Goal: Task Accomplishment & Management: Complete application form

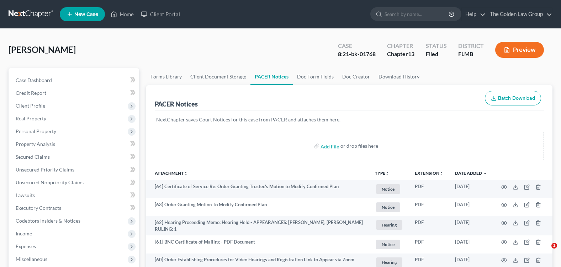
click at [416, 15] on input "search" at bounding box center [416, 13] width 65 height 13
type input "CARROLL"
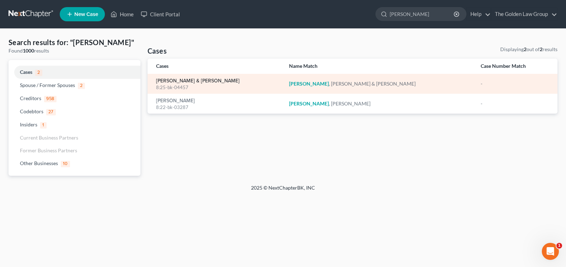
click at [185, 81] on link "[PERSON_NAME] & [PERSON_NAME]" at bounding box center [198, 81] width 84 height 5
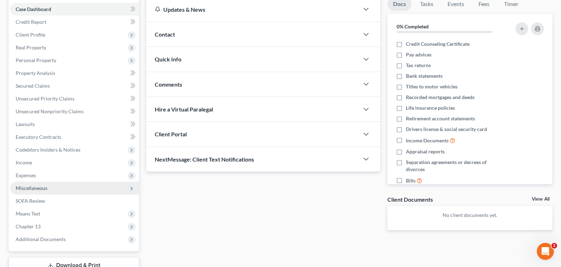
scroll to position [123, 0]
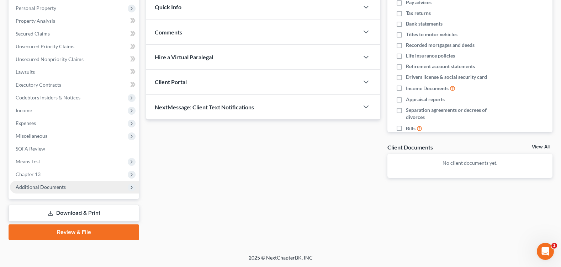
drag, startPoint x: 81, startPoint y: 185, endPoint x: 93, endPoint y: 193, distance: 14.1
click at [83, 186] on span "Additional Documents" at bounding box center [74, 187] width 129 height 13
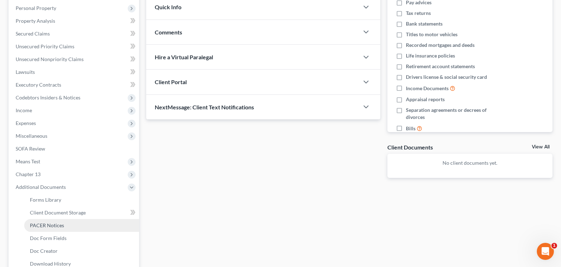
click at [62, 227] on span "PACER Notices" at bounding box center [47, 226] width 34 height 6
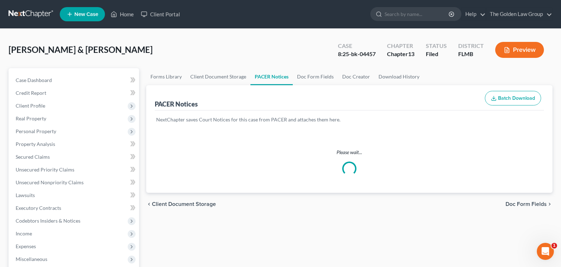
click at [239, 47] on div "Carroll, Patrick & Christina Upgraded Case 8:25-bk-04457 Chapter Chapter 13 Sta…" at bounding box center [281, 52] width 544 height 31
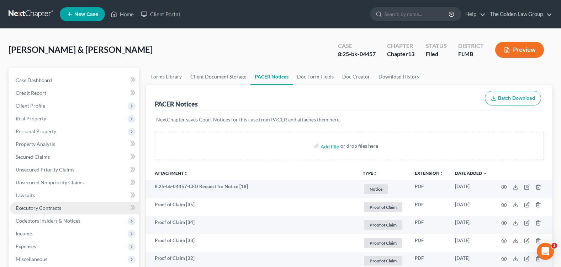
click at [55, 212] on link "Executory Contracts" at bounding box center [74, 208] width 129 height 13
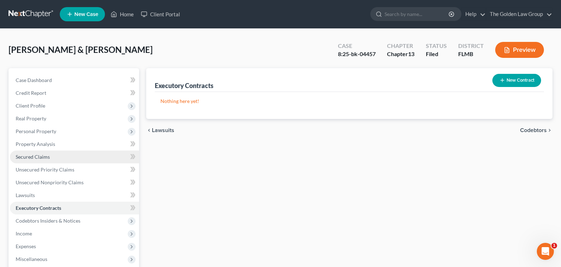
click at [67, 156] on link "Secured Claims" at bounding box center [74, 157] width 129 height 13
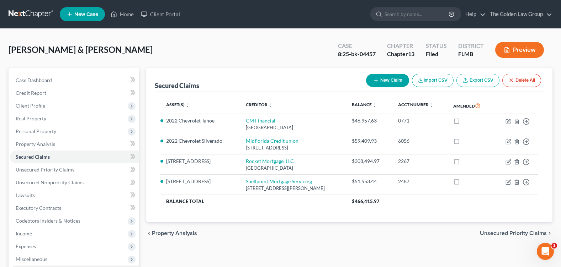
scroll to position [123, 0]
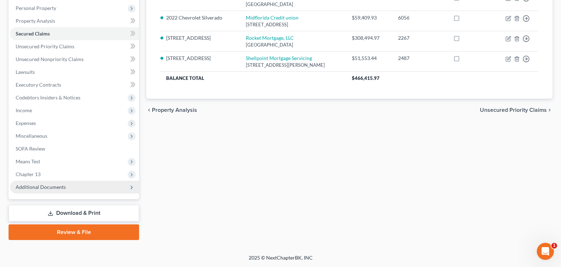
click at [65, 192] on span "Additional Documents" at bounding box center [74, 187] width 129 height 13
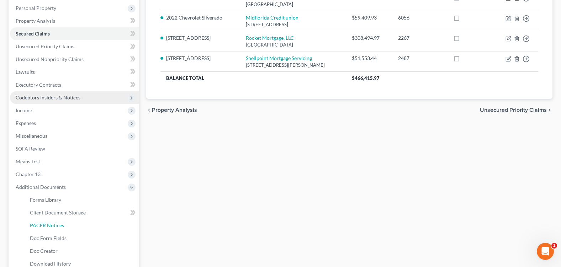
drag, startPoint x: 62, startPoint y: 225, endPoint x: 68, endPoint y: 220, distance: 7.8
click at [62, 226] on span "PACER Notices" at bounding box center [47, 226] width 34 height 6
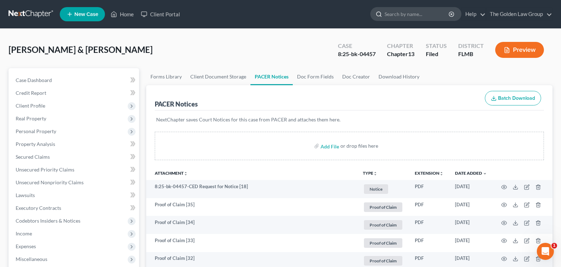
click at [395, 17] on input "search" at bounding box center [416, 13] width 65 height 13
type input "FERNANDEZ"
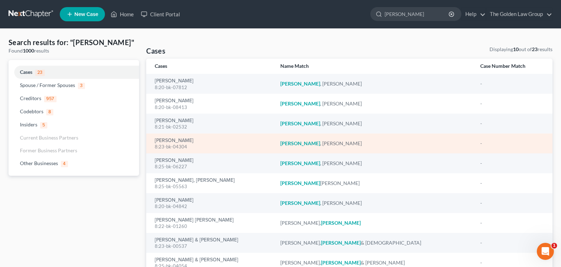
click at [167, 135] on td "Fernandez, Lisa 8:23-bk-04304" at bounding box center [210, 144] width 128 height 20
click at [167, 139] on link "[PERSON_NAME]" at bounding box center [174, 140] width 39 height 5
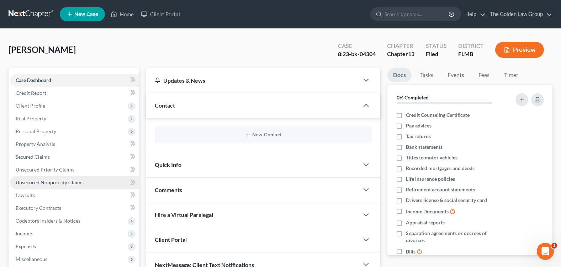
scroll to position [123, 0]
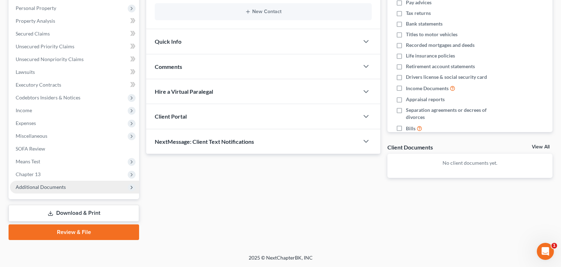
drag, startPoint x: 57, startPoint y: 179, endPoint x: 58, endPoint y: 187, distance: 8.2
click at [57, 181] on ul "Case Dashboard Payments Invoices Payments Payments Credit Report Client Profile" at bounding box center [74, 72] width 129 height 243
drag, startPoint x: 58, startPoint y: 187, endPoint x: 70, endPoint y: 187, distance: 12.1
click at [70, 187] on span "Additional Documents" at bounding box center [74, 187] width 129 height 13
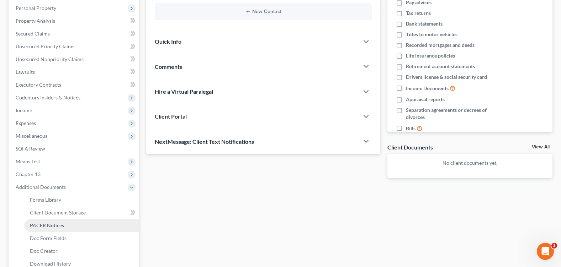
drag, startPoint x: 68, startPoint y: 227, endPoint x: 15, endPoint y: 196, distance: 61.3
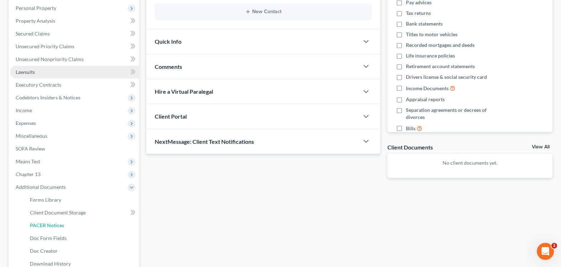
click at [68, 226] on link "PACER Notices" at bounding box center [81, 225] width 115 height 13
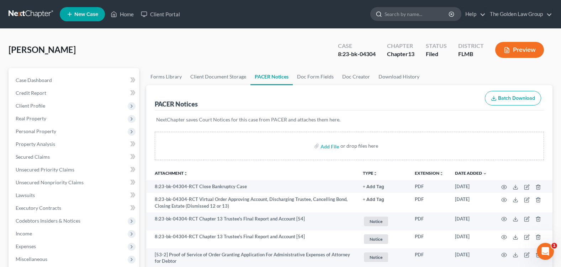
click at [392, 17] on input "search" at bounding box center [416, 13] width 65 height 13
type input "roody"
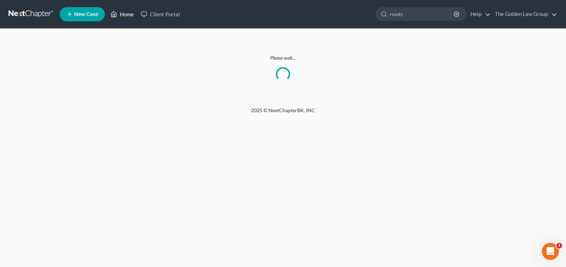
click at [126, 12] on link "Home" at bounding box center [122, 14] width 30 height 13
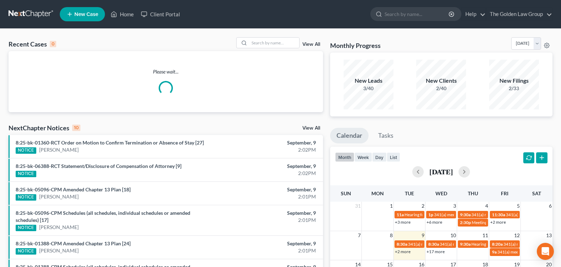
click at [394, 13] on input "search" at bounding box center [416, 13] width 65 height 13
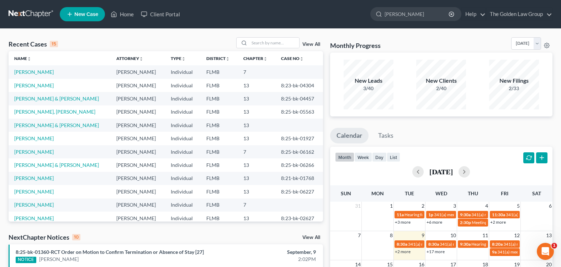
type input "roody"
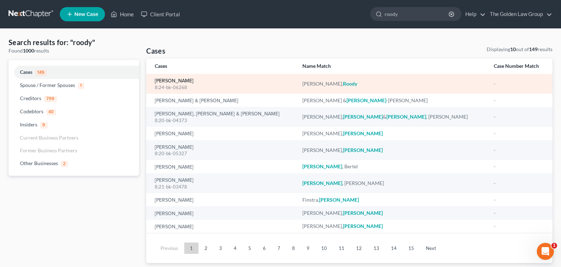
click at [160, 79] on link "[PERSON_NAME]" at bounding box center [174, 81] width 39 height 5
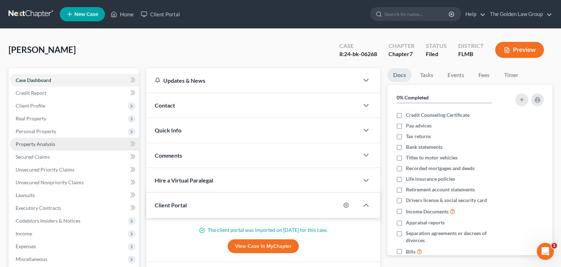
click at [44, 147] on span "Property Analysis" at bounding box center [35, 144] width 39 height 6
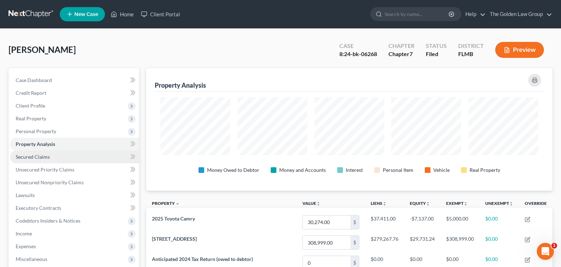
click at [70, 156] on link "Secured Claims" at bounding box center [74, 157] width 129 height 13
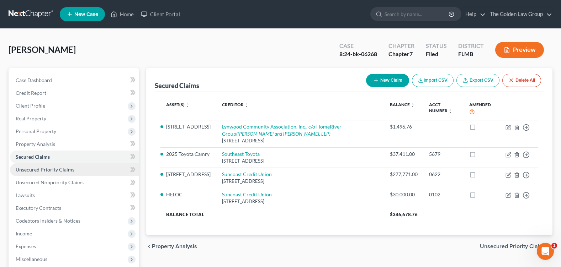
click at [50, 168] on span "Unsecured Priority Claims" at bounding box center [45, 170] width 59 height 6
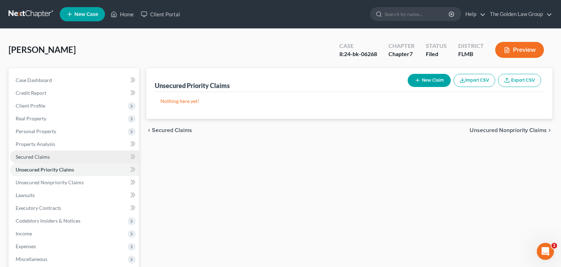
click at [39, 160] on link "Secured Claims" at bounding box center [74, 157] width 129 height 13
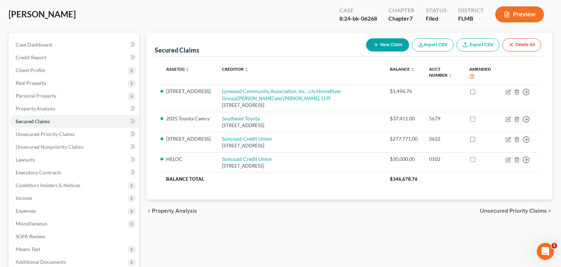
scroll to position [111, 0]
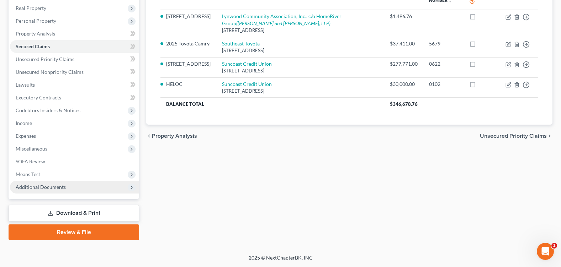
click at [64, 187] on span "Additional Documents" at bounding box center [41, 187] width 50 height 6
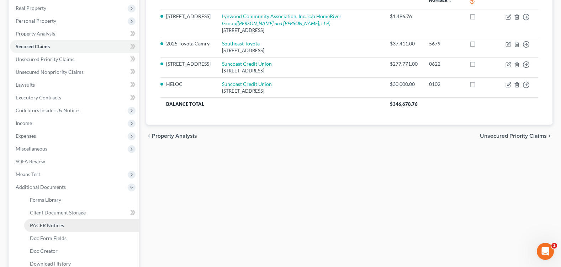
click at [70, 224] on link "PACER Notices" at bounding box center [81, 225] width 115 height 13
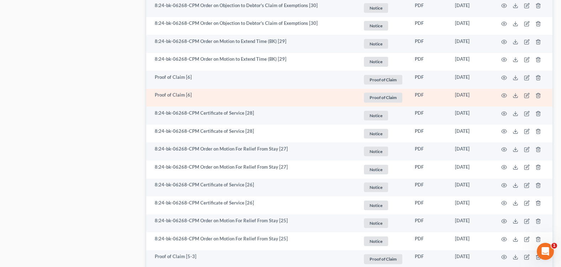
scroll to position [889, 0]
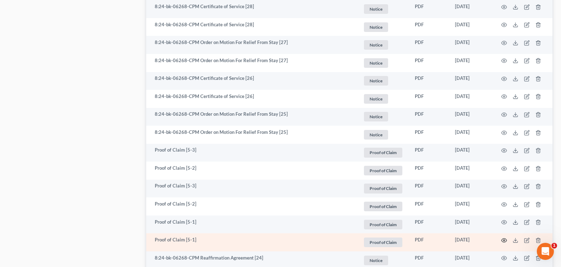
click at [501, 241] on icon "button" at bounding box center [503, 241] width 5 height 4
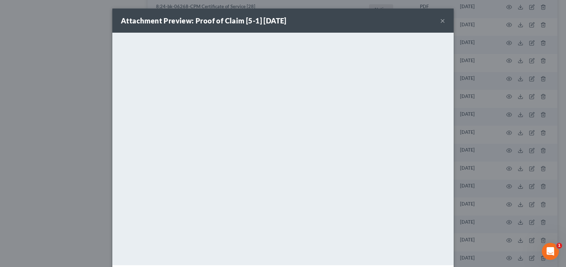
click at [441, 20] on button "×" at bounding box center [442, 20] width 5 height 9
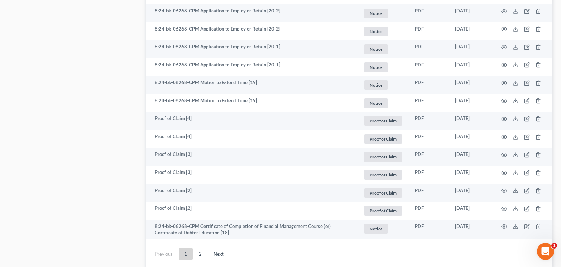
scroll to position [1332, 0]
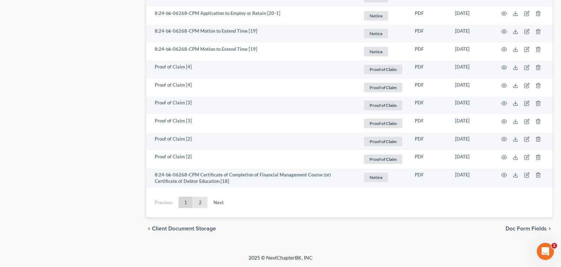
click at [202, 204] on link "2" at bounding box center [200, 202] width 14 height 11
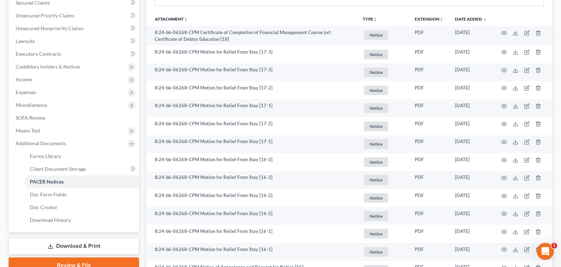
scroll to position [332, 0]
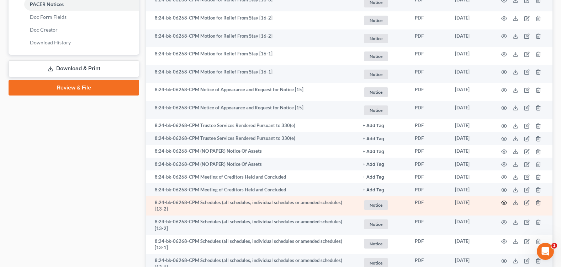
click at [501, 203] on td at bounding box center [523, 206] width 60 height 20
click at [505, 204] on icon "button" at bounding box center [504, 203] width 6 height 6
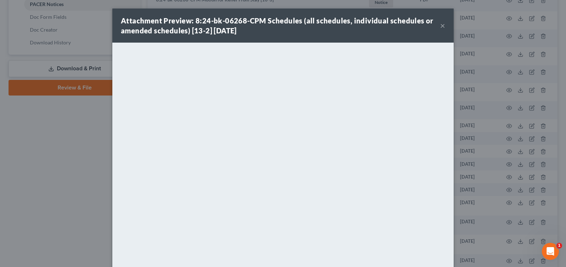
click at [440, 26] on button "×" at bounding box center [442, 25] width 5 height 9
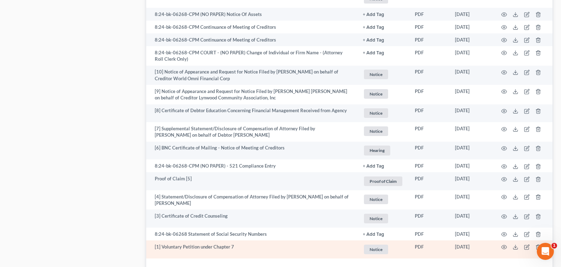
scroll to position [723, 0]
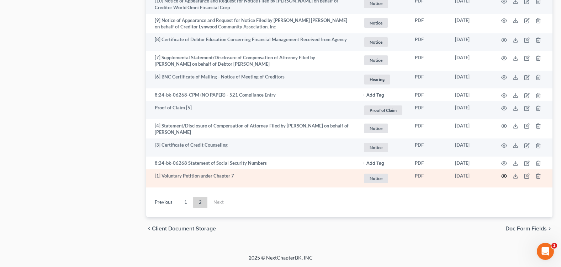
click at [504, 176] on circle "button" at bounding box center [503, 176] width 1 height 1
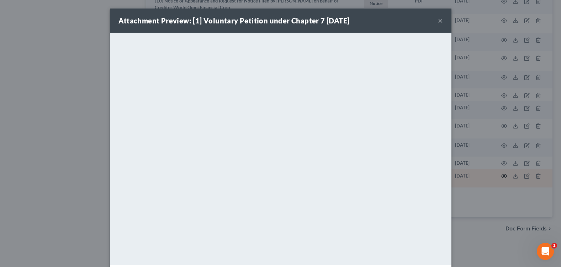
scroll to position [718, 0]
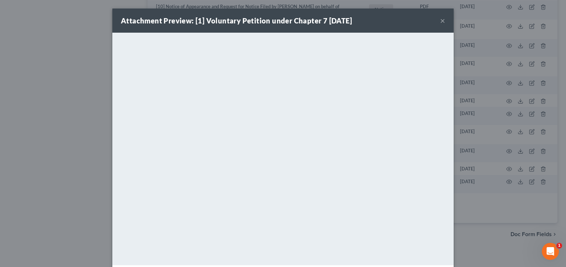
click at [441, 18] on button "×" at bounding box center [442, 20] width 5 height 9
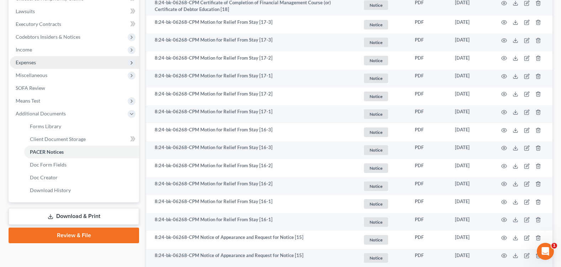
scroll to position [42, 0]
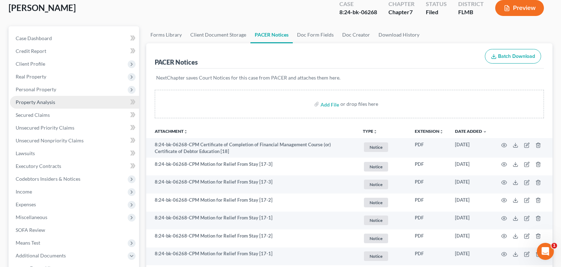
click at [34, 103] on span "Property Analysis" at bounding box center [35, 102] width 39 height 6
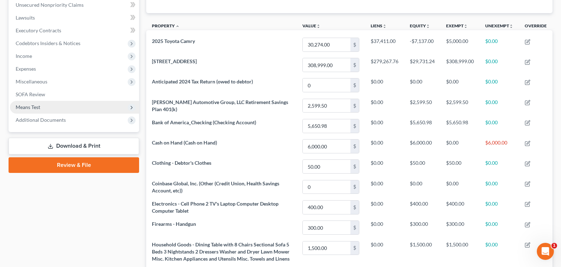
scroll to position [213, 0]
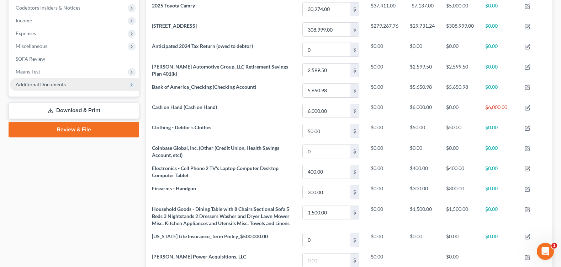
click at [52, 82] on span "Additional Documents" at bounding box center [41, 84] width 50 height 6
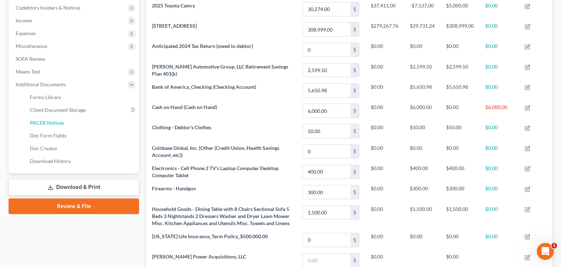
click at [67, 123] on link "PACER Notices" at bounding box center [81, 123] width 115 height 13
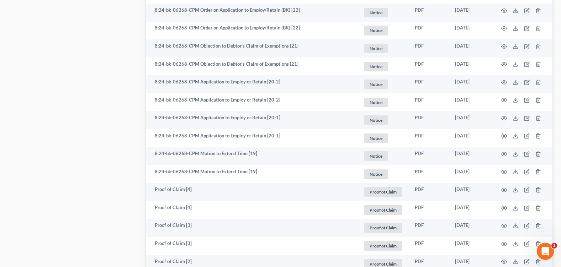
scroll to position [1332, 0]
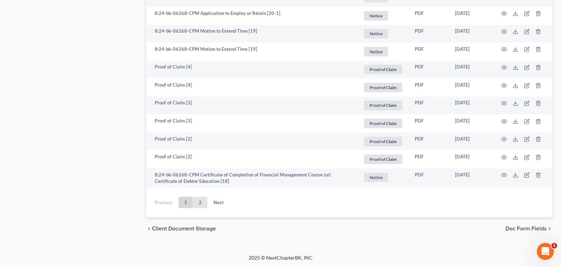
click at [200, 198] on link "2" at bounding box center [200, 202] width 14 height 11
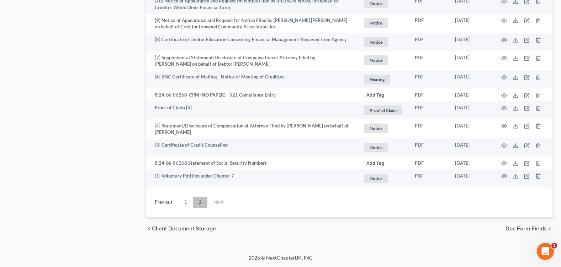
scroll to position [723, 0]
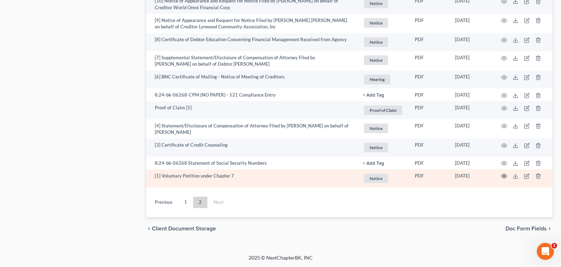
click at [505, 175] on icon "button" at bounding box center [504, 177] width 6 height 6
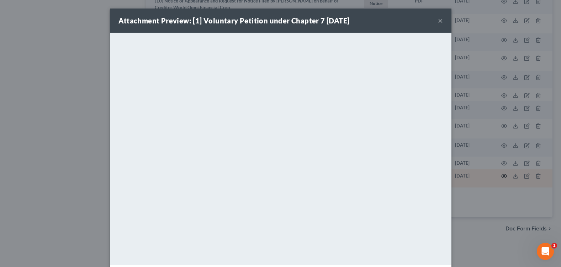
scroll to position [718, 0]
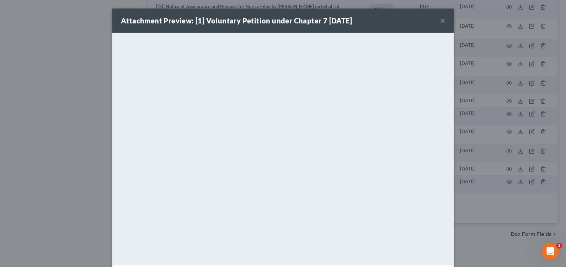
click at [442, 18] on button "×" at bounding box center [442, 20] width 5 height 9
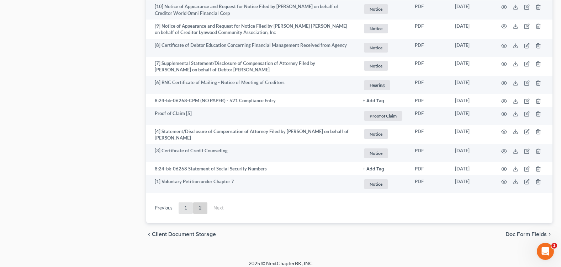
click at [186, 208] on link "1" at bounding box center [186, 208] width 14 height 11
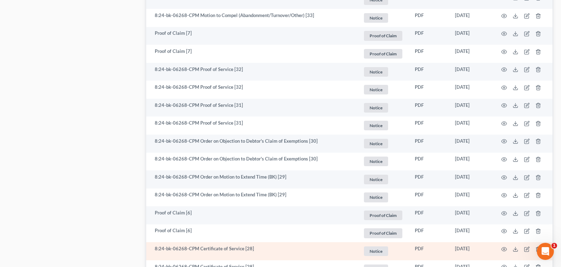
scroll to position [789, 0]
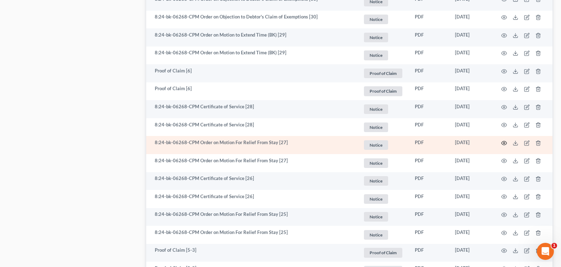
click at [506, 144] on icon "button" at bounding box center [504, 143] width 6 height 6
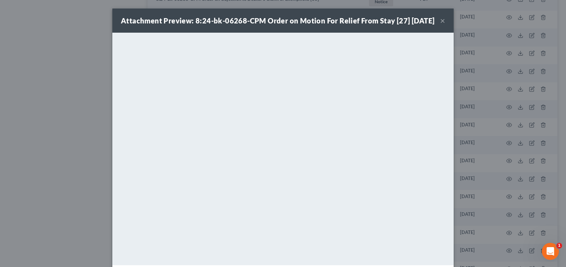
click at [440, 25] on button "×" at bounding box center [442, 20] width 5 height 9
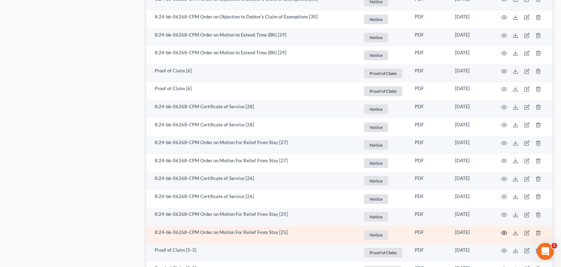
click at [504, 233] on circle "button" at bounding box center [503, 233] width 1 height 1
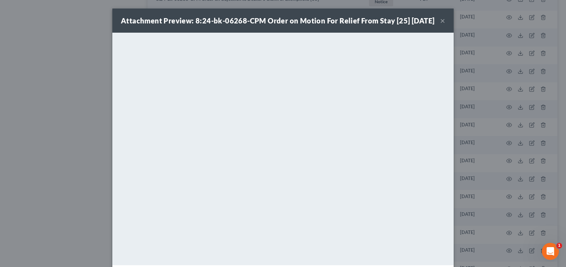
click at [440, 25] on button "×" at bounding box center [442, 20] width 5 height 9
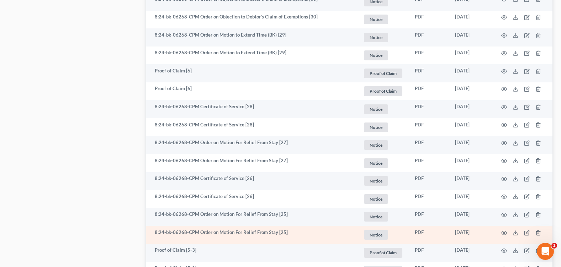
scroll to position [824, 0]
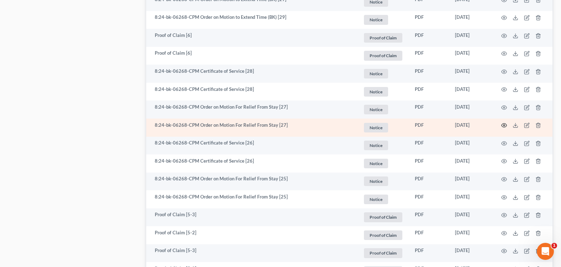
click at [505, 124] on icon "button" at bounding box center [504, 126] width 6 height 6
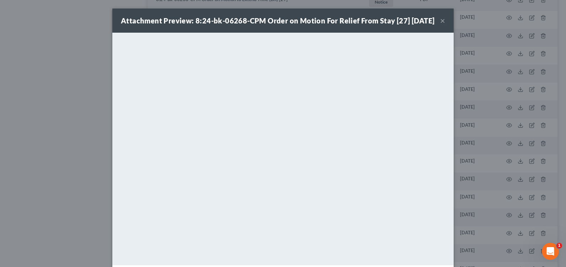
click at [442, 25] on button "×" at bounding box center [442, 20] width 5 height 9
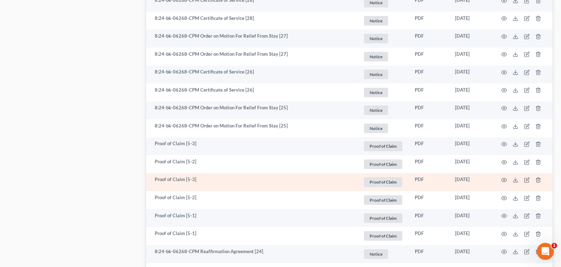
scroll to position [931, 0]
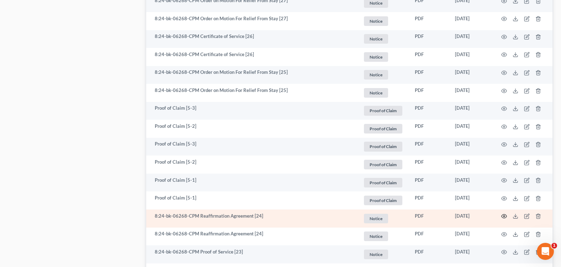
click at [505, 217] on icon "button" at bounding box center [504, 217] width 6 height 6
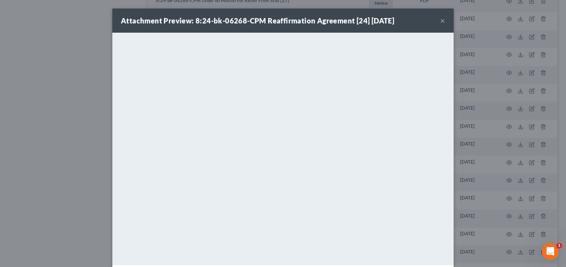
click at [440, 20] on button "×" at bounding box center [442, 20] width 5 height 9
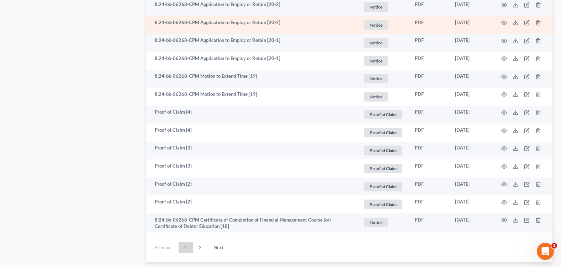
scroll to position [1322, 0]
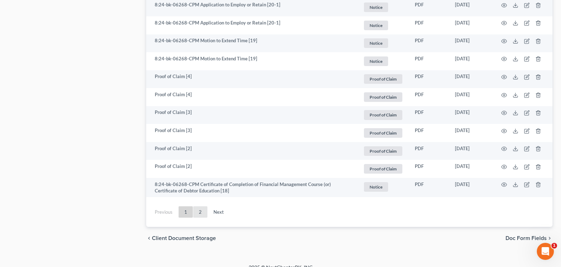
click at [201, 211] on link "2" at bounding box center [200, 212] width 14 height 11
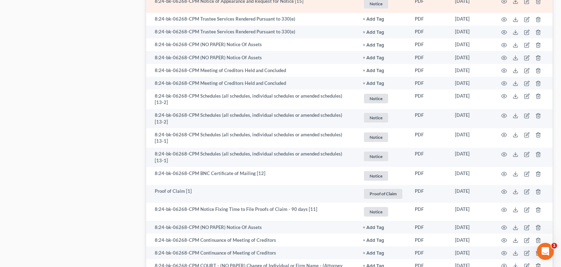
scroll to position [261, 0]
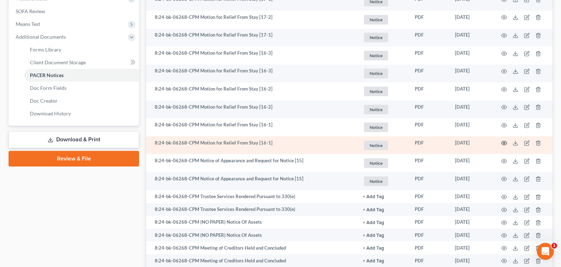
click at [504, 142] on icon "button" at bounding box center [504, 143] width 6 height 6
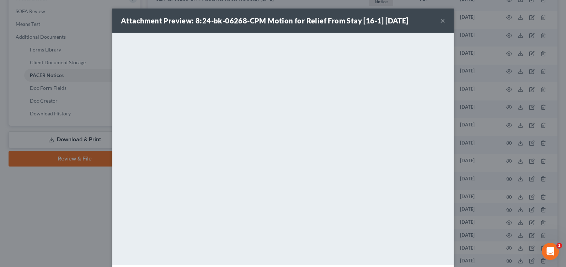
click at [440, 20] on button "×" at bounding box center [442, 20] width 5 height 9
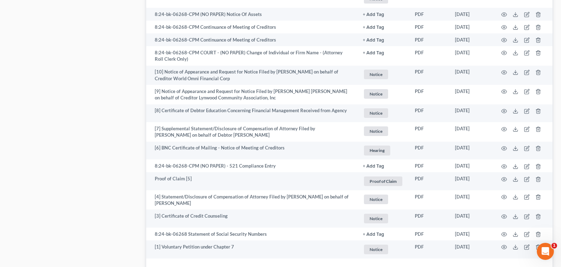
scroll to position [723, 0]
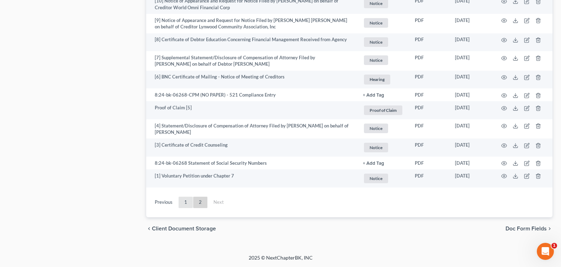
click at [184, 201] on link "1" at bounding box center [186, 202] width 14 height 11
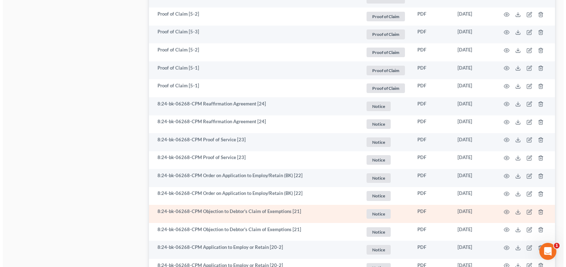
scroll to position [1079, 0]
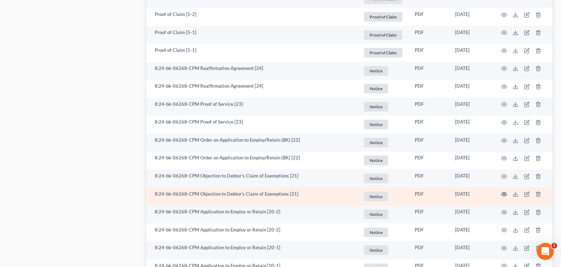
click at [505, 193] on icon "button" at bounding box center [504, 195] width 6 height 6
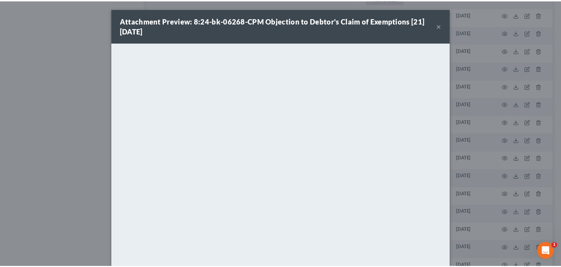
scroll to position [0, 0]
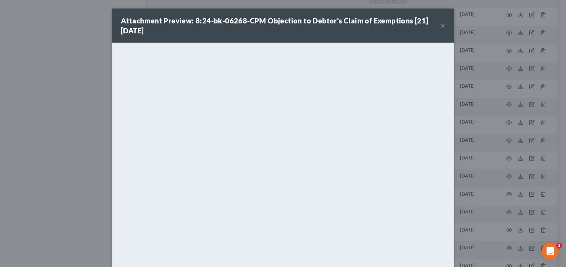
click at [441, 26] on button "×" at bounding box center [442, 25] width 5 height 9
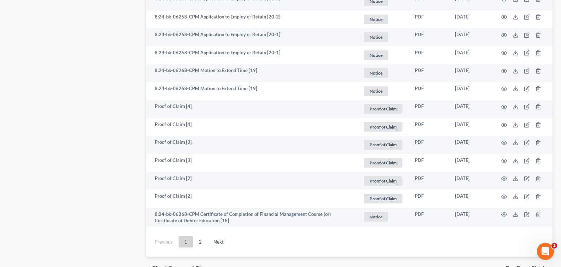
scroll to position [1332, 0]
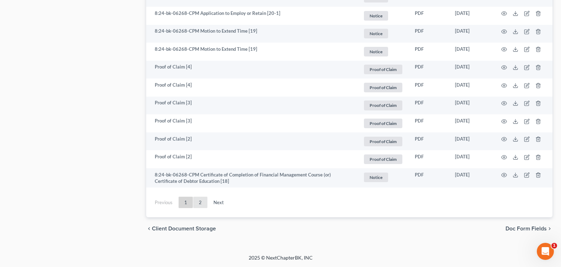
click at [201, 205] on link "2" at bounding box center [200, 202] width 14 height 11
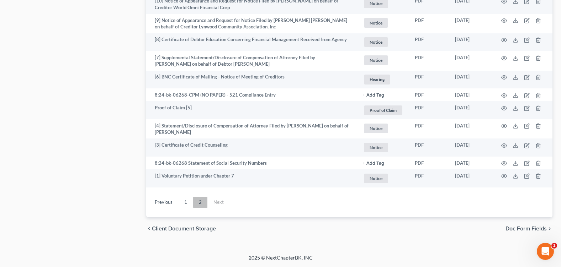
scroll to position [723, 0]
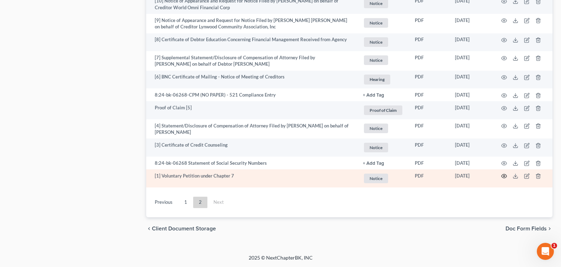
click at [503, 175] on icon "button" at bounding box center [503, 177] width 5 height 4
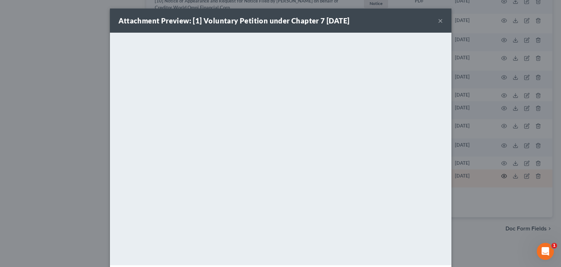
scroll to position [718, 0]
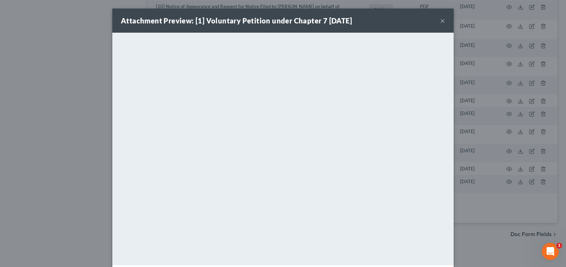
click at [440, 20] on button "×" at bounding box center [442, 20] width 5 height 9
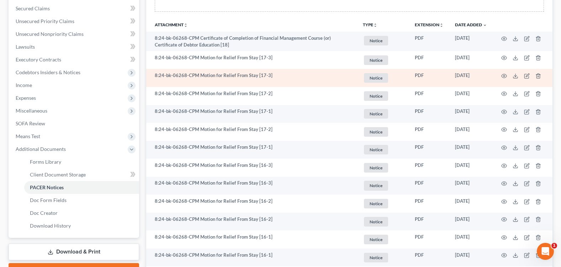
scroll to position [113, 0]
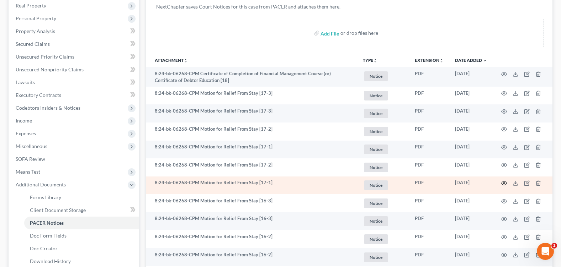
click at [502, 184] on icon "button" at bounding box center [504, 184] width 6 height 6
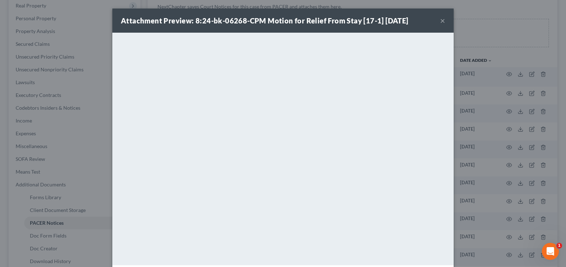
click at [440, 21] on button "×" at bounding box center [442, 20] width 5 height 9
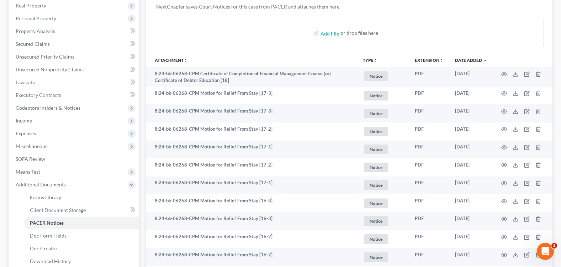
scroll to position [0, 0]
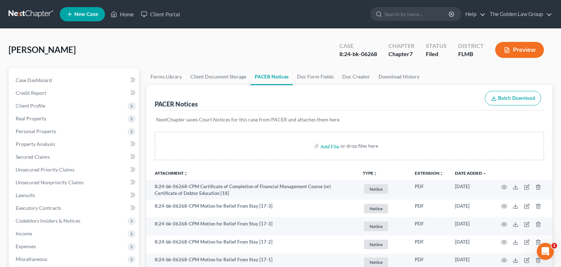
click at [203, 38] on div "Jean, Roody Upgraded Case 8:24-bk-06268 Chapter Chapter 7 Status Filed District…" at bounding box center [281, 52] width 544 height 31
drag, startPoint x: 53, startPoint y: 105, endPoint x: 60, endPoint y: 106, distance: 6.5
click at [53, 105] on span "Client Profile" at bounding box center [74, 106] width 129 height 13
click at [86, 119] on link "Filing Information" at bounding box center [81, 118] width 115 height 13
select select "1"
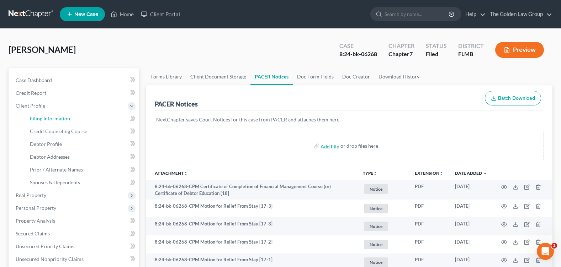
select select "0"
select select "9"
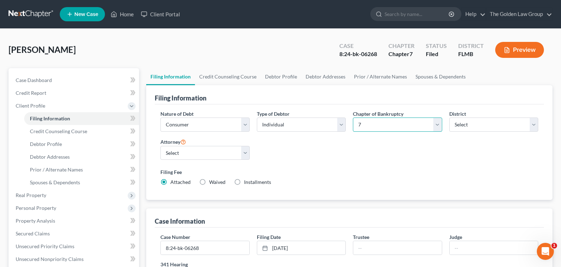
drag, startPoint x: 435, startPoint y: 125, endPoint x: 429, endPoint y: 127, distance: 6.4
click at [435, 125] on select "Select 7 11 12 13" at bounding box center [397, 125] width 89 height 14
select select "3"
click at [353, 118] on select "Select 7 11 12 13" at bounding box center [397, 125] width 89 height 14
click at [398, 162] on div "Nature of Debt Select Business Consumer Other Nature of Business Select Clearin…" at bounding box center [349, 151] width 385 height 82
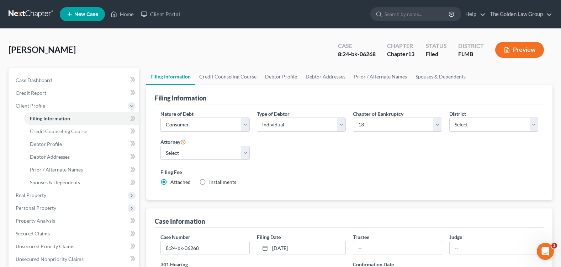
scroll to position [107, 0]
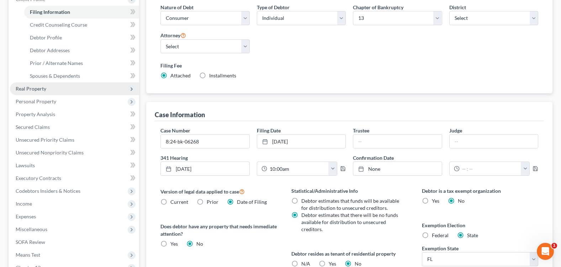
click at [43, 87] on span "Real Property" at bounding box center [31, 89] width 31 height 6
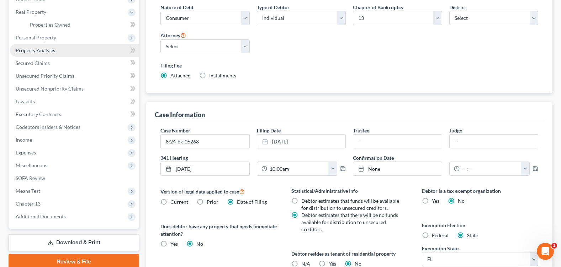
click at [52, 55] on link "Property Analysis" at bounding box center [74, 50] width 129 height 13
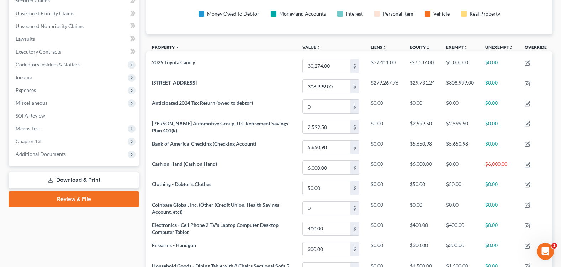
scroll to position [14, 0]
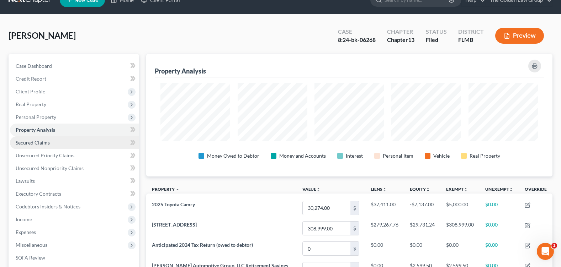
click at [71, 145] on link "Secured Claims" at bounding box center [74, 143] width 129 height 13
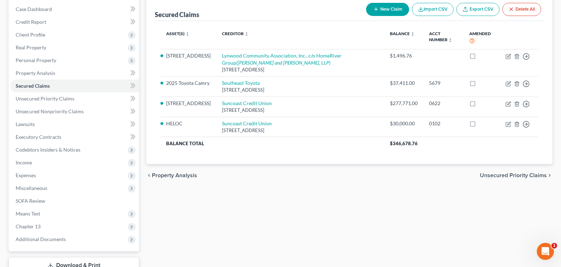
scroll to position [123, 0]
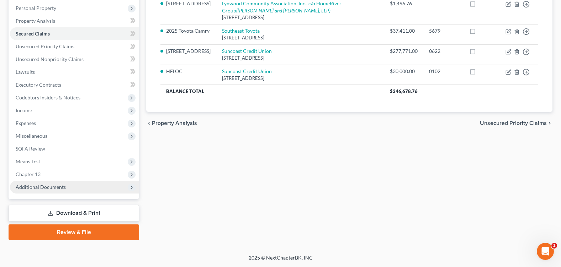
click at [42, 184] on span "Additional Documents" at bounding box center [74, 187] width 129 height 13
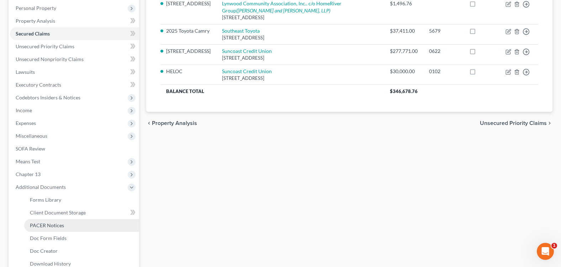
click at [66, 224] on link "PACER Notices" at bounding box center [81, 225] width 115 height 13
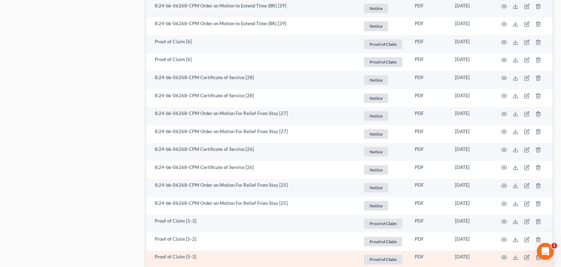
scroll to position [854, 0]
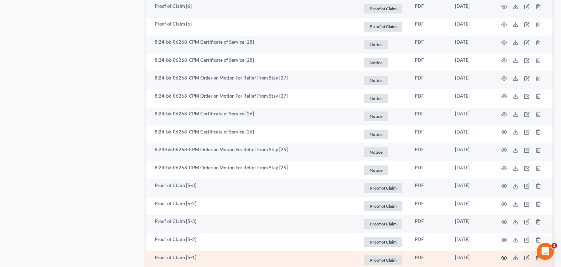
click at [502, 258] on icon "button" at bounding box center [504, 258] width 6 height 6
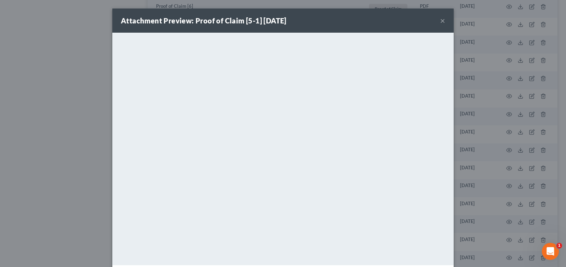
click at [441, 21] on button "×" at bounding box center [442, 20] width 5 height 9
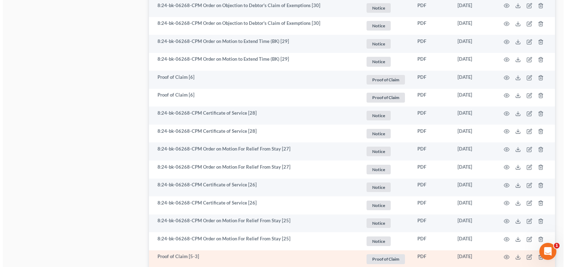
scroll to position [925, 0]
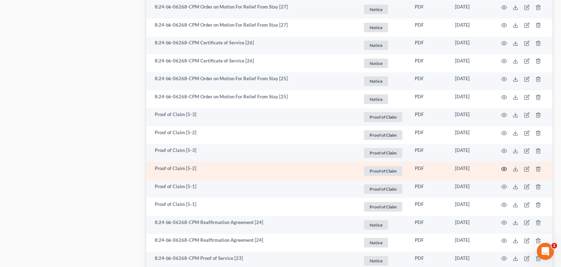
click at [505, 169] on circle "button" at bounding box center [503, 169] width 1 height 1
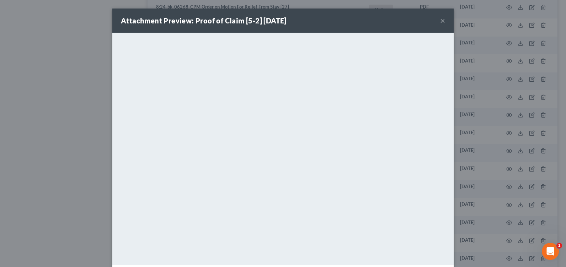
click at [441, 20] on button "×" at bounding box center [442, 20] width 5 height 9
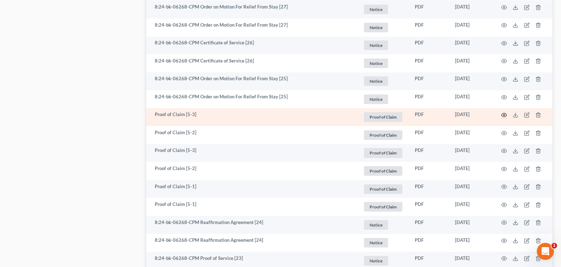
click at [503, 115] on icon "button" at bounding box center [504, 115] width 6 height 6
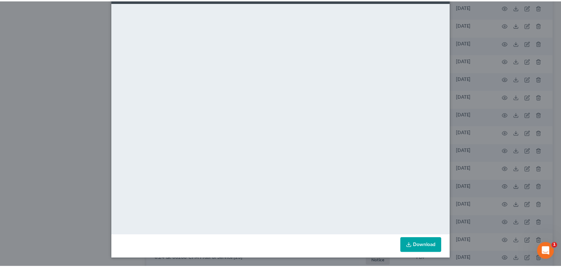
scroll to position [0, 0]
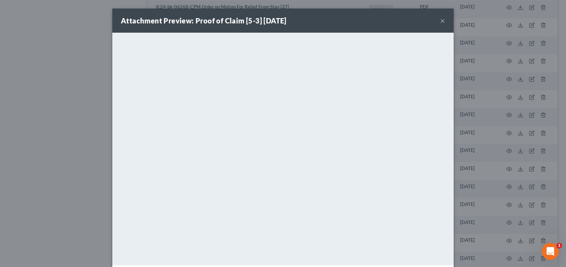
click at [441, 20] on button "×" at bounding box center [442, 20] width 5 height 9
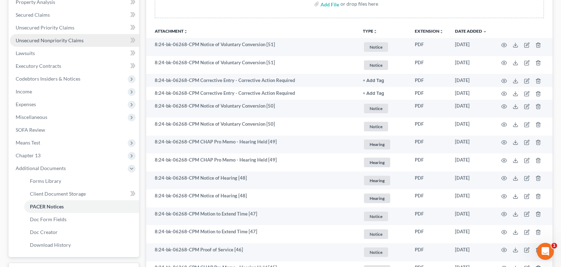
scroll to position [107, 0]
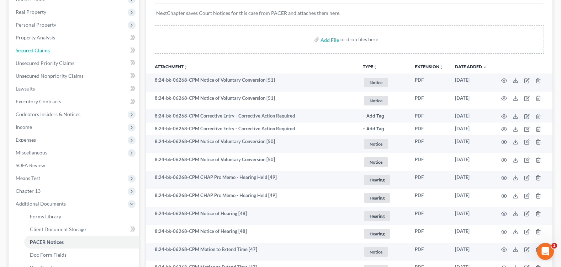
drag, startPoint x: 54, startPoint y: 50, endPoint x: 59, endPoint y: 52, distance: 5.2
click at [54, 50] on link "Secured Claims" at bounding box center [74, 50] width 129 height 13
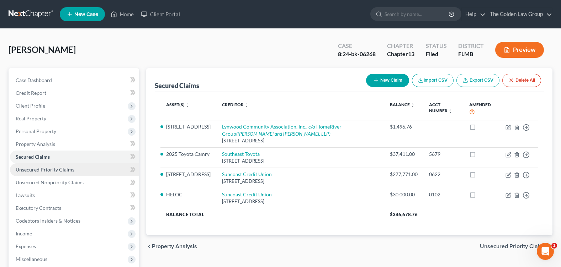
click at [58, 172] on span "Unsecured Priority Claims" at bounding box center [45, 170] width 59 height 6
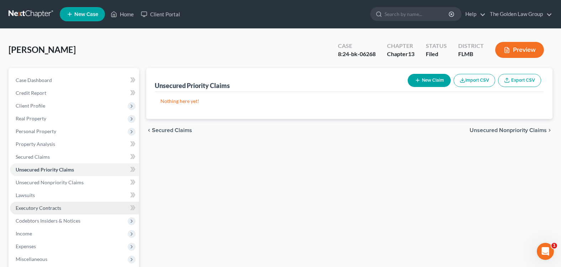
click at [61, 210] on link "Executory Contracts" at bounding box center [74, 208] width 129 height 13
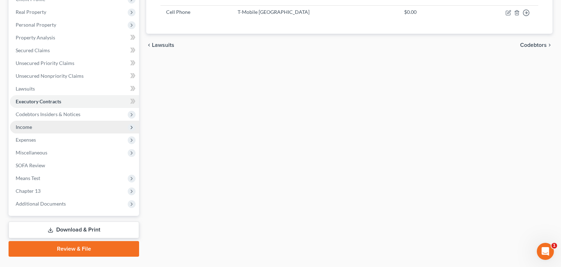
scroll to position [123, 0]
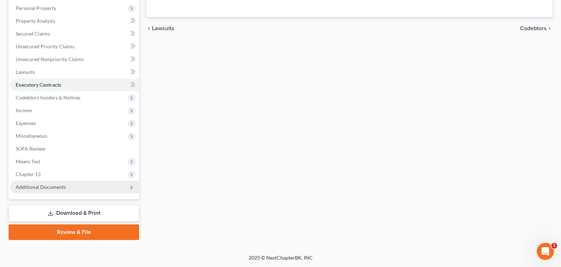
click at [72, 184] on span "Additional Documents" at bounding box center [74, 187] width 129 height 13
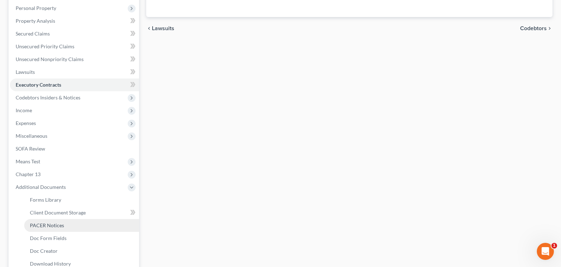
click at [69, 224] on link "PACER Notices" at bounding box center [81, 225] width 115 height 13
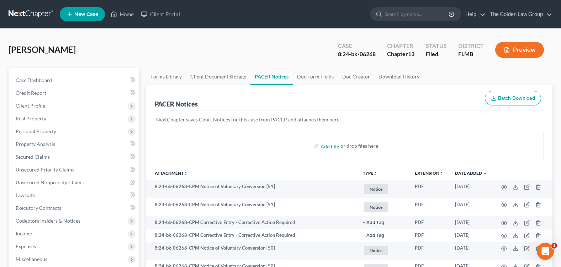
click at [240, 51] on div "Jean, Roody Upgraded Case 8:24-bk-06268 Chapter Chapter 13 Status Filed Distric…" at bounding box center [281, 52] width 544 height 31
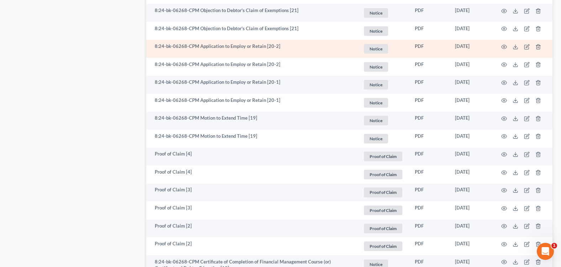
scroll to position [1316, 0]
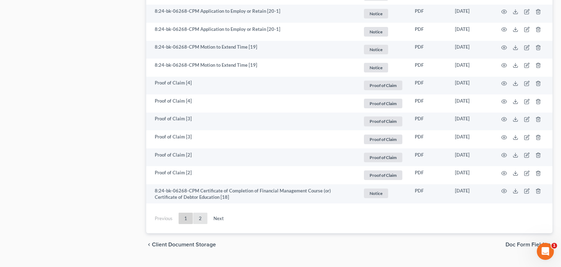
click at [201, 220] on link "2" at bounding box center [200, 218] width 14 height 11
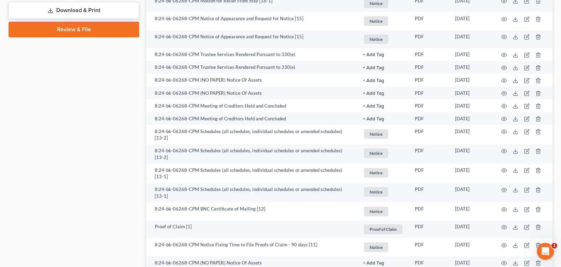
scroll to position [297, 0]
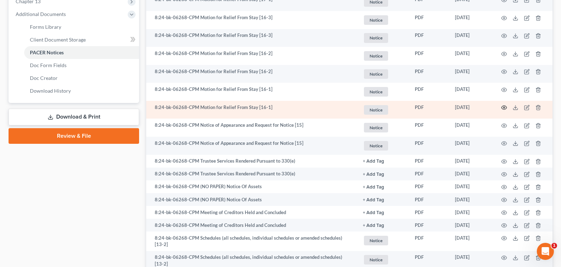
click at [501, 107] on icon "button" at bounding box center [504, 108] width 6 height 6
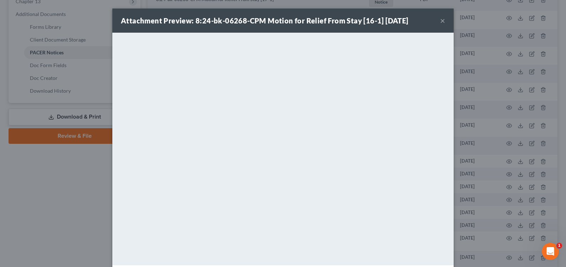
click at [442, 17] on button "×" at bounding box center [442, 20] width 5 height 9
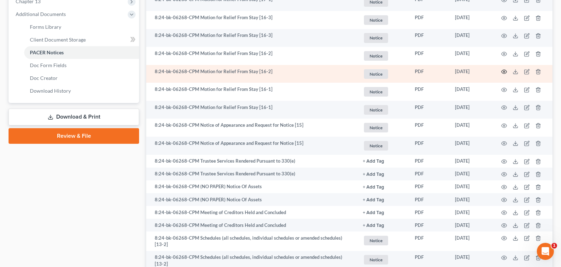
click at [504, 71] on icon "button" at bounding box center [504, 72] width 6 height 6
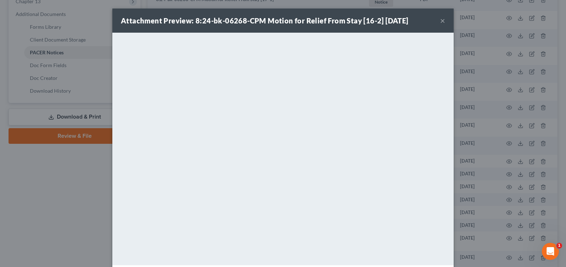
click at [440, 21] on button "×" at bounding box center [442, 20] width 5 height 9
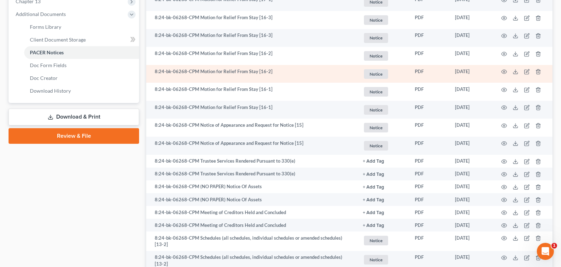
scroll to position [261, 0]
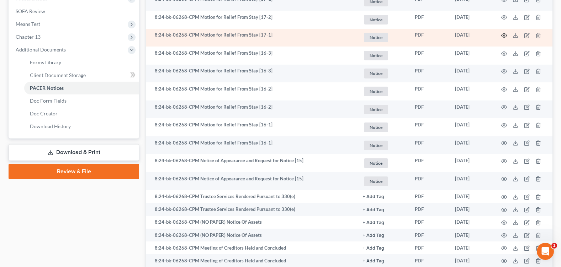
click at [506, 35] on icon "button" at bounding box center [504, 36] width 6 height 6
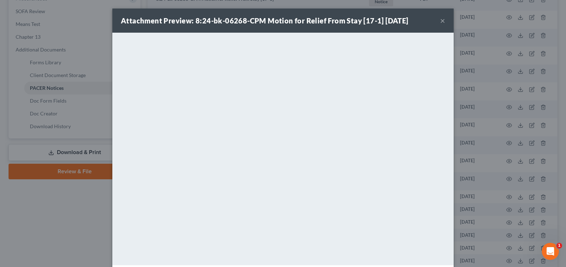
click at [440, 19] on button "×" at bounding box center [442, 20] width 5 height 9
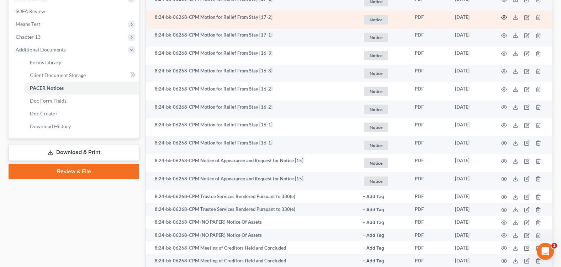
click at [505, 15] on icon "button" at bounding box center [504, 18] width 6 height 6
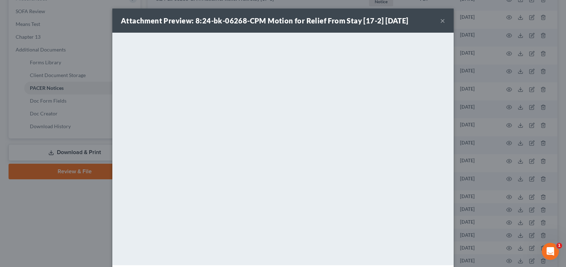
click at [440, 18] on button "×" at bounding box center [442, 20] width 5 height 9
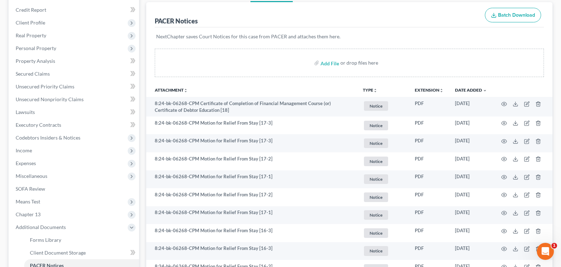
scroll to position [48, 0]
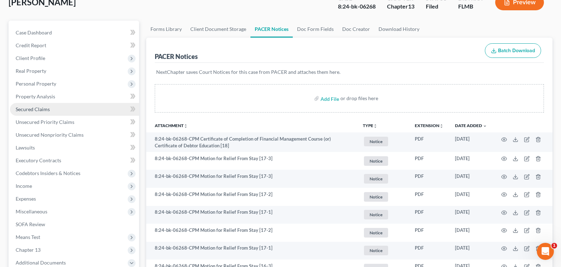
click at [52, 108] on link "Secured Claims" at bounding box center [74, 109] width 129 height 13
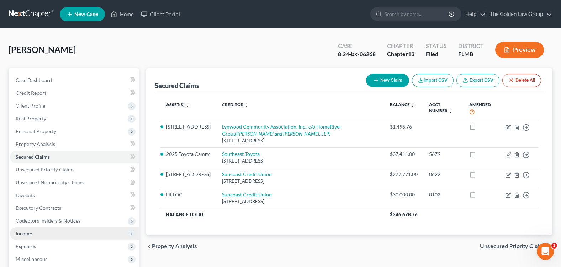
click at [50, 231] on span "Income" at bounding box center [74, 234] width 129 height 13
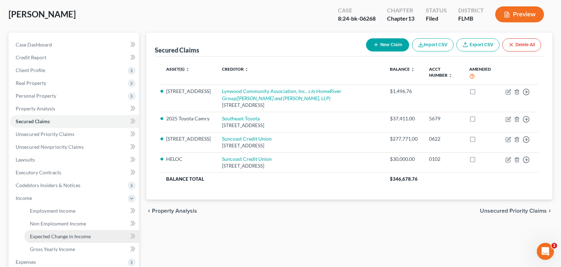
scroll to position [71, 0]
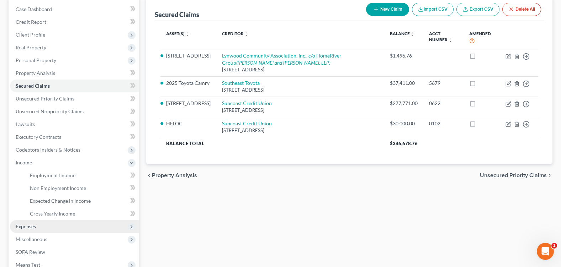
click at [68, 223] on span "Expenses" at bounding box center [74, 226] width 129 height 13
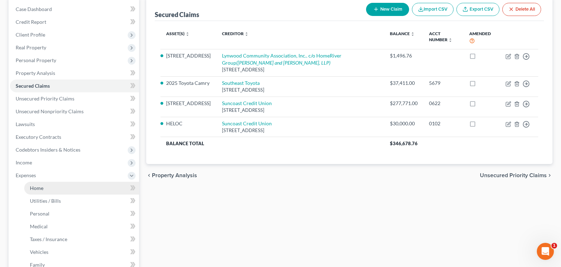
click at [53, 188] on link "Home" at bounding box center [81, 188] width 115 height 13
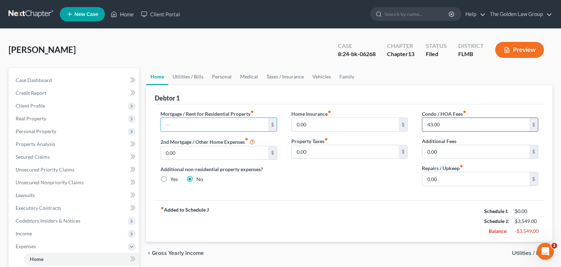
click at [456, 120] on input "43.00" at bounding box center [475, 125] width 107 height 14
type input "43"
click at [334, 201] on div "fiber_manual_record Added to Schedule J Schedule I: $0.00 Schedule J: $3,549.00…" at bounding box center [349, 222] width 389 height 42
click at [192, 81] on link "Utilities / Bills" at bounding box center [187, 76] width 39 height 17
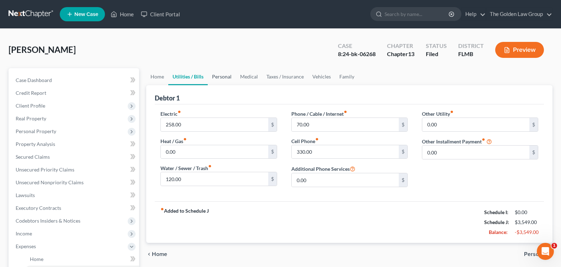
click at [222, 77] on link "Personal" at bounding box center [222, 76] width 28 height 17
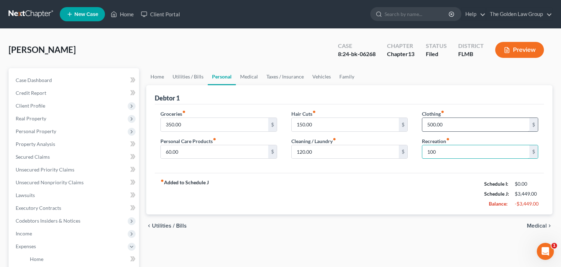
type input "100"
click at [431, 124] on input "500.00" at bounding box center [475, 125] width 107 height 14
type input "150"
click at [415, 152] on div "Clothing fiber_manual_record 150 $ Recreation fiber_manual_record 100 $" at bounding box center [480, 137] width 131 height 55
type input "100"
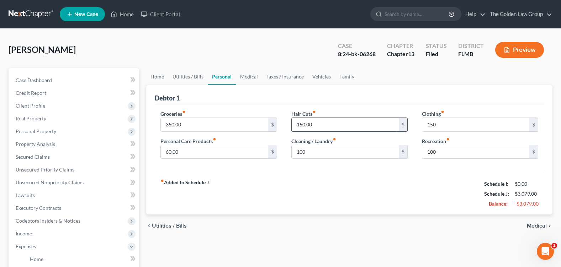
click at [304, 126] on input "150.00" at bounding box center [345, 125] width 107 height 14
click at [238, 75] on link "Medical" at bounding box center [249, 76] width 26 height 17
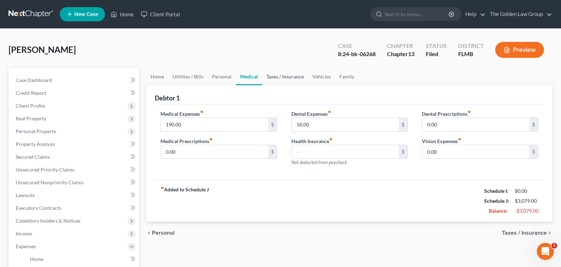
click at [285, 75] on link "Taxes / Insurance" at bounding box center [285, 76] width 46 height 17
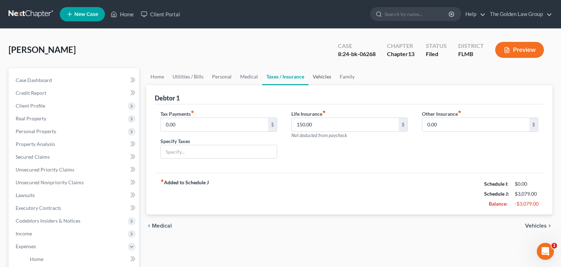
click at [328, 75] on link "Vehicles" at bounding box center [321, 76] width 27 height 17
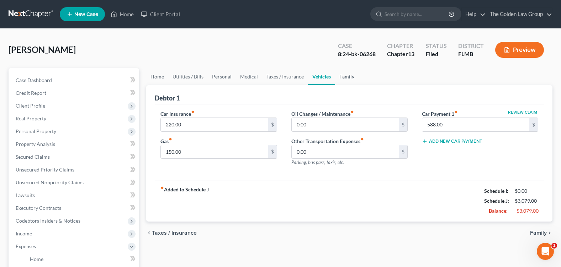
click at [336, 74] on link "Family" at bounding box center [346, 76] width 23 height 17
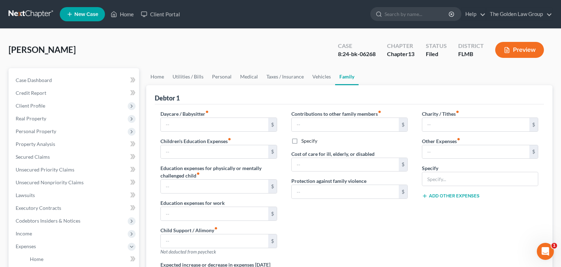
click at [365, 222] on div "Contributions to other family members fiber_manual_record $ Specify Cost of car…" at bounding box center [349, 185] width 131 height 151
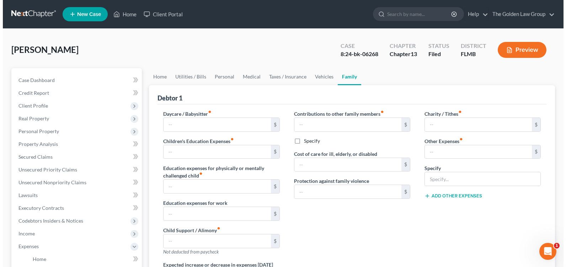
scroll to position [71, 0]
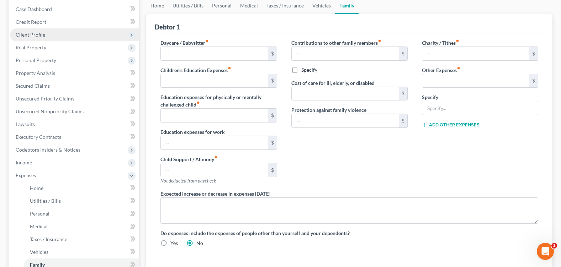
click at [38, 37] on span "Client Profile" at bounding box center [31, 35] width 30 height 6
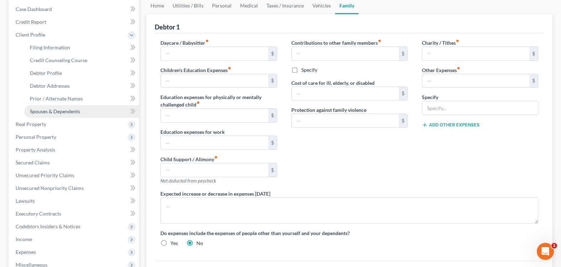
click at [76, 111] on span "Spouses & Dependents" at bounding box center [55, 111] width 50 height 6
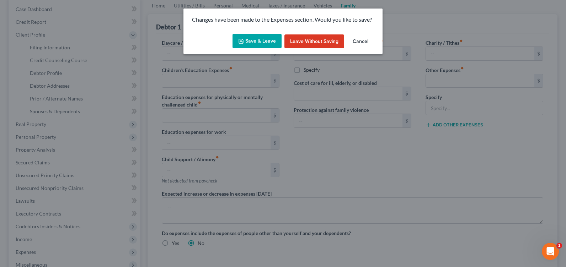
click at [251, 41] on button "Save & Leave" at bounding box center [257, 41] width 49 height 15
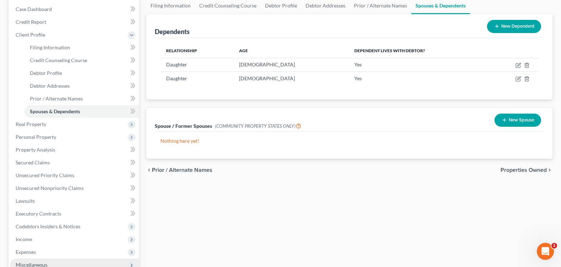
scroll to position [107, 0]
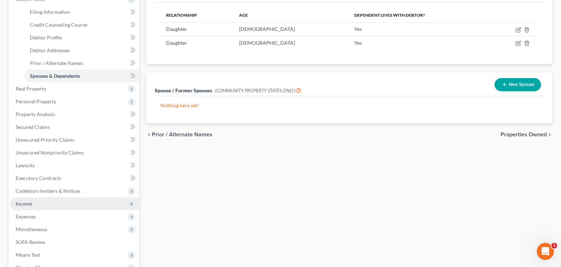
click at [38, 206] on span "Income" at bounding box center [74, 204] width 129 height 13
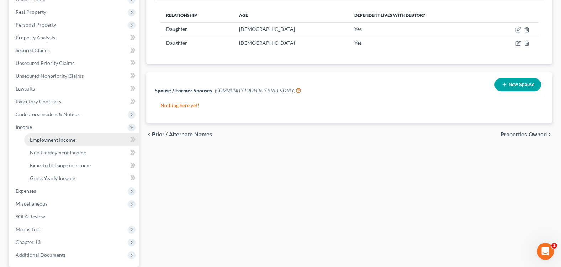
click at [67, 145] on link "Employment Income" at bounding box center [81, 140] width 115 height 13
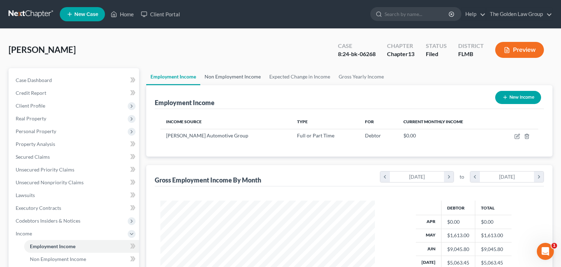
scroll to position [128, 228]
click at [234, 76] on link "Non Employment Income" at bounding box center [232, 76] width 65 height 17
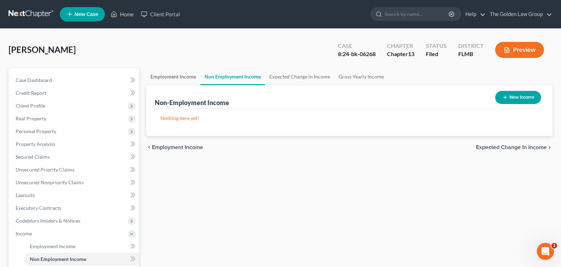
click at [181, 77] on link "Employment Income" at bounding box center [173, 76] width 54 height 17
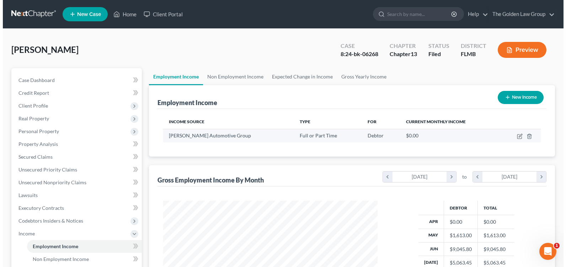
scroll to position [128, 228]
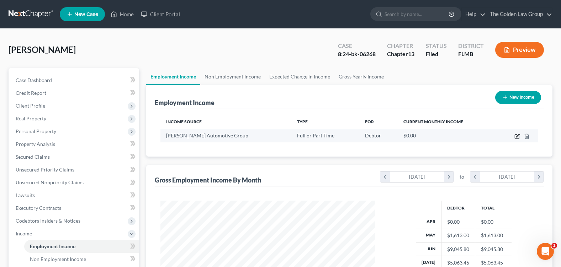
click at [515, 138] on icon "button" at bounding box center [517, 137] width 6 height 6
select select "0"
select select "10"
select select "3"
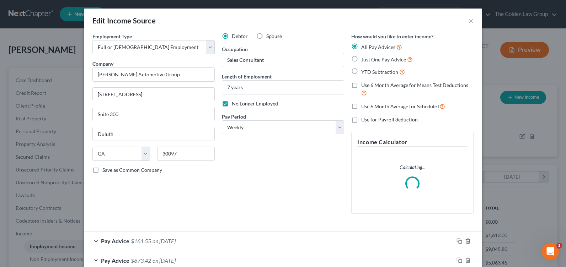
scroll to position [128, 231]
click at [309, 169] on div "Debtor Spouse Occupation Sales Consultant Length of Employment 7 years No Longe…" at bounding box center [282, 126] width 129 height 187
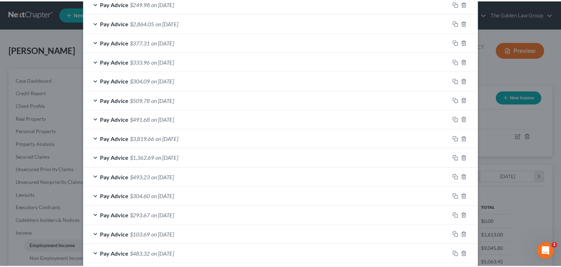
scroll to position [508, 0]
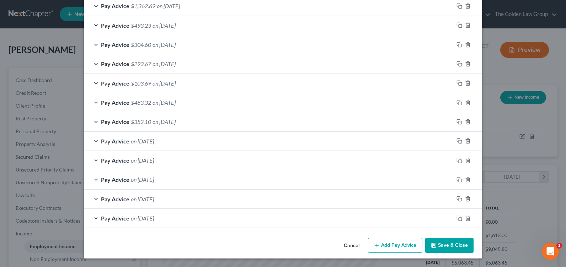
click at [347, 246] on button "Cancel" at bounding box center [351, 246] width 27 height 14
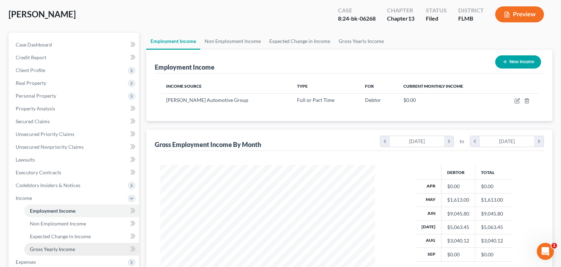
scroll to position [107, 0]
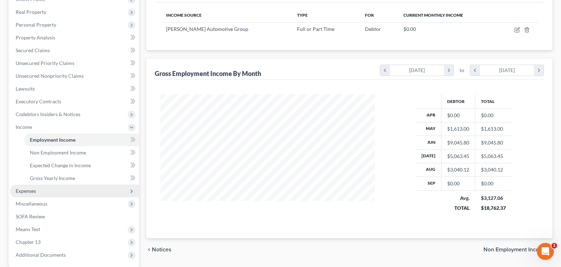
click at [65, 194] on span "Expenses" at bounding box center [74, 191] width 129 height 13
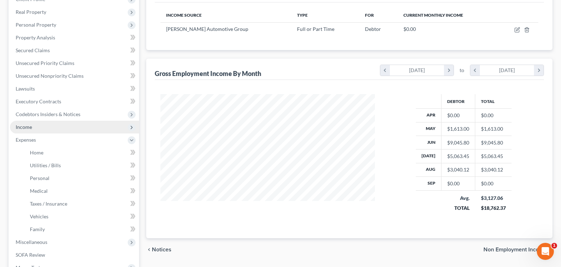
click at [38, 132] on span "Income" at bounding box center [74, 127] width 129 height 13
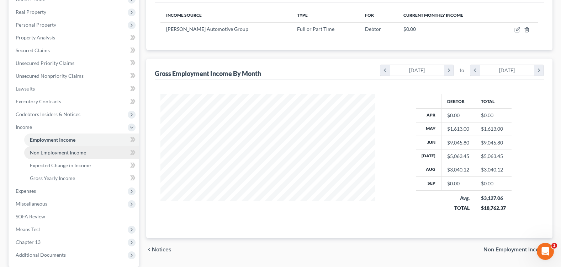
click at [58, 155] on span "Non Employment Income" at bounding box center [58, 153] width 56 height 6
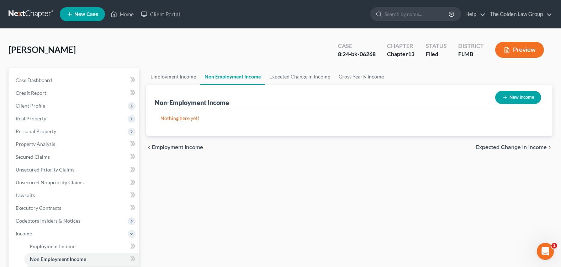
scroll to position [107, 0]
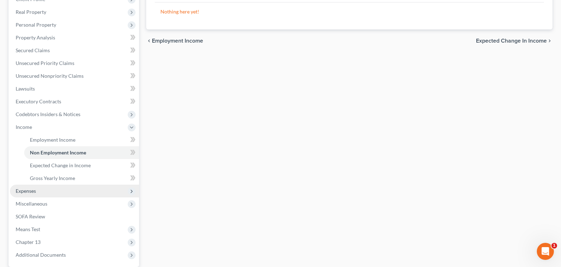
click at [56, 195] on span "Expenses" at bounding box center [74, 191] width 129 height 13
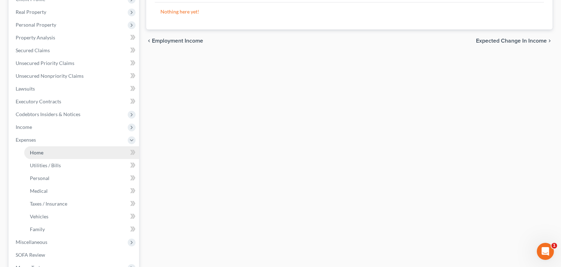
click at [74, 158] on link "Home" at bounding box center [81, 153] width 115 height 13
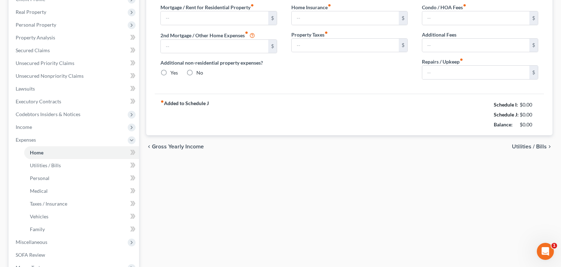
type input "0.00"
radio input "true"
type input "0.00"
type input "43.00"
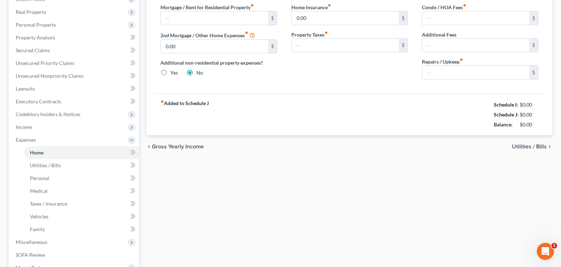
type input "0.00"
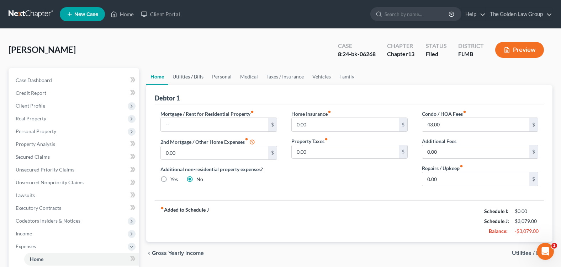
click at [197, 74] on link "Utilities / Bills" at bounding box center [187, 76] width 39 height 17
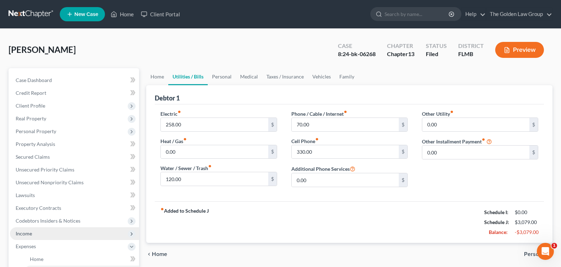
scroll to position [178, 0]
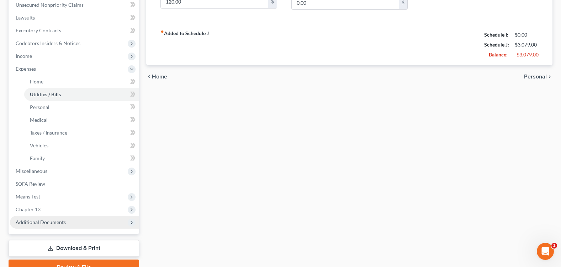
click at [43, 226] on span "Additional Documents" at bounding box center [74, 222] width 129 height 13
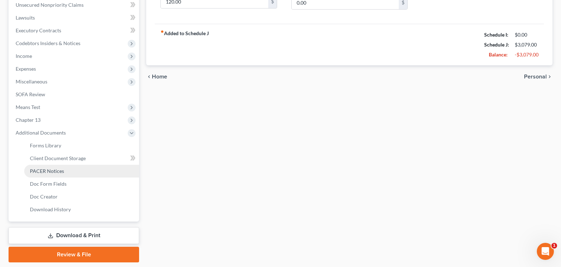
click at [50, 172] on span "PACER Notices" at bounding box center [47, 171] width 34 height 6
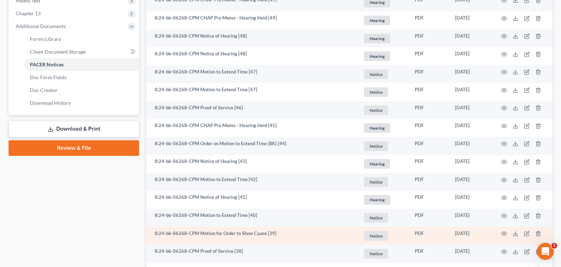
scroll to position [356, 0]
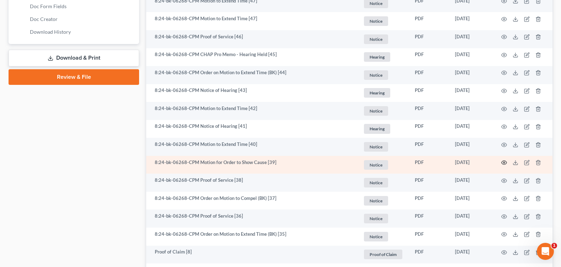
click at [505, 163] on icon "button" at bounding box center [504, 163] width 6 height 6
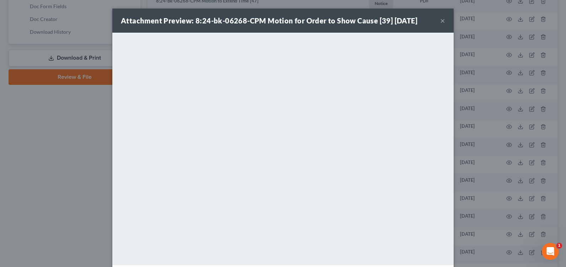
click at [441, 20] on button "×" at bounding box center [442, 20] width 5 height 9
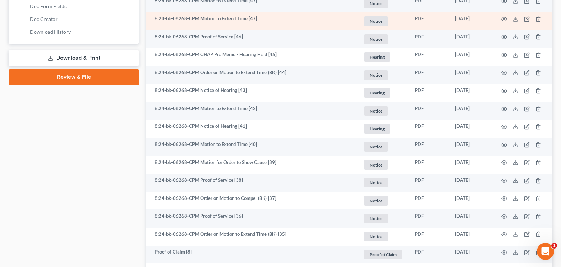
click at [441, 20] on td "PDF" at bounding box center [429, 21] width 40 height 18
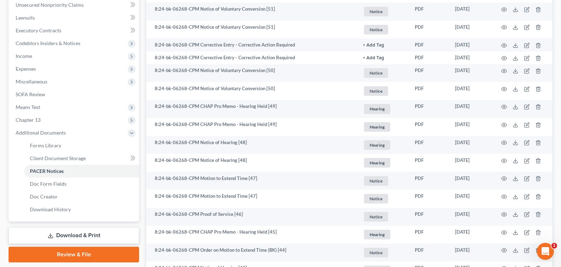
scroll to position [0, 0]
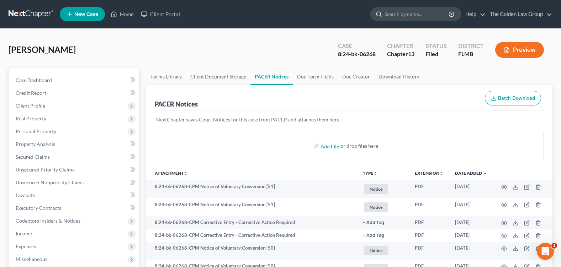
click at [393, 18] on input "search" at bounding box center [416, 13] width 65 height 13
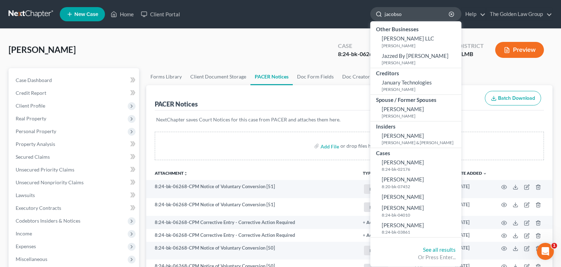
type input "jacobson"
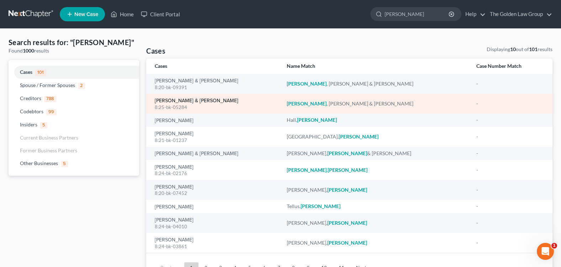
click at [174, 100] on link "Jacobson, Dean & Lori" at bounding box center [197, 101] width 84 height 5
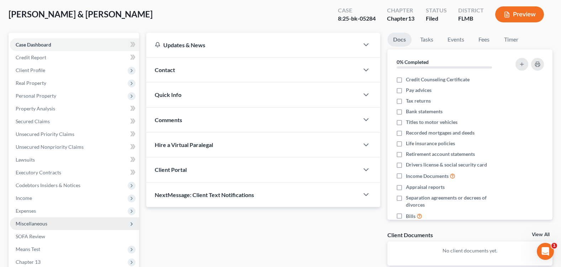
scroll to position [71, 0]
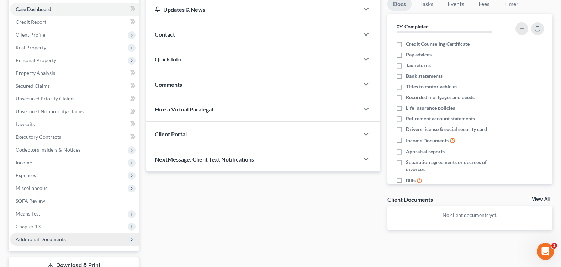
click at [55, 241] on span "Additional Documents" at bounding box center [41, 239] width 50 height 6
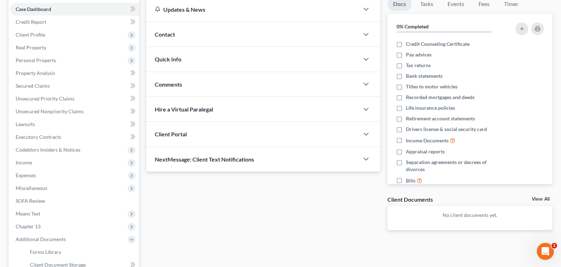
scroll to position [107, 0]
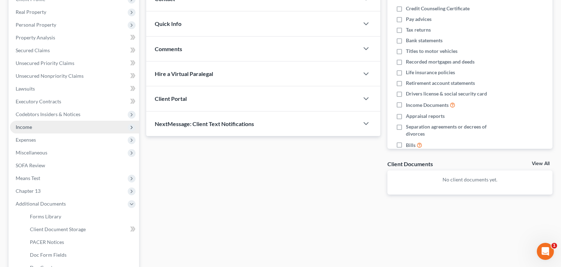
click at [56, 131] on span "Income" at bounding box center [74, 127] width 129 height 13
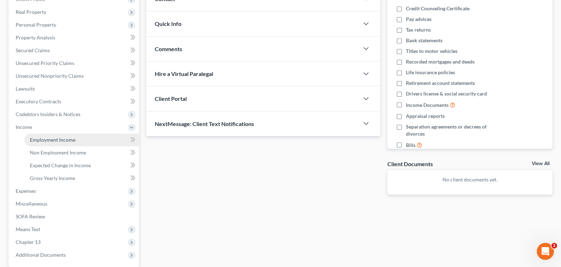
click at [61, 139] on span "Employment Income" at bounding box center [53, 140] width 46 height 6
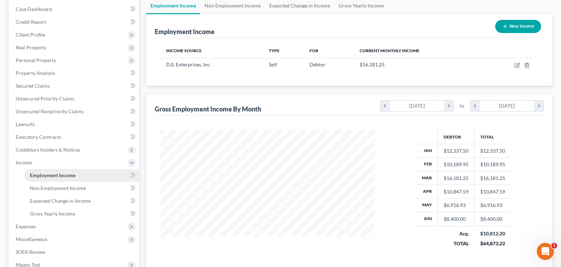
scroll to position [107, 0]
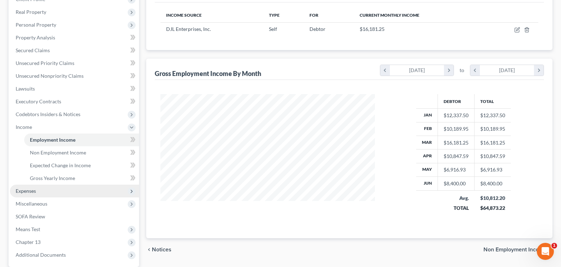
click at [60, 192] on span "Expenses" at bounding box center [74, 191] width 129 height 13
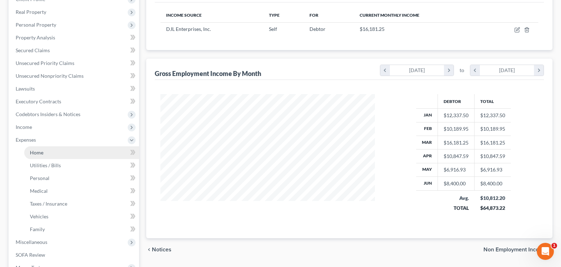
click at [58, 152] on link "Home" at bounding box center [81, 153] width 115 height 13
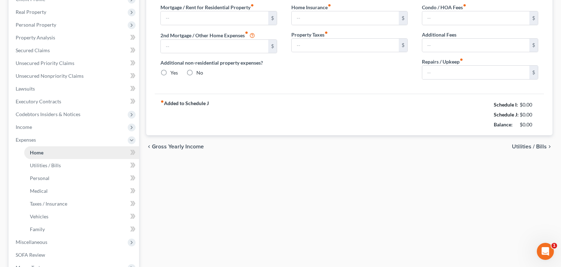
type input "2,000.00"
type input "0.00"
radio input "true"
type input "0.00"
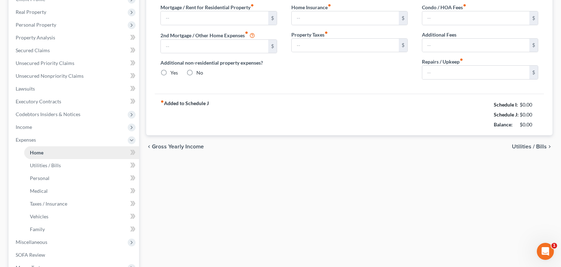
type input "0.00"
type input "200.00"
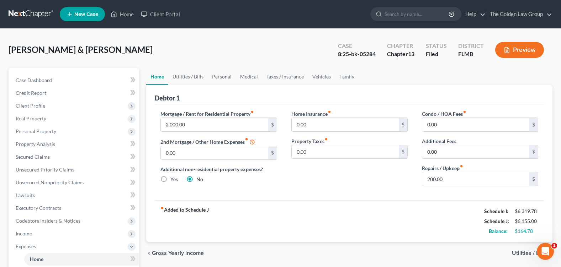
click at [263, 204] on div "fiber_manual_record Added to Schedule J Schedule I: $6,319.78 Schedule J: $6,15…" at bounding box center [349, 222] width 389 height 42
click at [263, 190] on div "Mortgage / Rent for Residential Property fiber_manual_record 200 $ 2nd Mortgage…" at bounding box center [218, 151] width 131 height 82
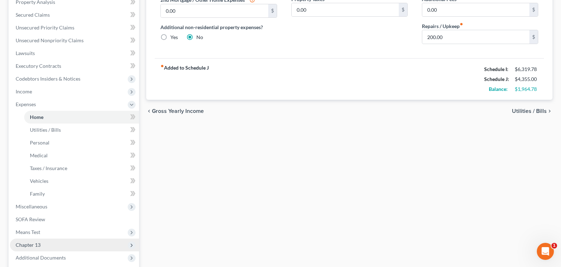
scroll to position [178, 0]
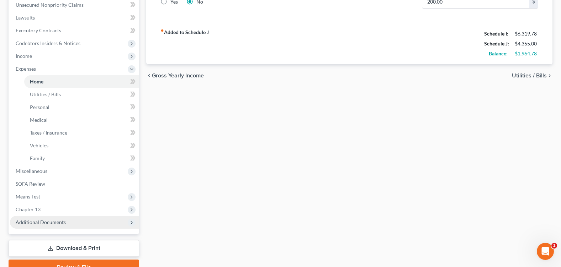
click at [57, 228] on span "Additional Documents" at bounding box center [74, 222] width 129 height 13
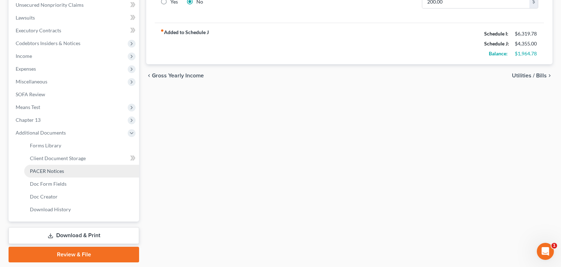
click at [47, 173] on span "PACER Notices" at bounding box center [47, 171] width 34 height 6
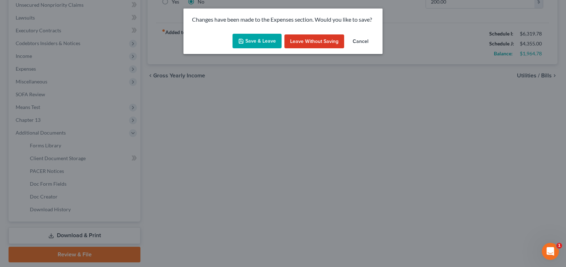
click at [255, 40] on button "Save & Leave" at bounding box center [257, 41] width 49 height 15
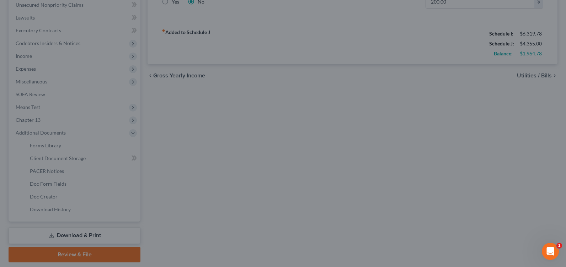
type input "200.00"
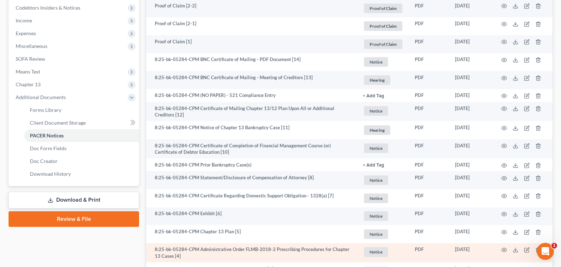
scroll to position [285, 0]
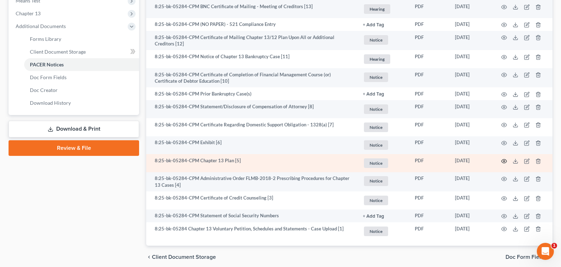
click at [504, 159] on icon "button" at bounding box center [504, 162] width 6 height 6
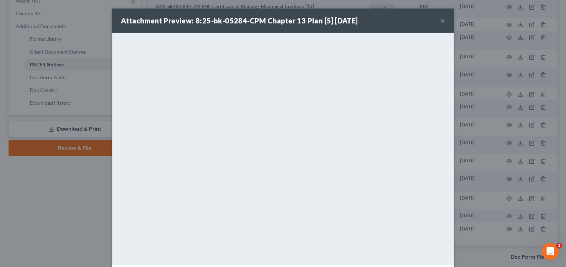
click at [440, 20] on button "×" at bounding box center [442, 20] width 5 height 9
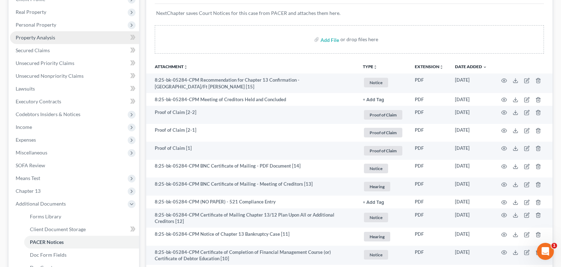
scroll to position [0, 0]
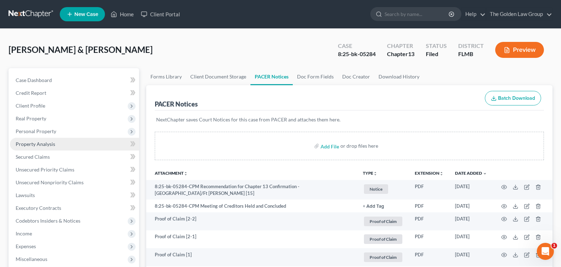
click at [49, 145] on span "Property Analysis" at bounding box center [35, 144] width 39 height 6
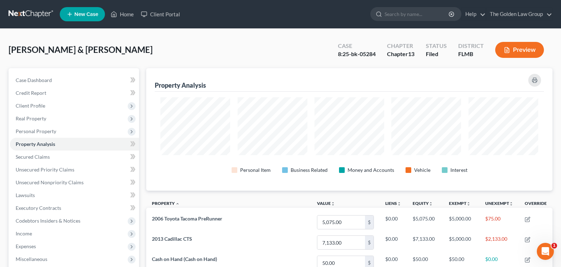
scroll to position [123, 406]
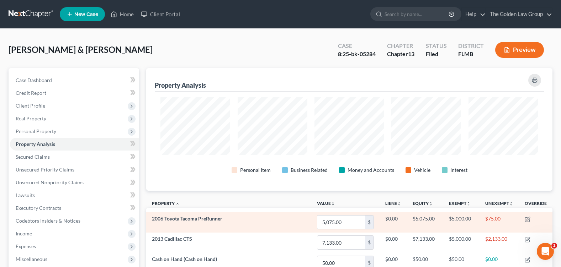
drag, startPoint x: 250, startPoint y: 46, endPoint x: 287, endPoint y: 84, distance: 52.8
click at [255, 52] on div "Jacobson, Dean & Lori Upgraded Case 8:25-bk-05284 Chapter Chapter 13 Status Fil…" at bounding box center [281, 52] width 544 height 31
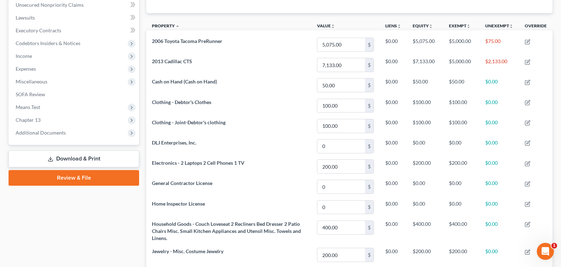
scroll to position [142, 0]
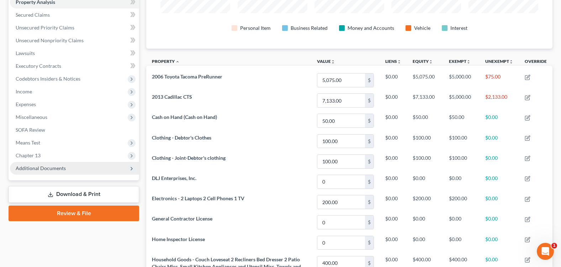
click at [50, 169] on span "Additional Documents" at bounding box center [41, 168] width 50 height 6
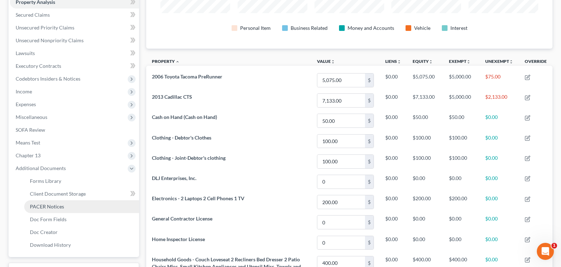
drag, startPoint x: 45, startPoint y: 209, endPoint x: 173, endPoint y: 202, distance: 128.6
click at [46, 209] on span "PACER Notices" at bounding box center [47, 207] width 34 height 6
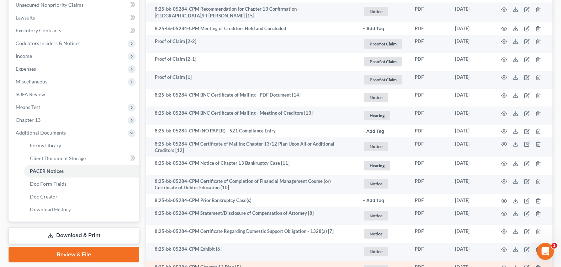
scroll to position [249, 0]
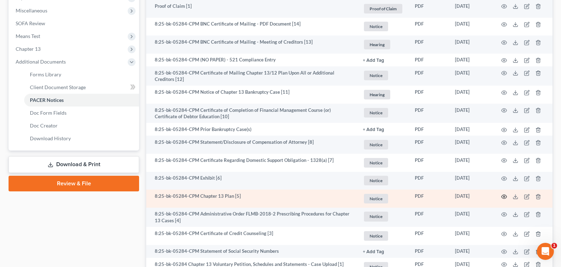
click at [504, 196] on icon "button" at bounding box center [504, 197] width 6 height 6
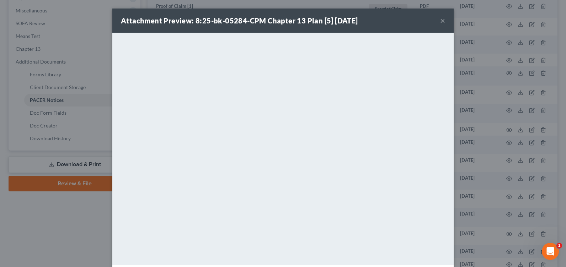
drag, startPoint x: 441, startPoint y: 20, endPoint x: 422, endPoint y: 36, distance: 24.2
click at [441, 21] on button "×" at bounding box center [442, 20] width 5 height 9
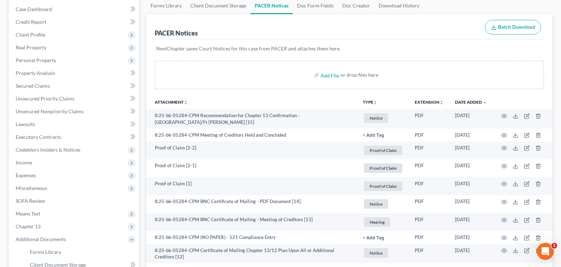
scroll to position [0, 0]
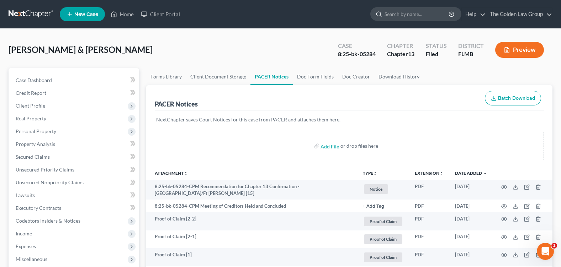
click at [410, 10] on input "search" at bounding box center [416, 13] width 65 height 13
type input "parsley"
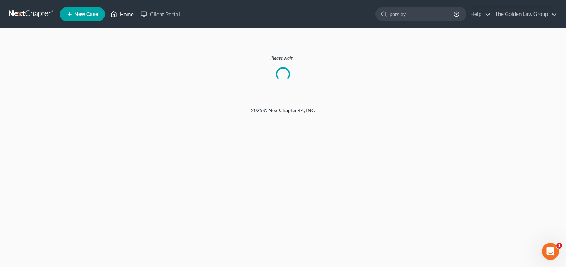
click at [128, 14] on link "Home" at bounding box center [122, 14] width 30 height 13
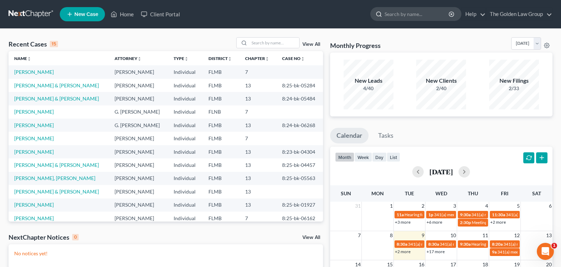
click at [398, 12] on input "search" at bounding box center [416, 13] width 65 height 13
type input "parsley"
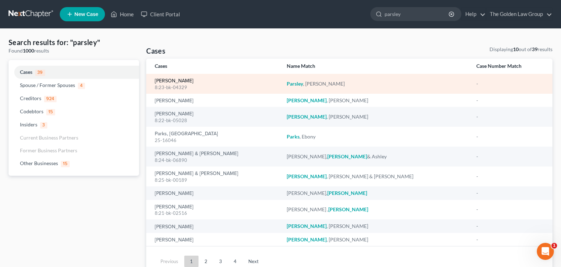
click at [175, 81] on link "[PERSON_NAME]" at bounding box center [174, 81] width 39 height 5
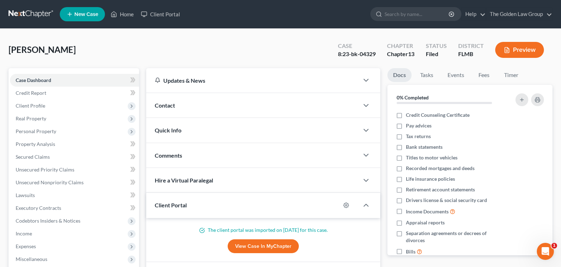
scroll to position [107, 0]
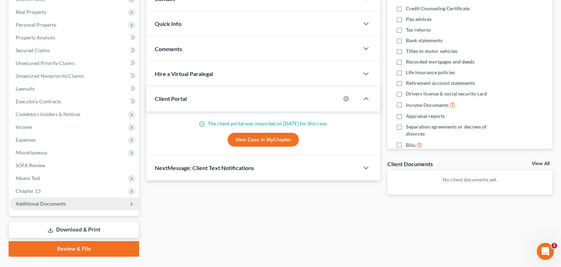
click at [57, 203] on span "Additional Documents" at bounding box center [41, 204] width 50 height 6
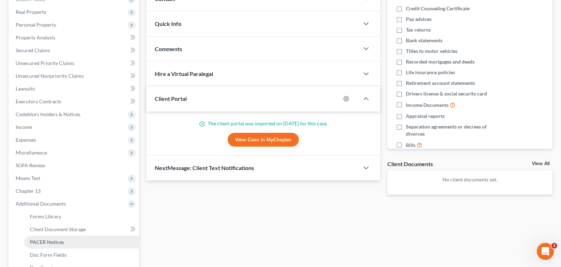
click at [64, 241] on link "PACER Notices" at bounding box center [81, 242] width 115 height 13
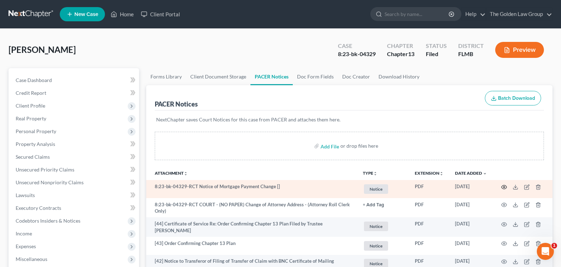
click at [504, 188] on circle "button" at bounding box center [503, 187] width 1 height 1
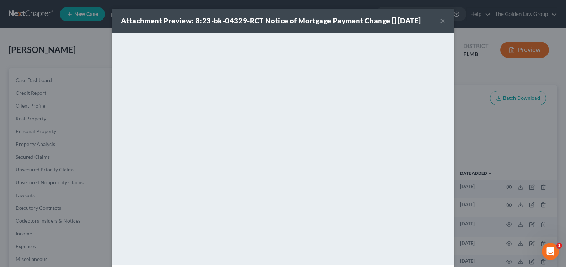
click at [440, 21] on button "×" at bounding box center [442, 20] width 5 height 9
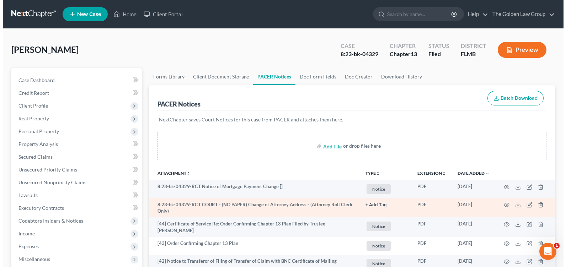
scroll to position [36, 0]
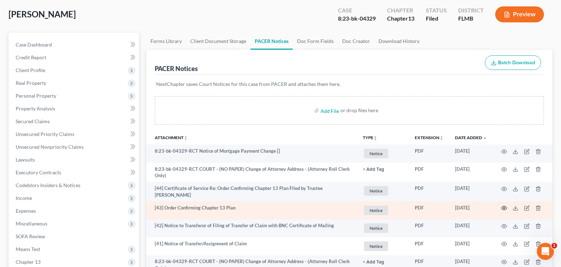
click at [503, 208] on icon "button" at bounding box center [504, 209] width 6 height 6
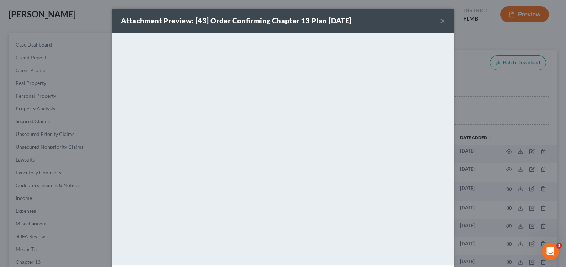
click at [441, 18] on button "×" at bounding box center [442, 20] width 5 height 9
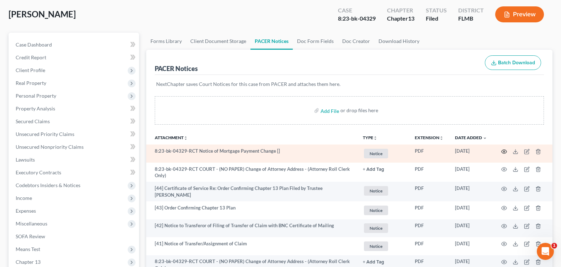
click at [502, 151] on icon "button" at bounding box center [504, 152] width 6 height 6
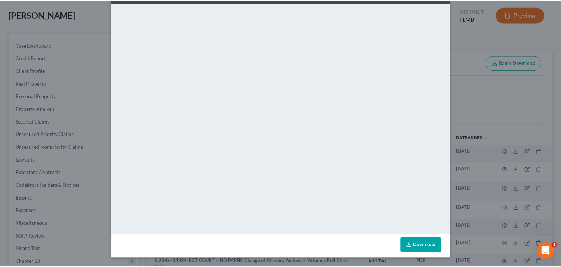
scroll to position [0, 0]
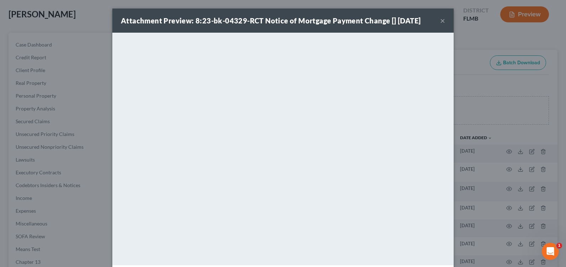
click at [437, 21] on div "Attachment Preview: 8:23-bk-04329-RCT Notice of Mortgage Payment Change [] 08/2…" at bounding box center [282, 21] width 341 height 24
click at [442, 18] on button "×" at bounding box center [442, 20] width 5 height 9
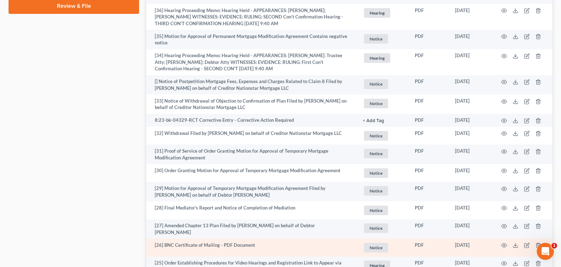
scroll to position [462, 0]
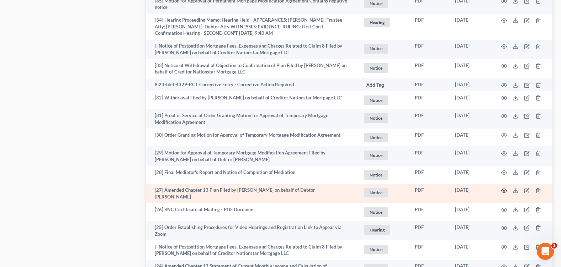
click at [503, 188] on icon "button" at bounding box center [504, 191] width 6 height 6
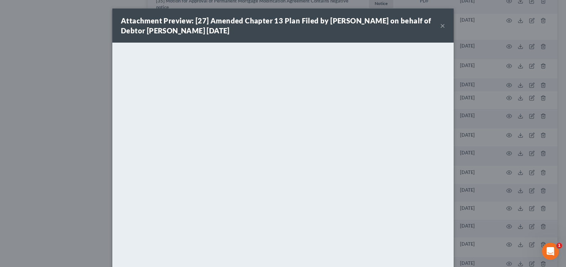
click at [442, 25] on button "×" at bounding box center [442, 25] width 5 height 9
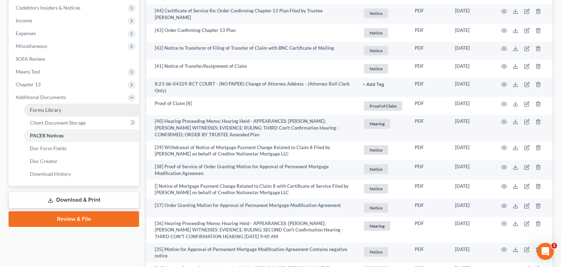
scroll to position [36, 0]
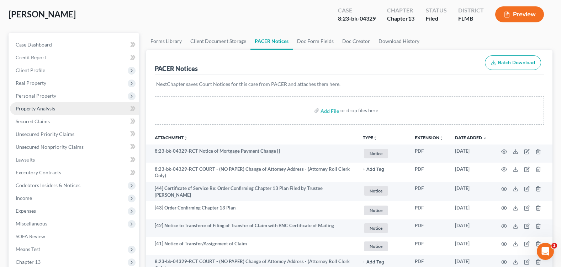
click at [53, 107] on span "Property Analysis" at bounding box center [35, 109] width 39 height 6
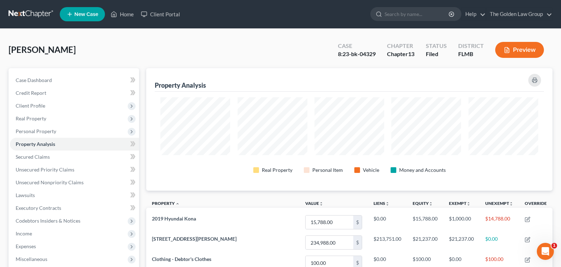
click at [251, 46] on div "Parsley, Donna Upgraded Case 8:23-bk-04329 Chapter Chapter 13 Status Filed Dist…" at bounding box center [281, 52] width 544 height 31
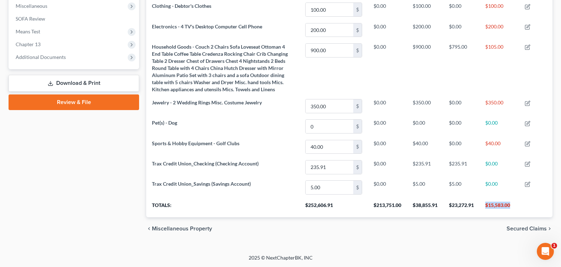
drag, startPoint x: 484, startPoint y: 205, endPoint x: 521, endPoint y: 207, distance: 36.7
click at [521, 207] on tr "Totals: $252,606.91 $213,751.00 $38,855.91 $23,272.91 $15,583.00" at bounding box center [349, 208] width 406 height 20
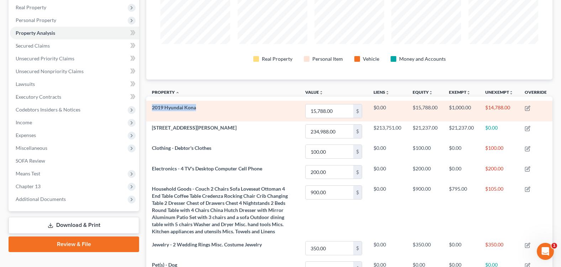
drag, startPoint x: 148, startPoint y: 109, endPoint x: 211, endPoint y: 110, distance: 62.9
click at [211, 110] on td "2019 Hyundai Kona" at bounding box center [222, 111] width 153 height 20
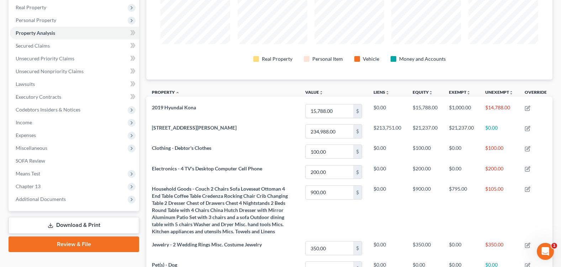
drag, startPoint x: 211, startPoint y: 110, endPoint x: 174, endPoint y: 78, distance: 49.0
click at [174, 78] on div "Real Property Personal Item Vehicle Money and Accounts" at bounding box center [349, 29] width 389 height 99
click at [282, 83] on div "Property Analysis Real Property Personal Item Vehicle Money and Accounts Proper…" at bounding box center [349, 158] width 406 height 403
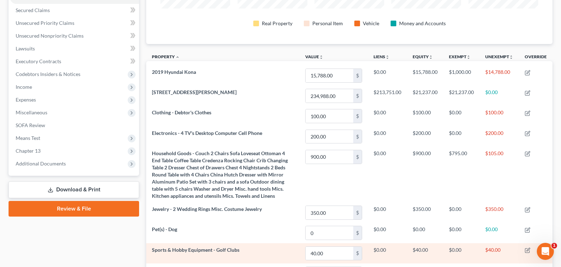
scroll to position [254, 0]
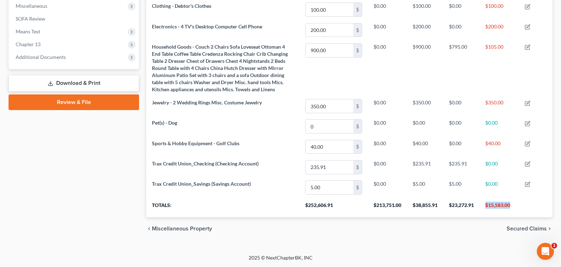
drag, startPoint x: 485, startPoint y: 204, endPoint x: 518, endPoint y: 207, distance: 33.5
click at [518, 207] on th "$15,583.00" at bounding box center [498, 208] width 39 height 20
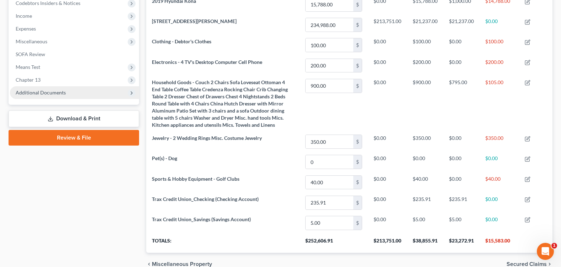
click span "Additional Documents"
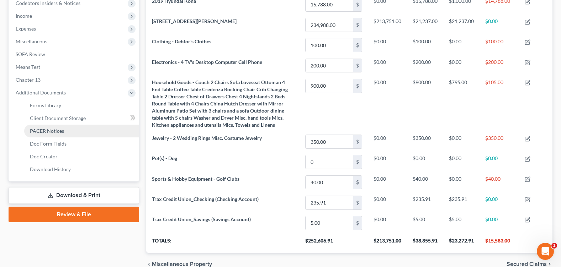
click span "PACER Notices"
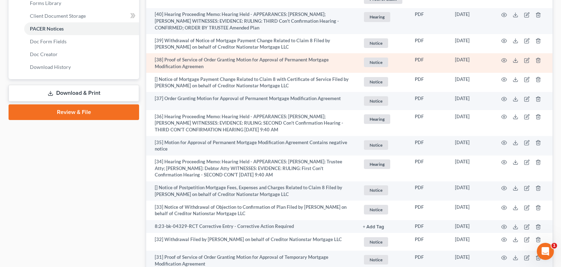
scroll to position [285, 0]
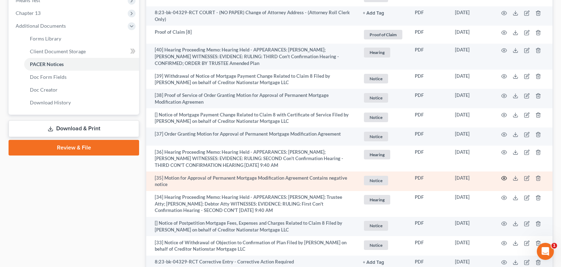
click icon "button"
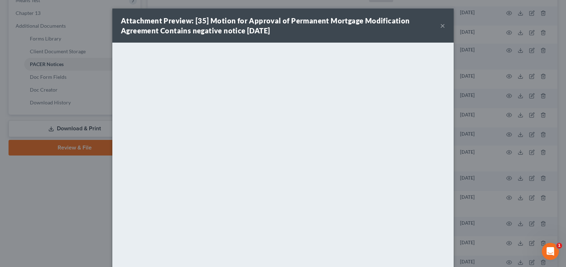
click button "×"
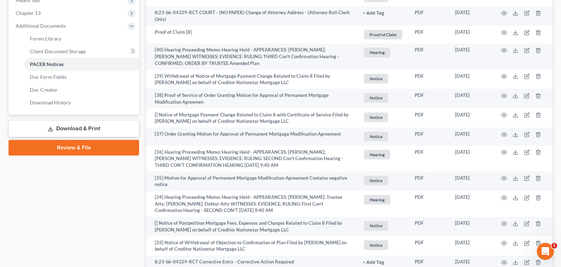
scroll to position [107, 0]
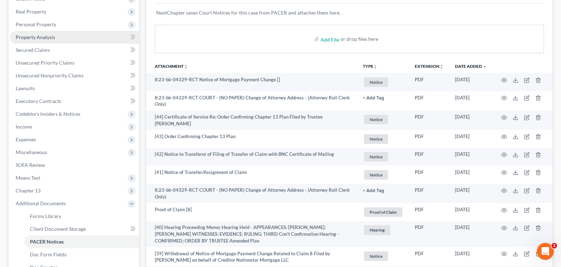
click link "Property Analysis"
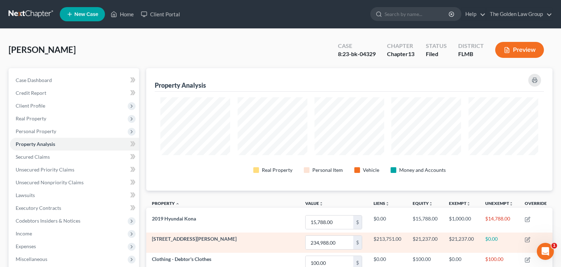
scroll to position [36, 0]
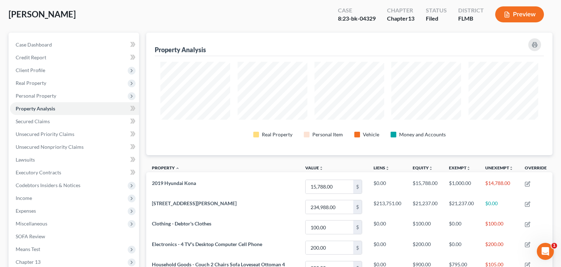
click div "Parsley, Donna Upgraded Case 8:23-bk-04329 Chapter Chapter 13 Status Filed Dist…"
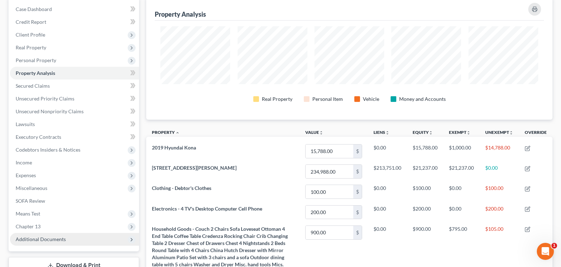
scroll to position [142, 0]
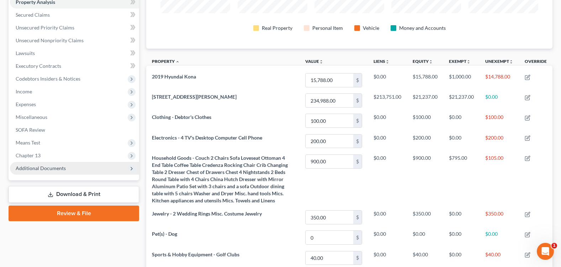
click span "Additional Documents"
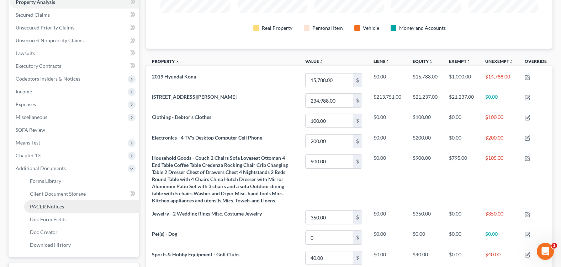
click link "PACER Notices"
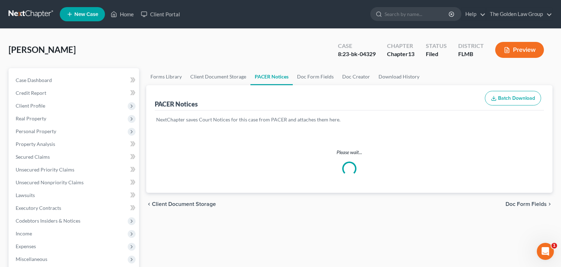
click div "Parsley, Donna Upgraded Case 8:23-bk-04329 Chapter Chapter 13 Status Filed Dist…"
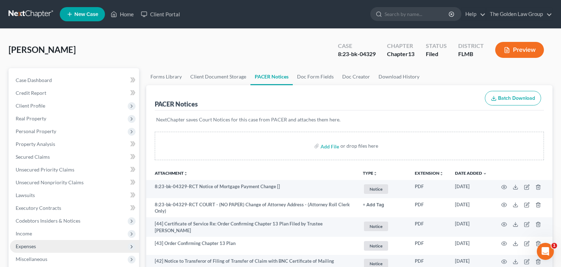
scroll to position [36, 0]
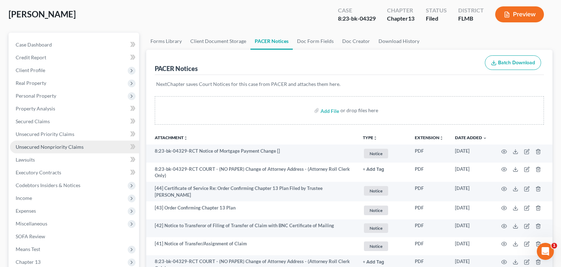
click span "Unsecured Nonpriority Claims"
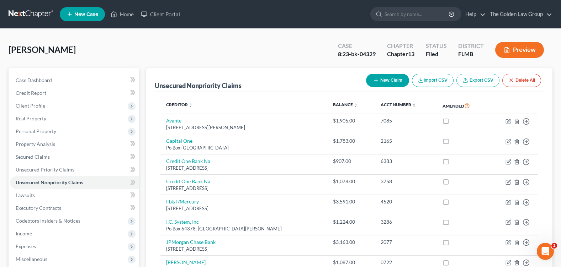
click div "Parsley, Donna Upgraded Case 8:23-bk-04329 Chapter Chapter 13 Status Filed Dist…"
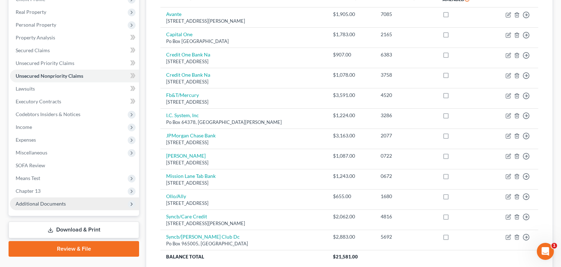
click span "Additional Documents"
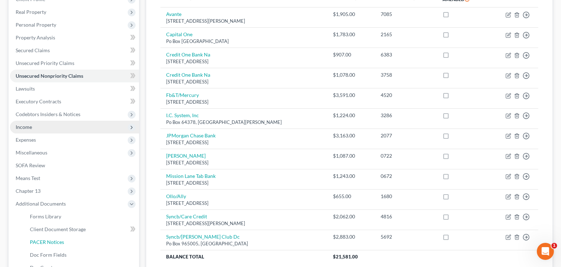
drag, startPoint x: 74, startPoint y: 242, endPoint x: 81, endPoint y: 236, distance: 9.3
click link "PACER Notices"
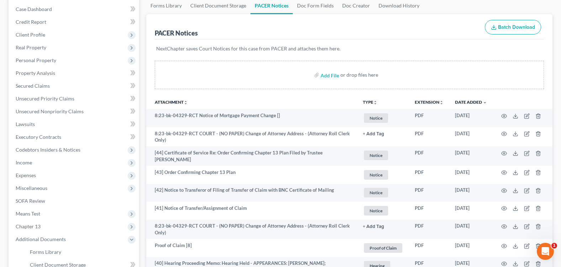
scroll to position [178, 0]
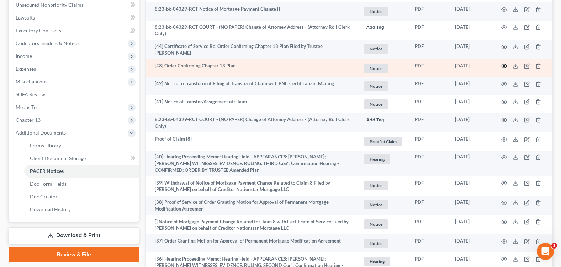
click icon "button"
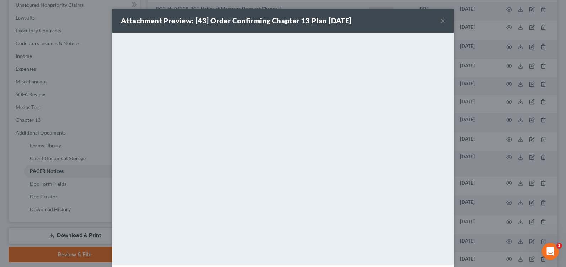
click button "×"
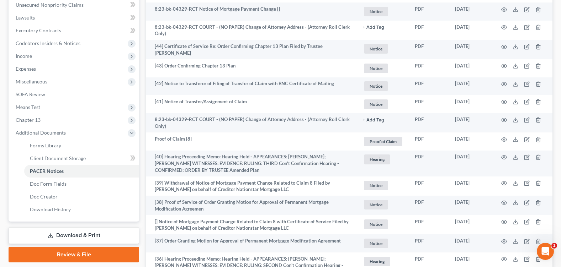
scroll to position [0, 0]
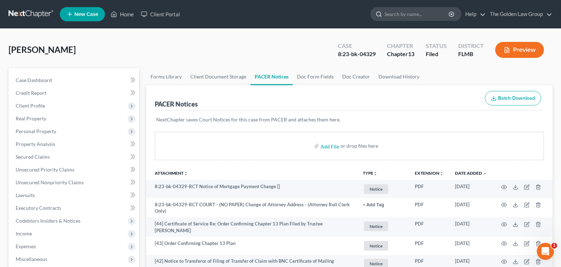
click input "search"
type input "jacobson"
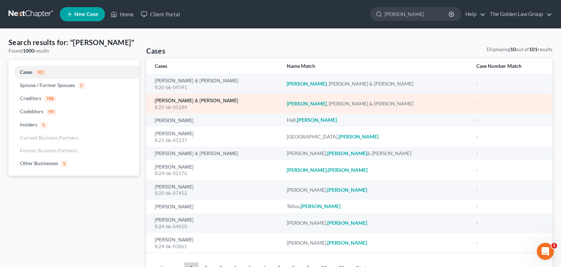
click link "[PERSON_NAME] & [PERSON_NAME]"
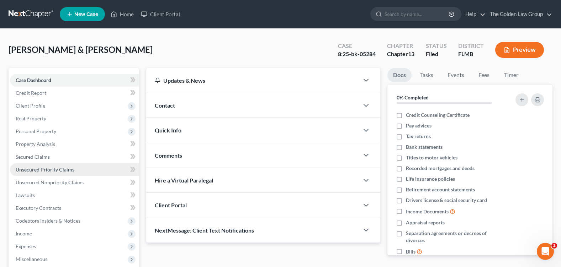
scroll to position [71, 0]
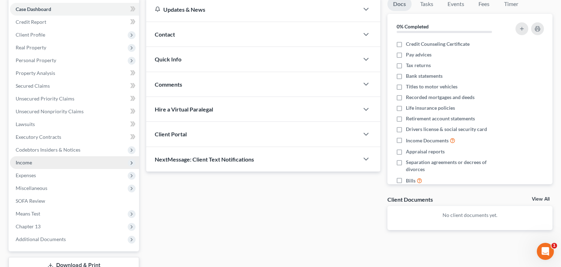
click span "Income"
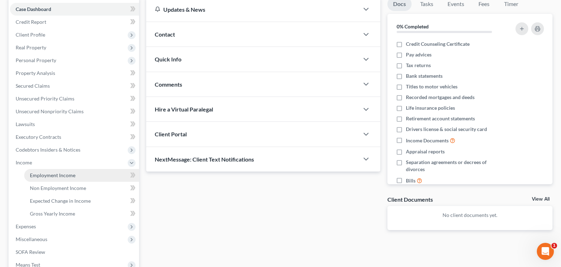
click span "Employment Income"
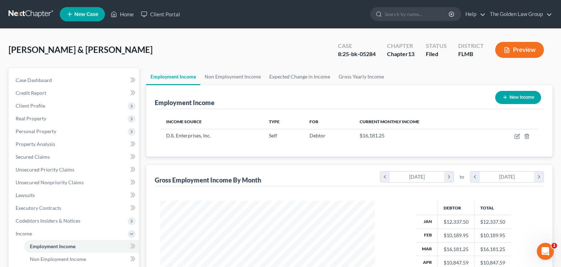
scroll to position [128, 228]
click link "Non Employment Income"
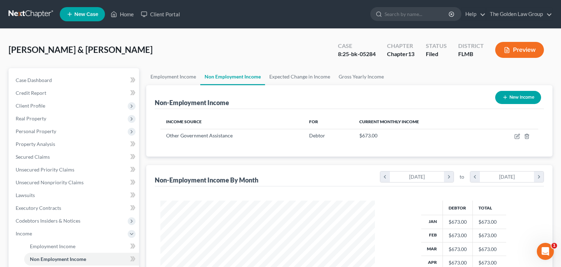
scroll to position [128, 228]
click link "Employment Income"
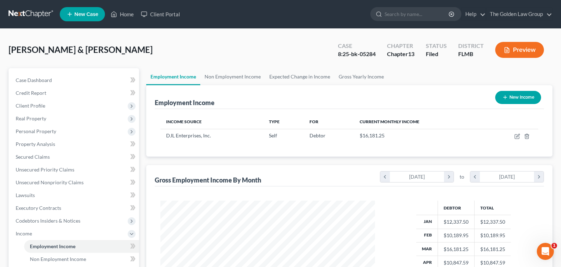
scroll to position [128, 228]
click input "search"
type input "TERPSTRA"
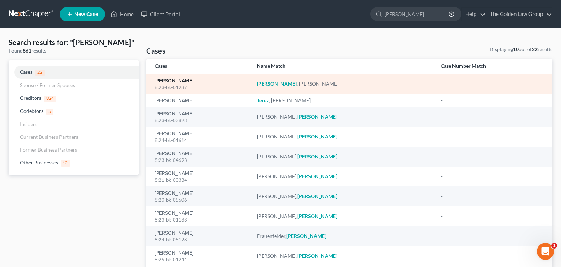
click link "[PERSON_NAME]"
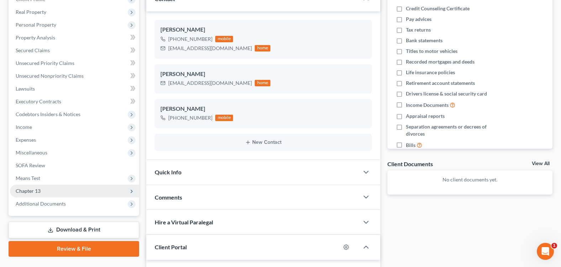
scroll to position [142, 0]
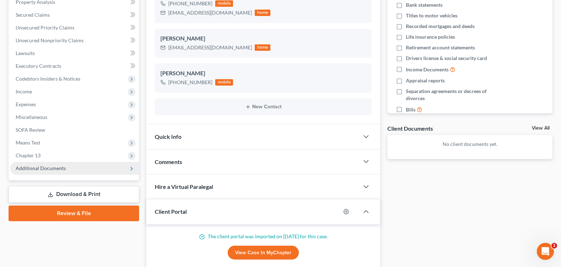
click span "Additional Documents"
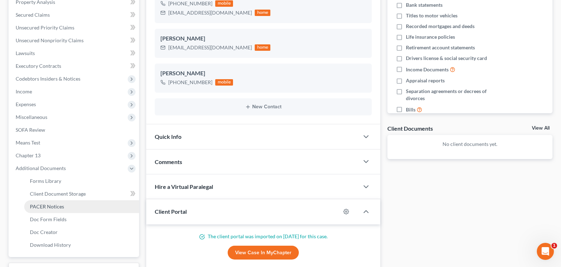
drag, startPoint x: 68, startPoint y: 209, endPoint x: 89, endPoint y: 205, distance: 21.1
click link "PACER Notices"
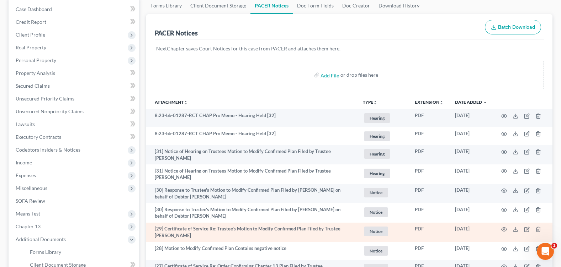
scroll to position [107, 0]
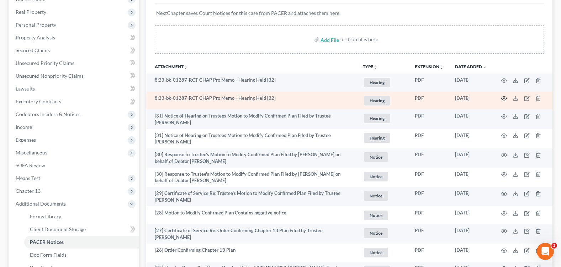
click circle "button"
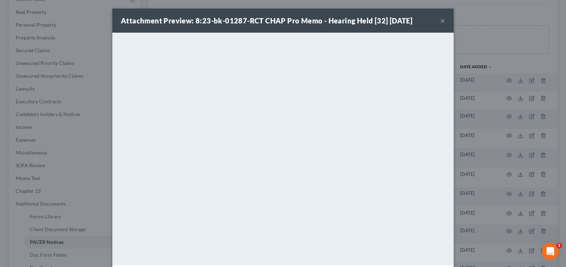
click button "×"
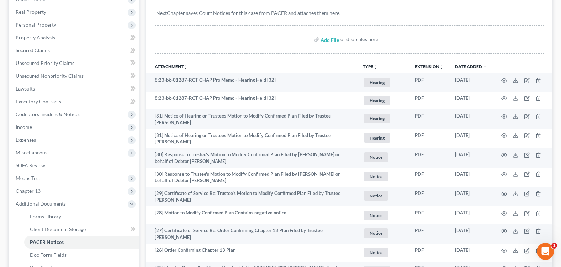
scroll to position [0, 0]
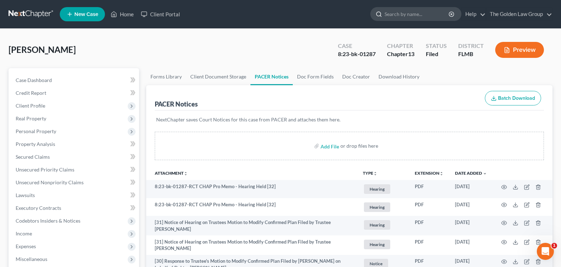
click input "search"
type input "scott"
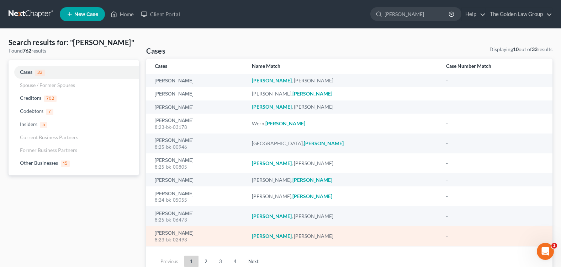
click div "8:23-bk-02493"
click div "Scott, Michael 8:23-bk-02493"
click link "[PERSON_NAME]"
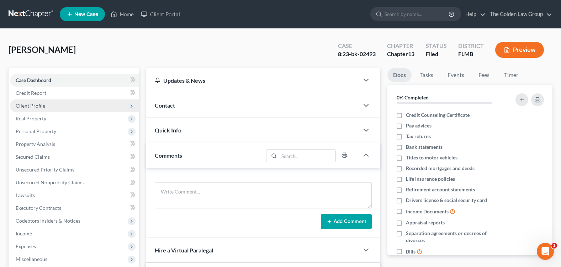
click span "Client Profile"
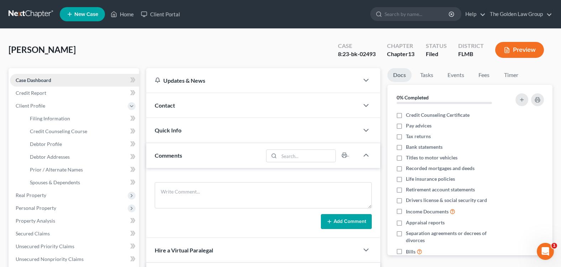
drag, startPoint x: 126, startPoint y: 48, endPoint x: 115, endPoint y: 74, distance: 28.1
click div "Scott, Michael Upgraded Case 8:23-bk-02493 Chapter Chapter 13 Status Filed Dist…"
click span "Filing Information"
select select "1"
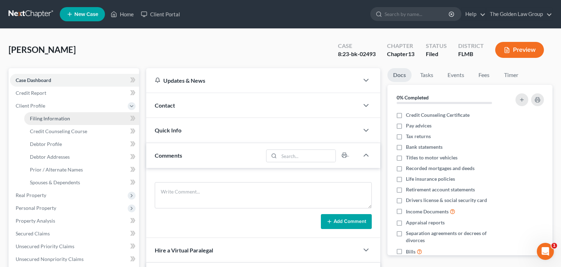
select select "0"
select select "3"
select select "9"
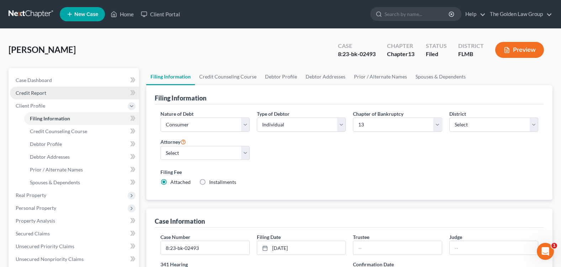
click link "Credit Report"
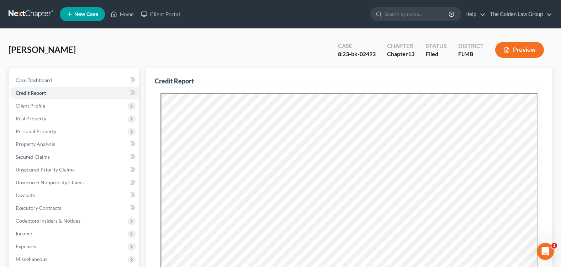
click div "Scott, Michael Upgraded Case 8:23-bk-02493 Chapter Chapter 13 Status Filed Dist…"
click link "Case Dashboard"
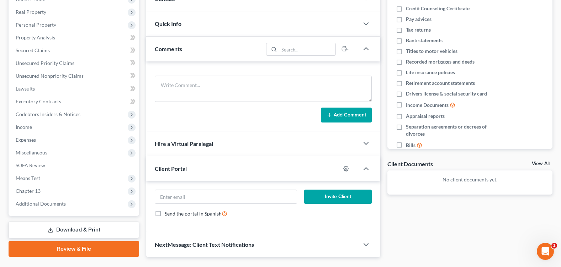
scroll to position [124, 0]
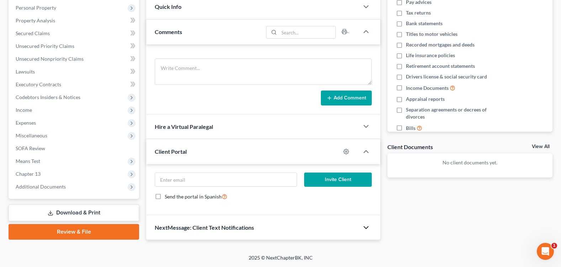
click icon "button"
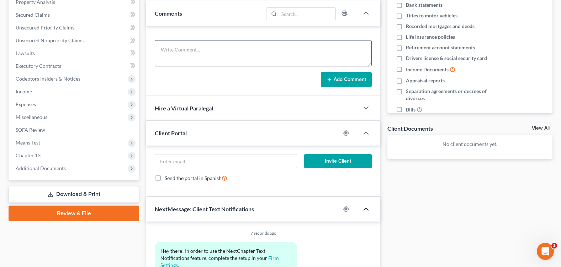
scroll to position [0, 0]
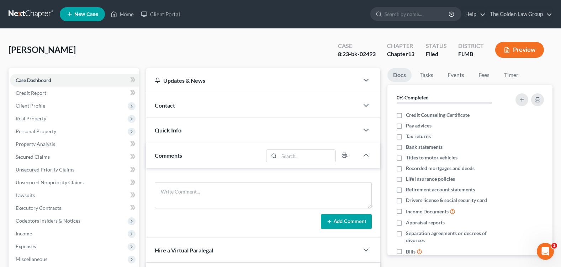
click button "Preview"
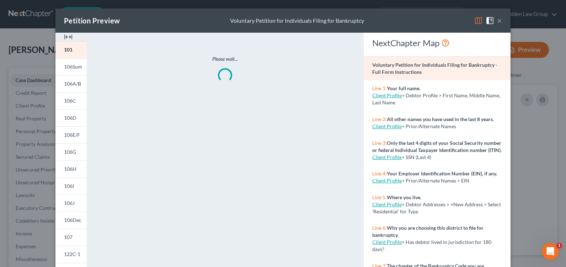
click button "×"
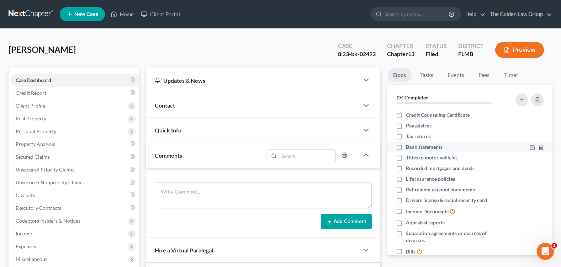
scroll to position [14, 0]
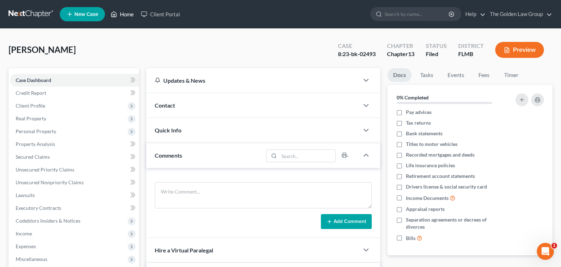
click link "Home"
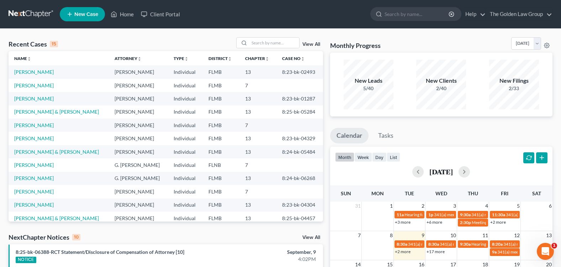
drag, startPoint x: 38, startPoint y: 71, endPoint x: 60, endPoint y: 63, distance: 23.6
click th "Name unfold_more expand_more expand_less"
drag, startPoint x: 23, startPoint y: 73, endPoint x: 65, endPoint y: 57, distance: 45.2
click th "Name unfold_more expand_more expand_less"
click link "[PERSON_NAME]"
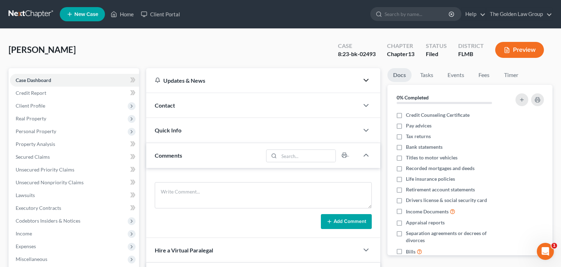
click icon "button"
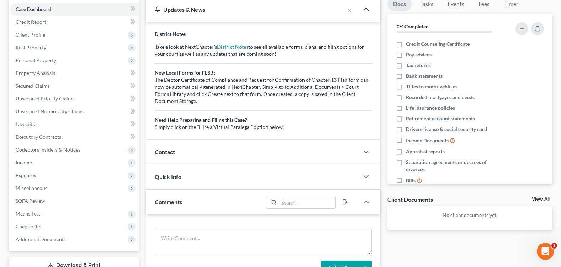
scroll to position [142, 0]
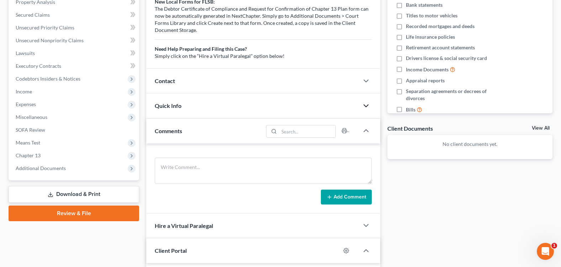
click polyline "button"
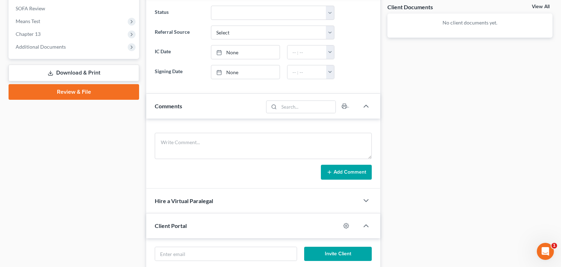
scroll to position [122, 0]
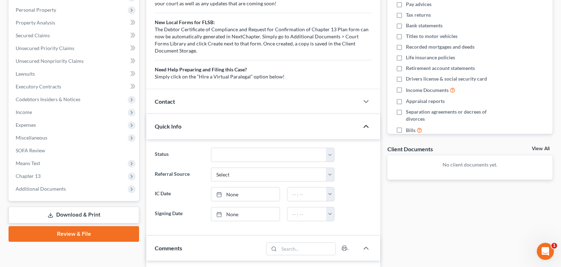
click link "Download & Print"
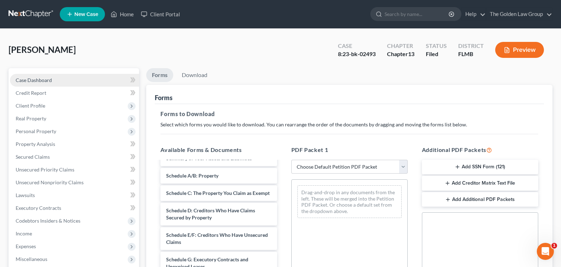
click span "Case Dashboard"
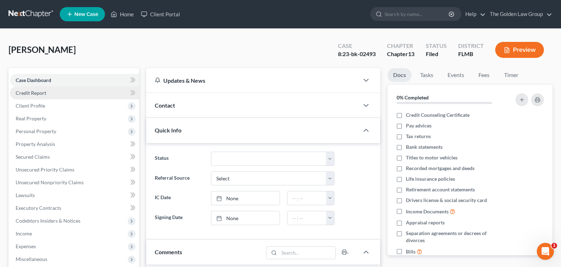
click link "Credit Report"
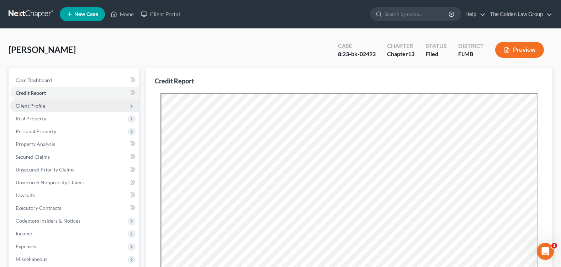
click span "Client Profile"
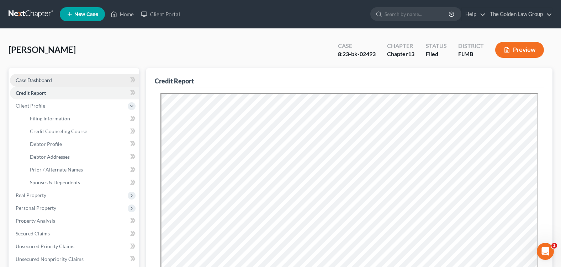
click link "Case Dashboard"
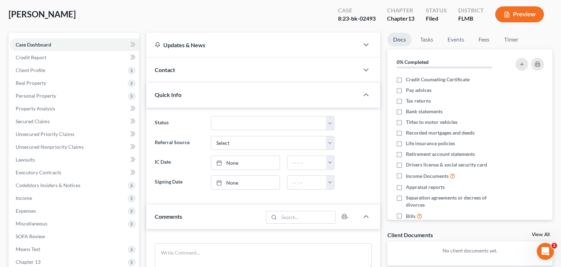
scroll to position [71, 0]
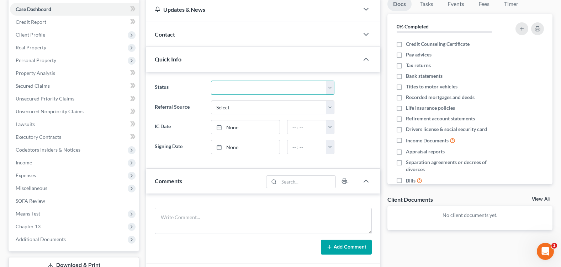
click select "Discharged Discharged & Reported Discharge Litigation Dismissal Notice Dismisse…"
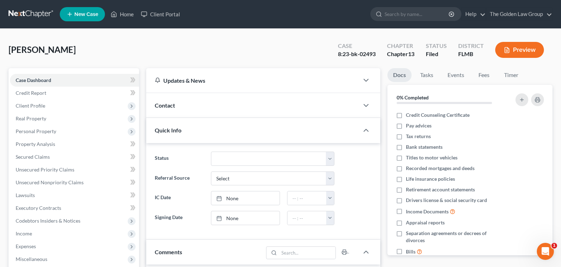
click div "Scott, Michael Upgraded Case 8:23-bk-02493 Chapter Chapter 13 Status Filed Dist…"
click link "Home"
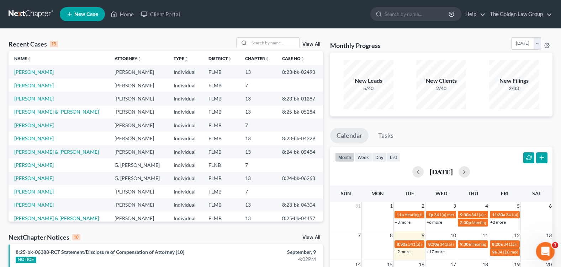
click icon "Open Intercom Messenger"
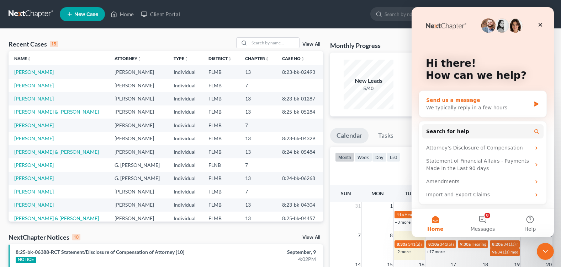
click div "Send us a message"
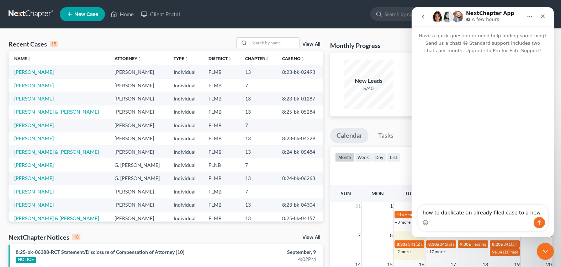
type textarea "how to duplicate an already filed case to a new case"
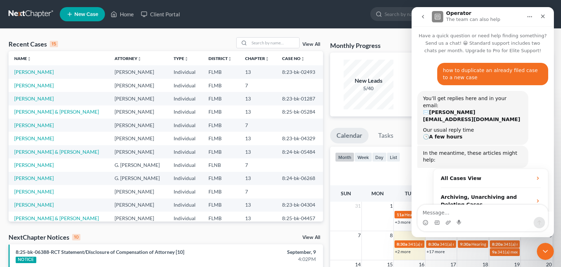
scroll to position [40, 0]
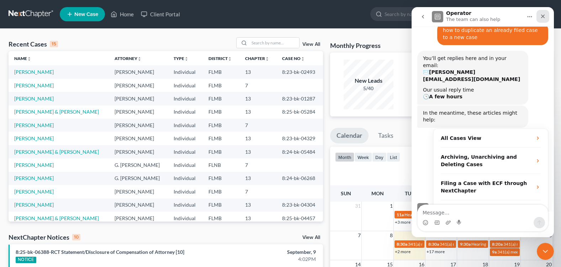
click icon "Close"
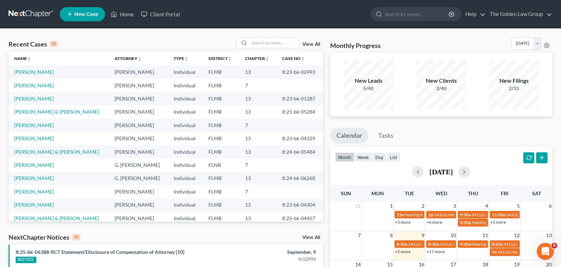
scroll to position [1, 0]
click icon "Open Intercom Messenger"
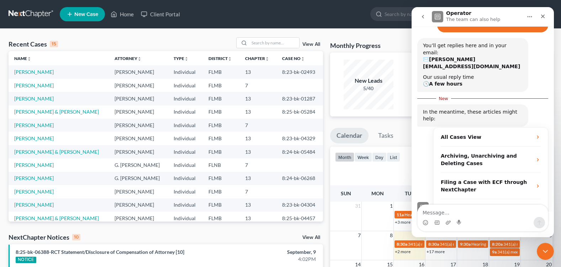
scroll to position [0, 0]
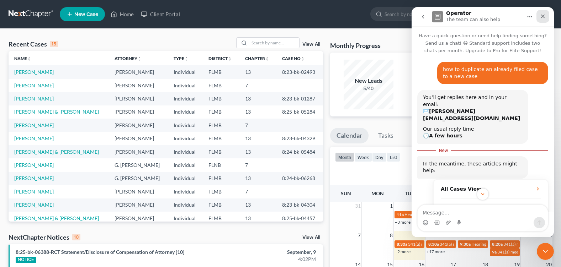
click icon "Close"
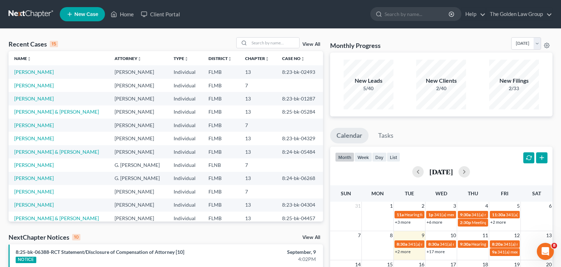
click td "8:23-bk-02493"
click link "[PERSON_NAME]"
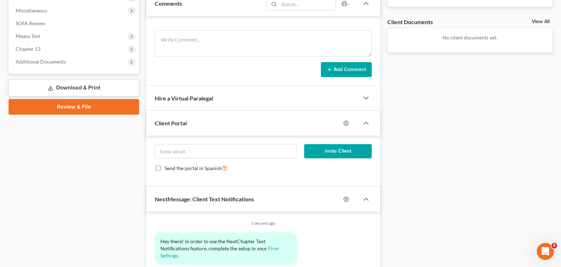
scroll to position [288, 0]
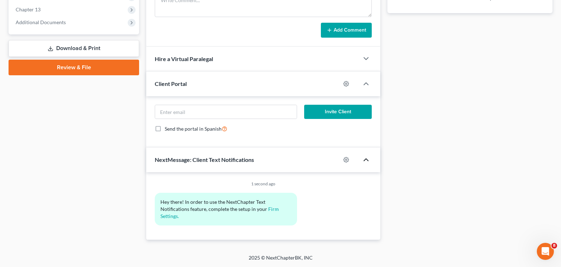
click icon "button"
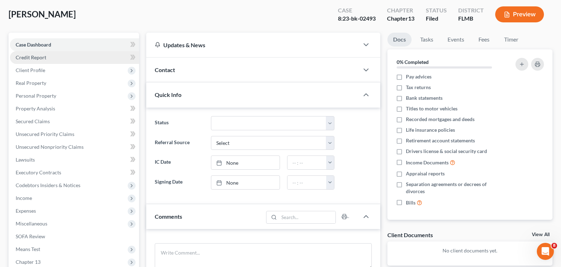
scroll to position [0, 0]
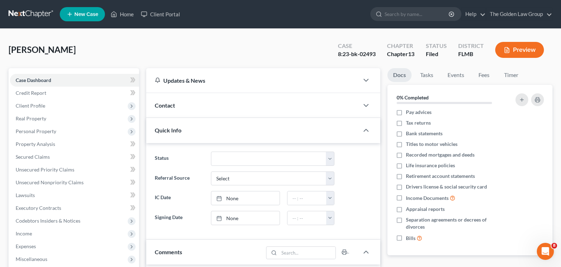
click span "New Case"
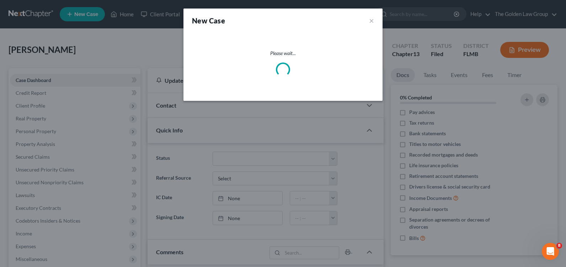
select select "15"
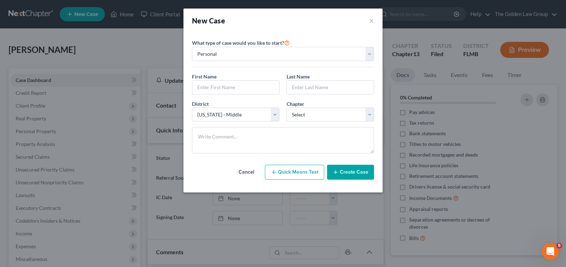
click button "Cancel"
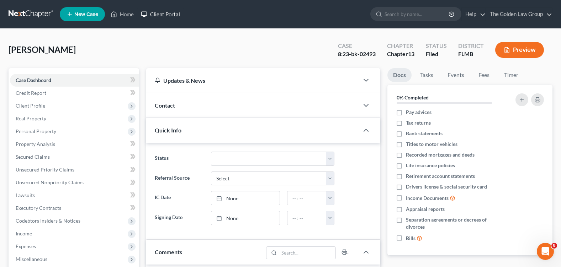
click link "Client Portal"
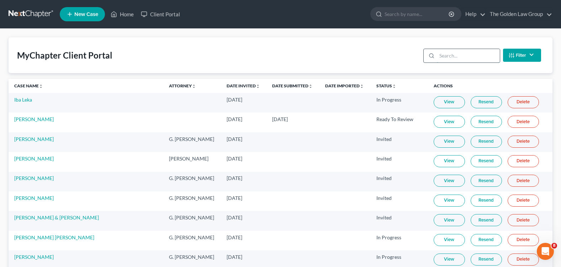
click input "search"
click link "Home"
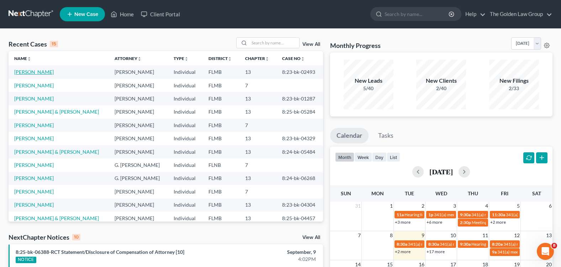
click link "[PERSON_NAME]"
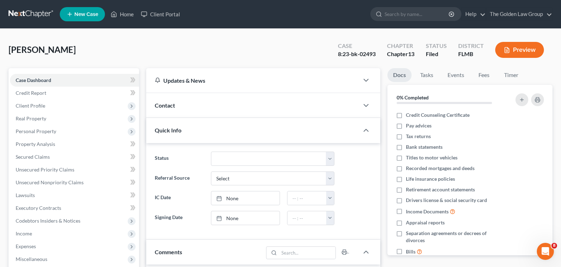
scroll to position [71, 0]
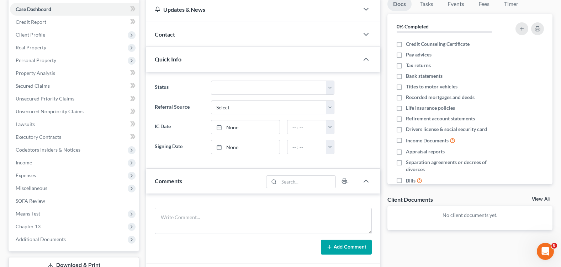
click link "View All"
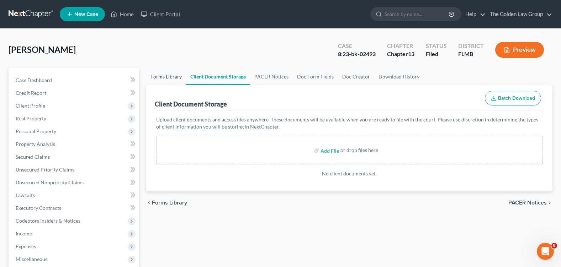
click link "Forms Library"
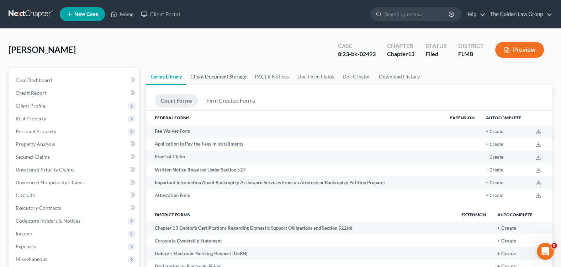
click link "Client Document Storage"
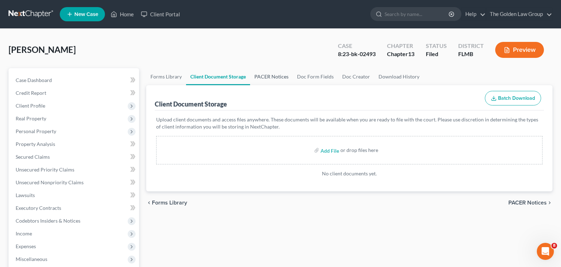
click link "PACER Notices"
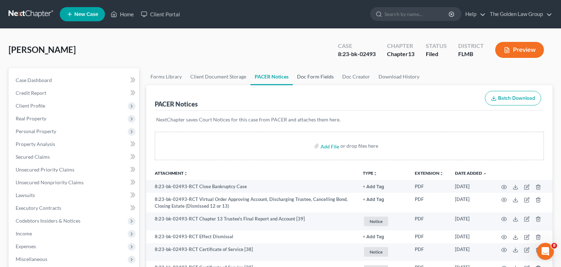
click link "Doc Form Fields"
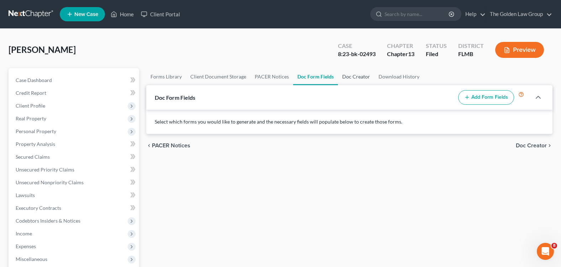
click link "Doc Creator"
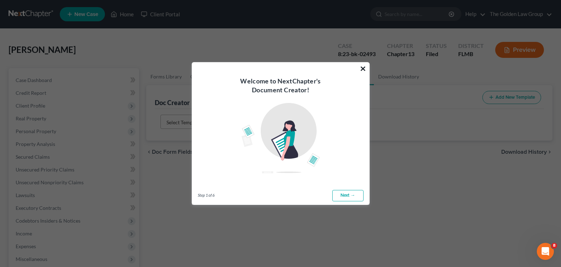
click button "×"
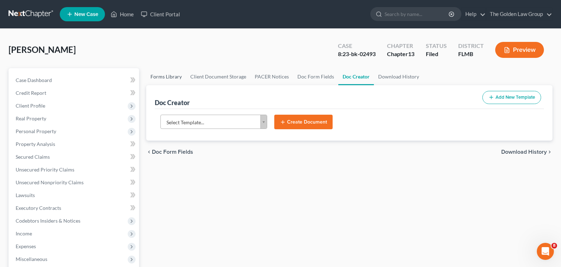
click link "Forms Library"
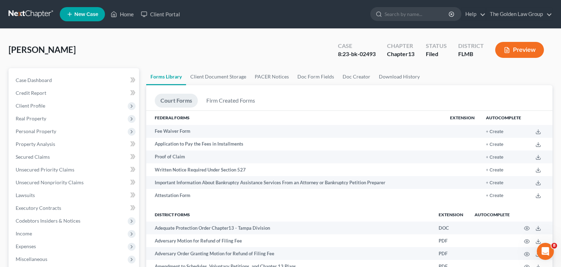
click div "Scott, Michael Upgraded Case 8:23-bk-02493 Chapter Chapter 13 Status Filed Dist…"
click div "Open Intercom Messenger"
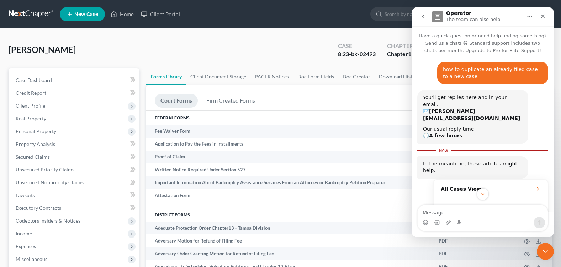
click icon "go back"
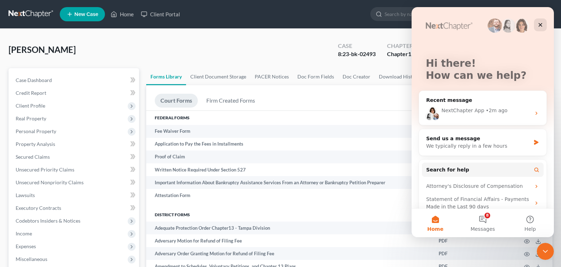
scroll to position [38, 0]
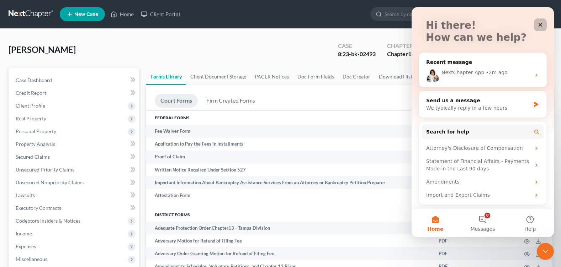
click div "Close"
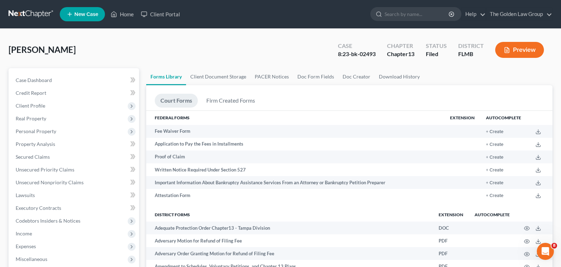
click div "Scott, Michael Upgraded Case 8:23-bk-02493 Chapter Chapter 13 Status Filed Dist…"
click link "Doc Creator"
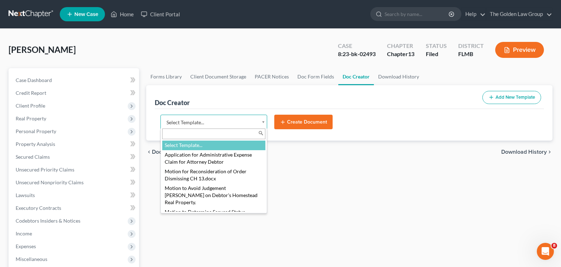
click body "Home New Case Client Portal The Golden Law Group courtney@brandonlawyer.com My …"
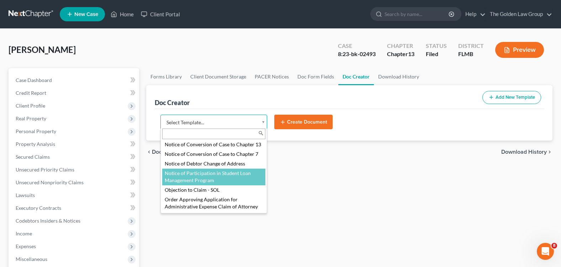
click body "Home New Case Client Portal The Golden Law Group courtney@brandonlawyer.com My …"
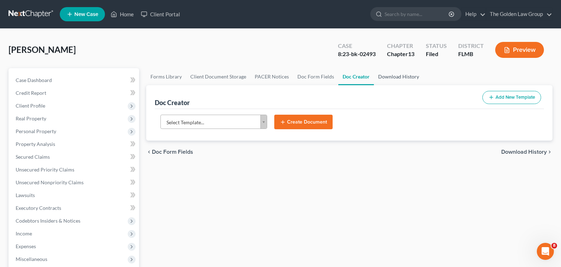
click link "Download History"
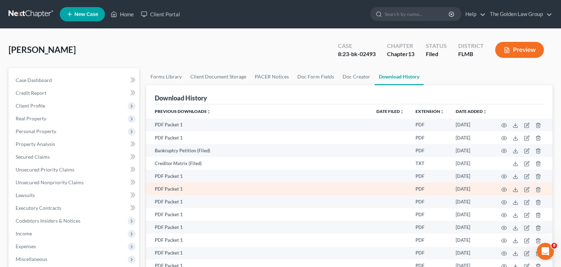
scroll to position [178, 0]
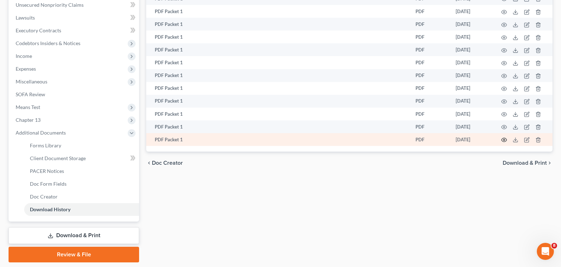
click icon "button"
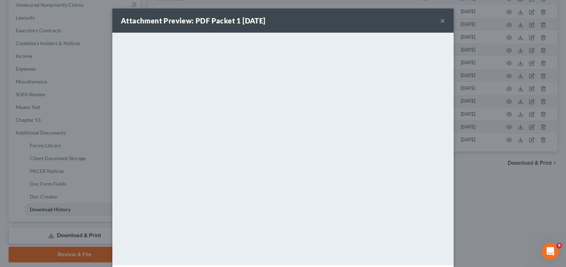
click button "×"
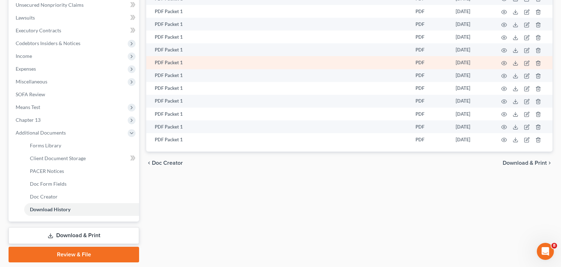
scroll to position [0, 0]
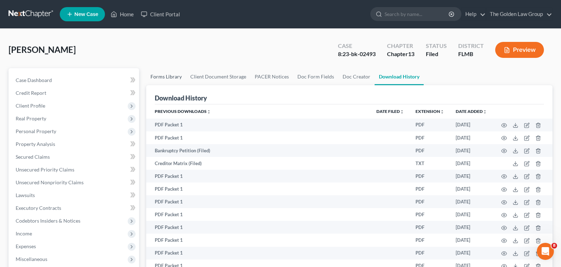
click link "Forms Library"
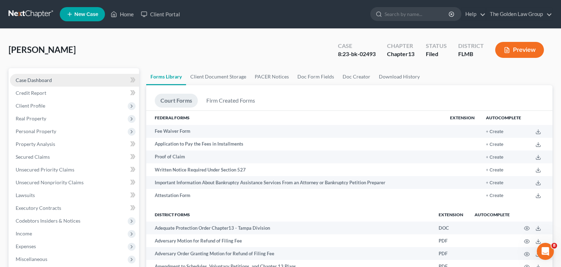
click span "Case Dashboard"
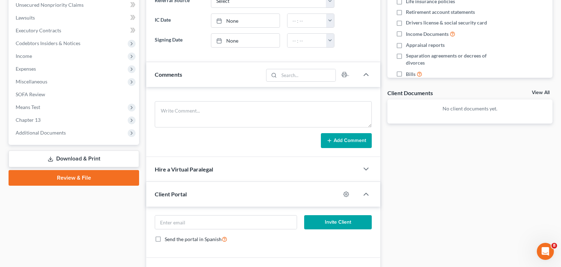
scroll to position [213, 0]
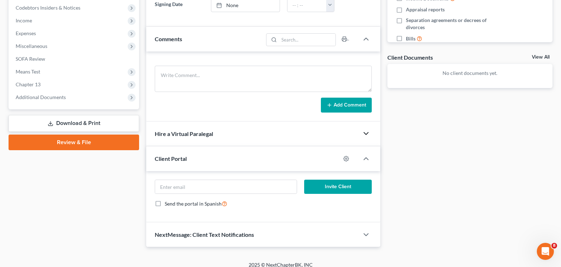
click icon "button"
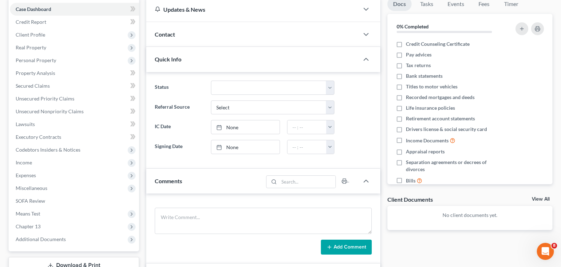
scroll to position [0, 0]
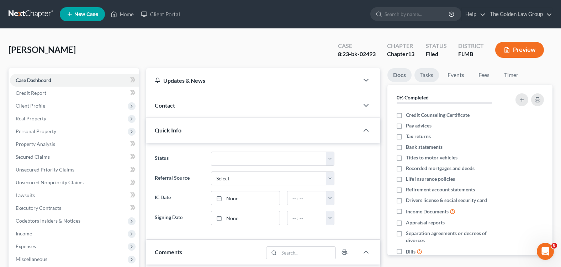
click link "Tasks"
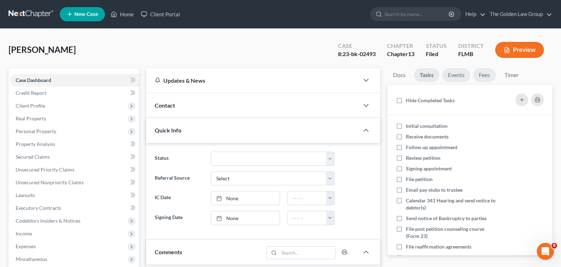
click link "Events"
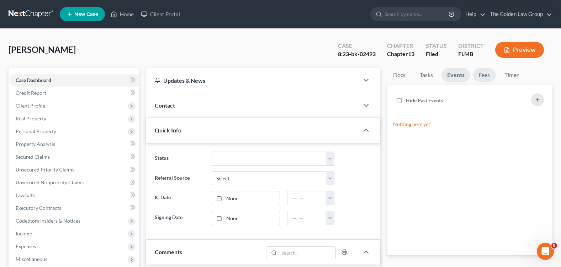
click link "Fees"
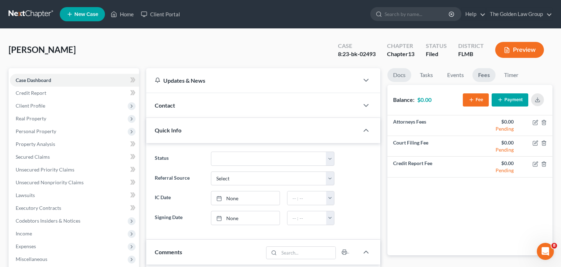
click link "Docs"
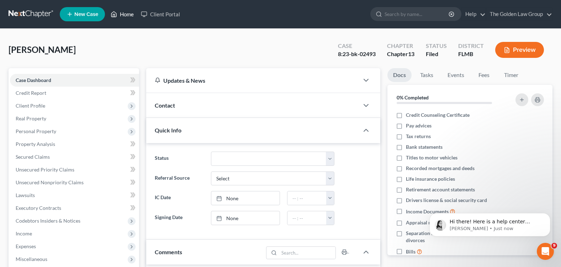
click link "Home"
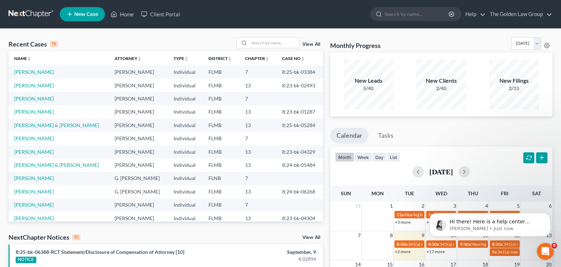
click link "View All"
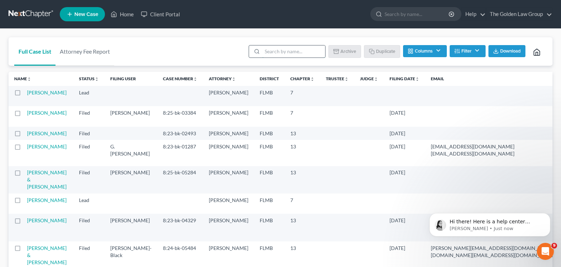
click input "search"
type input "scott"
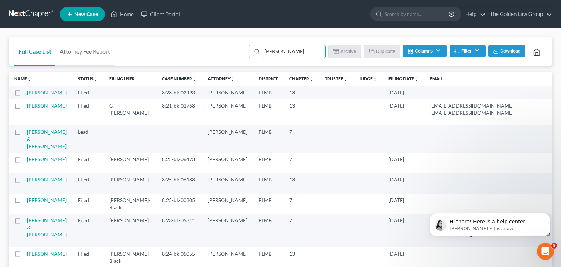
click label
click input "checkbox"
checkbox input "true"
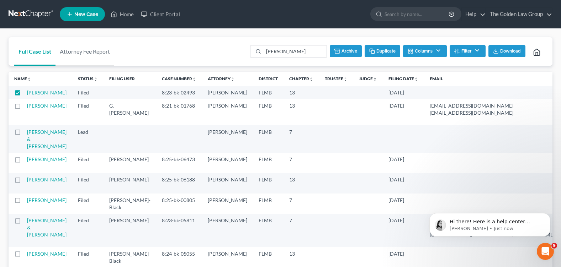
click button "Duplicate"
click link "Home"
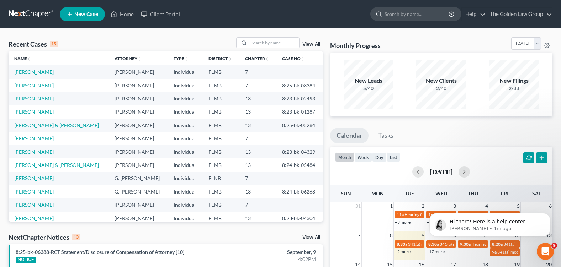
click input "search"
type input "scott"
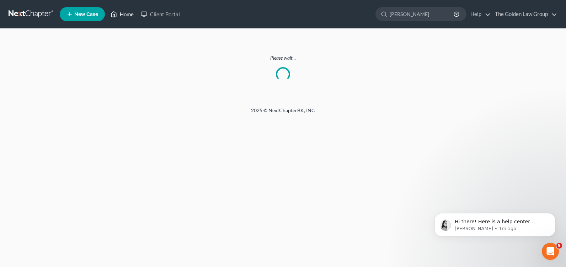
click link "Home"
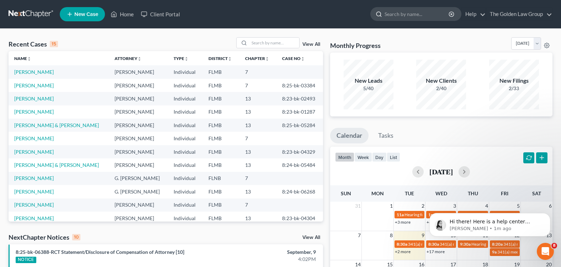
click at [400, 12] on input "search" at bounding box center [416, 13] width 65 height 13
type input "[PERSON_NAME]"
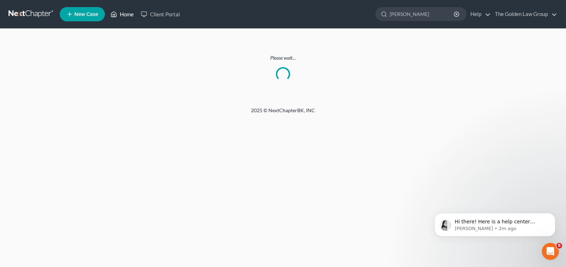
click at [124, 14] on link "Home" at bounding box center [122, 14] width 30 height 13
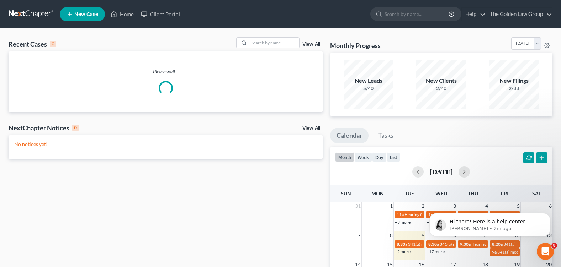
click at [311, 45] on link "View All" at bounding box center [311, 44] width 18 height 5
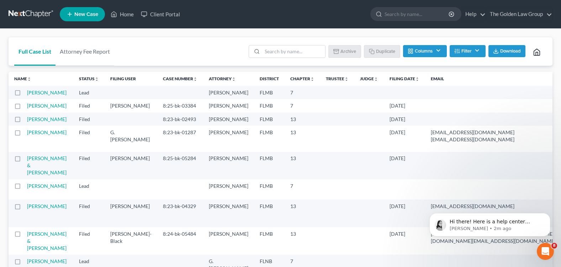
click at [24, 121] on label at bounding box center [24, 121] width 0 height 0
click at [27, 121] on input "checkbox" at bounding box center [29, 118] width 5 height 5
checkbox input "true"
click at [382, 51] on button "Duplicate" at bounding box center [383, 51] width 36 height 12
click at [537, 54] on polyline at bounding box center [537, 53] width 2 height 3
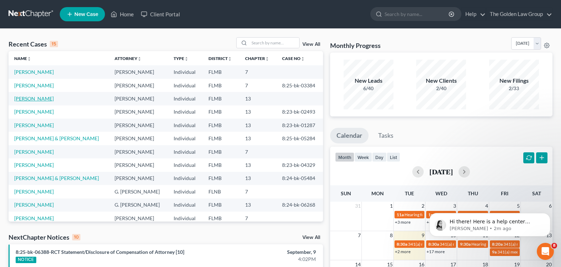
click at [35, 100] on link "[PERSON_NAME]" at bounding box center [33, 99] width 39 height 6
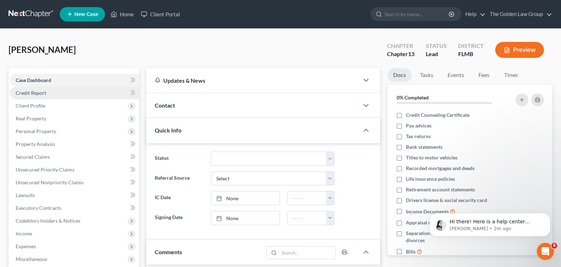
click at [56, 95] on link "Credit Report" at bounding box center [74, 93] width 129 height 13
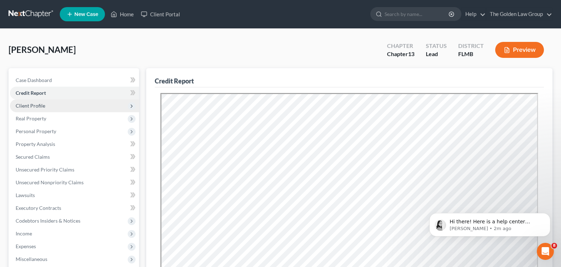
click at [55, 102] on span "Client Profile" at bounding box center [74, 106] width 129 height 13
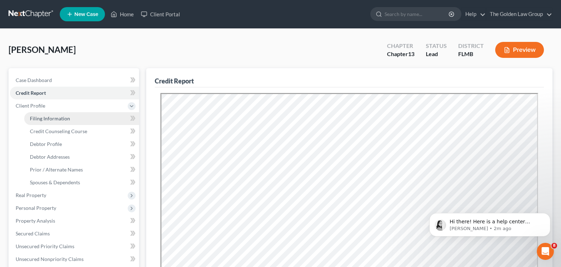
click at [62, 116] on span "Filing Information" at bounding box center [50, 119] width 40 height 6
select select "1"
select select "0"
select select "3"
select select "15"
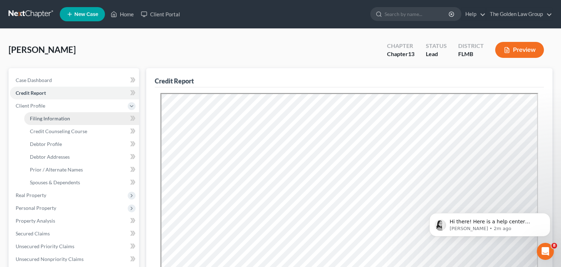
select select "2"
select select "9"
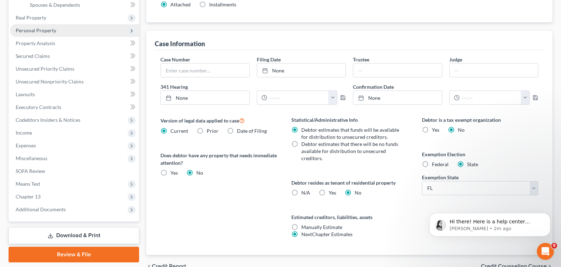
scroll to position [142, 0]
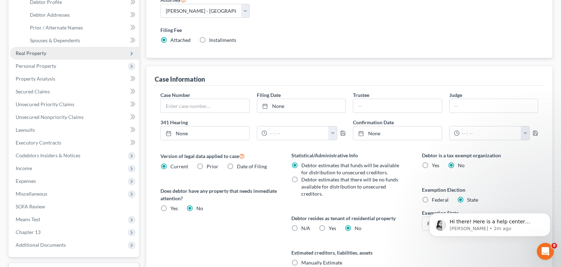
click at [58, 56] on span "Real Property" at bounding box center [74, 53] width 129 height 13
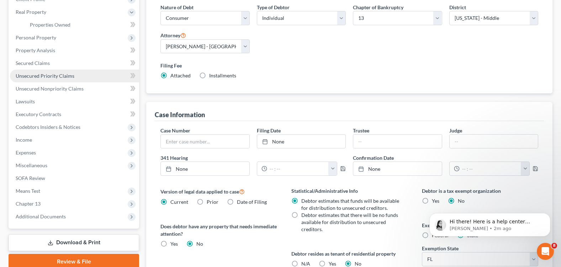
scroll to position [71, 0]
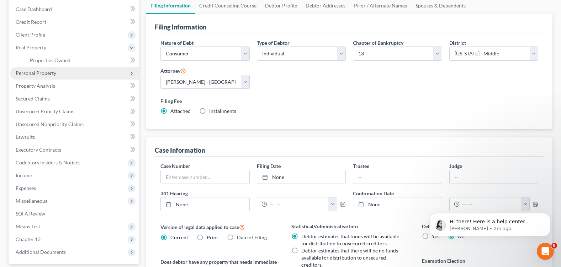
click at [68, 74] on span "Personal Property" at bounding box center [74, 73] width 129 height 13
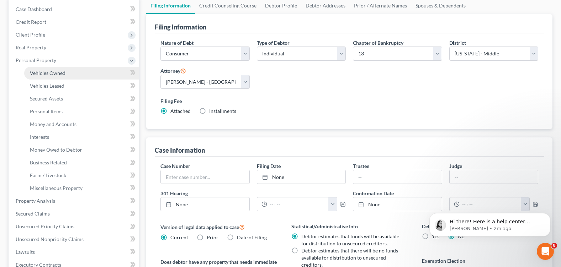
click at [73, 72] on link "Vehicles Owned" at bounding box center [81, 73] width 115 height 13
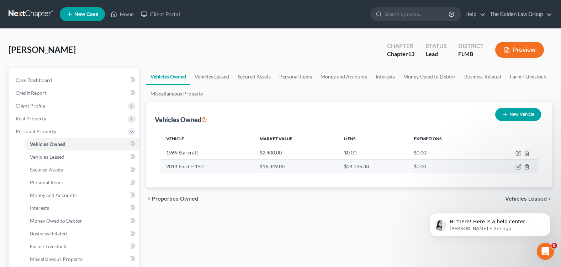
click at [499, 170] on td at bounding box center [511, 167] width 54 height 14
click at [519, 170] on icon "button" at bounding box center [518, 167] width 6 height 6
select select "0"
select select "12"
select select "0"
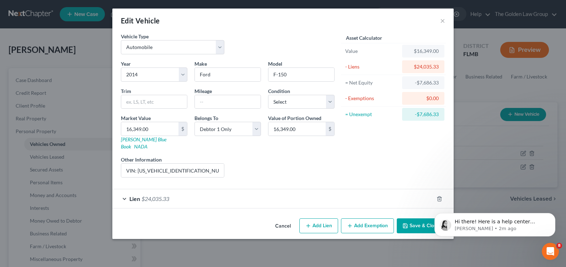
click at [124, 190] on div "Lien $24,035.33" at bounding box center [272, 199] width 321 height 19
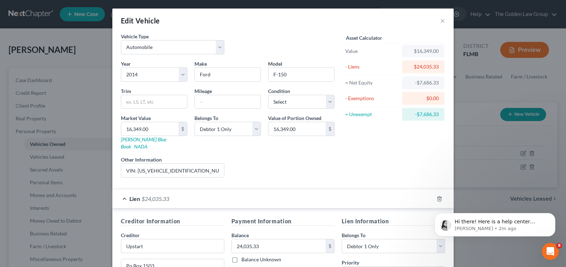
click at [382, 161] on div "Asset Calculator Value $16,349.00 - Liens $24,035.33 = Net Equity -$7,686.33 - …" at bounding box center [393, 108] width 111 height 151
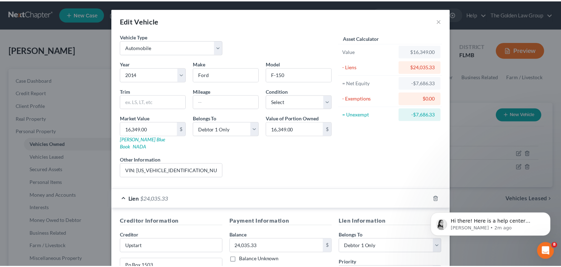
scroll to position [122, 0]
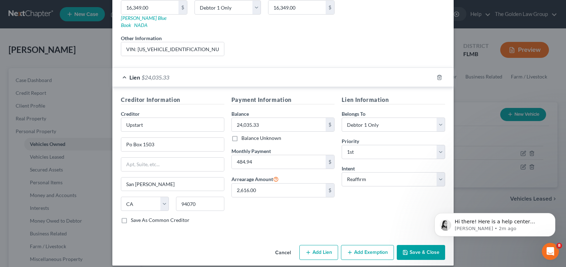
click at [277, 246] on button "Cancel" at bounding box center [283, 253] width 27 height 14
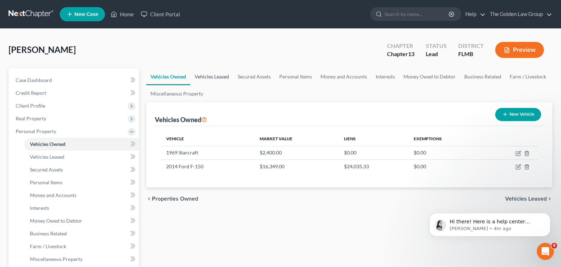
click at [223, 76] on link "Vehicles Leased" at bounding box center [211, 76] width 43 height 17
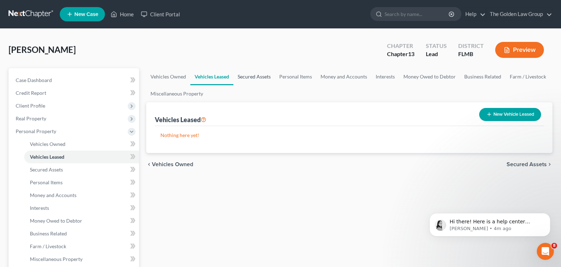
click at [259, 78] on link "Secured Assets" at bounding box center [254, 76] width 42 height 17
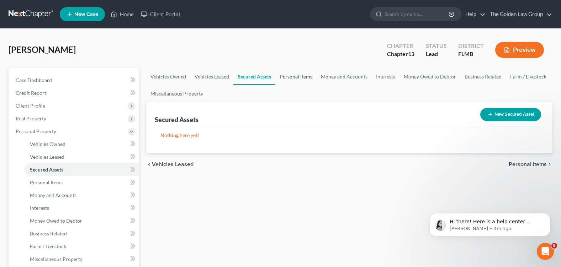
click at [298, 76] on link "Personal Items" at bounding box center [295, 76] width 41 height 17
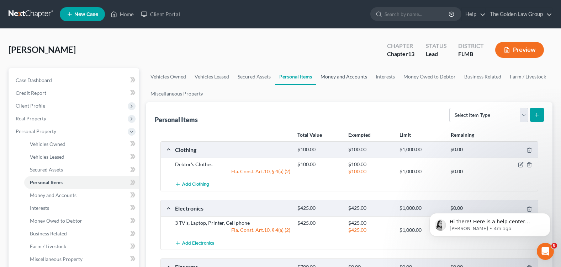
click at [340, 77] on link "Money and Accounts" at bounding box center [343, 76] width 55 height 17
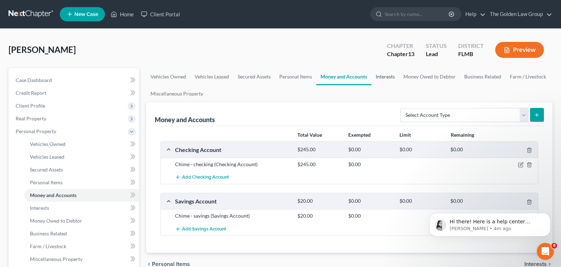
click at [394, 75] on link "Interests" at bounding box center [385, 76] width 28 height 17
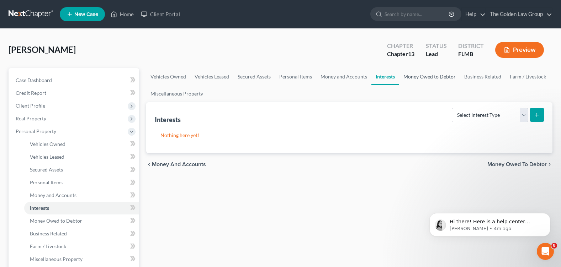
click at [405, 77] on link "Money Owed to Debtor" at bounding box center [429, 76] width 61 height 17
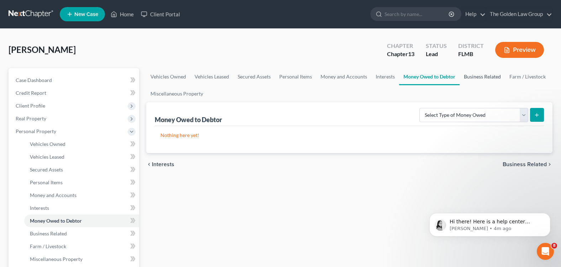
click at [474, 76] on link "Business Related" at bounding box center [482, 76] width 46 height 17
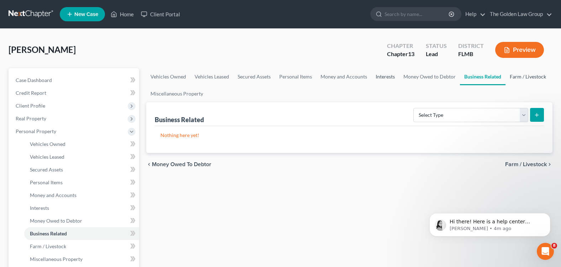
drag, startPoint x: 518, startPoint y: 75, endPoint x: 371, endPoint y: 75, distance: 146.9
click at [519, 75] on link "Farm / Livestock" at bounding box center [527, 76] width 45 height 17
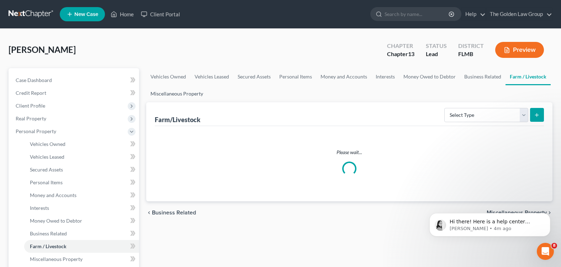
click at [181, 92] on link "Miscellaneous Property" at bounding box center [176, 93] width 61 height 17
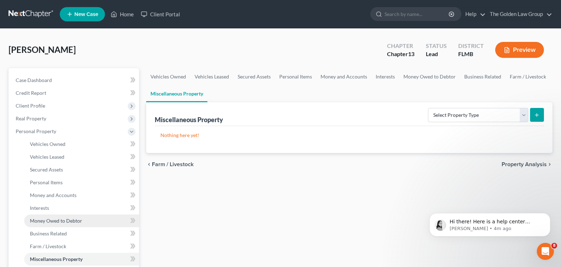
scroll to position [107, 0]
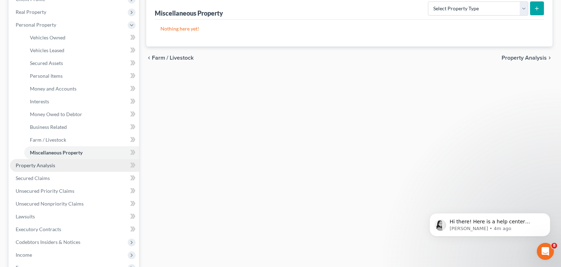
click at [69, 164] on link "Property Analysis" at bounding box center [74, 165] width 129 height 13
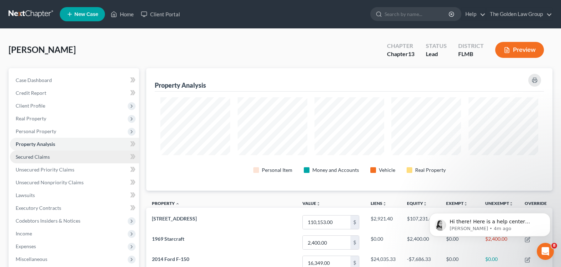
click at [57, 157] on link "Secured Claims" at bounding box center [74, 157] width 129 height 13
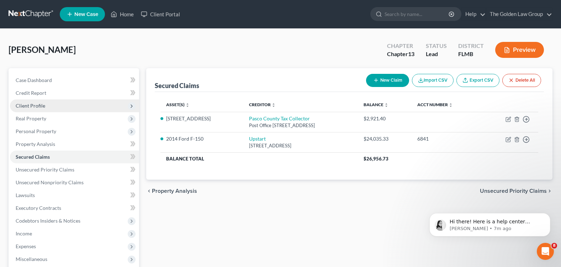
click at [53, 104] on span "Client Profile" at bounding box center [74, 106] width 129 height 13
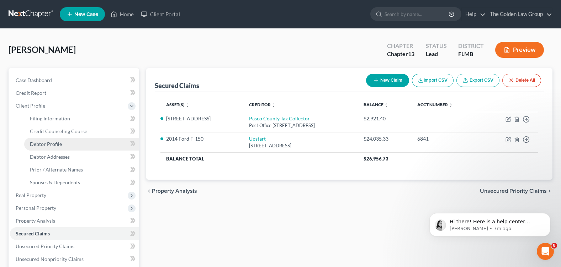
click at [78, 146] on link "Debtor Profile" at bounding box center [81, 144] width 115 height 13
select select "0"
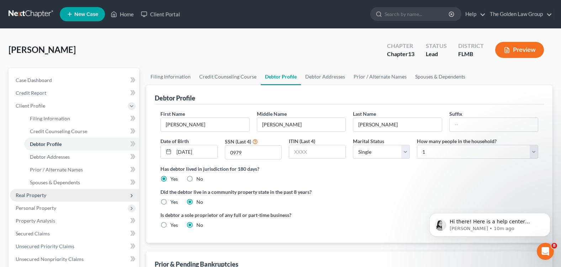
click at [86, 196] on span "Real Property" at bounding box center [74, 195] width 129 height 13
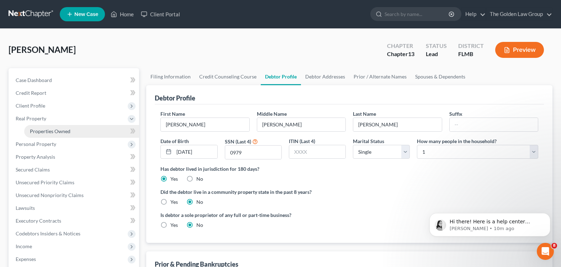
click at [83, 129] on link "Properties Owned" at bounding box center [81, 131] width 115 height 13
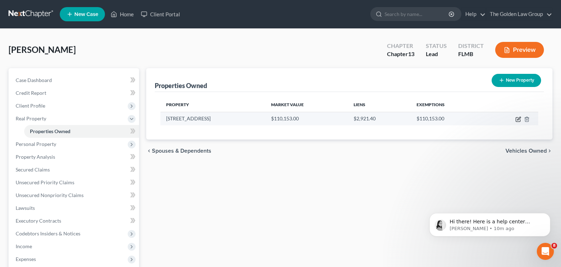
click at [516, 118] on icon "button" at bounding box center [518, 120] width 4 height 4
select select "9"
select select "0"
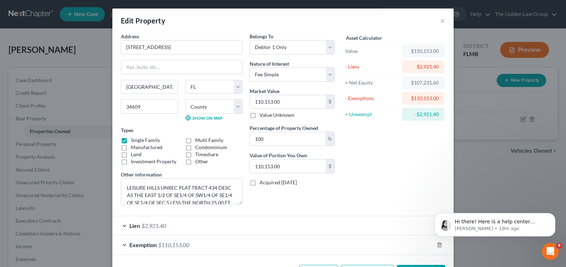
click at [122, 225] on div "Lien $2,921.40" at bounding box center [272, 226] width 321 height 19
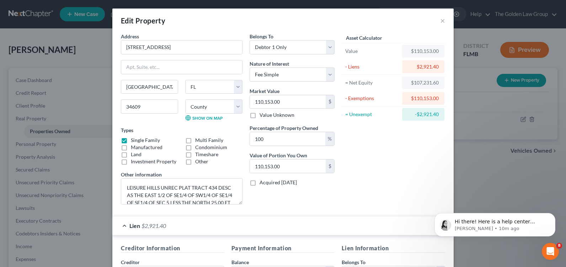
scroll to position [71, 0]
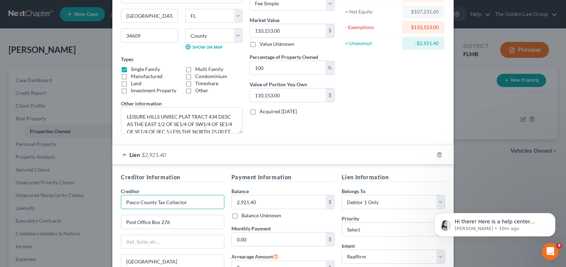
drag, startPoint x: 193, startPoint y: 205, endPoint x: 114, endPoint y: 200, distance: 79.5
click at [114, 200] on div "Creditor Information Creditor * Pasco County Tax Collector Post Office Box 276 …" at bounding box center [282, 255] width 341 height 180
type input "RAM Tax Lien Fund LP"
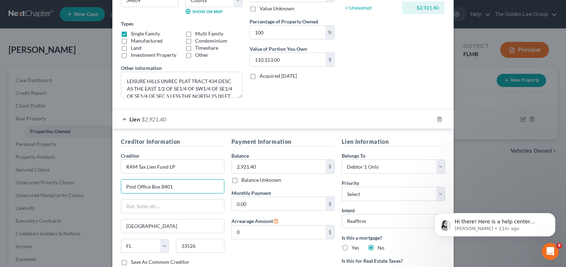
scroll to position [142, 0]
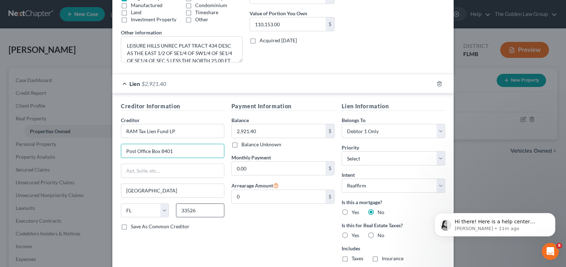
type input "Post Office Box 8401"
click at [188, 212] on input "33526" at bounding box center [200, 211] width 48 height 14
click at [147, 189] on input "Dade City" at bounding box center [172, 191] width 103 height 14
drag, startPoint x: 147, startPoint y: 189, endPoint x: 115, endPoint y: 189, distance: 31.7
click at [117, 189] on div "Creditor Information Creditor * RAM Tax Lien Fund LP Post Office Box 8401 Dade …" at bounding box center [172, 185] width 111 height 166
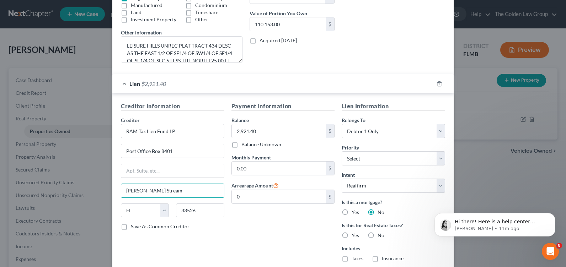
type input "Carol Stream"
type input "1"
type input "60197"
select select "14"
click at [255, 132] on input "2,921.40" at bounding box center [279, 131] width 94 height 14
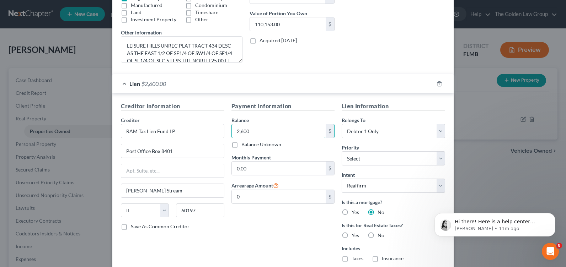
type input "2,600"
click at [288, 226] on div "Payment Information Balance 2,600.00 $ Balance Unknown Balance Undetermined 2,6…" at bounding box center [283, 185] width 111 height 166
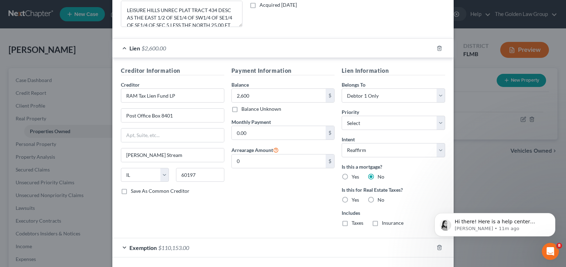
scroll to position [207, 0]
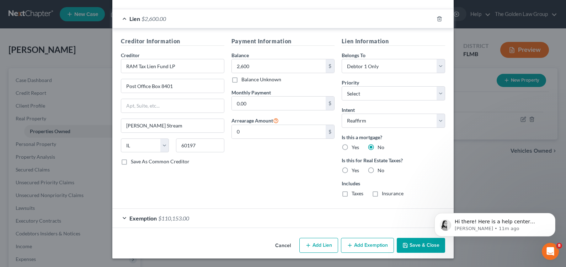
click at [255, 178] on div "Payment Information Balance 2,600.00 $ Balance Unknown Balance Undetermined 2,6…" at bounding box center [283, 120] width 111 height 166
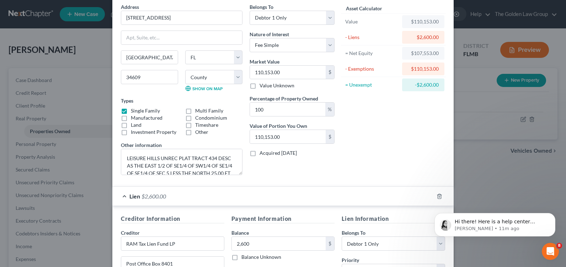
scroll to position [0, 0]
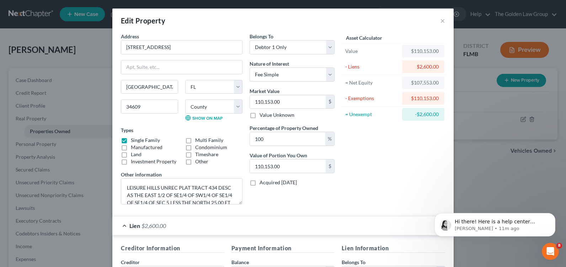
click at [394, 161] on div "Asset Calculator Value $110,153.00 - Liens $2,600.00 = Net Equity $107,553.00 -…" at bounding box center [393, 122] width 111 height 178
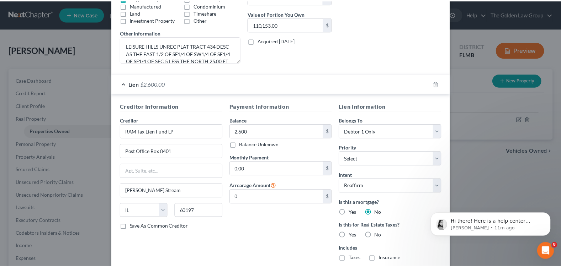
scroll to position [207, 0]
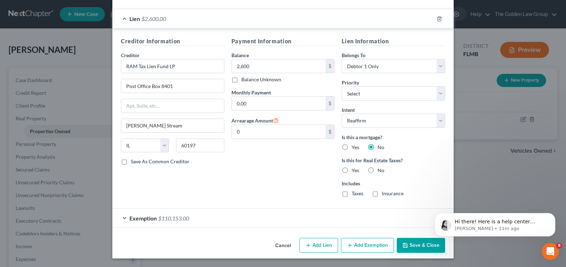
click at [413, 246] on button "Save & Close" at bounding box center [421, 245] width 48 height 15
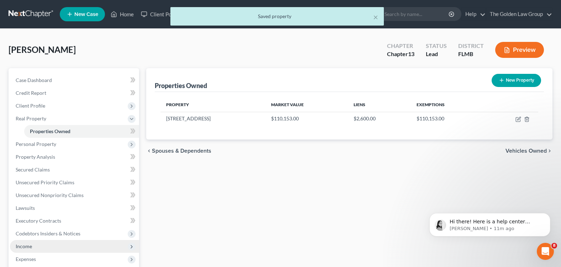
click at [48, 246] on span "Income" at bounding box center [74, 246] width 129 height 13
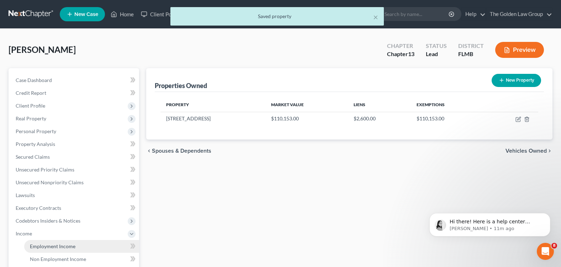
click at [71, 245] on span "Employment Income" at bounding box center [53, 247] width 46 height 6
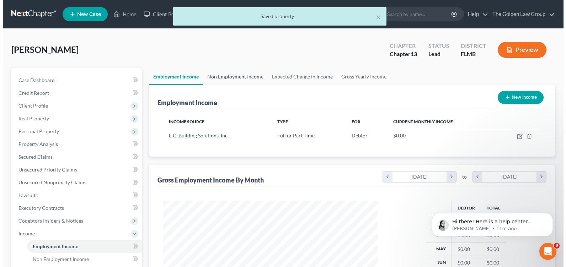
scroll to position [128, 228]
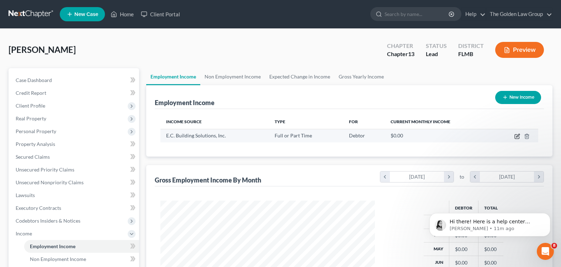
click at [514, 137] on icon "button" at bounding box center [517, 137] width 6 height 6
select select "0"
select select "9"
select select "3"
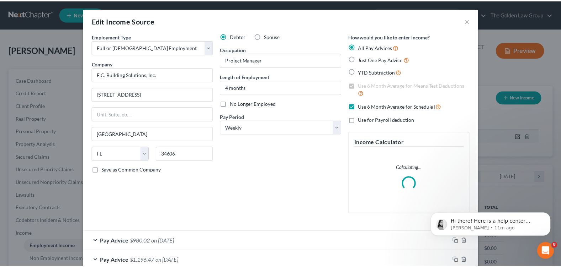
scroll to position [128, 231]
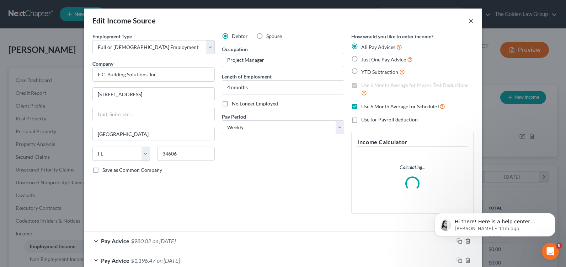
click at [469, 20] on button "×" at bounding box center [471, 20] width 5 height 9
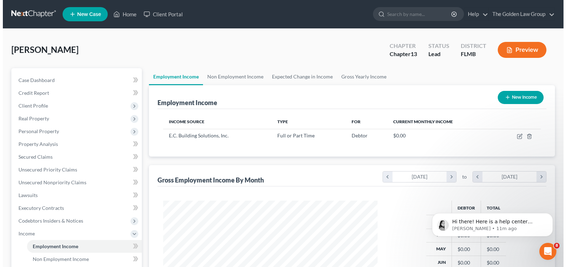
scroll to position [355499, 355398]
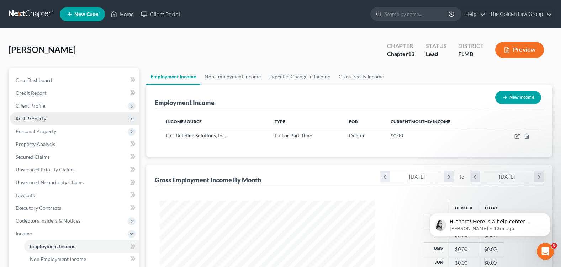
click at [55, 119] on span "Real Property" at bounding box center [74, 118] width 129 height 13
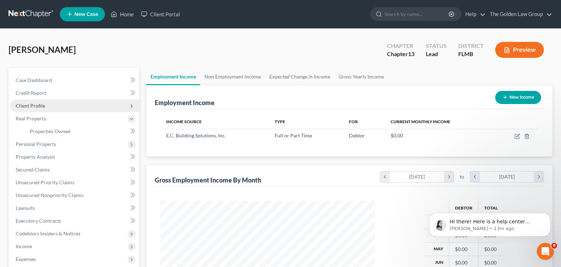
click at [41, 103] on span "Client Profile" at bounding box center [31, 106] width 30 height 6
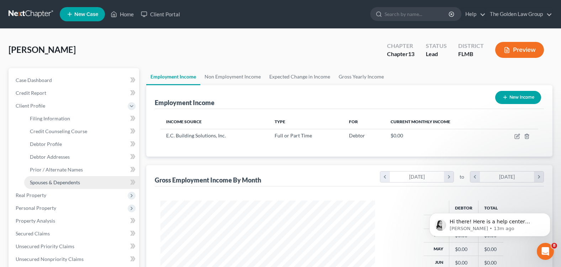
click at [84, 179] on link "Spouses & Dependents" at bounding box center [81, 182] width 115 height 13
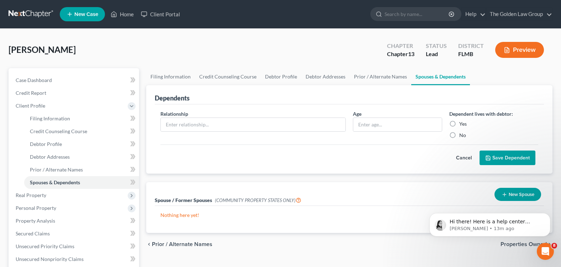
click at [228, 41] on div "[PERSON_NAME] Upgraded Chapter Chapter 13 Status Lead District FLMB Preview" at bounding box center [281, 52] width 544 height 31
click at [73, 120] on link "Filing Information" at bounding box center [81, 118] width 115 height 13
select select "1"
select select "0"
select select "3"
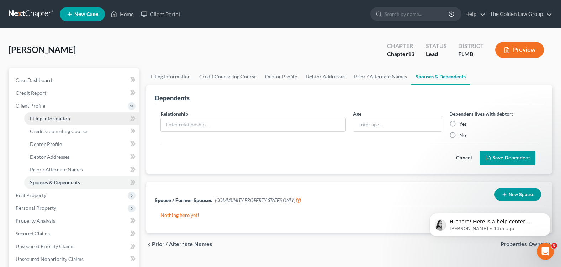
select select "15"
select select "2"
select select "9"
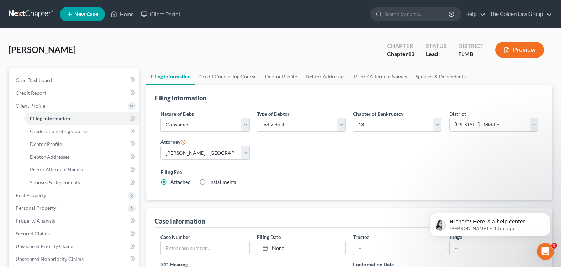
click at [305, 164] on div "Nature of Debt Select Business Consumer Other Nature of Business Select Clearin…" at bounding box center [349, 151] width 385 height 82
click at [96, 128] on link "Credit Counseling Course" at bounding box center [81, 131] width 115 height 13
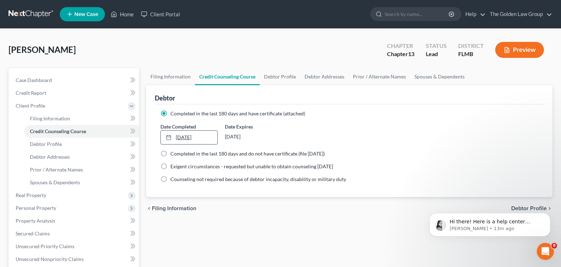
click at [196, 140] on link "6/15/2023" at bounding box center [189, 138] width 56 height 14
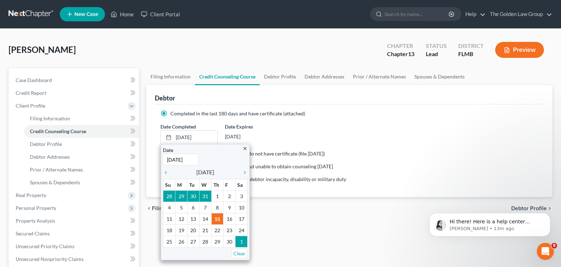
type input "[DATE]"
click at [292, 229] on div "Filing Information Credit Counseling Course Debtor Profile Debtor Addresses Pri…" at bounding box center [349, 254] width 413 height 372
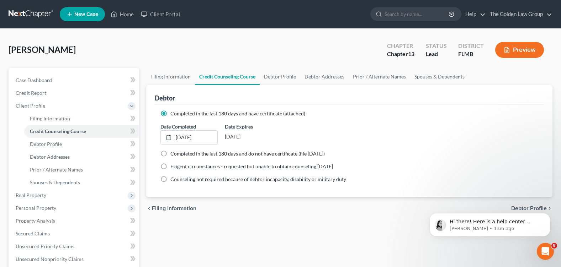
click at [170, 153] on label "Completed in the last 180 days and do not have certificate (file within 14 days)" at bounding box center [247, 153] width 154 height 7
click at [173, 153] on input "Completed in the last 180 days and do not have certificate (file within 14 days)" at bounding box center [175, 152] width 5 height 5
radio input "true"
radio input "false"
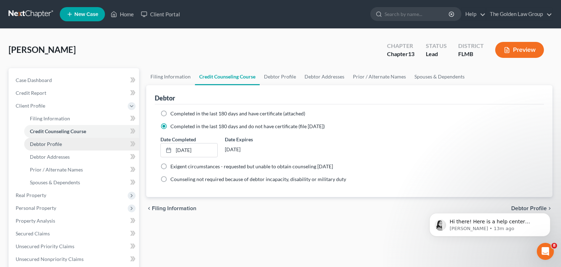
click at [44, 148] on link "Debtor Profile" at bounding box center [81, 144] width 115 height 13
select select "0"
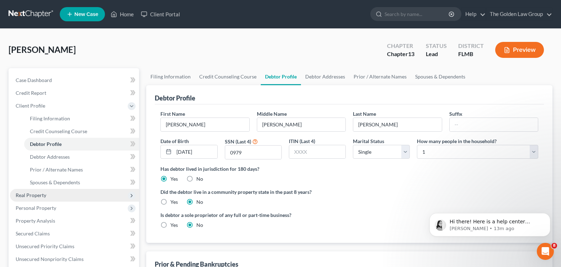
click at [49, 195] on span "Real Property" at bounding box center [74, 195] width 129 height 13
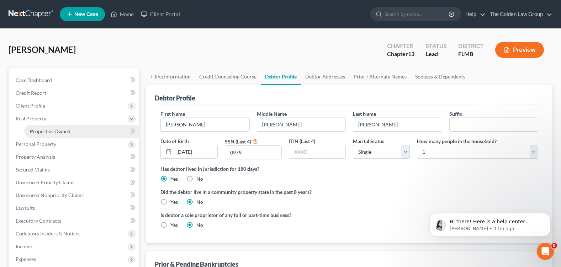
click at [57, 133] on span "Properties Owned" at bounding box center [50, 131] width 41 height 6
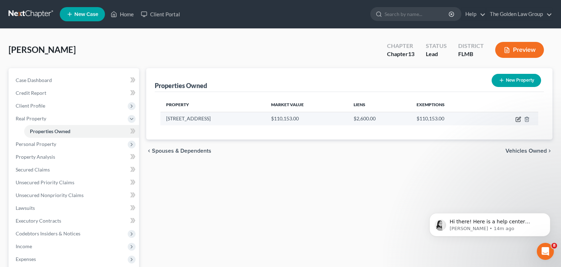
click at [518, 122] on icon "button" at bounding box center [518, 120] width 4 height 4
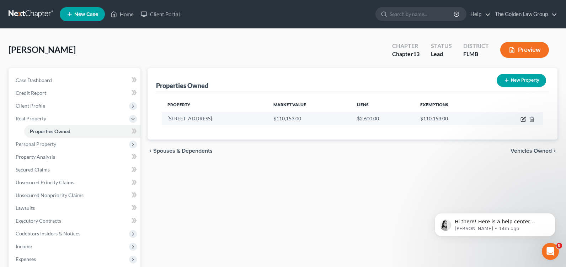
select select "9"
select select "50"
select select "0"
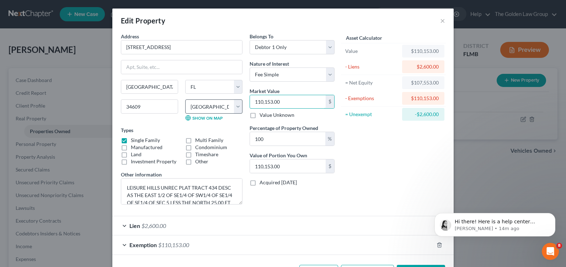
type input "1"
type input "1.00"
type input "17"
type input "17.00"
type input "171"
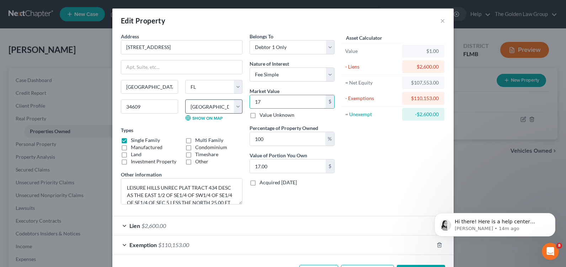
type input "171.00"
type input "1719"
type input "1,719.00"
type input "1,7190"
type input "17,190.00"
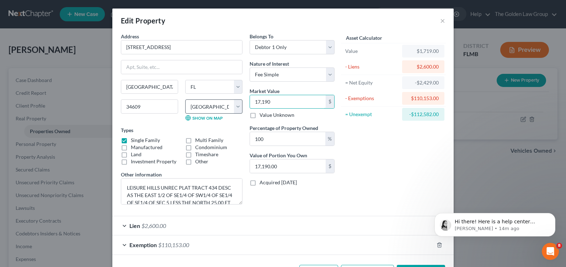
type input "17,1900"
type input "171,900.00"
type input "171,900"
click at [414, 158] on div "Asset Calculator Value $171,900.00 - Liens $2,600.00 = Net Equity -$881.00 - Ex…" at bounding box center [393, 122] width 111 height 178
click at [392, 174] on div "Asset Calculator Value $171,900.00 - Liens $2,600.00 = Net Equity -$881.00 - Ex…" at bounding box center [393, 122] width 111 height 178
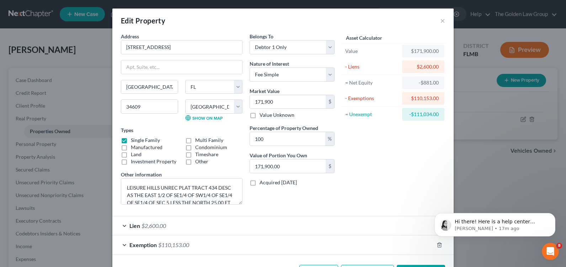
scroll to position [27, 0]
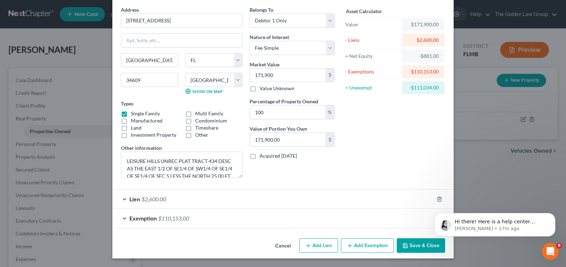
click at [121, 217] on div "Exemption $110,153.00" at bounding box center [272, 218] width 321 height 19
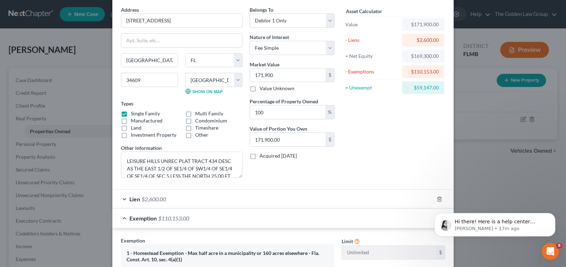
scroll to position [169, 0]
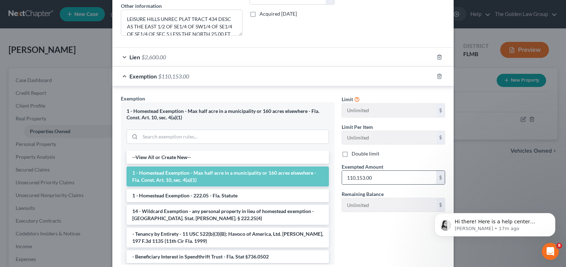
click at [363, 178] on input "110,153.00" at bounding box center [389, 178] width 94 height 14
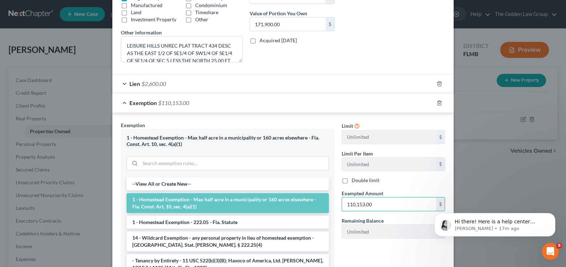
scroll to position [178, 0]
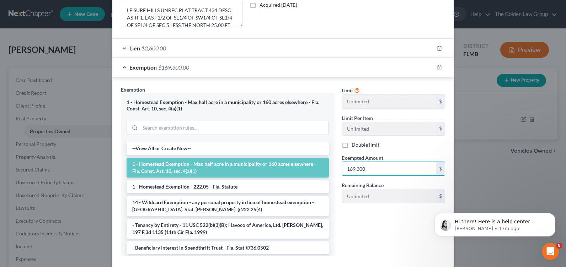
type input "169,300"
click at [392, 221] on div "Limit Unlimited $ Limit Per Item Unlimited $ Double limit Exempted Amount * 169…" at bounding box center [393, 174] width 111 height 176
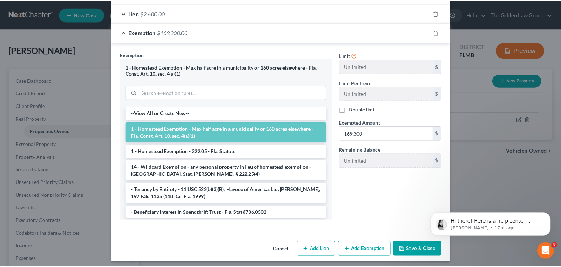
scroll to position [217, 0]
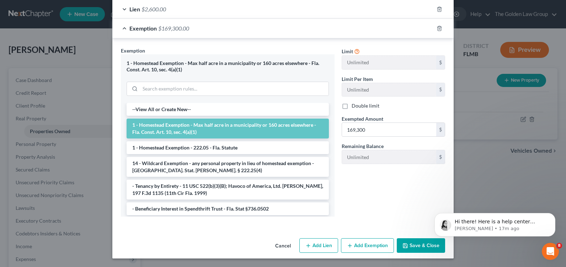
click at [407, 242] on div "Cancel Add Lien Add Lease Add Exemption Save & Close" at bounding box center [282, 247] width 341 height 23
click at [407, 242] on button "Save & Close" at bounding box center [421, 246] width 48 height 15
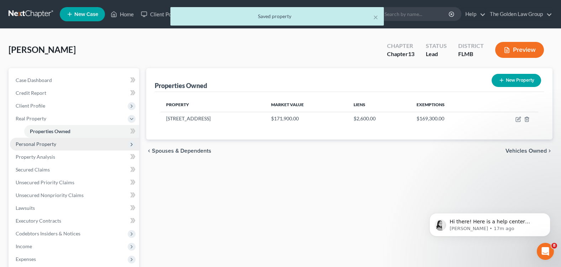
click at [74, 147] on span "Personal Property" at bounding box center [74, 144] width 129 height 13
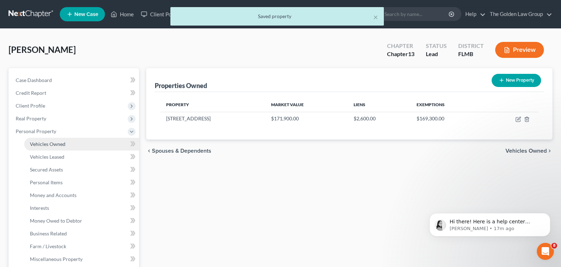
click at [70, 143] on link "Vehicles Owned" at bounding box center [81, 144] width 115 height 13
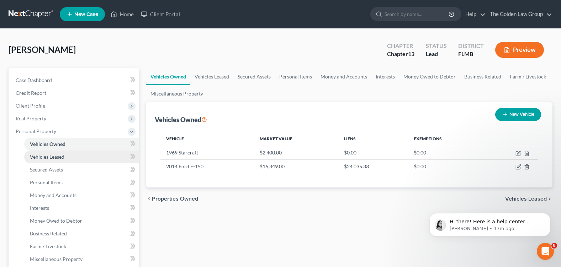
click at [65, 158] on link "Vehicles Leased" at bounding box center [81, 157] width 115 height 13
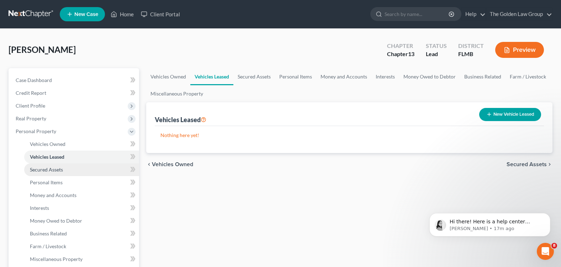
click at [70, 170] on link "Secured Assets" at bounding box center [81, 170] width 115 height 13
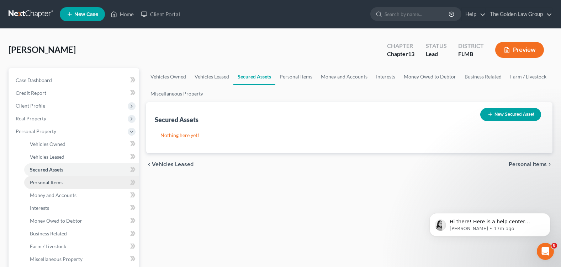
click at [87, 186] on link "Personal Items" at bounding box center [81, 182] width 115 height 13
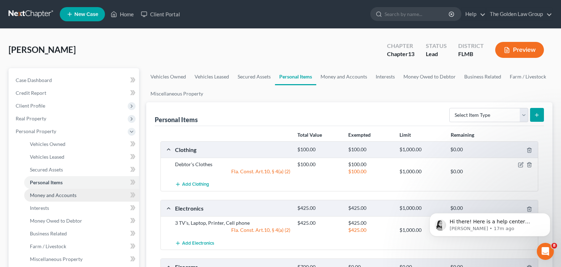
click at [68, 196] on span "Money and Accounts" at bounding box center [53, 195] width 47 height 6
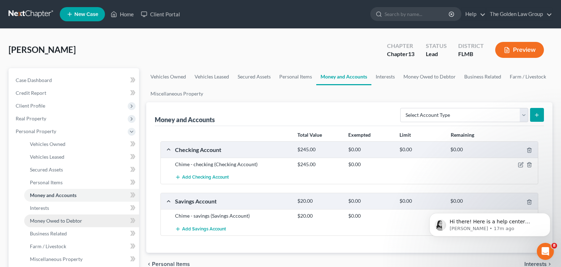
click at [87, 220] on link "Money Owed to Debtor" at bounding box center [81, 221] width 115 height 13
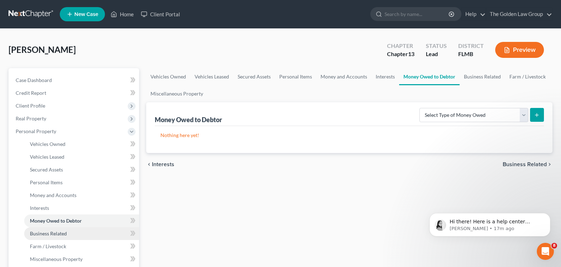
click at [75, 229] on link "Business Related" at bounding box center [81, 234] width 115 height 13
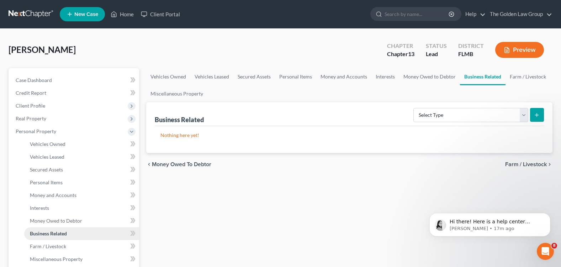
scroll to position [36, 0]
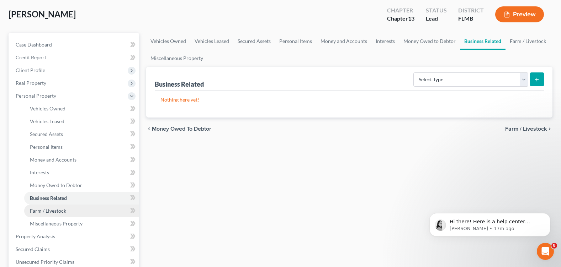
click at [74, 211] on link "Farm / Livestock" at bounding box center [81, 211] width 115 height 13
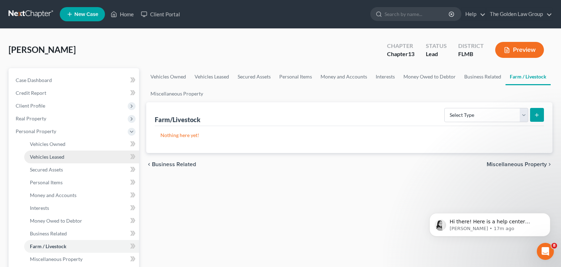
click at [61, 158] on span "Vehicles Leased" at bounding box center [47, 157] width 34 height 6
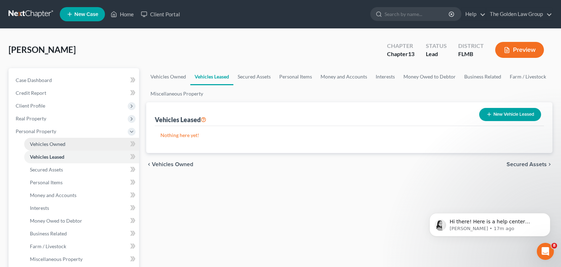
click at [55, 145] on span "Vehicles Owned" at bounding box center [48, 144] width 36 height 6
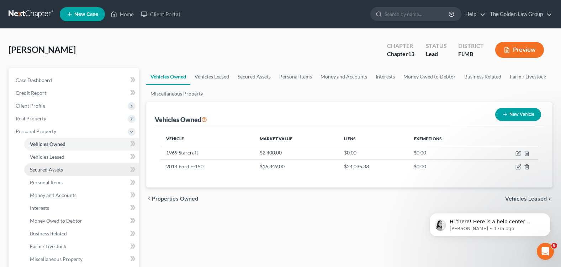
click at [65, 169] on link "Secured Assets" at bounding box center [81, 170] width 115 height 13
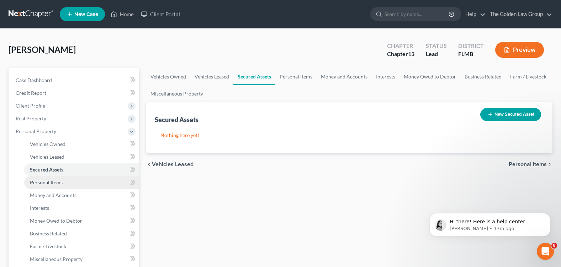
click at [74, 184] on link "Personal Items" at bounding box center [81, 182] width 115 height 13
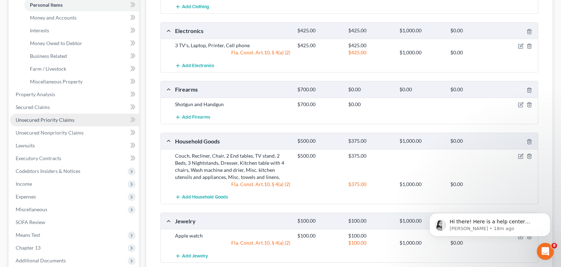
scroll to position [142, 0]
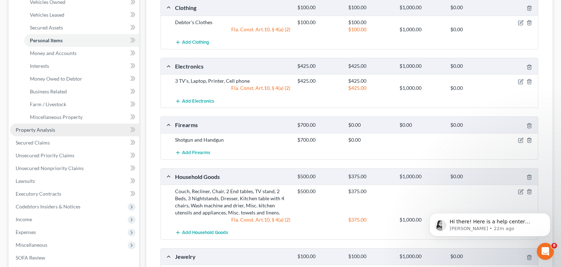
click at [39, 132] on span "Property Analysis" at bounding box center [35, 130] width 39 height 6
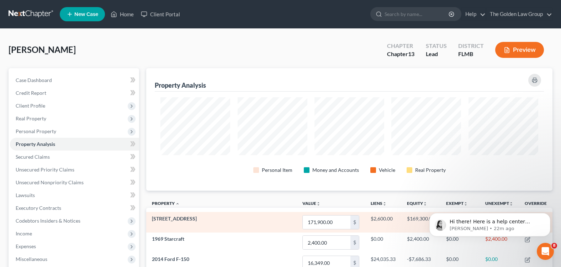
scroll to position [36, 0]
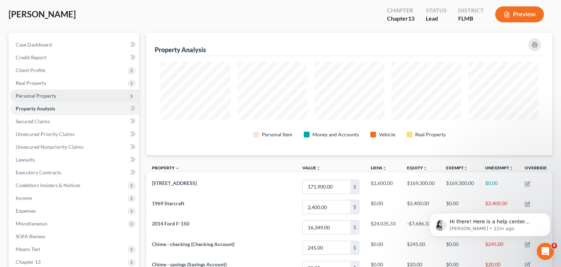
click at [50, 94] on span "Personal Property" at bounding box center [36, 96] width 41 height 6
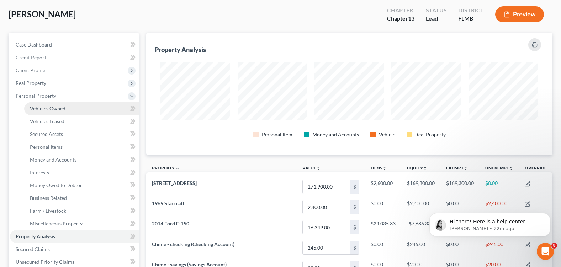
click at [63, 106] on span "Vehicles Owned" at bounding box center [48, 109] width 36 height 6
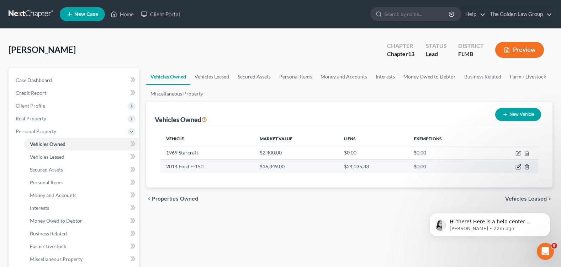
click at [517, 168] on icon "button" at bounding box center [518, 166] width 3 height 3
select select "0"
select select "12"
select select "0"
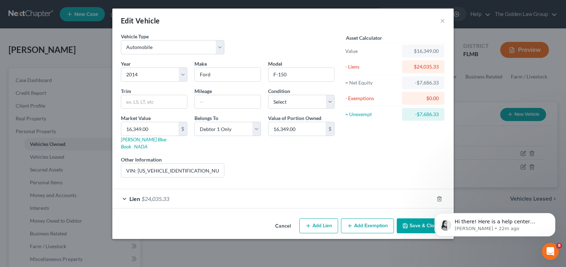
click at [266, 156] on div "Liens Select" at bounding box center [283, 167] width 111 height 22
click at [279, 219] on button "Cancel" at bounding box center [283, 226] width 27 height 14
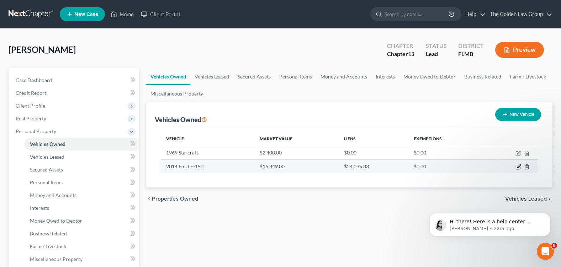
click at [517, 167] on icon "button" at bounding box center [518, 166] width 3 height 3
select select "0"
select select "12"
select select "0"
select select "4"
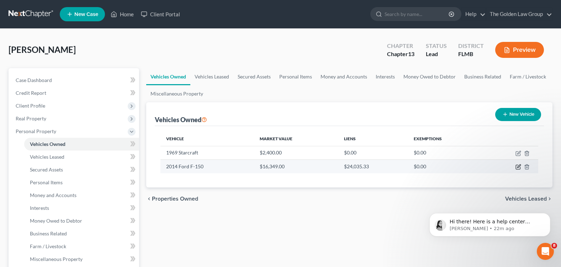
select select "0"
select select "2"
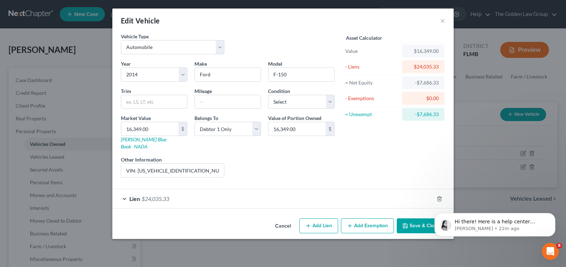
click at [127, 192] on div "Lien $24,035.33" at bounding box center [272, 199] width 321 height 19
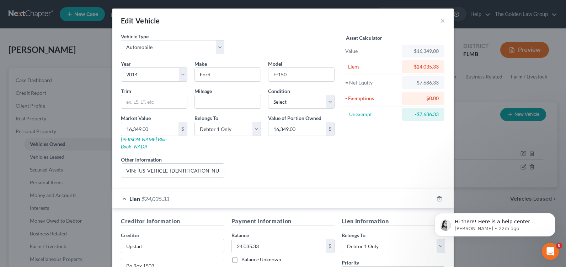
click at [126, 191] on div "Lien $24,035.33" at bounding box center [272, 199] width 321 height 19
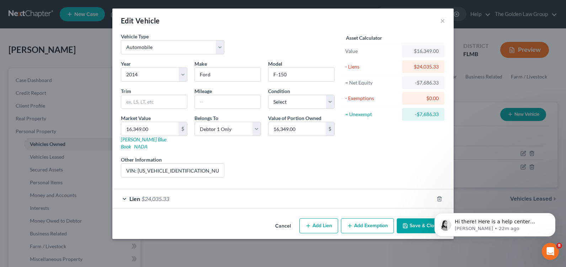
click at [125, 191] on div "Lien $24,035.33" at bounding box center [272, 199] width 321 height 19
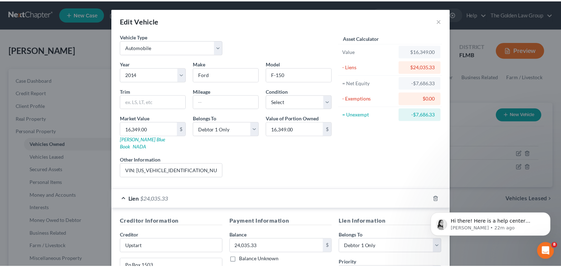
scroll to position [122, 0]
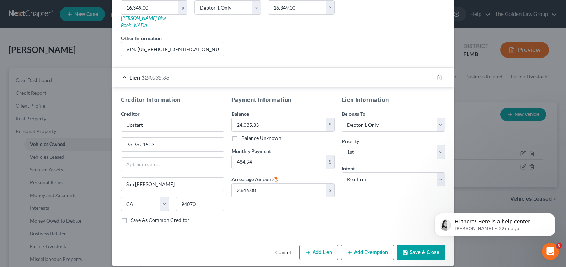
click at [278, 246] on button "Cancel" at bounding box center [283, 253] width 27 height 14
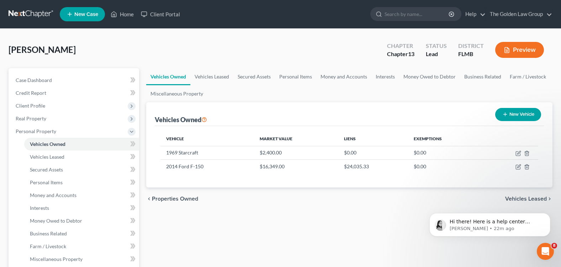
scroll to position [142, 0]
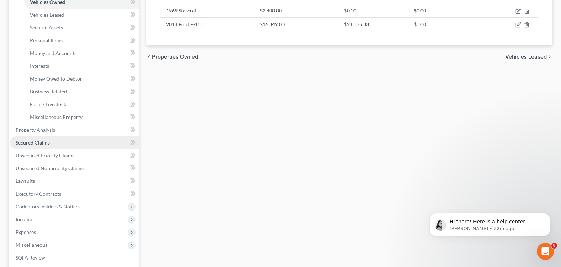
click at [22, 144] on span "Secured Claims" at bounding box center [33, 143] width 34 height 6
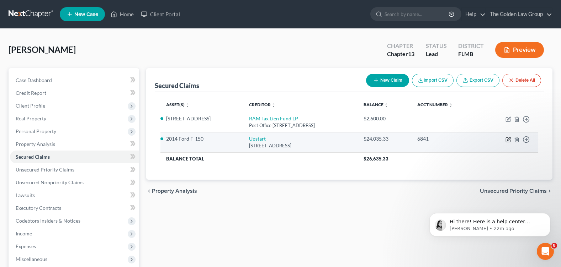
click at [506, 140] on icon "button" at bounding box center [508, 140] width 4 height 4
select select "4"
select select "2"
select select "0"
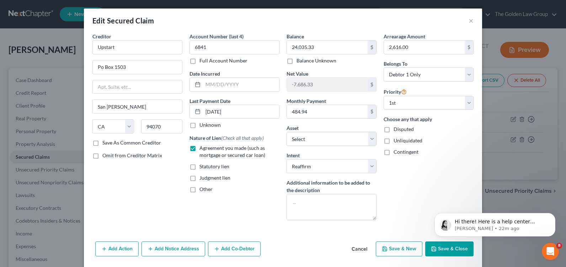
click at [119, 210] on div "Creditor * Upstart Po Box 1503 San Carlos State AL AK AR AZ CA CO CT DE DC FL G…" at bounding box center [137, 129] width 97 height 193
click at [121, 249] on button "Add Action" at bounding box center [116, 249] width 43 height 15
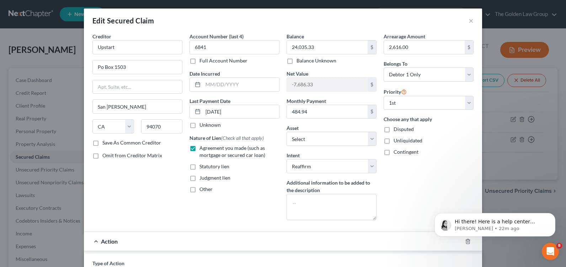
scroll to position [142, 0]
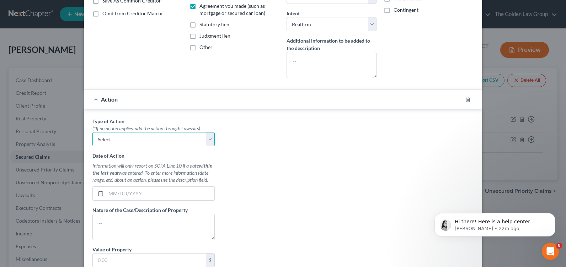
click at [117, 134] on select "Select Repossession Garnishment Foreclosure Personal Injury Attached, Seized, O…" at bounding box center [153, 139] width 122 height 14
select select "0"
click at [92, 132] on select "Select Repossession Garnishment Foreclosure Personal Injury Attached, Seized, O…" at bounding box center [153, 139] width 122 height 14
click at [130, 200] on input "text" at bounding box center [160, 194] width 108 height 14
click at [125, 193] on input "text" at bounding box center [160, 194] width 108 height 14
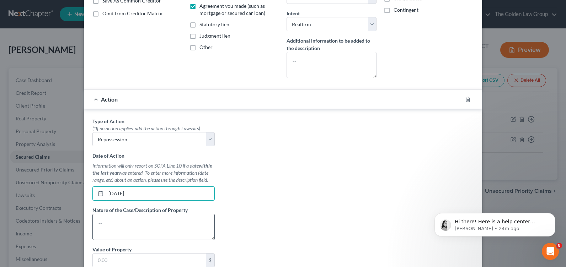
type input "[DATE]"
click at [146, 230] on textarea at bounding box center [153, 227] width 122 height 26
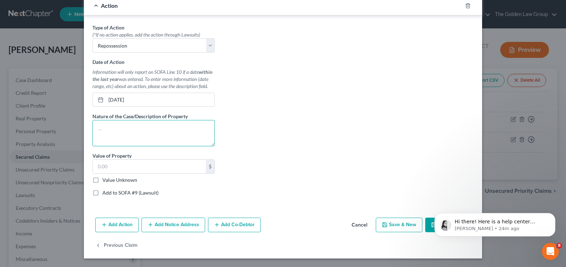
scroll to position [23, 0]
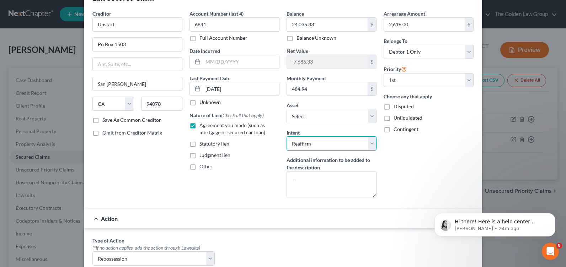
click at [369, 143] on select "Select Surrender Redeem Reaffirm Avoid Other" at bounding box center [332, 144] width 90 height 14
select select "0"
click at [287, 137] on select "Select Surrender Redeem Reaffirm Avoid Other" at bounding box center [332, 144] width 90 height 14
click at [415, 164] on div "Arrearage Amount 2,616.00 $ Belongs To * Select Debtor 1 Only Debtor 2 Only Deb…" at bounding box center [428, 106] width 97 height 193
drag, startPoint x: 392, startPoint y: 159, endPoint x: 362, endPoint y: 128, distance: 43.5
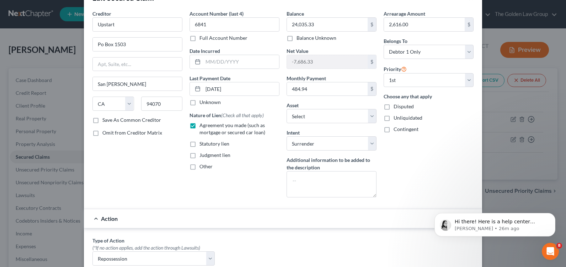
click at [392, 159] on div "Arrearage Amount 2,616.00 $ Belongs To * Select Debtor 1 Only Debtor 2 Only Deb…" at bounding box center [428, 106] width 97 height 193
drag, startPoint x: 353, startPoint y: 117, endPoint x: 336, endPoint y: 117, distance: 16.7
click at [336, 117] on select "Select Other Multiple Assets Other - C-Pap machine - $30.0 Pet(s) - 3 Dogs, 2 C…" at bounding box center [332, 116] width 90 height 14
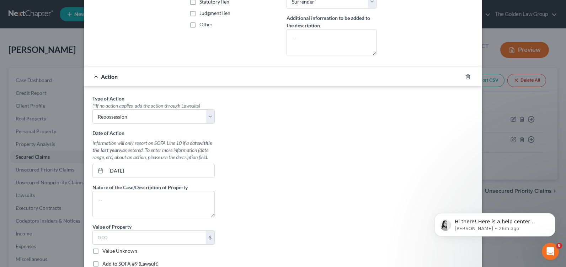
scroll to position [236, 0]
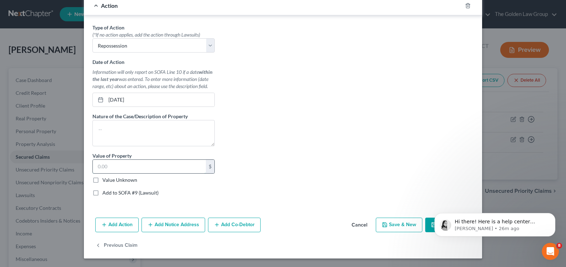
click at [93, 162] on input "text" at bounding box center [149, 167] width 113 height 14
type input "16,349"
click at [340, 184] on div "Type of Action * (*If no action applies, add the action through Lawsuits) Selec…" at bounding box center [283, 113] width 388 height 178
click at [427, 223] on body "Hi there! Here is a help center article with instructions on how to duplicate a…" at bounding box center [495, 223] width 137 height 44
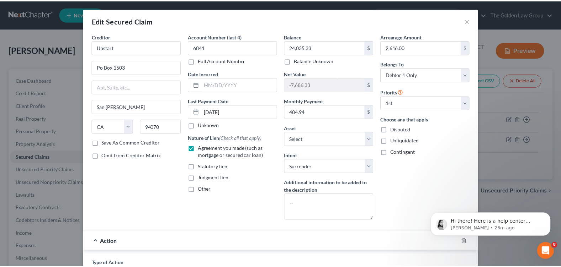
scroll to position [213, 0]
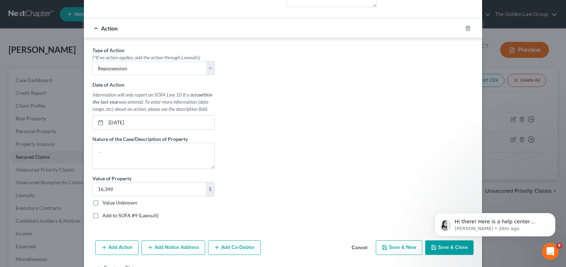
click at [437, 249] on button "Save & Close" at bounding box center [449, 248] width 48 height 15
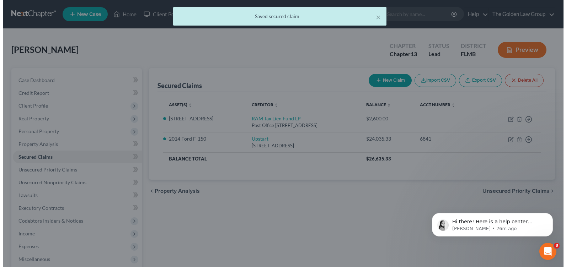
scroll to position [0, 0]
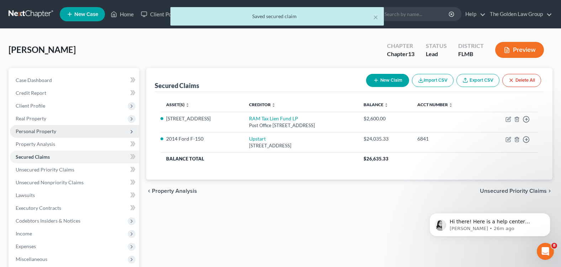
click at [44, 132] on span "Personal Property" at bounding box center [36, 131] width 41 height 6
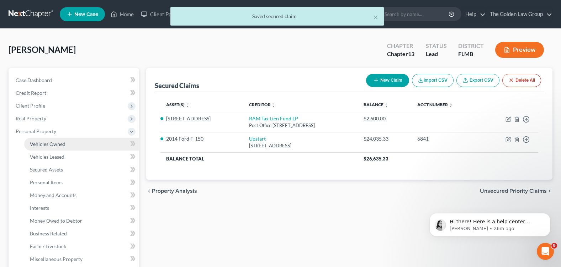
click at [61, 146] on span "Vehicles Owned" at bounding box center [48, 144] width 36 height 6
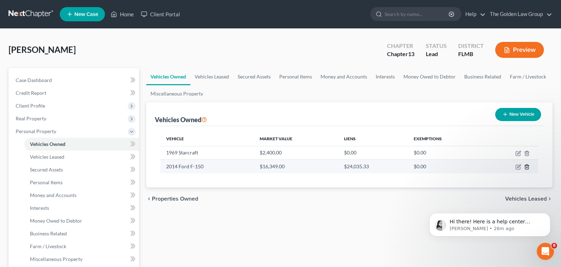
click at [527, 168] on line "button" at bounding box center [527, 167] width 0 height 1
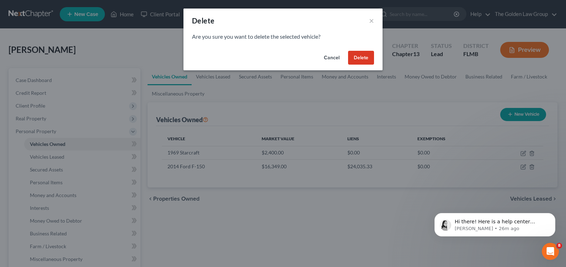
click at [354, 59] on button "Delete" at bounding box center [361, 58] width 26 height 14
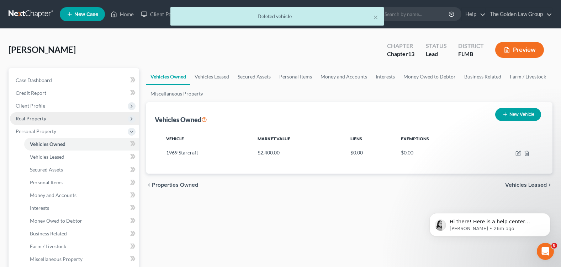
click at [50, 119] on span "Real Property" at bounding box center [74, 118] width 129 height 13
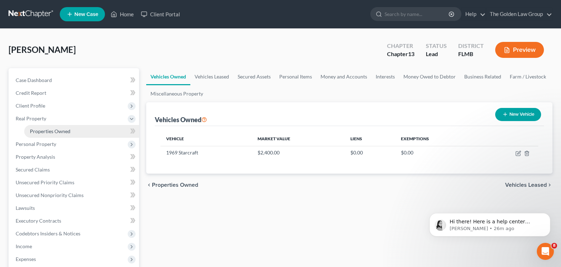
click at [56, 128] on link "Properties Owned" at bounding box center [81, 131] width 115 height 13
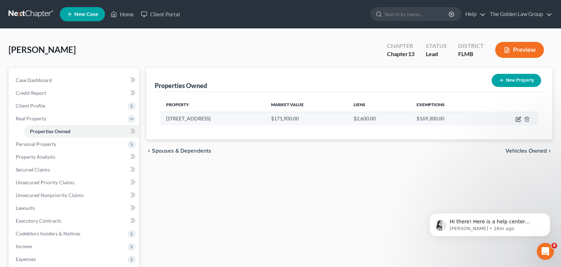
drag, startPoint x: 516, startPoint y: 121, endPoint x: 512, endPoint y: 120, distance: 4.3
click at [513, 121] on td at bounding box center [511, 119] width 53 height 14
click at [521, 117] on td at bounding box center [511, 119] width 53 height 14
click at [519, 118] on icon "button" at bounding box center [518, 120] width 6 height 6
select select "9"
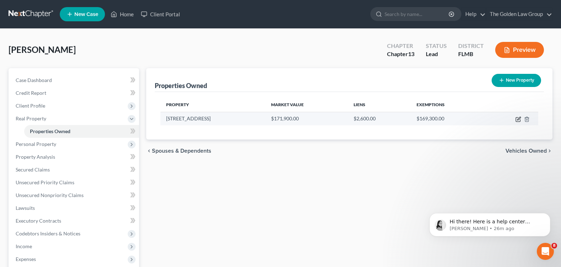
select select "50"
select select "0"
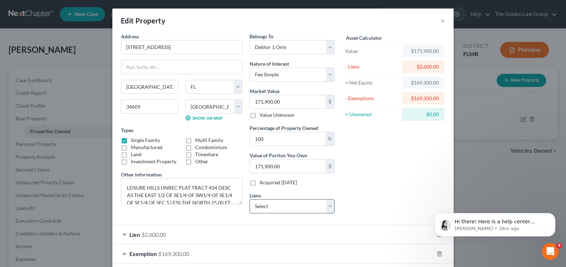
scroll to position [36, 0]
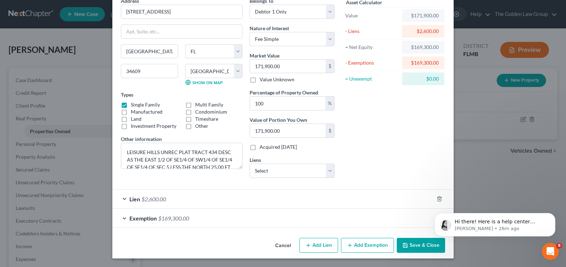
click at [123, 198] on div "Lien $2,600.00" at bounding box center [272, 199] width 321 height 19
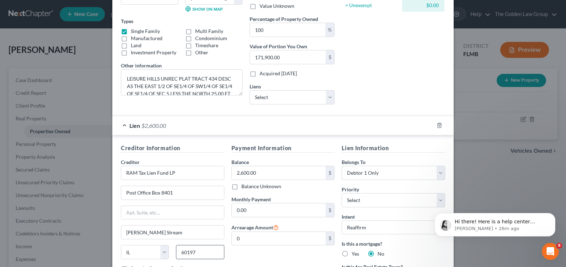
scroll to position [180, 0]
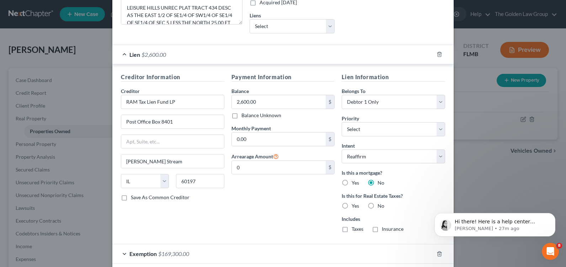
click at [280, 217] on div "Payment Information Balance 2,600.00 $ Balance Unknown Balance Undetermined 2,6…" at bounding box center [283, 156] width 111 height 166
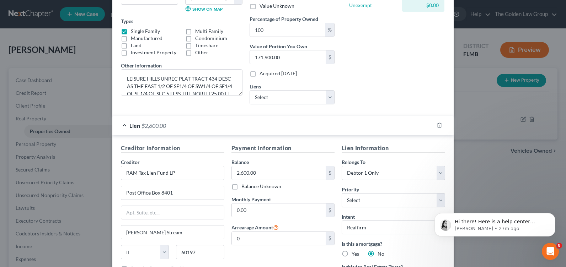
scroll to position [74, 0]
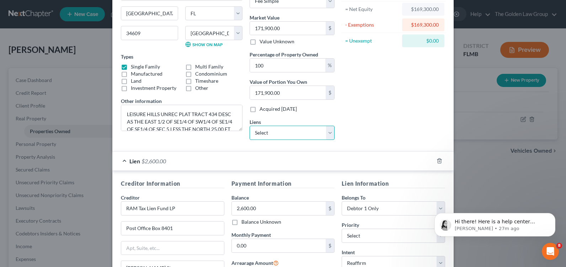
click at [326, 133] on select "Select Upstart - $24,035.33" at bounding box center [292, 133] width 85 height 14
click at [393, 127] on div "Asset Calculator Value $171,900.00 - Liens $2,600.00 = Net Equity $169,300.00 -…" at bounding box center [393, 52] width 111 height 187
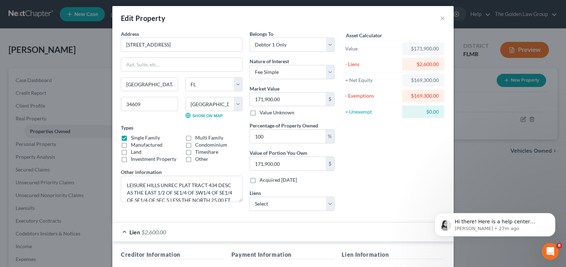
click at [381, 172] on div "Asset Calculator Value $171,900.00 - Liens $2,600.00 = Net Equity $169,300.00 -…" at bounding box center [393, 123] width 111 height 187
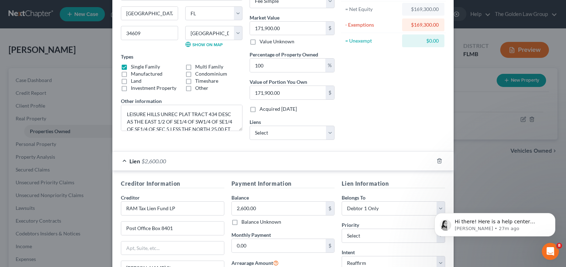
scroll to position [145, 0]
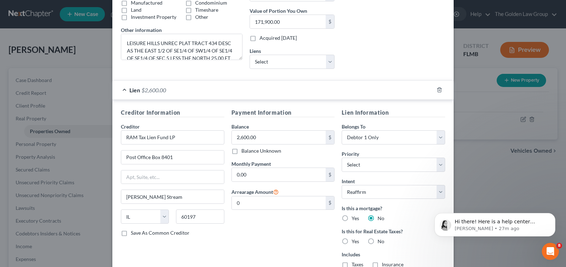
click at [280, 235] on div "Payment Information Balance 2,600.00 $ Balance Unknown Balance Undetermined 2,6…" at bounding box center [283, 191] width 111 height 166
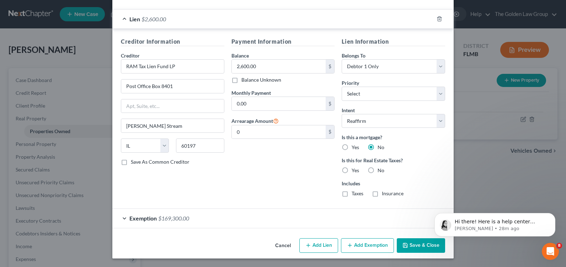
click at [352, 171] on label "Yes" at bounding box center [355, 170] width 7 height 7
click at [355, 171] on input "Yes" at bounding box center [357, 169] width 5 height 5
radio input "true"
click at [362, 93] on select "Select 1st 2nd 3rd 4th 5th 6th 7th 8th 9th 10th 11th 12th 13th 14th 15th 16th 1…" at bounding box center [393, 94] width 103 height 14
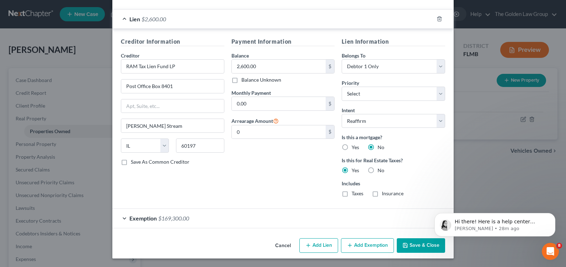
click at [242, 174] on div "Payment Information Balance 2,600.00 $ Balance Unknown Balance Undetermined 2,6…" at bounding box center [283, 120] width 111 height 166
click at [415, 248] on button "Save & Close" at bounding box center [421, 246] width 48 height 15
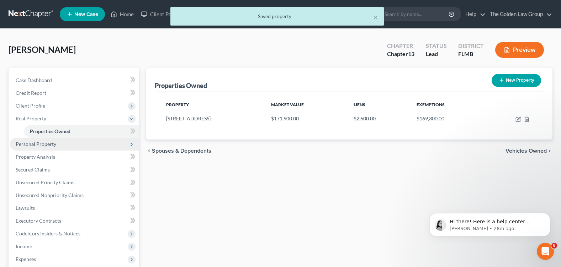
click at [30, 149] on span "Personal Property" at bounding box center [74, 144] width 129 height 13
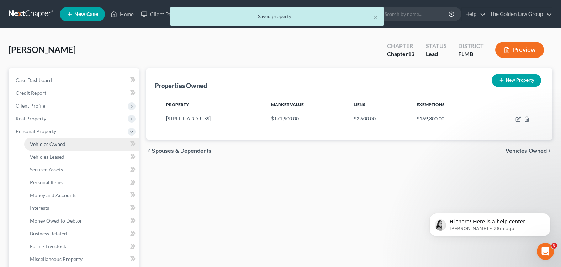
click at [58, 140] on link "Vehicles Owned" at bounding box center [81, 144] width 115 height 13
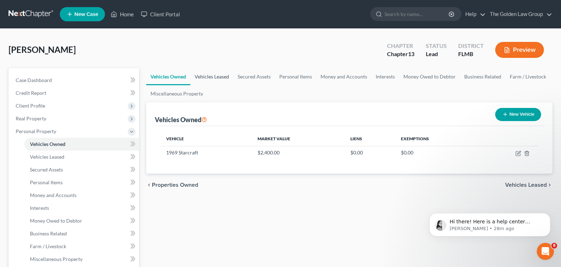
click at [211, 76] on link "Vehicles Leased" at bounding box center [211, 76] width 43 height 17
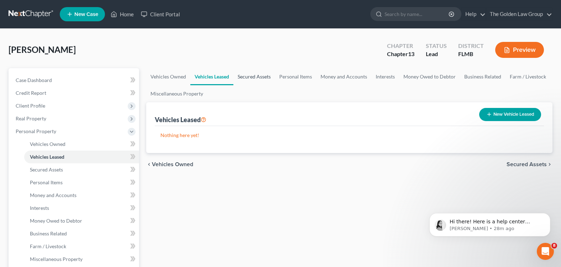
click at [260, 78] on link "Secured Assets" at bounding box center [254, 76] width 42 height 17
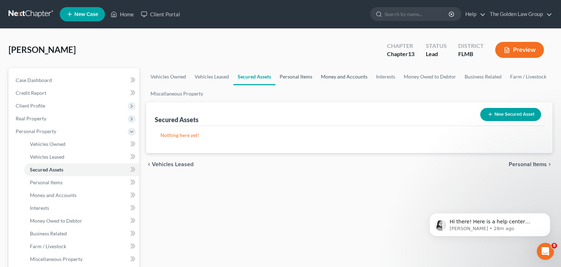
drag, startPoint x: 304, startPoint y: 76, endPoint x: 345, endPoint y: 76, distance: 40.2
click at [304, 76] on link "Personal Items" at bounding box center [295, 76] width 41 height 17
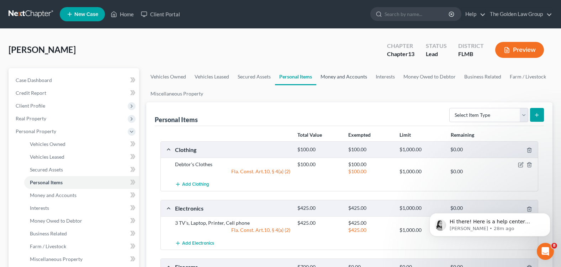
click at [345, 76] on link "Money and Accounts" at bounding box center [343, 76] width 55 height 17
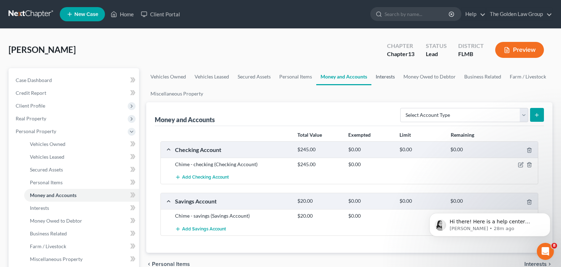
click at [384, 76] on link "Interests" at bounding box center [385, 76] width 28 height 17
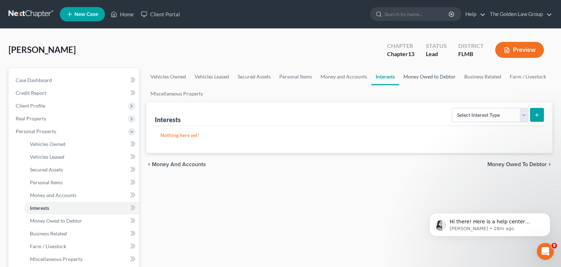
click at [424, 77] on link "Money Owed to Debtor" at bounding box center [429, 76] width 61 height 17
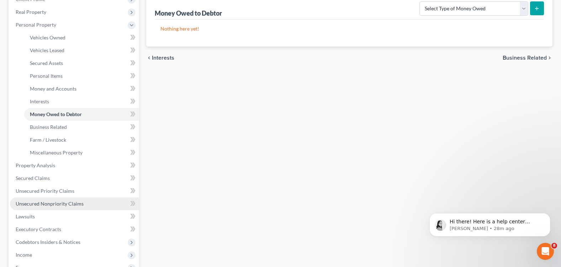
scroll to position [142, 0]
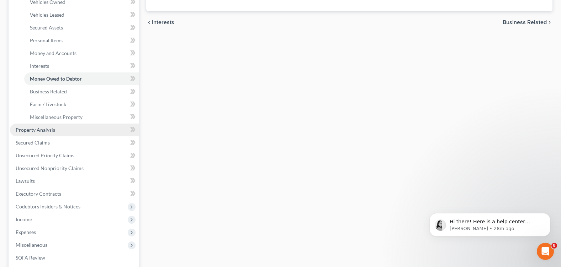
click at [50, 131] on span "Property Analysis" at bounding box center [35, 130] width 39 height 6
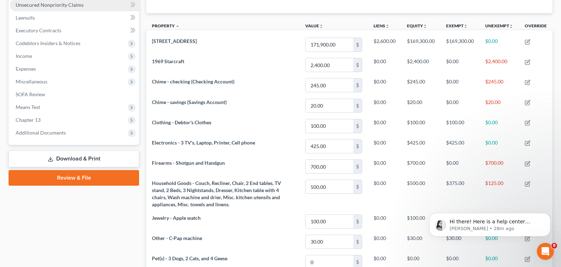
scroll to position [71, 0]
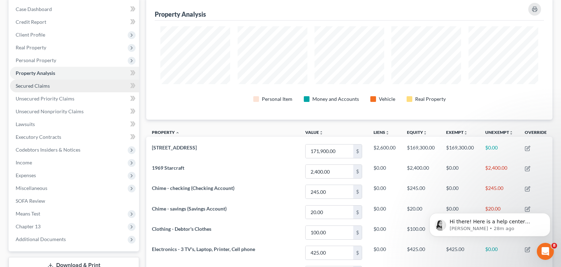
click at [41, 84] on span "Secured Claims" at bounding box center [33, 86] width 34 height 6
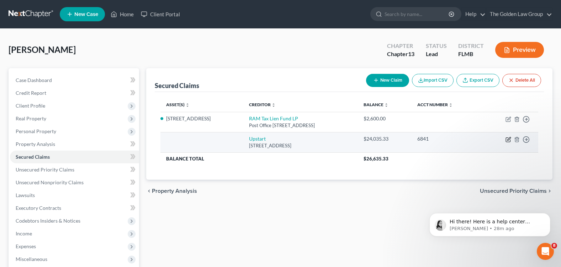
click at [508, 139] on icon "button" at bounding box center [508, 140] width 6 height 6
select select "4"
select select "0"
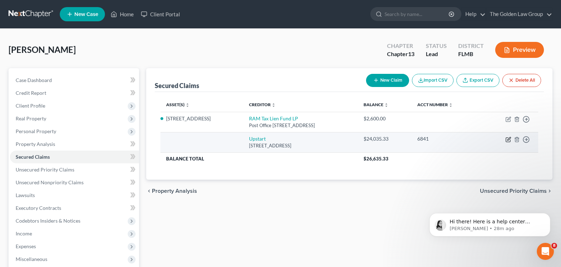
select select "0"
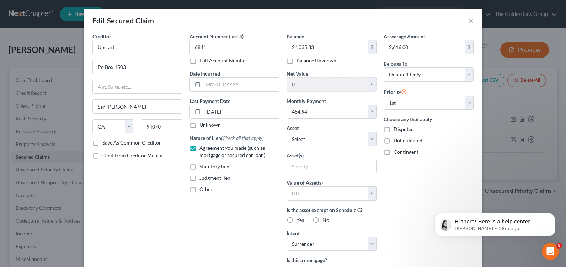
click at [164, 191] on div "Creditor * Upstart Po Box 1503 San Carlos State AL AK AR AZ CA CO CT DE DC FL G…" at bounding box center [137, 191] width 97 height 317
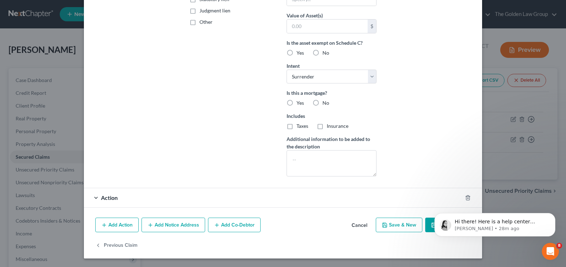
click at [92, 198] on div "Action" at bounding box center [273, 197] width 378 height 19
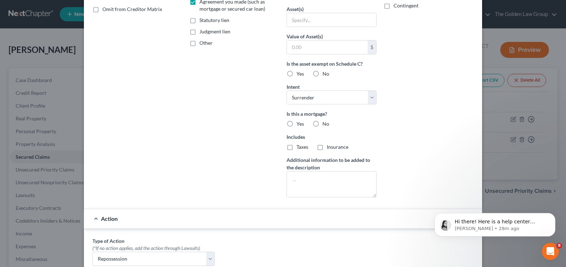
scroll to position [0, 0]
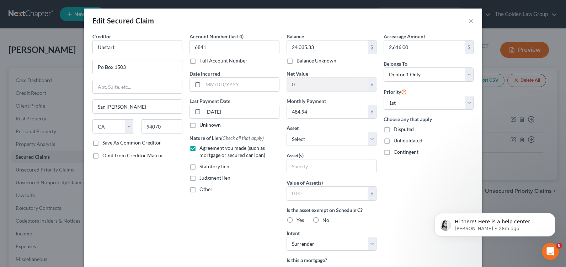
click at [229, 225] on div "Account Number (last 4) 6841 Full Account Number Date Incurred Last Payment Dat…" at bounding box center [234, 191] width 97 height 317
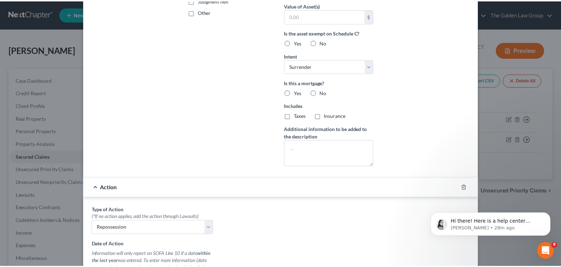
scroll to position [360, 0]
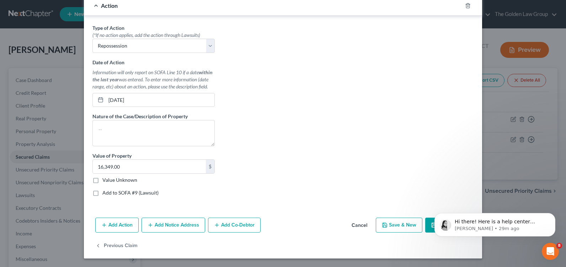
click at [429, 224] on body "Hi there! Here is a help center article with instructions on how to duplicate a…" at bounding box center [495, 223] width 137 height 44
click at [427, 190] on div "Type of Action * (*If no action applies, add the action through Lawsuits) Selec…" at bounding box center [283, 113] width 388 height 178
click at [428, 227] on body "Hi there! Here is a help center article with instructions on how to duplicate a…" at bounding box center [495, 223] width 137 height 44
click at [552, 218] on button "Dismiss notification" at bounding box center [553, 215] width 9 height 9
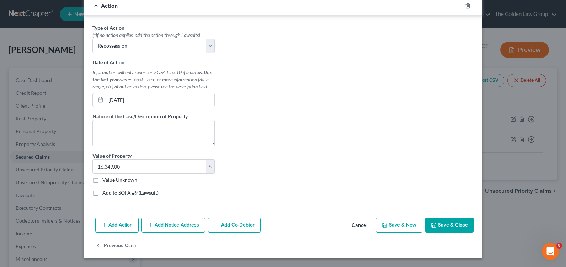
click at [454, 227] on button "Save & Close" at bounding box center [449, 225] width 48 height 15
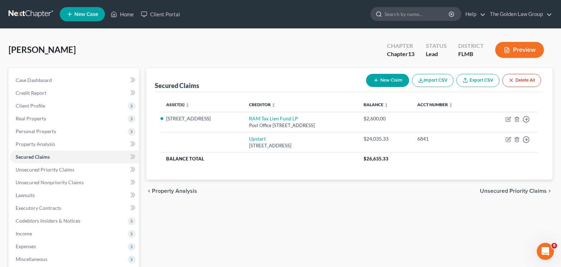
click at [398, 17] on input "search" at bounding box center [416, 13] width 65 height 13
type input "SCOTT"
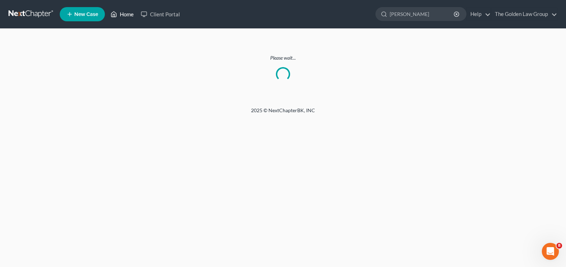
click at [122, 14] on link "Home" at bounding box center [122, 14] width 30 height 13
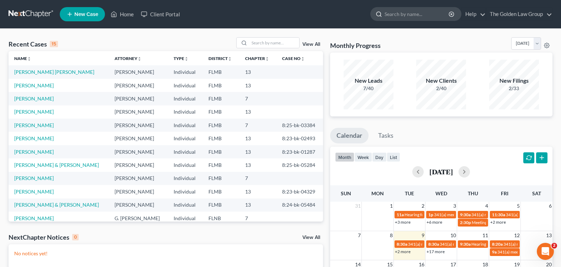
click at [395, 16] on input "search" at bounding box center [416, 13] width 65 height 13
click at [28, 137] on link "[PERSON_NAME]" at bounding box center [33, 138] width 39 height 6
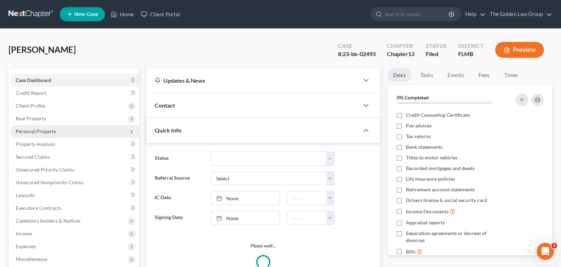
click at [42, 134] on span "Personal Property" at bounding box center [36, 131] width 41 height 6
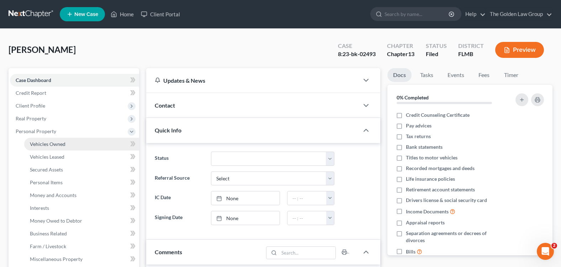
click at [65, 145] on link "Vehicles Owned" at bounding box center [81, 144] width 115 height 13
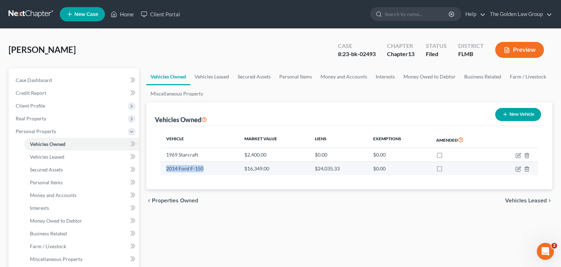
drag, startPoint x: 163, startPoint y: 170, endPoint x: 208, endPoint y: 172, distance: 44.9
click at [208, 172] on td "2014 Ford F-150" at bounding box center [199, 169] width 78 height 14
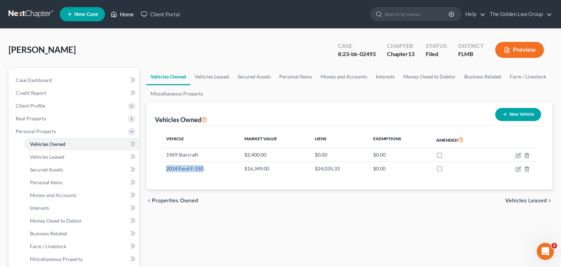
click at [122, 11] on link "Home" at bounding box center [122, 14] width 30 height 13
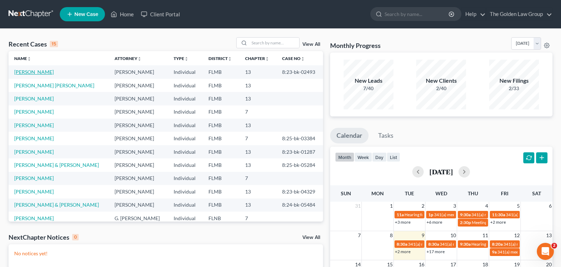
click at [34, 74] on link "[PERSON_NAME]" at bounding box center [33, 72] width 39 height 6
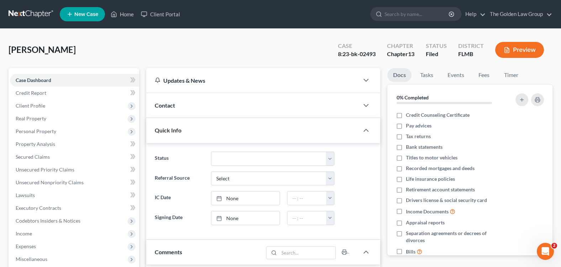
click at [120, 21] on ul "New Case Home Client Portal - No Result - See all results Or Press Enter... Hel…" at bounding box center [306, 14] width 493 height 18
click at [123, 13] on link "Home" at bounding box center [122, 14] width 30 height 13
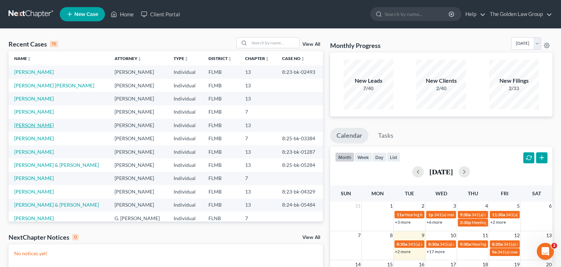
click at [38, 127] on link "[PERSON_NAME]" at bounding box center [33, 125] width 39 height 6
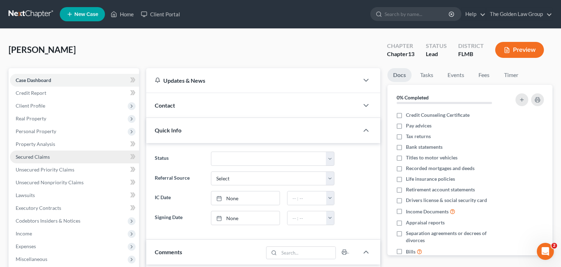
click at [51, 158] on link "Secured Claims" at bounding box center [74, 157] width 129 height 13
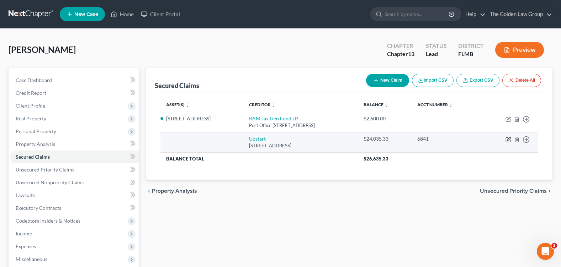
click at [508, 141] on icon "button" at bounding box center [508, 140] width 6 height 6
select select "4"
select select "0"
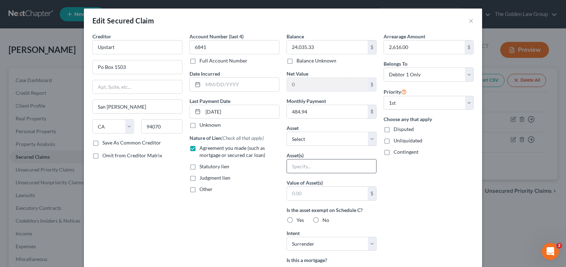
click at [299, 166] on input "text" at bounding box center [331, 167] width 89 height 14
paste input "2014 Ford F-150"
type input "2014 Ford F-150"
click at [223, 226] on div "Account Number (last 4) 6841 Full Account Number Date Incurred Last Payment Dat…" at bounding box center [234, 191] width 97 height 317
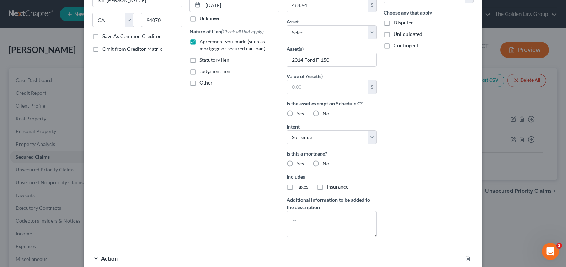
scroll to position [142, 0]
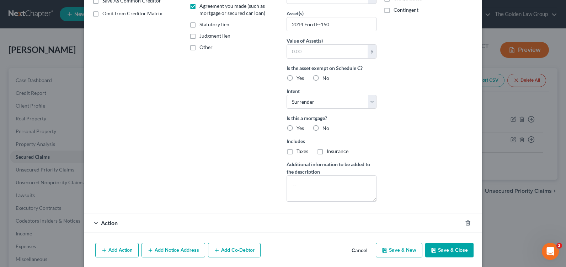
click at [95, 223] on div "Action" at bounding box center [273, 223] width 378 height 19
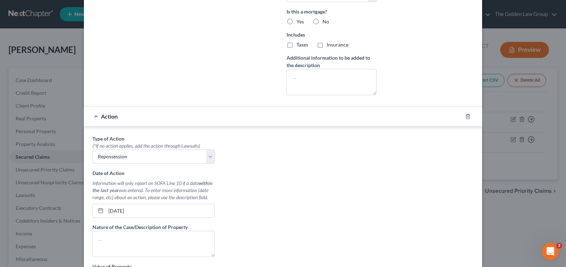
scroll to position [285, 0]
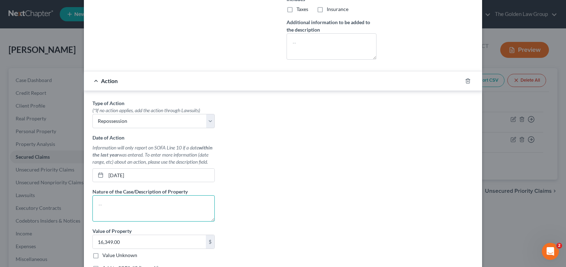
click at [127, 209] on textarea at bounding box center [153, 209] width 122 height 26
paste textarea "2014 Ford F-150"
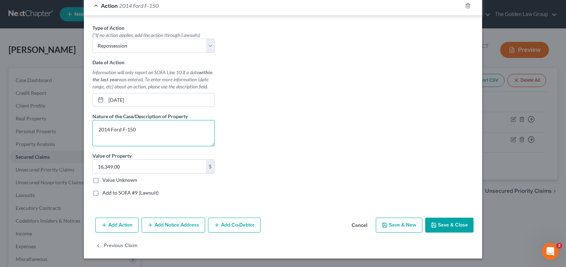
type textarea "2014 Ford F-150"
click at [448, 226] on button "Save & Close" at bounding box center [449, 225] width 48 height 15
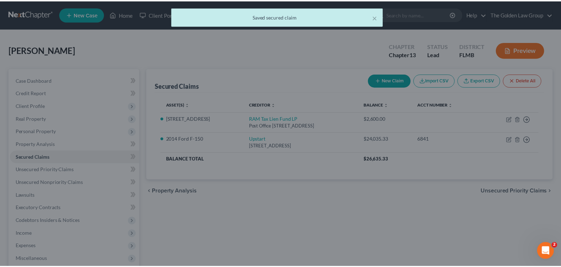
scroll to position [0, 0]
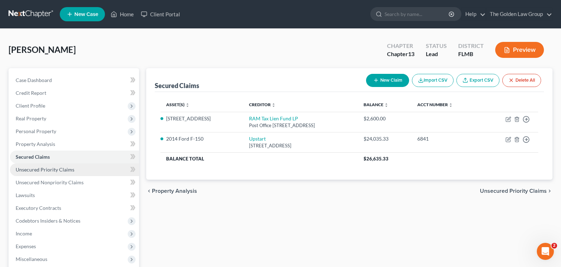
click at [45, 169] on span "Unsecured Priority Claims" at bounding box center [45, 170] width 59 height 6
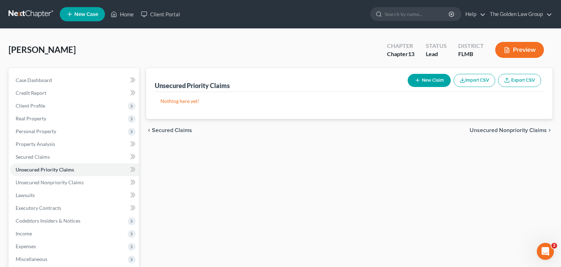
click at [434, 79] on button "New Claim" at bounding box center [429, 80] width 43 height 13
select select "0"
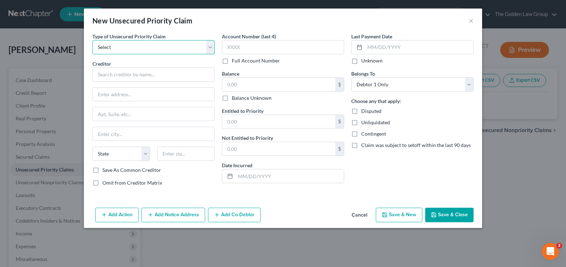
click at [121, 47] on select "Select Taxes & Other Government Units Domestic Support Obligations Extensions o…" at bounding box center [153, 47] width 122 height 14
select select "0"
click at [92, 40] on select "Select Taxes & Other Government Units Domestic Support Obligations Extensions o…" at bounding box center [153, 47] width 122 height 14
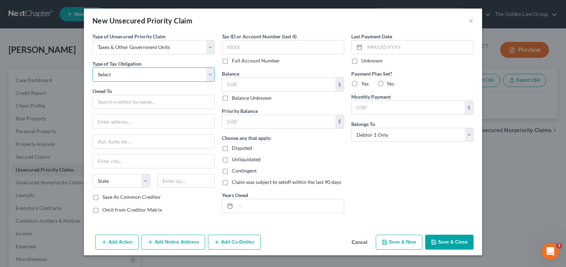
click at [125, 73] on select "Select Federal City State Franchise Tax Board Other" at bounding box center [153, 75] width 122 height 14
select select "0"
click at [92, 68] on select "Select Federal City State Franchise Tax Board Other" at bounding box center [153, 75] width 122 height 14
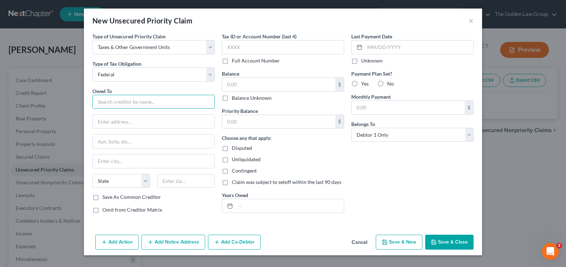
click at [125, 105] on input "text" at bounding box center [153, 102] width 122 height 14
type input "i"
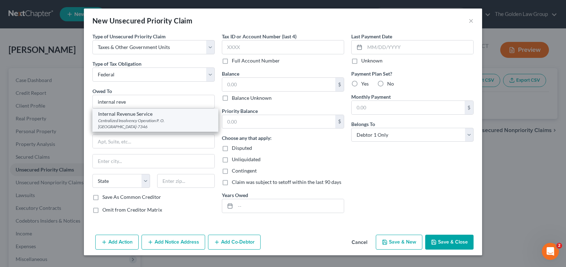
click at [142, 115] on div "Internal Revenue Service" at bounding box center [155, 114] width 115 height 7
type input "Internal Revenue Service"
type input "Centralized Insolvency Operation"
type input "P. O. Box 7346"
type input "[GEOGRAPHIC_DATA]"
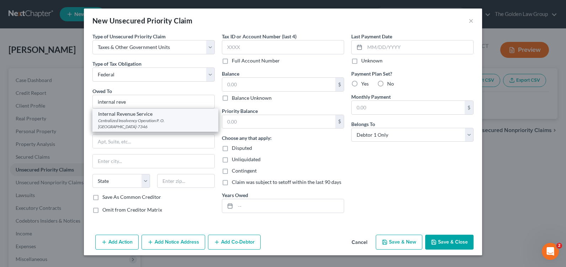
select select "39"
type input "19101-7346"
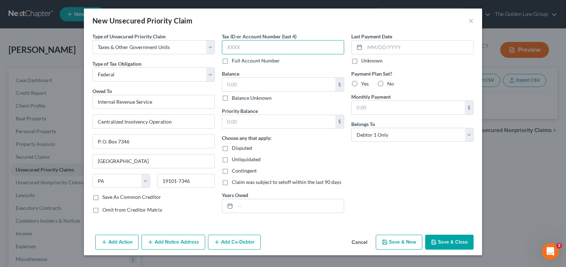
click at [252, 46] on input "text" at bounding box center [283, 47] width 122 height 14
click at [247, 84] on input "text" at bounding box center [278, 85] width 113 height 14
type input "2,701.96"
click at [387, 83] on label "No" at bounding box center [390, 83] width 7 height 7
click at [390, 83] on input "No" at bounding box center [392, 82] width 5 height 5
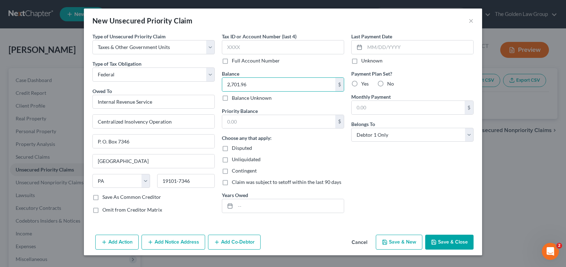
radio input "true"
click at [273, 120] on input "text" at bounding box center [278, 122] width 113 height 14
click at [284, 118] on input "text" at bounding box center [278, 122] width 113 height 14
paste input "2,701.96"
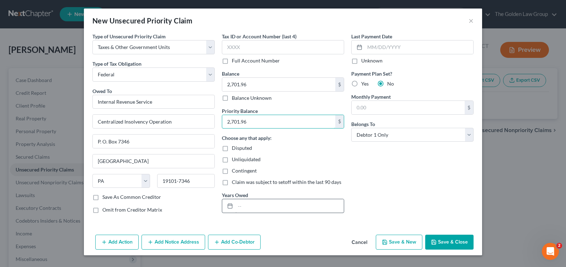
type input "2,701.96"
click at [276, 203] on input "text" at bounding box center [289, 207] width 108 height 14
click at [251, 204] on input "text" at bounding box center [289, 207] width 108 height 14
type input "2017, 2018"
click at [286, 200] on input "2017, 2018" at bounding box center [289, 207] width 108 height 14
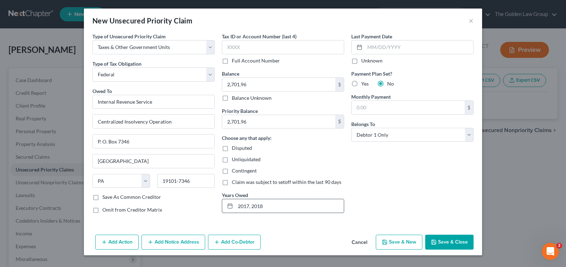
click at [272, 206] on input "2017, 2018" at bounding box center [289, 207] width 108 height 14
click at [285, 47] on input "text" at bounding box center [283, 47] width 122 height 14
type input "0979"
click at [450, 240] on button "Save & Close" at bounding box center [449, 242] width 48 height 15
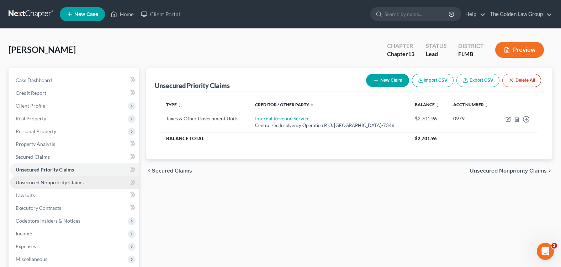
click at [51, 180] on span "Unsecured Nonpriority Claims" at bounding box center [50, 183] width 68 height 6
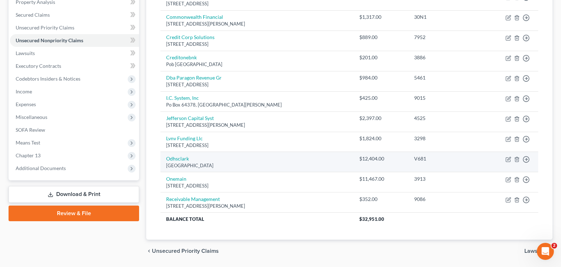
scroll to position [107, 0]
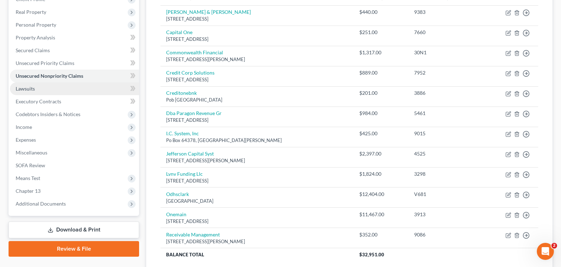
click at [61, 89] on link "Lawsuits" at bounding box center [74, 89] width 129 height 13
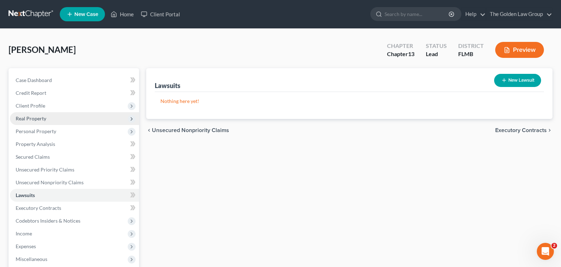
click at [44, 120] on span "Real Property" at bounding box center [31, 119] width 31 height 6
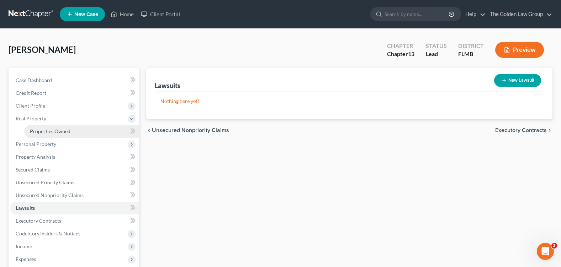
click at [48, 128] on span "Properties Owned" at bounding box center [50, 131] width 41 height 6
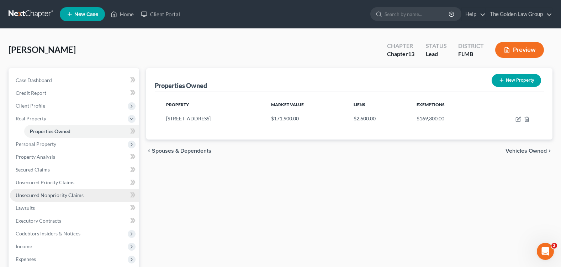
click at [60, 196] on span "Unsecured Nonpriority Claims" at bounding box center [50, 195] width 68 height 6
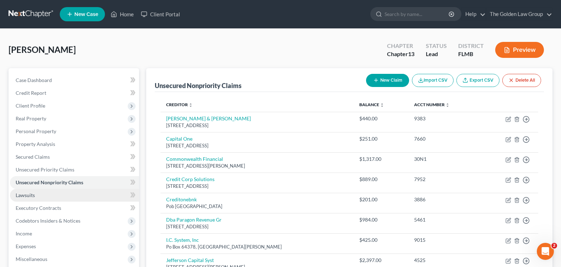
click at [65, 197] on link "Lawsuits" at bounding box center [74, 195] width 129 height 13
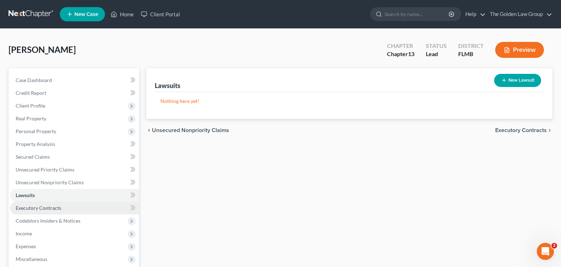
click at [47, 206] on span "Executory Contracts" at bounding box center [39, 208] width 46 height 6
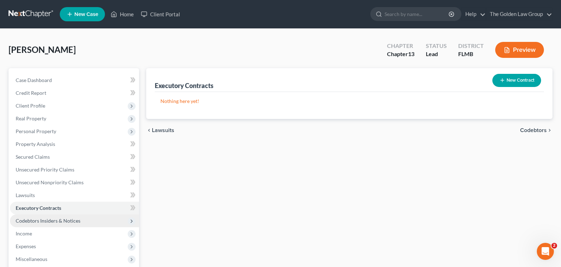
click at [73, 219] on span "Codebtors Insiders & Notices" at bounding box center [48, 221] width 65 height 6
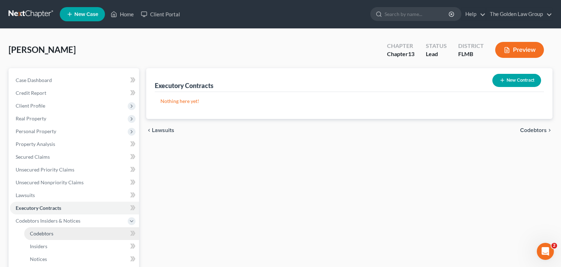
click at [70, 234] on link "Codebtors" at bounding box center [81, 234] width 115 height 13
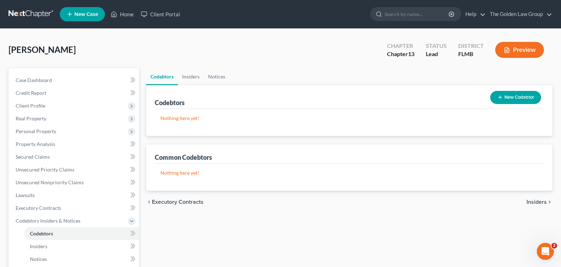
scroll to position [71, 0]
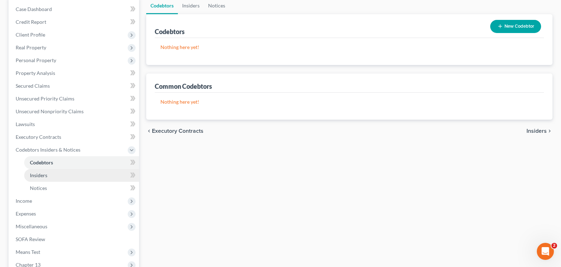
click at [59, 175] on link "Insiders" at bounding box center [81, 175] width 115 height 13
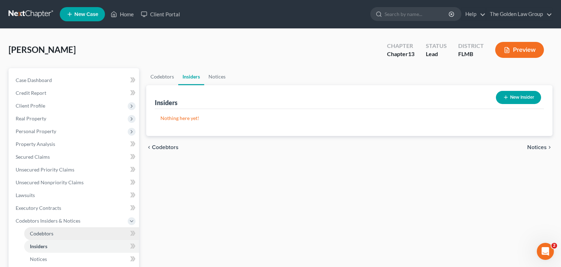
scroll to position [36, 0]
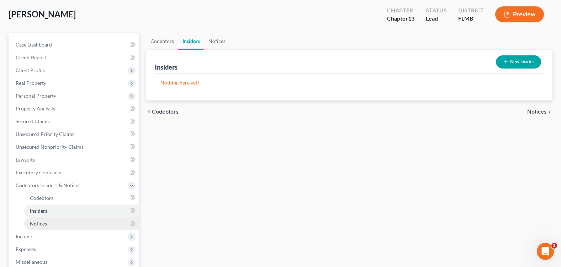
click at [51, 223] on link "Notices" at bounding box center [81, 224] width 115 height 13
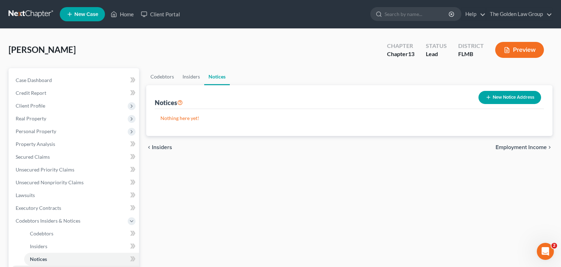
scroll to position [71, 0]
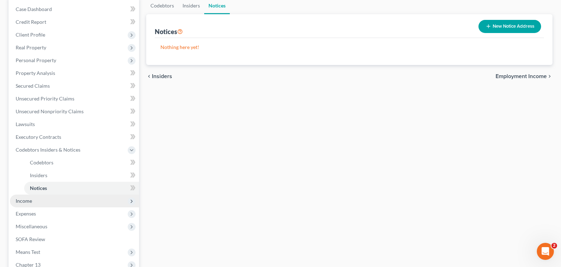
click at [33, 200] on span "Income" at bounding box center [74, 201] width 129 height 13
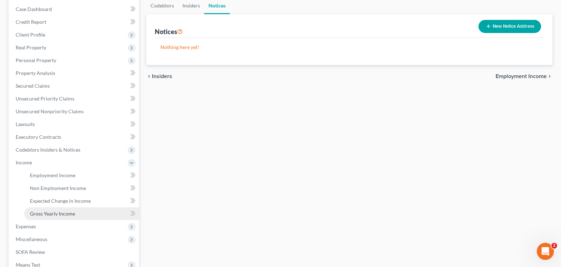
scroll to position [142, 0]
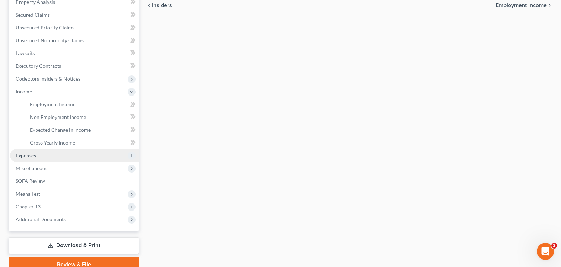
click at [34, 157] on span "Expenses" at bounding box center [26, 156] width 20 height 6
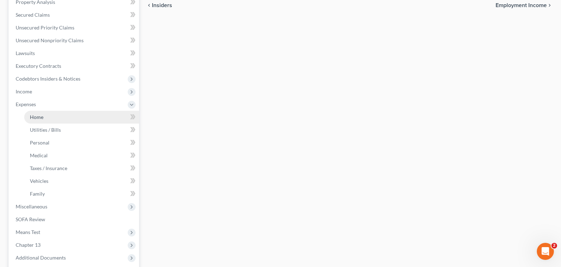
click at [46, 121] on link "Home" at bounding box center [81, 117] width 115 height 13
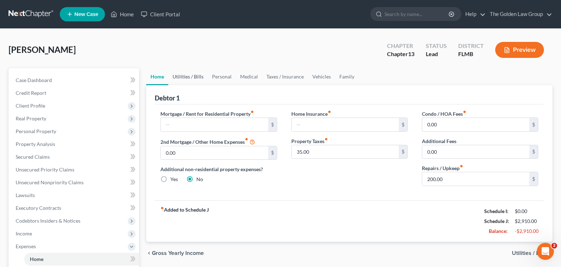
click at [196, 75] on link "Utilities / Bills" at bounding box center [187, 76] width 39 height 17
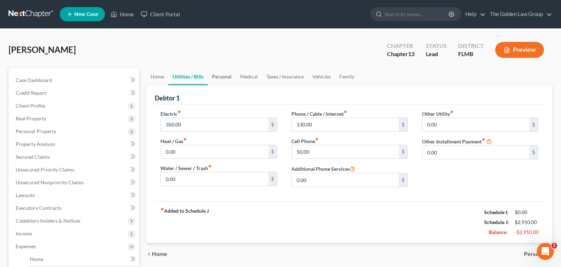
click at [221, 78] on link "Personal" at bounding box center [222, 76] width 28 height 17
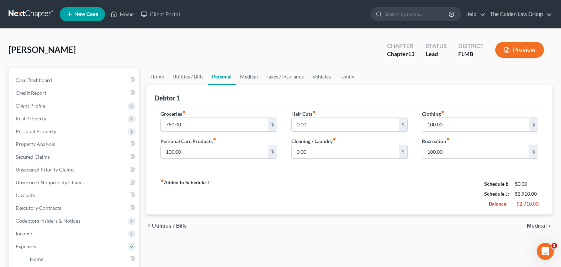
click at [247, 78] on link "Medical" at bounding box center [249, 76] width 26 height 17
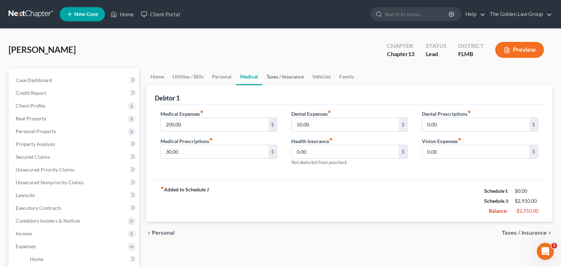
click at [275, 81] on link "Taxes / Insurance" at bounding box center [285, 76] width 46 height 17
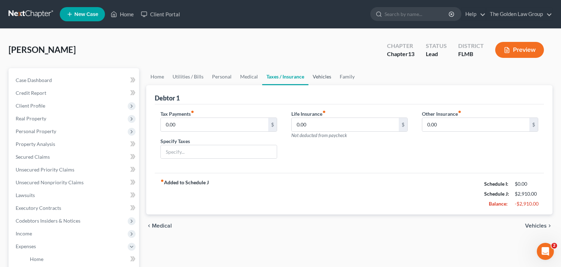
drag, startPoint x: 317, startPoint y: 78, endPoint x: 331, endPoint y: 79, distance: 13.9
click at [317, 78] on link "Vehicles" at bounding box center [321, 76] width 27 height 17
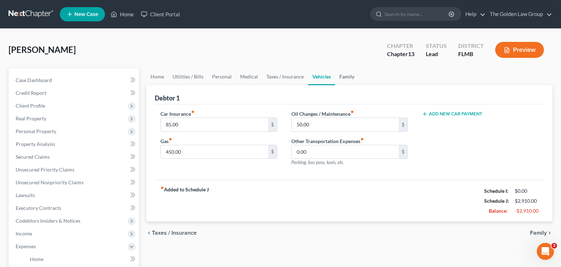
click at [347, 79] on link "Family" at bounding box center [346, 76] width 23 height 17
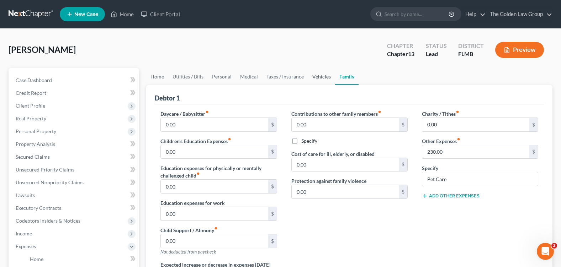
click at [319, 77] on link "Vehicles" at bounding box center [321, 76] width 27 height 17
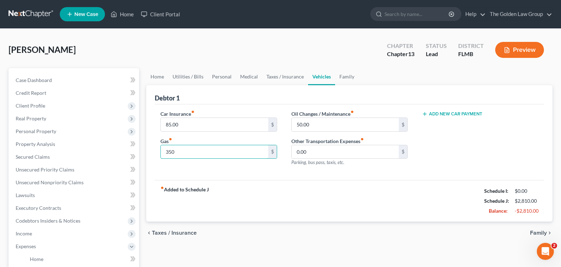
type input "350"
drag, startPoint x: 321, startPoint y: 188, endPoint x: 331, endPoint y: 145, distance: 43.3
click at [323, 177] on div "Debtor 1 Car Insurance fiber_manual_record 85.00 $ Gas fiber_manual_record 350 …" at bounding box center [349, 153] width 406 height 137
drag, startPoint x: 331, startPoint y: 145, endPoint x: 346, endPoint y: 75, distance: 72.1
click at [346, 75] on link "Family" at bounding box center [346, 76] width 23 height 17
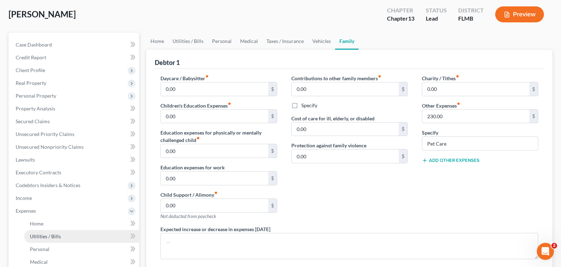
scroll to position [107, 0]
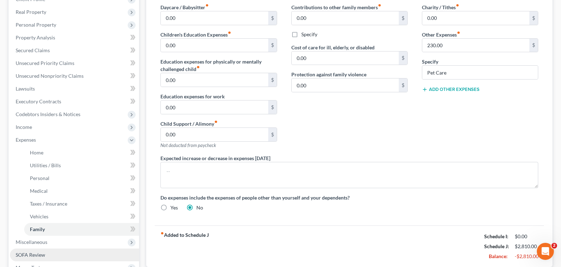
click at [38, 249] on link "SOFA Review" at bounding box center [74, 255] width 129 height 13
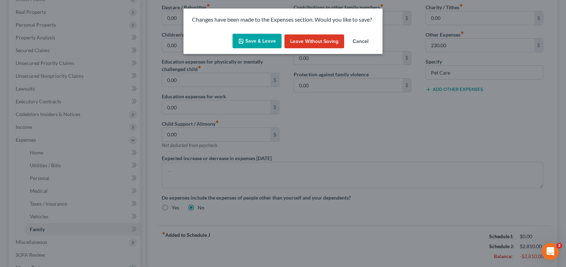
click at [38, 244] on div "Changes have been made to the Expenses section. Would you like to save? Save & …" at bounding box center [283, 133] width 566 height 267
click at [245, 36] on button "Save & Leave" at bounding box center [257, 41] width 49 height 15
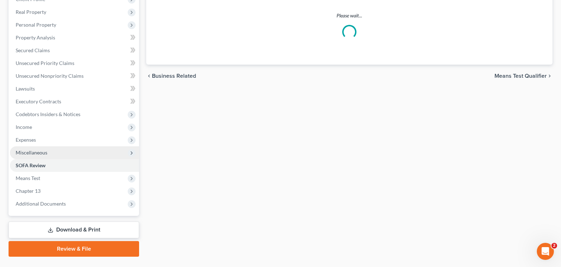
scroll to position [36, 0]
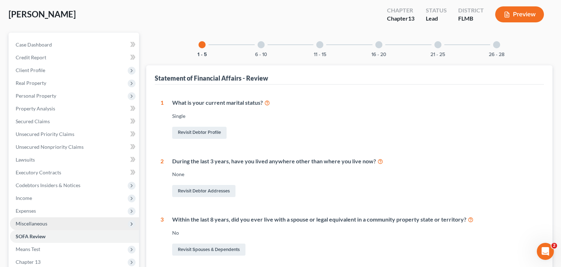
click at [39, 226] on span "Miscellaneous" at bounding box center [32, 224] width 32 height 6
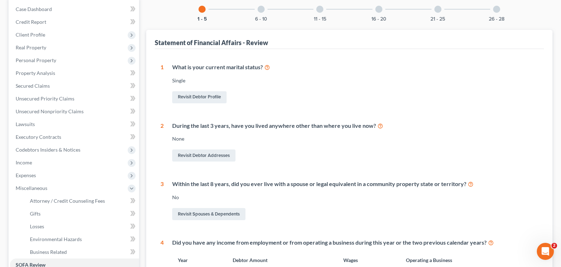
scroll to position [178, 0]
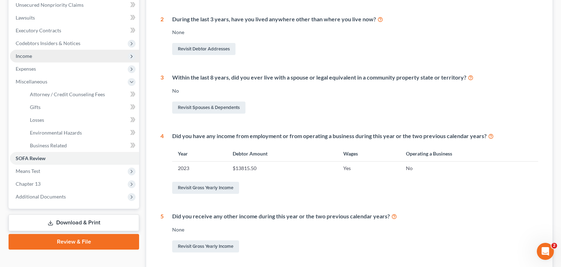
click at [43, 56] on span "Income" at bounding box center [74, 56] width 129 height 13
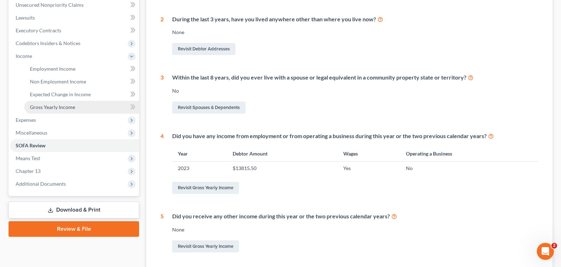
click at [72, 103] on link "Gross Yearly Income" at bounding box center [81, 107] width 115 height 13
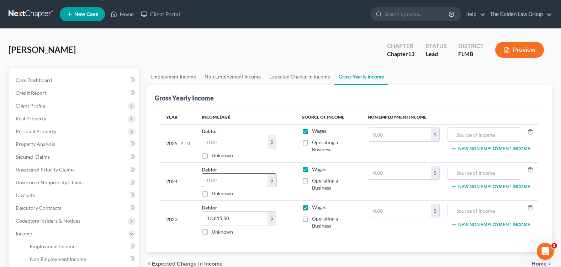
click at [214, 184] on input "text" at bounding box center [234, 181] width 65 height 14
type input "0"
click at [231, 146] on input "text" at bounding box center [234, 142] width 65 height 14
click at [225, 145] on input "text" at bounding box center [234, 142] width 65 height 14
click at [211, 142] on input "text" at bounding box center [234, 142] width 65 height 14
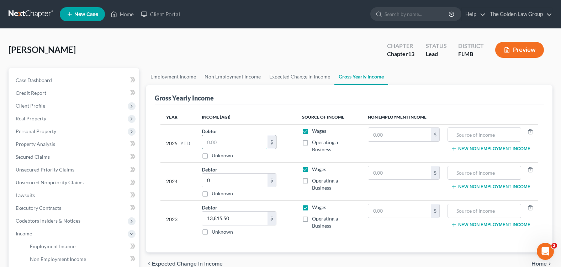
click at [246, 140] on input "text" at bounding box center [234, 142] width 65 height 14
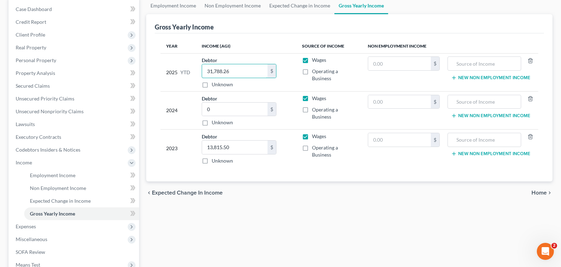
scroll to position [107, 0]
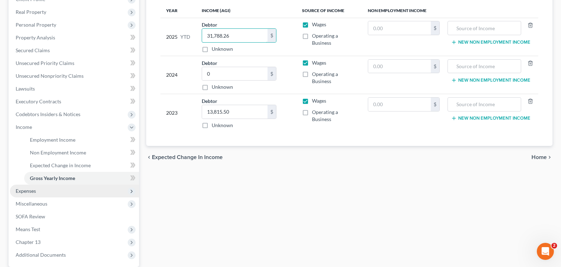
type input "31,788.26"
click at [63, 190] on span "Expenses" at bounding box center [74, 191] width 129 height 13
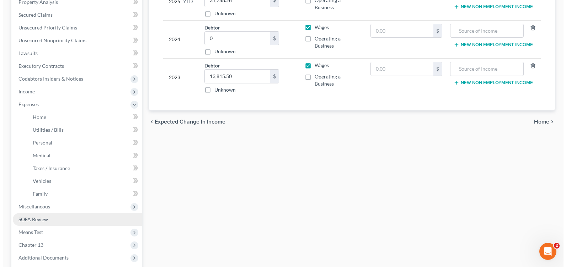
scroll to position [178, 0]
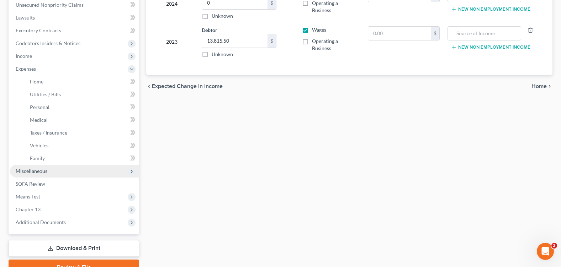
click at [53, 172] on span "Miscellaneous" at bounding box center [74, 171] width 129 height 13
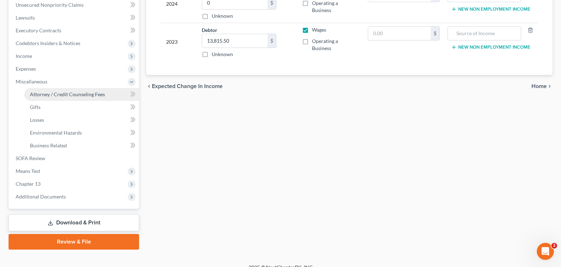
click at [70, 96] on span "Attorney / Credit Counseling Fees" at bounding box center [67, 94] width 75 height 6
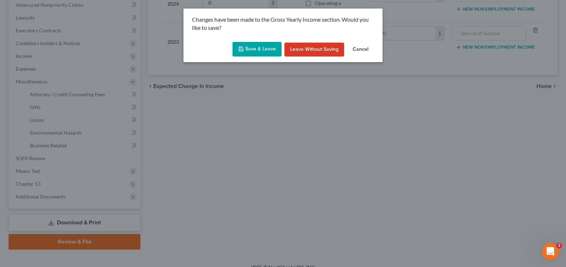
click at [250, 50] on button "Save & Leave" at bounding box center [257, 49] width 49 height 15
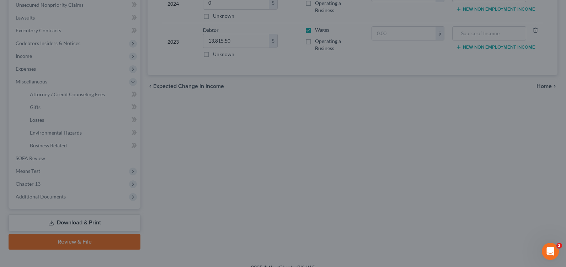
click at [0, 267] on html "Home New Case Client Portal The Golden Law Group [PERSON_NAME][EMAIL_ADDRESS][D…" at bounding box center [283, 49] width 566 height 455
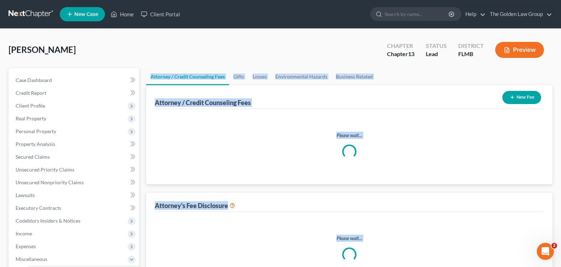
select select "1"
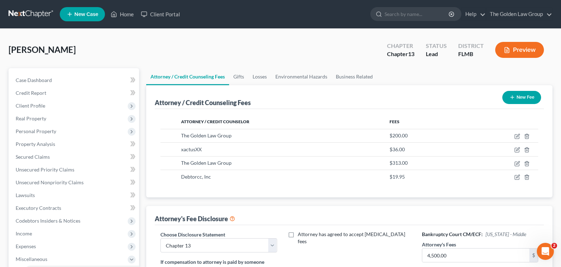
click at [307, 38] on div "[PERSON_NAME] Upgraded Chapter Chapter 13 Status Lead District FLMB Preview" at bounding box center [281, 52] width 544 height 31
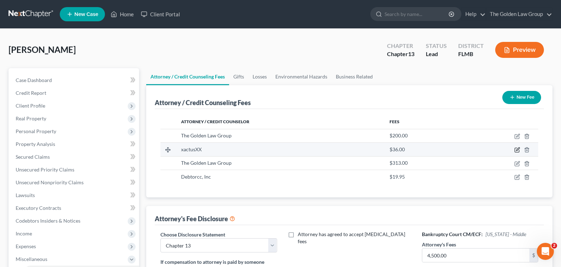
click at [515, 150] on icon "button" at bounding box center [517, 150] width 6 height 6
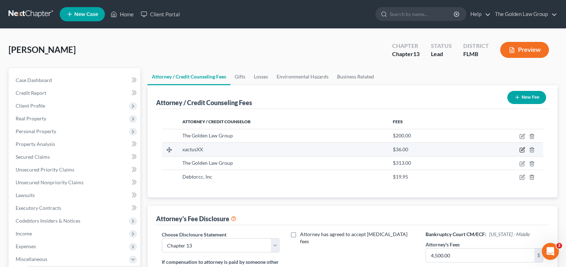
select select "39"
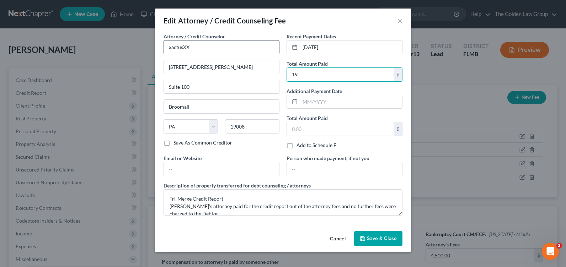
type input "19"
drag, startPoint x: 216, startPoint y: 47, endPoint x: 148, endPoint y: 48, distance: 67.2
click at [148, 48] on div "Edit Attorney / Credit Counseling Fee × Attorney / Credit Counselor * xactusXX …" at bounding box center [283, 133] width 566 height 267
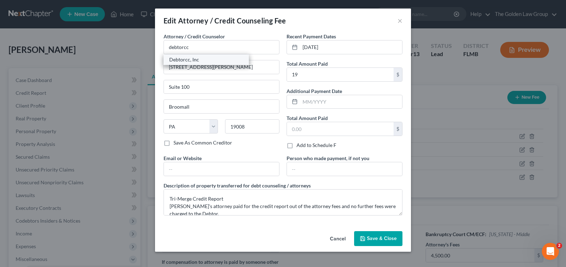
click at [211, 64] on div "Debtorcc, Inc" at bounding box center [206, 59] width 85 height 11
type input "Debtorcc, Inc"
type input "[STREET_ADDRESS]"
type input "[GEOGRAPHIC_DATA]"
select select "33"
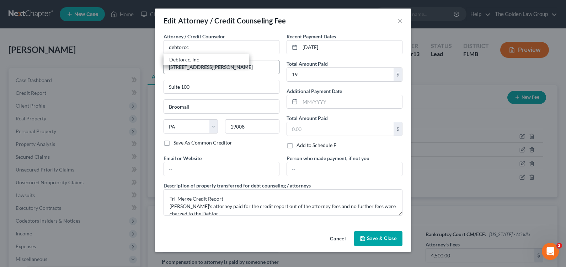
type input "07302"
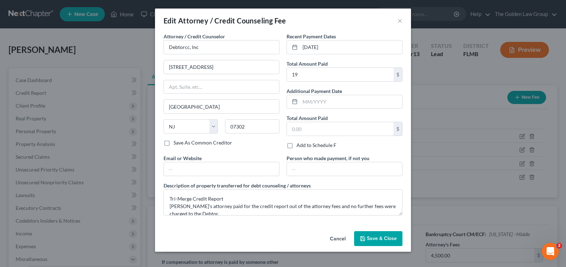
click at [202, 58] on div "Attorney / Credit Counselor * Debtorcc, Inc [STREET_ADDRESS] City State [US_STA…" at bounding box center [222, 86] width 116 height 107
click at [313, 100] on input "text" at bounding box center [351, 102] width 102 height 14
drag, startPoint x: 335, startPoint y: 22, endPoint x: 336, endPoint y: 27, distance: 5.3
click at [335, 22] on div "Edit Attorney / Credit Counseling Fee ×" at bounding box center [283, 21] width 256 height 24
drag, startPoint x: 336, startPoint y: 41, endPoint x: 302, endPoint y: 45, distance: 34.5
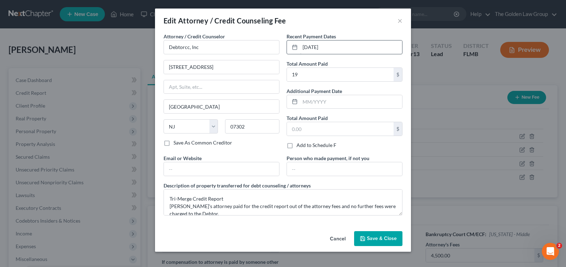
click at [302, 45] on div "[DATE]" at bounding box center [345, 47] width 116 height 14
drag, startPoint x: 302, startPoint y: 45, endPoint x: 341, endPoint y: 49, distance: 39.3
click at [341, 49] on input "[DATE]" at bounding box center [351, 48] width 102 height 14
type input "[DATE]"
click at [336, 239] on button "Cancel" at bounding box center [337, 239] width 27 height 14
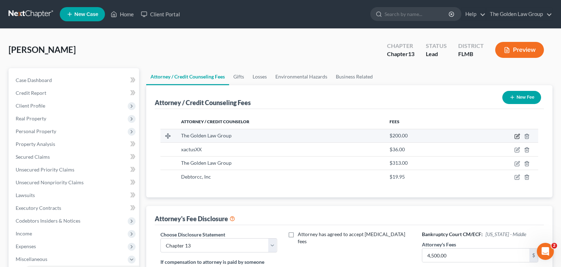
click at [516, 137] on icon "button" at bounding box center [517, 137] width 6 height 6
select select "9"
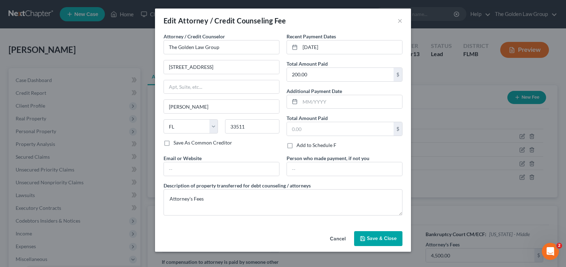
click at [376, 234] on button "Save & Close" at bounding box center [378, 239] width 48 height 15
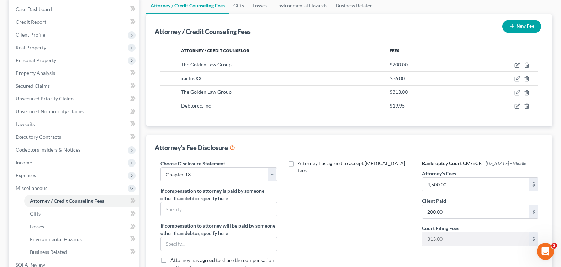
scroll to position [107, 0]
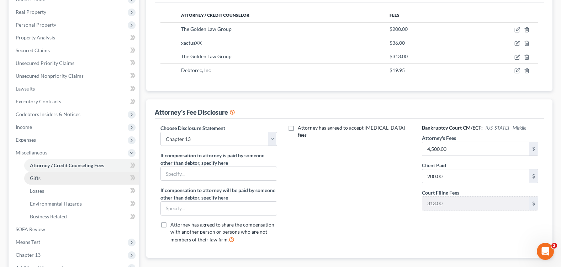
click at [49, 181] on link "Gifts" at bounding box center [81, 178] width 115 height 13
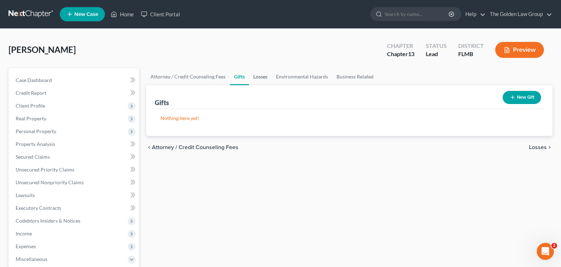
click at [263, 80] on link "Losses" at bounding box center [260, 76] width 23 height 17
click at [286, 74] on link "Environmental Hazards" at bounding box center [302, 76] width 60 height 17
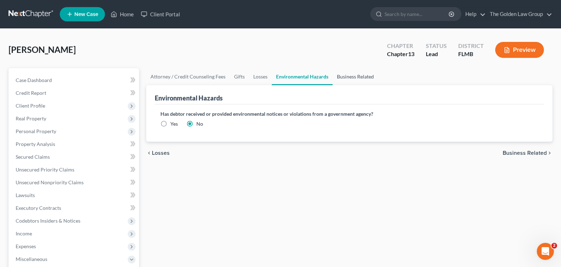
click at [346, 79] on link "Business Related" at bounding box center [356, 76] width 46 height 17
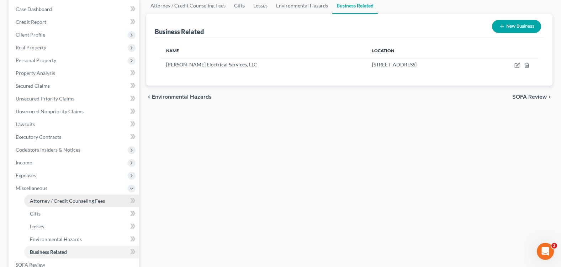
scroll to position [107, 0]
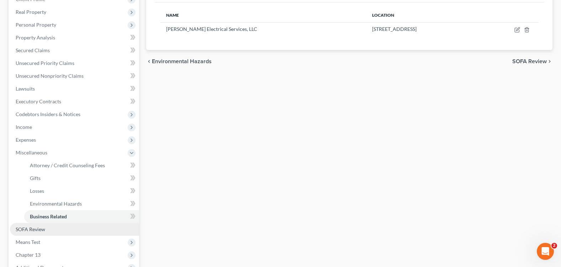
click at [33, 230] on span "SOFA Review" at bounding box center [31, 230] width 30 height 6
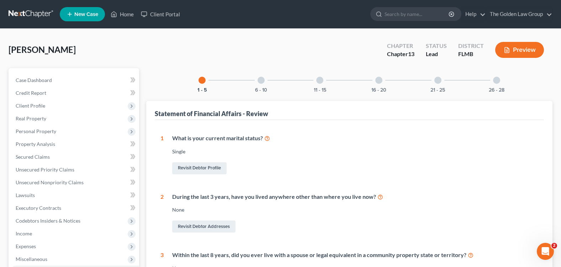
click at [260, 81] on div at bounding box center [260, 80] width 7 height 7
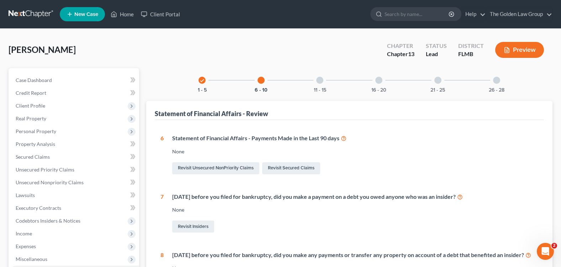
click at [323, 80] on div at bounding box center [319, 80] width 7 height 7
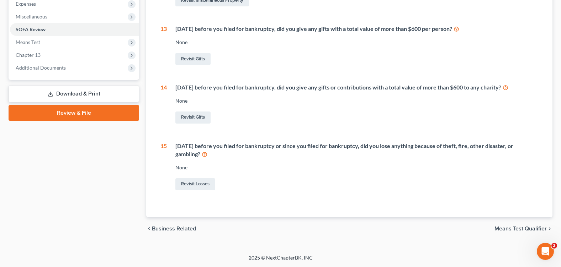
scroll to position [65, 0]
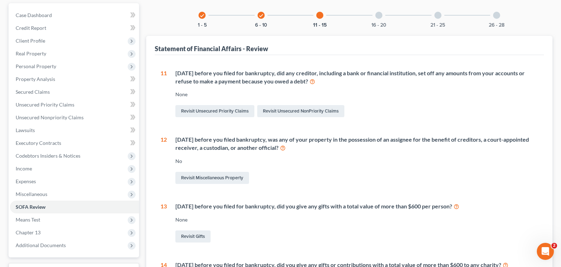
click at [378, 16] on div at bounding box center [378, 15] width 7 height 7
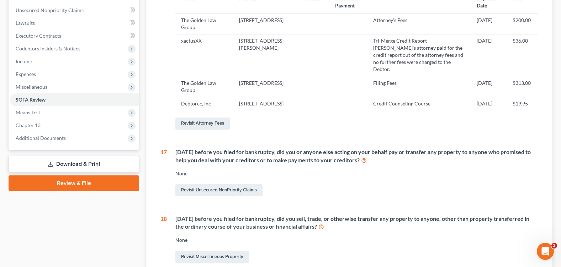
scroll to position [0, 0]
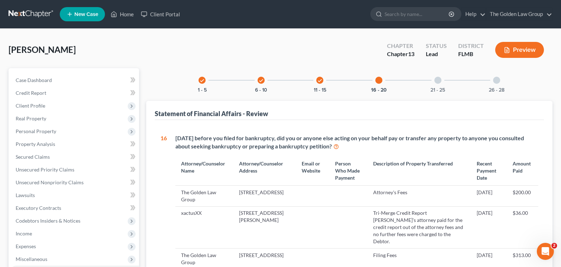
click at [437, 83] on div at bounding box center [437, 80] width 7 height 7
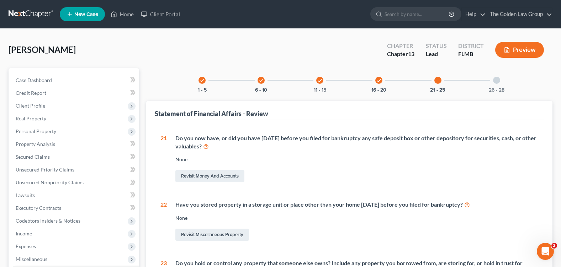
click at [499, 78] on div at bounding box center [496, 80] width 7 height 7
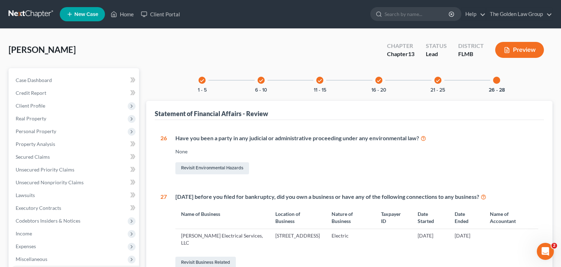
scroll to position [137, 0]
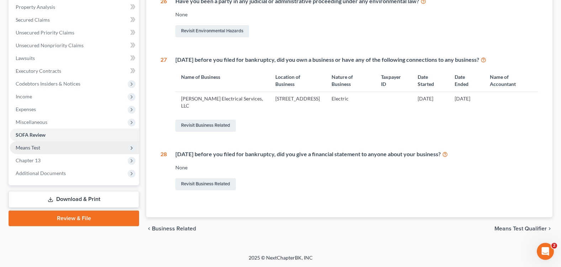
click at [73, 148] on span "Means Test" at bounding box center [74, 148] width 129 height 13
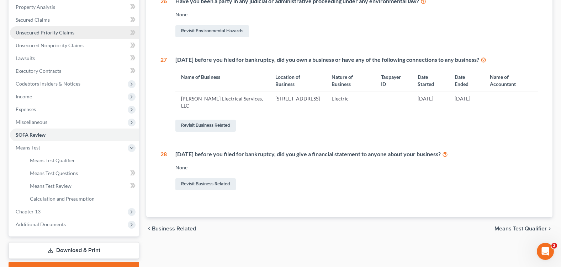
scroll to position [0, 0]
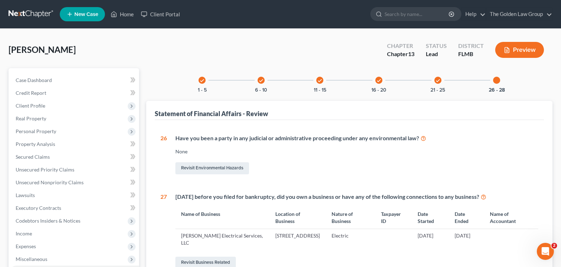
click at [252, 62] on div "[PERSON_NAME] Upgraded Chapter Chapter 13 Status Lead District FLMB Preview" at bounding box center [281, 52] width 544 height 31
click at [39, 106] on span "Client Profile" at bounding box center [31, 106] width 30 height 6
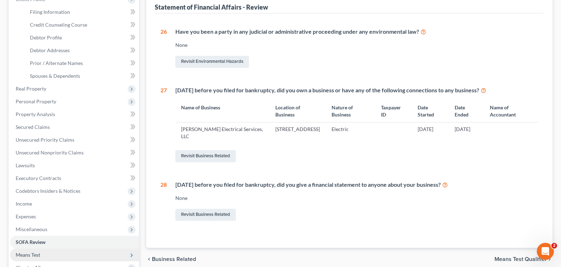
scroll to position [142, 0]
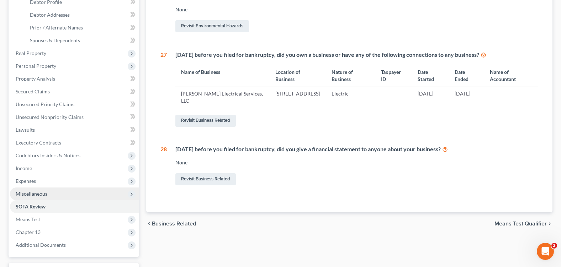
click at [40, 194] on span "Miscellaneous" at bounding box center [32, 194] width 32 height 6
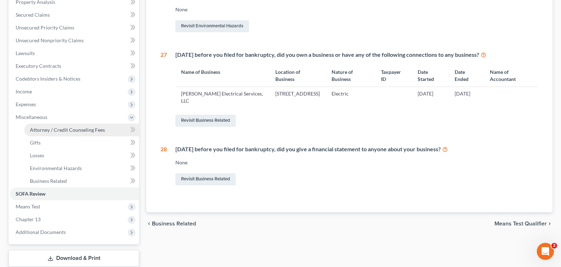
click at [81, 128] on span "Attorney / Credit Counseling Fees" at bounding box center [67, 130] width 75 height 6
select select "1"
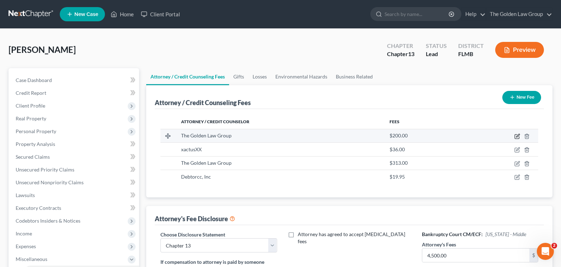
click at [519, 135] on icon "button" at bounding box center [517, 135] width 3 height 3
select select "9"
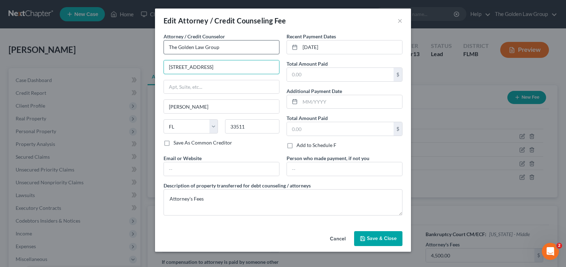
drag, startPoint x: 257, startPoint y: 60, endPoint x: 246, endPoint y: 54, distance: 13.2
click at [257, 60] on input "[STREET_ADDRESS]" at bounding box center [221, 67] width 115 height 14
click at [243, 65] on input "[STREET_ADDRESS]" at bounding box center [221, 67] width 115 height 14
type input "[STREET_ADDRESS]"
click at [308, 75] on input "text" at bounding box center [340, 75] width 107 height 14
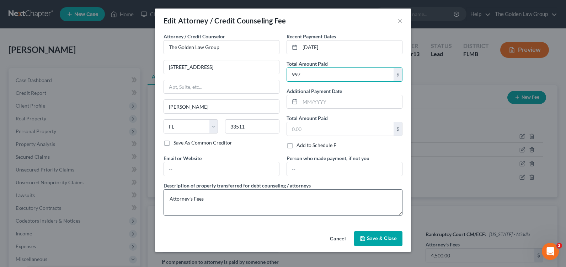
type input "997"
drag, startPoint x: 321, startPoint y: 209, endPoint x: 322, endPoint y: 203, distance: 5.9
click at [321, 207] on textarea "Attorney's Fees" at bounding box center [283, 203] width 239 height 26
click at [317, 131] on input "text" at bounding box center [340, 129] width 107 height 14
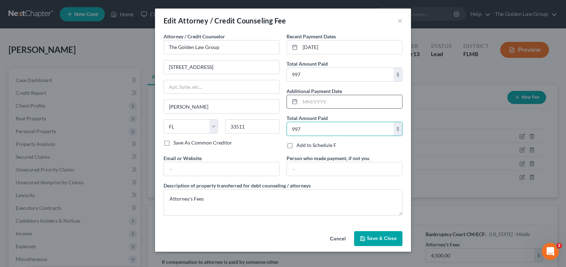
type input "997"
click at [309, 105] on input "text" at bounding box center [351, 102] width 102 height 14
click at [321, 51] on input "[DATE]" at bounding box center [351, 48] width 102 height 14
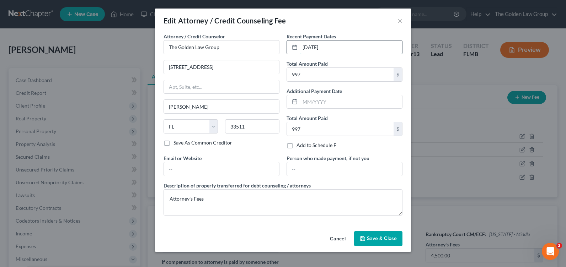
drag, startPoint x: 335, startPoint y: 49, endPoint x: 305, endPoint y: 46, distance: 30.0
click at [305, 46] on input "[DATE]" at bounding box center [351, 48] width 102 height 14
type input "0"
type input "[DATE]"
click at [330, 101] on input "text" at bounding box center [351, 102] width 102 height 14
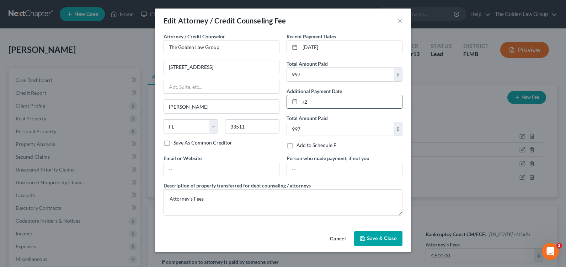
type input "/"
drag, startPoint x: 322, startPoint y: 102, endPoint x: 282, endPoint y: 100, distance: 39.9
click at [283, 102] on div "Recent Payment Dates [DATE] Total Amount Paid 997 $ Additional Payment Date [DA…" at bounding box center [344, 94] width 123 height 122
click at [341, 99] on input "[DATE]" at bounding box center [351, 102] width 102 height 14
type input "[DATE]"
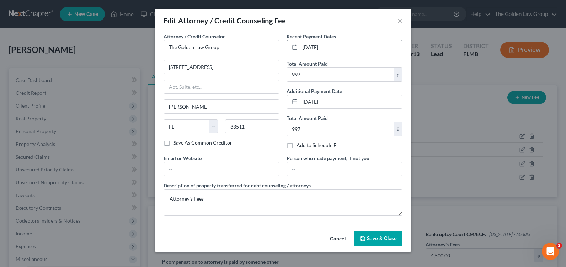
click at [301, 46] on input "[DATE]" at bounding box center [351, 48] width 102 height 14
type input "[DATE]"
click at [302, 99] on input "[DATE]" at bounding box center [351, 102] width 102 height 14
type input "[DATE], [DATE]"
click at [372, 240] on span "Save & Close" at bounding box center [382, 239] width 30 height 6
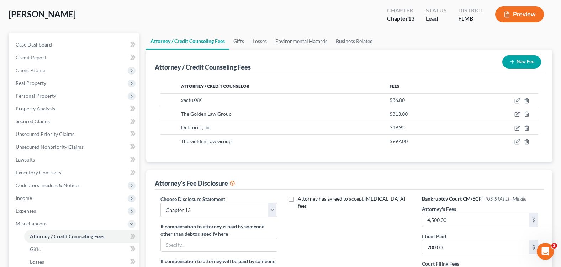
scroll to position [71, 0]
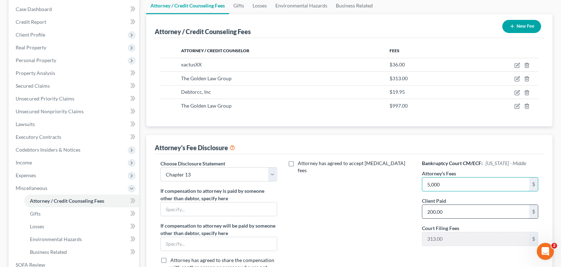
type input "5,000"
click at [442, 208] on input "200.00" at bounding box center [475, 212] width 107 height 14
type input "997"
click at [377, 234] on div "Attorney has agreed to accept [MEDICAL_DATA] fees" at bounding box center [349, 222] width 131 height 125
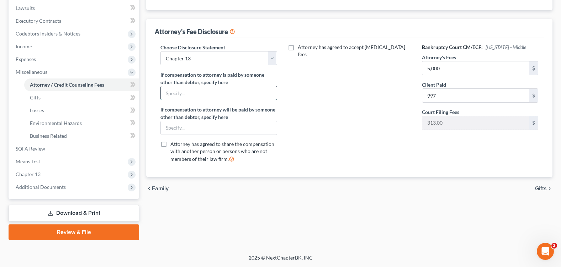
click at [196, 93] on input "text" at bounding box center [219, 93] width 116 height 14
drag, startPoint x: 335, startPoint y: 137, endPoint x: 254, endPoint y: 115, distance: 84.4
click at [332, 137] on div "Attorney has agreed to accept [MEDICAL_DATA] fees" at bounding box center [349, 106] width 131 height 125
click at [206, 89] on input "text" at bounding box center [219, 93] width 116 height 14
type input "Court Monitoring Fee paid to Attorney by Trustee - $50/mo."
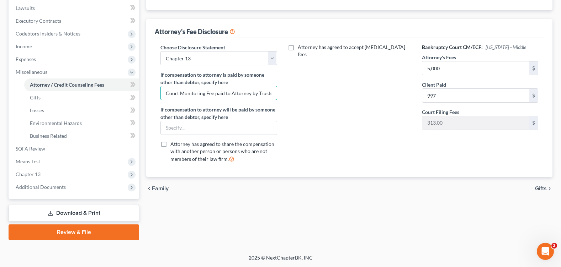
scroll to position [0, 24]
drag, startPoint x: 246, startPoint y: 96, endPoint x: 315, endPoint y: 117, distance: 71.6
click at [314, 94] on div "Choose Disclosure Statement Select Chapter 7 Supplemental Chapter 13 Chapter 7 …" at bounding box center [349, 106] width 392 height 125
drag, startPoint x: 317, startPoint y: 123, endPoint x: 332, endPoint y: 131, distance: 17.2
click at [317, 123] on div "Attorney has agreed to accept [MEDICAL_DATA] fees" at bounding box center [349, 106] width 131 height 125
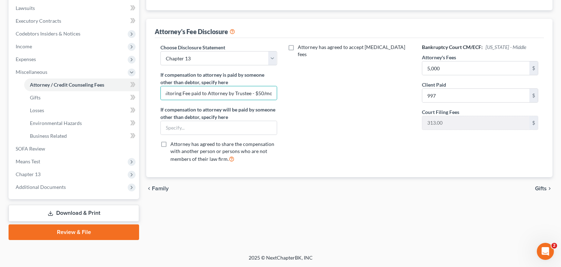
scroll to position [0, 0]
click at [42, 99] on link "Gifts" at bounding box center [81, 97] width 115 height 13
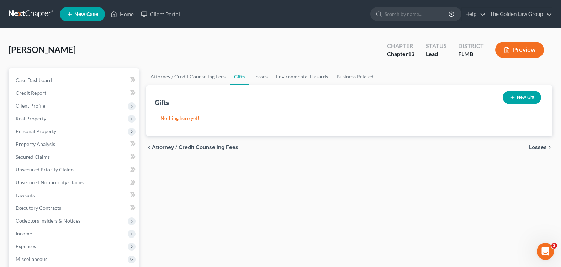
scroll to position [178, 0]
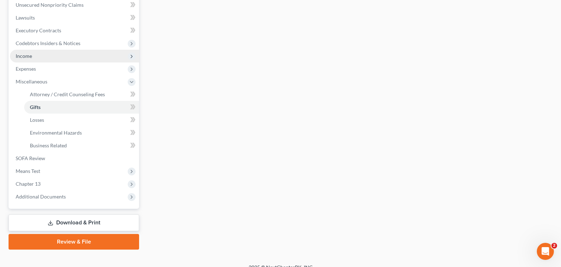
click at [36, 56] on span "Income" at bounding box center [74, 56] width 129 height 13
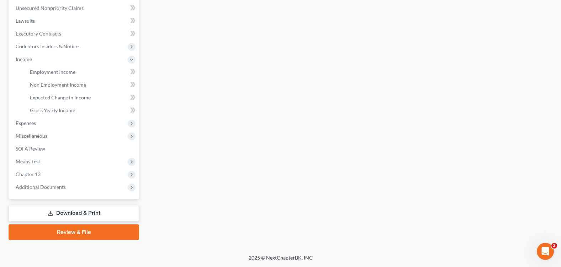
scroll to position [175, 0]
click at [54, 69] on span "Employment Income" at bounding box center [53, 72] width 46 height 6
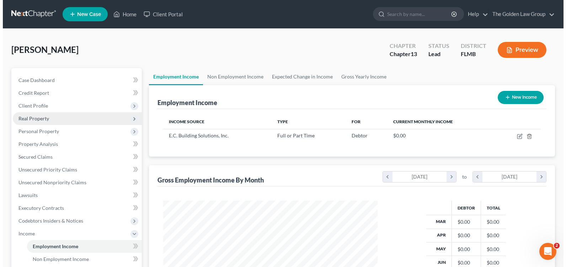
scroll to position [128, 228]
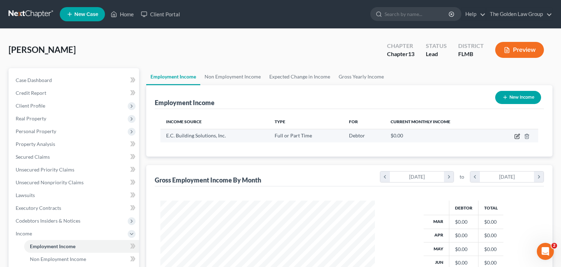
click at [517, 136] on icon "button" at bounding box center [517, 135] width 3 height 3
select select "0"
select select "9"
select select "3"
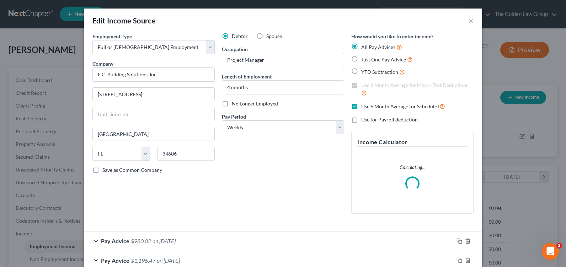
scroll to position [128, 231]
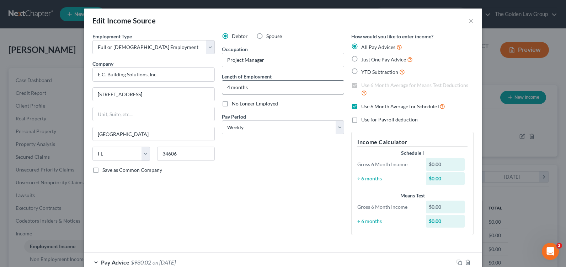
drag, startPoint x: 257, startPoint y: 158, endPoint x: 260, endPoint y: 81, distance: 76.2
click at [257, 158] on div "Debtor Spouse Occupation Project Manager Length of Employment 4 months No Longe…" at bounding box center [282, 137] width 129 height 208
drag, startPoint x: 245, startPoint y: 89, endPoint x: 216, endPoint y: 88, distance: 29.2
click at [218, 88] on div "Debtor Spouse Occupation Project Manager Length of Employment 4 months No Longe…" at bounding box center [282, 137] width 129 height 208
type input "1 Yr"
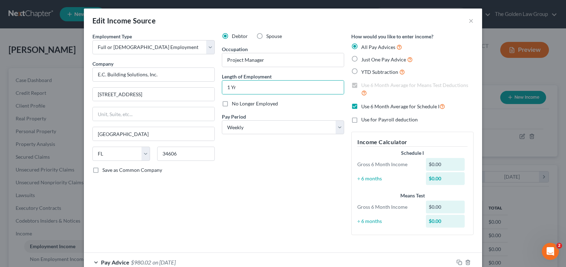
click at [296, 179] on div "Debtor Spouse Occupation Project Manager Length of Employment 1 Yr No Longer Em…" at bounding box center [282, 137] width 129 height 208
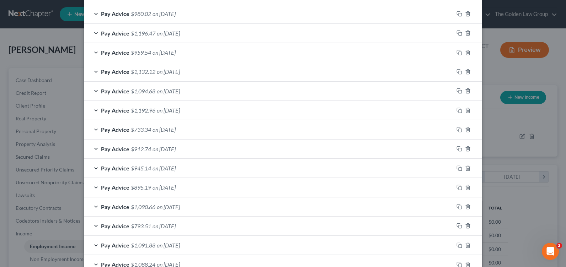
scroll to position [356, 0]
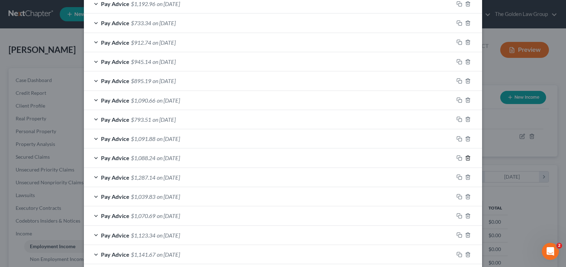
click at [466, 157] on icon "button" at bounding box center [468, 158] width 6 height 6
click at [467, 159] on icon "button" at bounding box center [467, 158] width 3 height 5
click at [466, 159] on icon "button" at bounding box center [468, 158] width 6 height 6
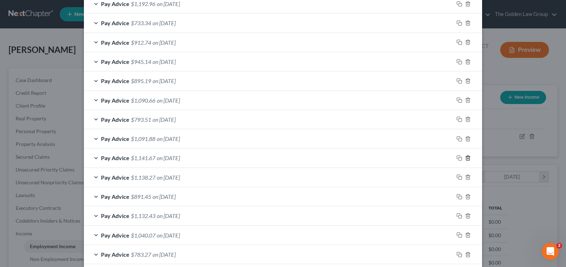
click at [465, 158] on icon "button" at bounding box center [468, 158] width 6 height 6
click at [468, 159] on line "button" at bounding box center [468, 158] width 0 height 1
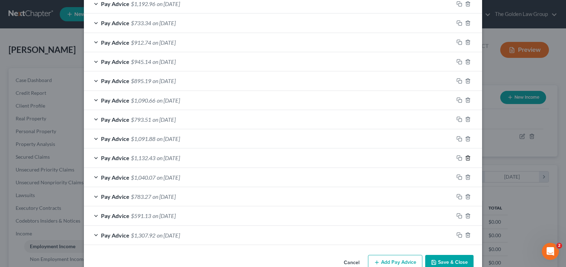
click at [468, 159] on line "button" at bounding box center [468, 158] width 0 height 1
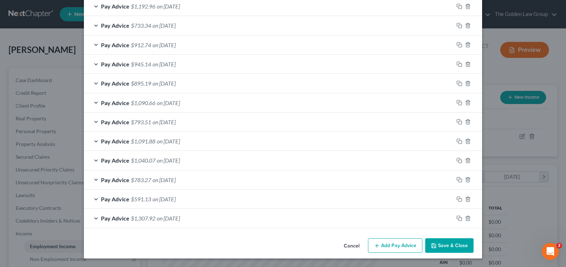
scroll to position [353, 0]
click at [466, 159] on polyline "button" at bounding box center [468, 159] width 4 height 0
click at [468, 162] on line "button" at bounding box center [468, 160] width 0 height 1
click at [465, 181] on icon "button" at bounding box center [468, 180] width 6 height 6
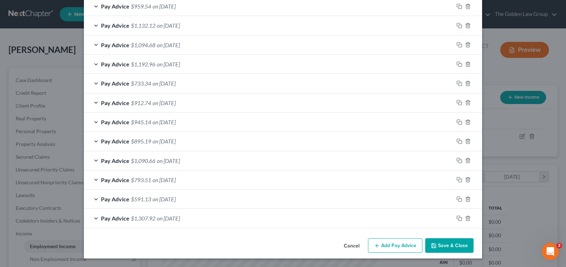
scroll to position [295, 0]
click at [466, 201] on icon "button" at bounding box center [468, 200] width 6 height 6
click at [468, 219] on line "button" at bounding box center [468, 218] width 0 height 1
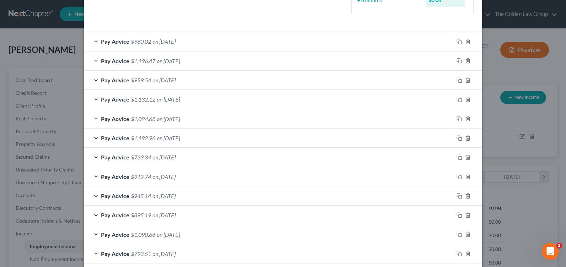
scroll to position [186, 0]
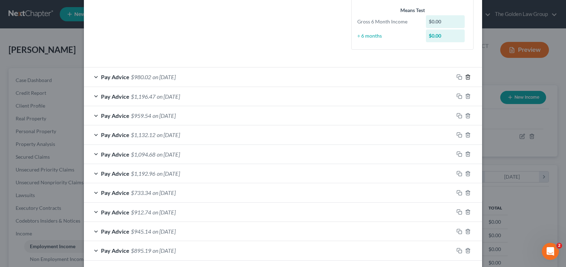
click at [466, 79] on icon "button" at bounding box center [467, 77] width 3 height 5
click at [466, 78] on icon "button" at bounding box center [468, 77] width 6 height 6
click at [466, 94] on icon "button" at bounding box center [468, 97] width 6 height 6
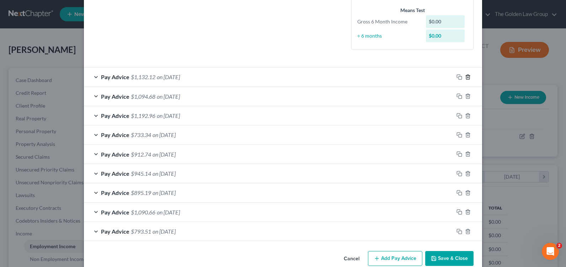
click at [466, 78] on icon "button" at bounding box center [468, 77] width 6 height 6
click at [466, 91] on div at bounding box center [468, 96] width 28 height 11
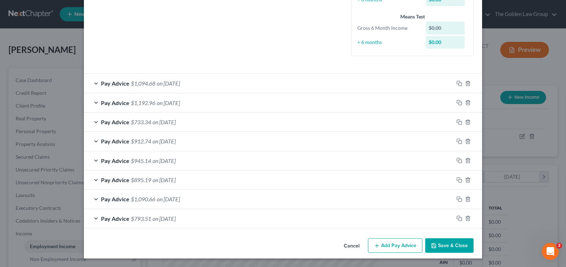
scroll to position [179, 0]
drag, startPoint x: 466, startPoint y: 78, endPoint x: 466, endPoint y: 83, distance: 5.0
click at [466, 81] on icon "button" at bounding box center [467, 83] width 3 height 5
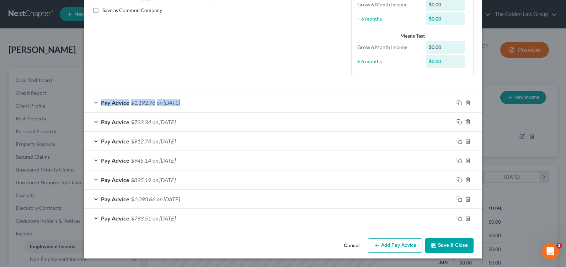
scroll to position [160, 0]
click at [468, 103] on line "button" at bounding box center [468, 102] width 0 height 1
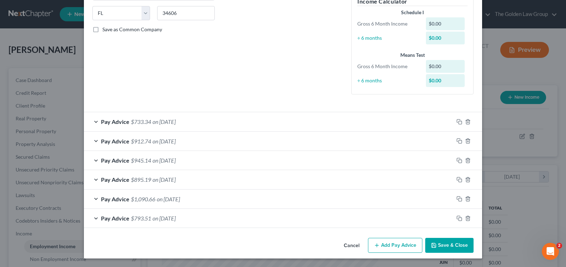
scroll to position [141, 0]
click at [466, 120] on icon "button" at bounding box center [468, 122] width 6 height 6
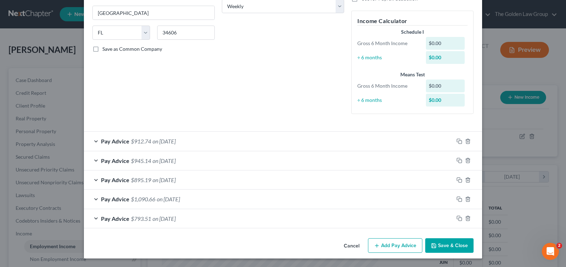
scroll to position [121, 0]
click at [466, 120] on div "Employment Type * Select Full or [DEMOGRAPHIC_DATA] Employment Self Employment …" at bounding box center [283, 18] width 388 height 214
click at [468, 139] on div at bounding box center [468, 141] width 28 height 11
click at [466, 139] on icon "button" at bounding box center [468, 142] width 6 height 6
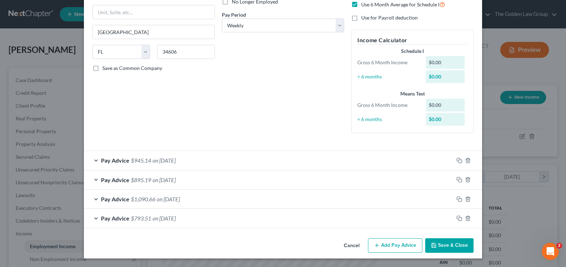
scroll to position [102, 0]
click at [465, 161] on icon "button" at bounding box center [468, 161] width 6 height 6
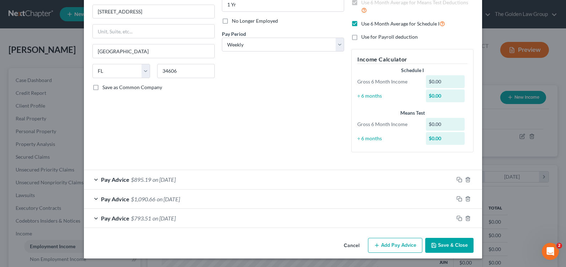
scroll to position [83, 0]
click at [465, 176] on div at bounding box center [468, 179] width 28 height 11
click at [467, 180] on icon "button" at bounding box center [468, 180] width 6 height 6
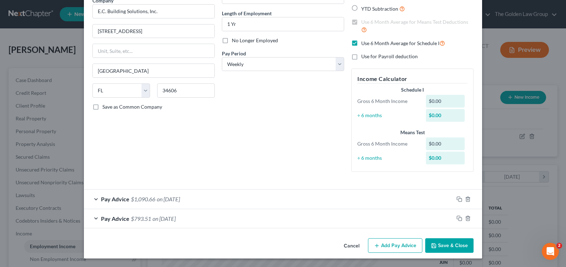
scroll to position [63, 0]
click at [466, 197] on icon "button" at bounding box center [468, 200] width 6 height 6
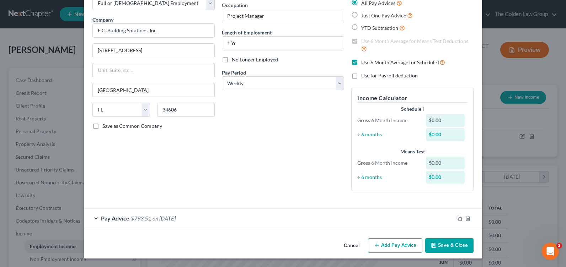
scroll to position [44, 0]
click at [93, 219] on div "Pay Advice $793.51 on [DATE]" at bounding box center [269, 218] width 370 height 19
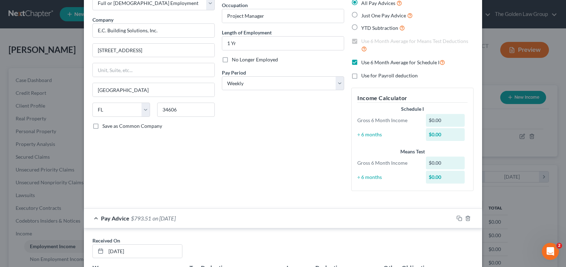
scroll to position [63, 0]
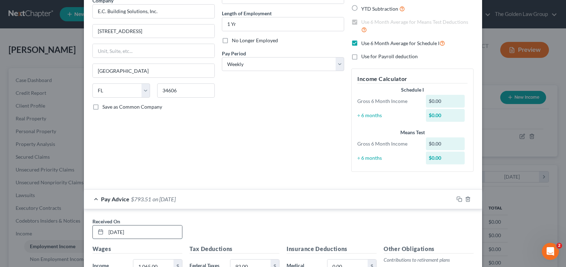
drag, startPoint x: 113, startPoint y: 232, endPoint x: 157, endPoint y: 232, distance: 43.7
click at [157, 232] on input "[DATE]" at bounding box center [144, 233] width 76 height 14
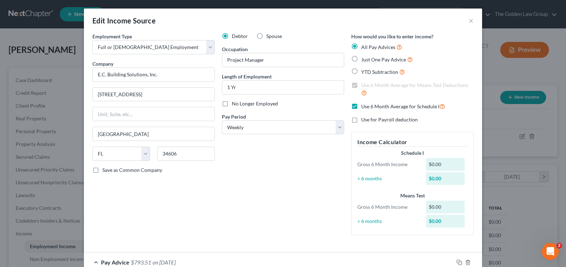
drag, startPoint x: 200, startPoint y: 188, endPoint x: 207, endPoint y: 192, distance: 8.1
click at [202, 190] on div "Employment Type * Select Full or [DEMOGRAPHIC_DATA] Employment Self Employment …" at bounding box center [153, 137] width 129 height 208
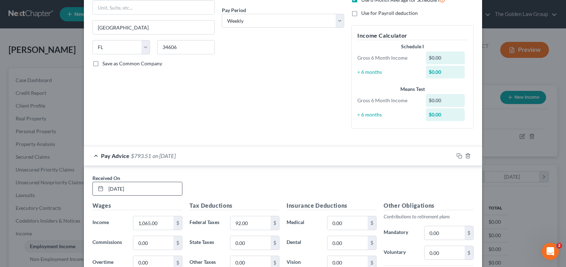
drag, startPoint x: 113, startPoint y: 188, endPoint x: 151, endPoint y: 190, distance: 38.1
click at [151, 190] on input "[DATE]" at bounding box center [144, 189] width 76 height 14
click at [152, 223] on input "1,065.00" at bounding box center [153, 224] width 40 height 14
click at [110, 188] on input "[DATE]" at bounding box center [144, 189] width 76 height 14
type input "[DATE]"
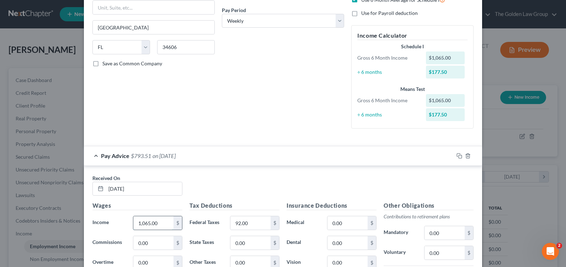
click at [160, 225] on input "1,065.00" at bounding box center [153, 224] width 40 height 14
type input "1,154.67"
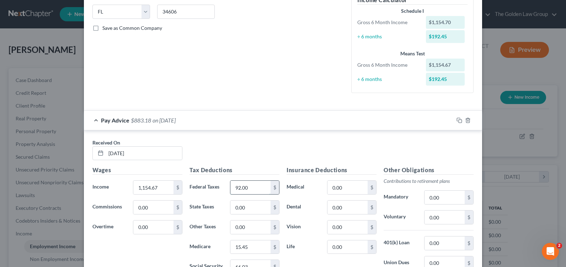
click at [239, 189] on input "92.00" at bounding box center [250, 188] width 40 height 14
type input "99"
type input "16.74"
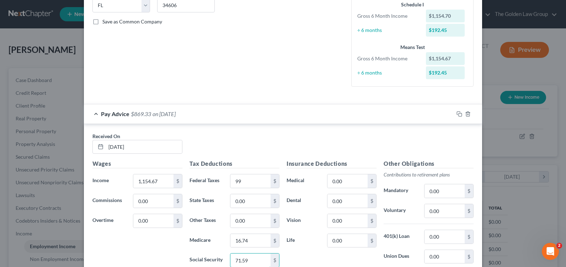
scroll to position [220, 0]
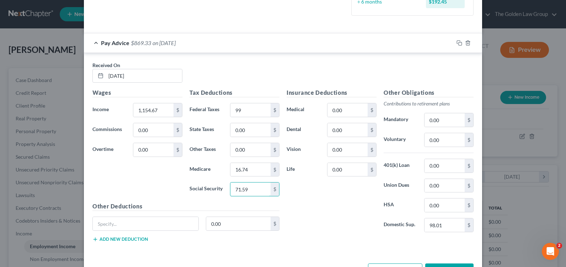
type input "71.59"
click at [155, 219] on input "text" at bounding box center [146, 224] width 106 height 14
type input "1,261.07"
click at [150, 221] on input "text" at bounding box center [146, 224] width 106 height 14
type input "Child Support"
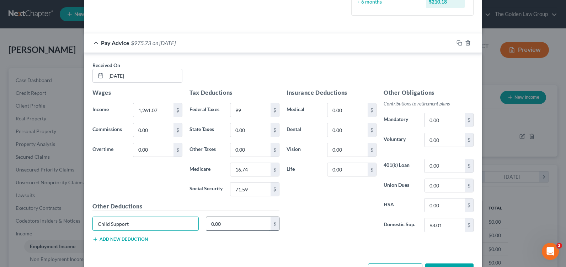
click at [223, 225] on input "0.00" at bounding box center [238, 224] width 65 height 14
type input "9"
drag, startPoint x: 139, startPoint y: 232, endPoint x: 127, endPoint y: 225, distance: 14.3
click at [138, 232] on div "Child Support $" at bounding box center [186, 227] width 194 height 20
drag, startPoint x: 127, startPoint y: 225, endPoint x: 79, endPoint y: 216, distance: 49.3
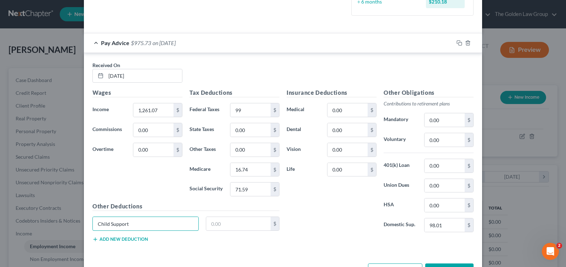
click at [79, 216] on div "Edit Income Source × Employment Type * Select Full or [DEMOGRAPHIC_DATA] Employ…" at bounding box center [283, 133] width 566 height 267
click at [457, 41] on icon "button" at bounding box center [458, 42] width 3 height 3
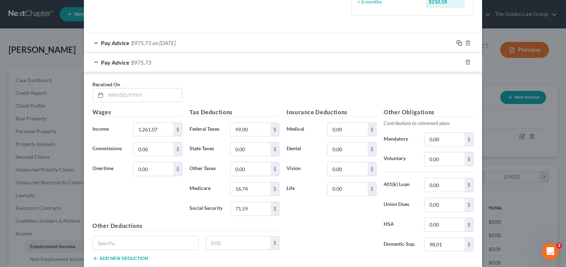
scroll to position [255, 0]
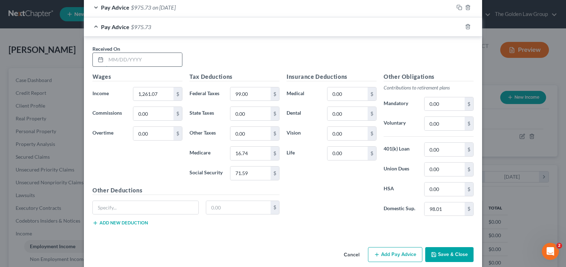
click at [122, 60] on input "text" at bounding box center [144, 60] width 76 height 14
type input "[DATE]"
type input "1,340.52"
click at [239, 93] on input "99.00" at bounding box center [250, 94] width 40 height 14
type input "115"
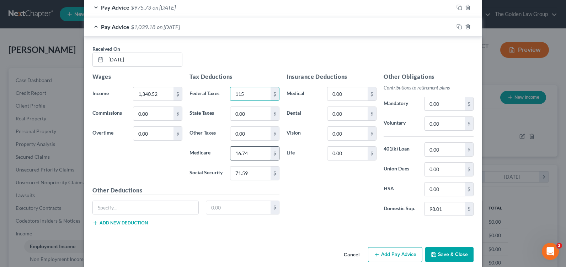
click at [254, 153] on input "16.74" at bounding box center [250, 154] width 40 height 14
type input "18.2"
click at [257, 174] on input "71.59" at bounding box center [250, 174] width 40 height 14
type input "77.84"
click at [329, 182] on div "Insurance Deductions Medical 0.00 $ Dental 0.00 $ Vision 0.00 $ Life 0.00 $" at bounding box center [331, 148] width 97 height 150
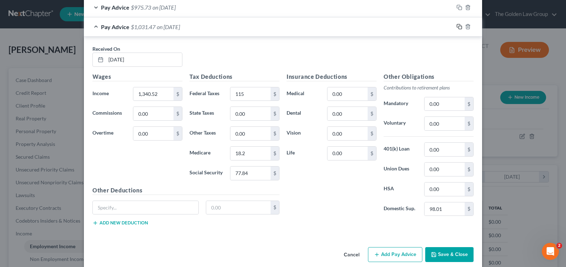
drag, startPoint x: 456, startPoint y: 25, endPoint x: 350, endPoint y: 70, distance: 115.5
click at [457, 25] on icon "button" at bounding box center [460, 27] width 6 height 6
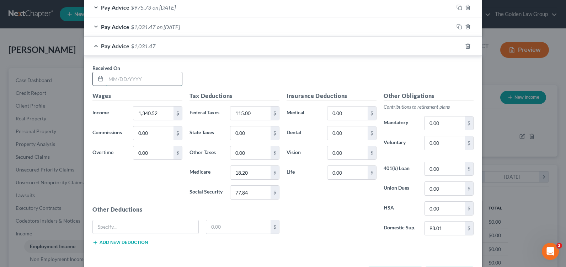
click at [116, 80] on input "text" at bounding box center [144, 79] width 76 height 14
type input "9"
type input "[DATE]"
click at [161, 109] on input "1,340.52" at bounding box center [153, 114] width 40 height 14
drag, startPoint x: 161, startPoint y: 112, endPoint x: 134, endPoint y: 111, distance: 26.7
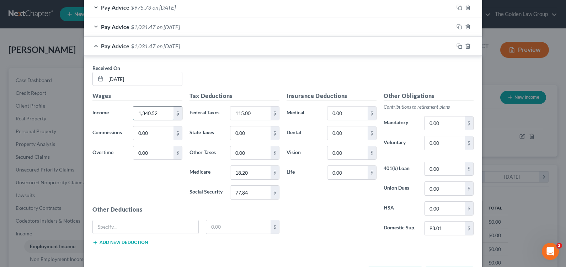
click at [134, 111] on input "1,340.52" at bounding box center [153, 114] width 40 height 14
type input "1,212.27"
click at [457, 46] on icon "button" at bounding box center [460, 46] width 6 height 6
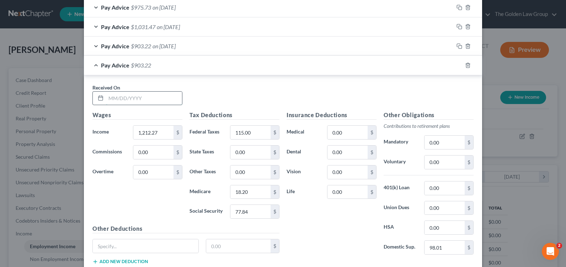
click at [113, 101] on input "text" at bounding box center [144, 99] width 76 height 14
type input "[DATE]"
click at [148, 132] on input "1,212.27" at bounding box center [153, 133] width 40 height 14
click at [147, 125] on div "Wages Income * 1,096 $ Commissions 0.00 $ Overtime 0.00 $" at bounding box center [137, 168] width 97 height 114
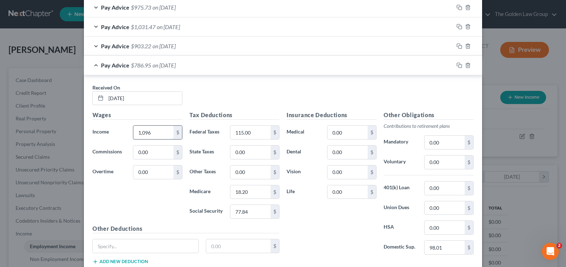
click at [148, 131] on input "1,096" at bounding box center [153, 133] width 40 height 14
type input "2,391.08"
click at [239, 133] on input "115.00" at bounding box center [250, 133] width 40 height 14
type input "92"
click at [256, 193] on input "18.20" at bounding box center [250, 193] width 40 height 14
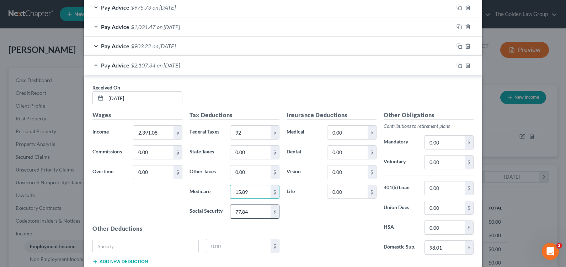
type input "15.89"
click at [251, 208] on input "77.84" at bounding box center [250, 212] width 40 height 14
type input "67.95"
click at [136, 132] on input "2,391.08" at bounding box center [153, 133] width 40 height 14
type input "1,178.81"
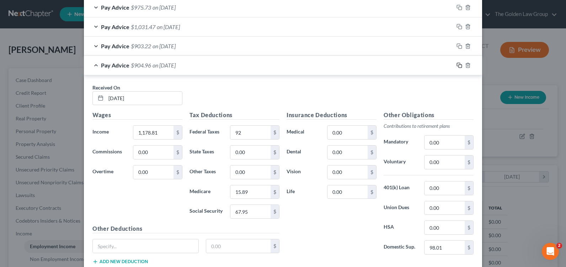
drag, startPoint x: 456, startPoint y: 64, endPoint x: 216, endPoint y: 108, distance: 243.4
click at [457, 64] on icon "button" at bounding box center [460, 66] width 6 height 6
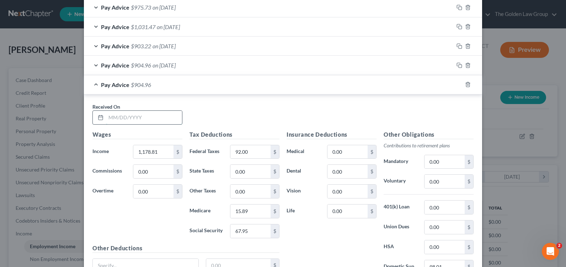
click at [119, 118] on input "text" at bounding box center [144, 118] width 76 height 14
type input "[DATE]"
click at [145, 155] on input "1,178.81" at bounding box center [153, 152] width 40 height 14
type input "1,109.33"
click at [235, 150] on input "92.00" at bounding box center [250, 152] width 40 height 14
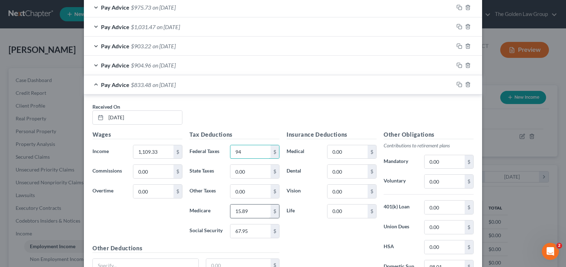
type input "94"
click at [237, 211] on input "15.89" at bounding box center [250, 212] width 40 height 14
type input "16.09"
click at [240, 233] on input "67.95" at bounding box center [250, 232] width 40 height 14
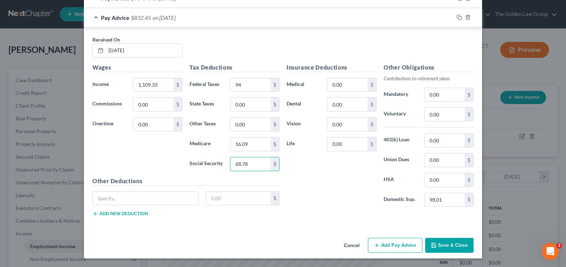
type input "68.78"
click at [344, 208] on div "Insurance Deductions Medical 0.00 $ Dental 0.00 $ Vision 0.00 $ Life 0.00 $" at bounding box center [331, 138] width 97 height 150
drag, startPoint x: 457, startPoint y: 17, endPoint x: 282, endPoint y: 121, distance: 203.1
click at [457, 17] on icon "button" at bounding box center [460, 18] width 6 height 6
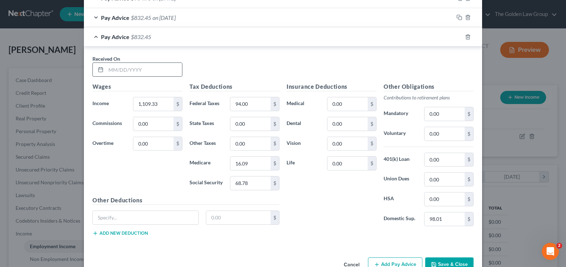
click at [130, 62] on div "Received On *" at bounding box center [137, 66] width 97 height 22
click at [131, 67] on input "text" at bounding box center [144, 70] width 76 height 14
type input "[DATE]"
click at [141, 106] on input "1,109.33" at bounding box center [153, 104] width 40 height 14
click at [252, 108] on input "94.00" at bounding box center [250, 104] width 40 height 14
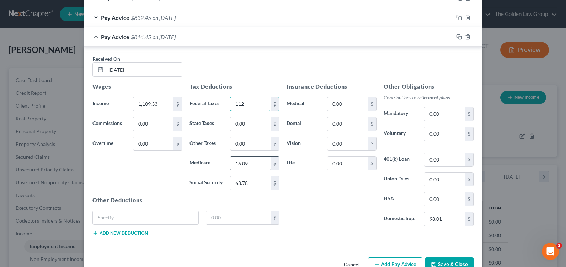
type input "112"
click at [249, 159] on input "16.09" at bounding box center [250, 164] width 40 height 14
type input "18.02"
click at [252, 182] on input "68.78" at bounding box center [250, 184] width 40 height 14
type input "77.04"
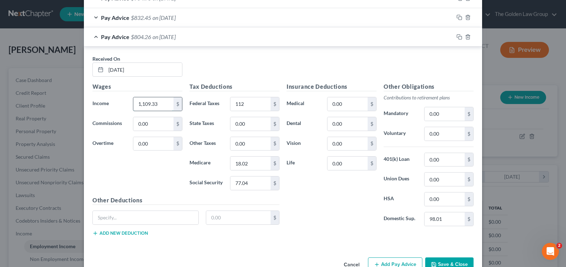
click at [160, 105] on input "1,109.33" at bounding box center [153, 104] width 40 height 14
type input "1,392.68"
click at [457, 37] on icon "button" at bounding box center [460, 37] width 6 height 6
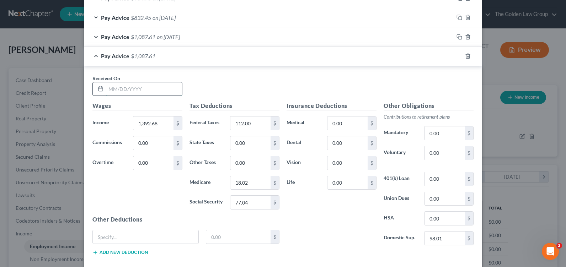
click at [130, 90] on input "text" at bounding box center [144, 90] width 76 height 14
type input "[DATE]"
click at [161, 121] on input "1,392.68" at bounding box center [153, 124] width 40 height 14
click at [162, 128] on input "1,392.68" at bounding box center [153, 124] width 40 height 14
type input "1,181.4"
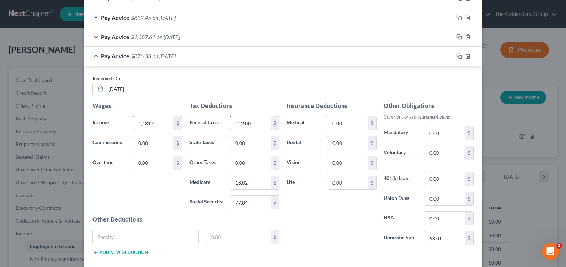
click at [252, 129] on input "112.00" at bounding box center [250, 124] width 40 height 14
type input "90"
click at [244, 184] on input "18.02" at bounding box center [250, 183] width 40 height 14
type input "15.56"
click at [242, 201] on input "77.04" at bounding box center [250, 203] width 40 height 14
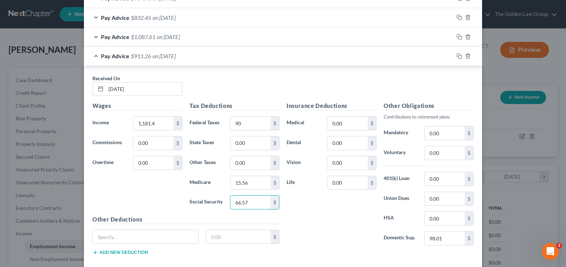
type input "66.57"
click at [457, 57] on icon "button" at bounding box center [460, 56] width 6 height 6
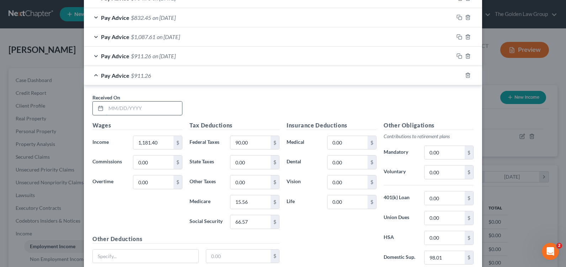
click at [152, 104] on input "text" at bounding box center [144, 109] width 76 height 14
type input "[DATE]"
click at [153, 142] on input "1,181.40" at bounding box center [153, 143] width 40 height 14
click at [159, 143] on input "1,181.40" at bounding box center [153, 143] width 40 height 14
type input "1"
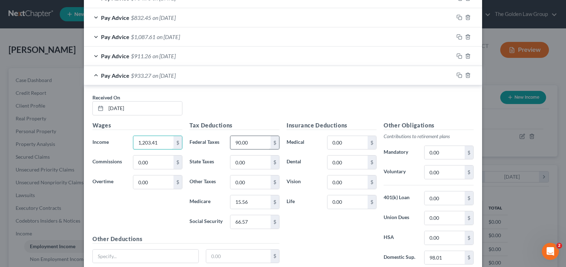
type input "1,203.41"
click at [259, 141] on input "90.00" at bounding box center [250, 143] width 40 height 14
click at [241, 143] on input "90.00" at bounding box center [250, 143] width 40 height 14
click at [249, 142] on input "90.00" at bounding box center [250, 143] width 40 height 14
drag, startPoint x: 249, startPoint y: 142, endPoint x: 227, endPoint y: 140, distance: 22.8
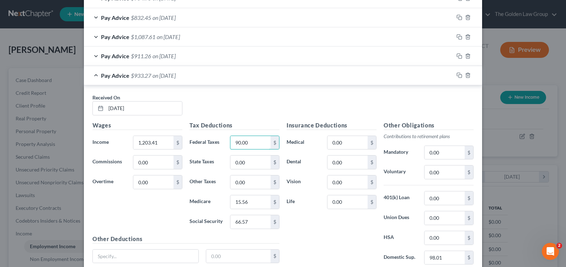
click at [227, 140] on div "90.00 $" at bounding box center [255, 143] width 57 height 14
type input "90"
click at [249, 207] on input "15.56" at bounding box center [250, 203] width 40 height 14
type input "15.6"
click at [251, 220] on input "66.57" at bounding box center [250, 223] width 40 height 14
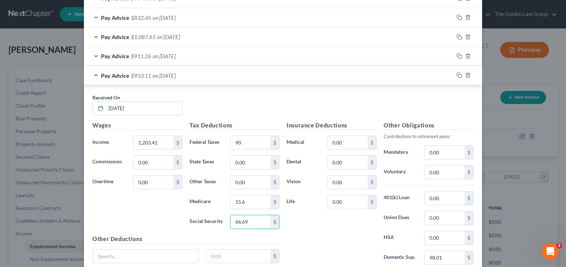
type input "66.69"
click at [303, 222] on div "Insurance Deductions Medical 0.00 $ Dental 0.00 $ Vision 0.00 $ Life 0.00 $" at bounding box center [331, 196] width 97 height 150
drag, startPoint x: 457, startPoint y: 75, endPoint x: 258, endPoint y: 112, distance: 201.9
click at [459, 75] on rect "button" at bounding box center [460, 76] width 3 height 3
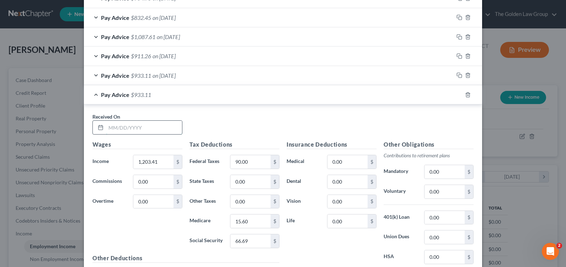
click at [135, 125] on input "text" at bounding box center [144, 128] width 76 height 14
type input "[DATE]"
click at [148, 161] on input "1,203.41" at bounding box center [153, 162] width 40 height 14
click at [164, 159] on input "1,203.41" at bounding box center [153, 162] width 40 height 14
type input "1,203.41"
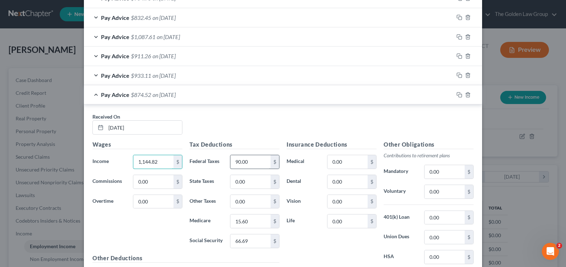
type input "1,144.82"
click at [257, 162] on input "90.00" at bounding box center [250, 162] width 40 height 14
type input "79"
type input "14.27"
type input "61.01"
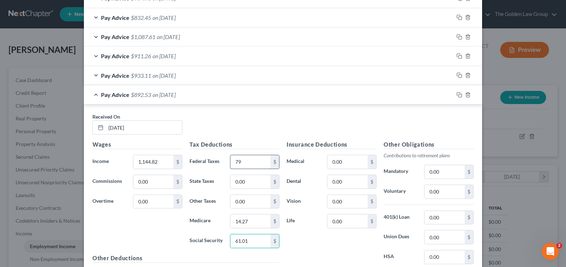
scroll to position [400, 0]
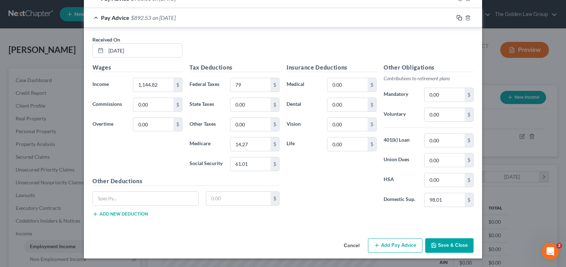
drag, startPoint x: 456, startPoint y: 18, endPoint x: 214, endPoint y: 89, distance: 252.2
click at [457, 18] on icon "button" at bounding box center [460, 18] width 6 height 6
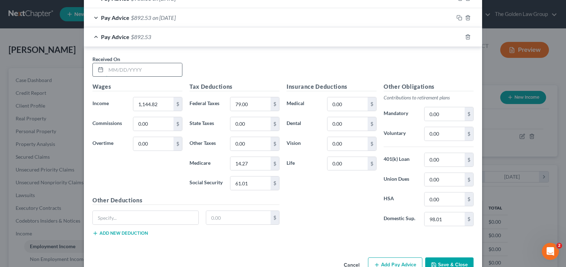
drag, startPoint x: 123, startPoint y: 76, endPoint x: 117, endPoint y: 70, distance: 8.1
click at [123, 76] on input "text" at bounding box center [144, 70] width 76 height 14
click at [117, 70] on input "text" at bounding box center [144, 70] width 76 height 14
type input "5/5/25"
drag, startPoint x: 165, startPoint y: 103, endPoint x: 161, endPoint y: 103, distance: 3.9
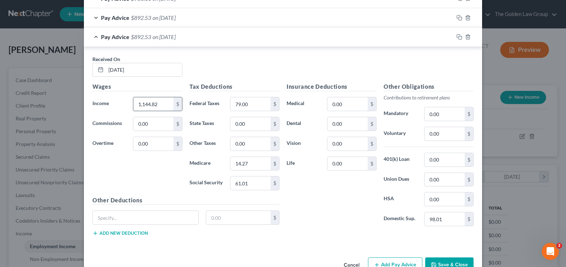
click at [165, 103] on input "1,144.82" at bounding box center [153, 104] width 40 height 14
type input "1,144.8"
drag, startPoint x: 157, startPoint y: 102, endPoint x: 120, endPoint y: 97, distance: 37.6
click at [120, 97] on div "Income * 1,144.8 $" at bounding box center [137, 104] width 97 height 14
type input "1,173.53"
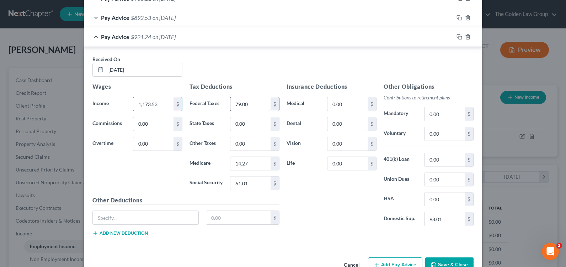
click at [255, 104] on input "79.00" at bounding box center [250, 104] width 40 height 14
type input "81"
type input "14.56"
type input "62.27"
drag, startPoint x: 457, startPoint y: 37, endPoint x: 402, endPoint y: 54, distance: 56.8
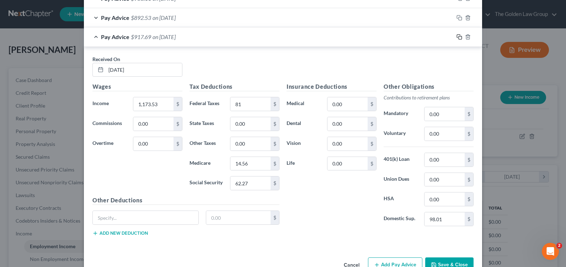
click at [457, 37] on icon "button" at bounding box center [460, 37] width 6 height 6
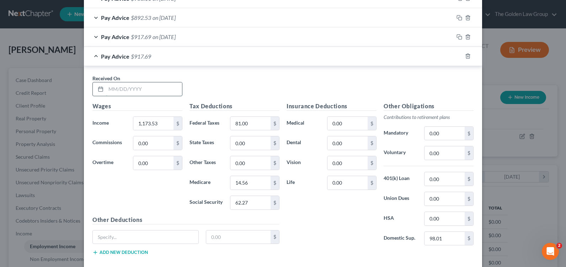
click at [149, 87] on input "text" at bounding box center [144, 90] width 76 height 14
type input "5/12/25"
click at [160, 122] on input "1,173.53" at bounding box center [153, 124] width 40 height 14
click at [165, 126] on input "1,173.53" at bounding box center [153, 124] width 40 height 14
type input "1"
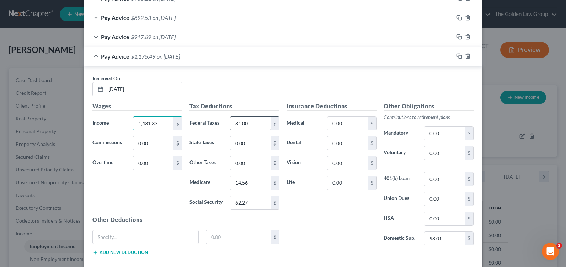
type input "1,431.33"
click at [257, 125] on input "81.00" at bounding box center [250, 124] width 40 height 14
type input "110"
click at [245, 179] on input "14.56" at bounding box center [250, 183] width 40 height 14
type input "17.87"
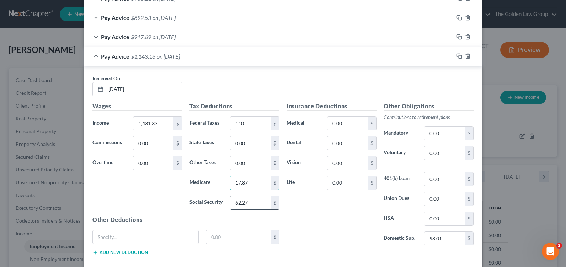
click at [242, 200] on input "62.27" at bounding box center [250, 203] width 40 height 14
type input "6"
type input "76.41"
click at [457, 58] on icon "button" at bounding box center [460, 56] width 6 height 6
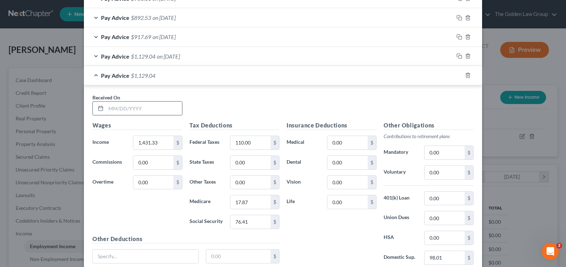
click at [123, 113] on input "text" at bounding box center [144, 109] width 76 height 14
type input "5/19/25"
click at [144, 147] on input "1,431.33" at bounding box center [153, 143] width 40 height 14
click at [163, 140] on input "1,431.33" at bounding box center [153, 143] width 40 height 14
type input "1"
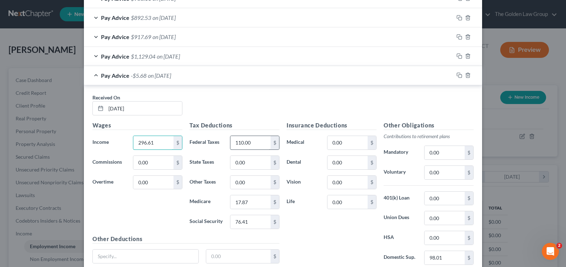
type input "296.61"
click at [254, 140] on input "110.00" at bounding box center [250, 143] width 40 height 14
type input "0"
click at [257, 204] on input "17.87" at bounding box center [250, 203] width 40 height 14
type input "3.31"
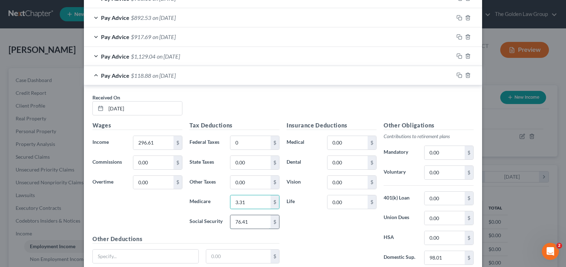
click at [258, 218] on input "76.41" at bounding box center [250, 223] width 40 height 14
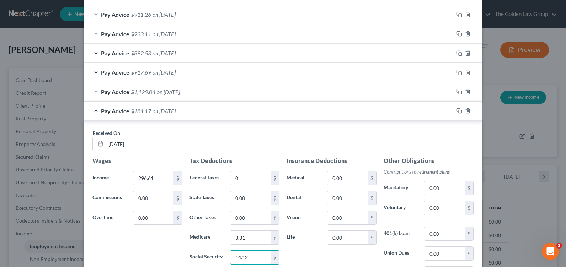
type input "14.12"
click at [457, 112] on icon "button" at bounding box center [460, 111] width 6 height 6
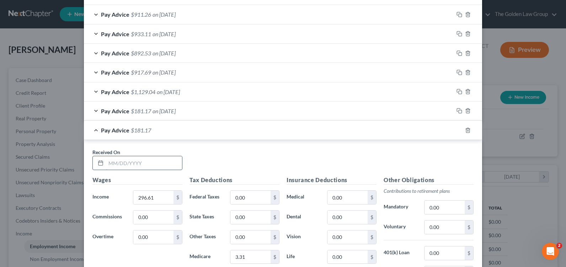
click at [134, 159] on input "text" at bounding box center [144, 163] width 76 height 14
type input "5/26/25"
click at [157, 198] on input "296.61" at bounding box center [153, 198] width 40 height 14
click at [155, 201] on input "296.61" at bounding box center [153, 198] width 40 height 14
type input "2"
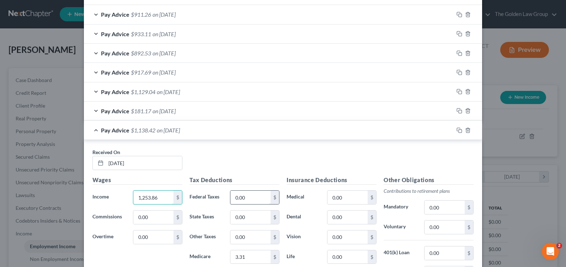
type input "1,253.86"
click at [238, 202] on input "0.00" at bounding box center [250, 198] width 40 height 14
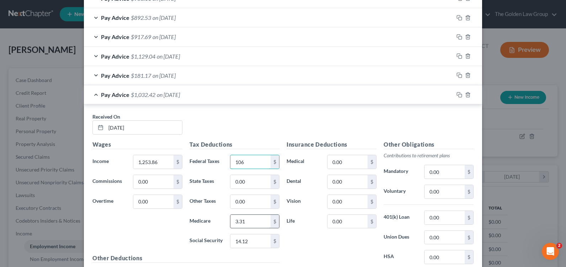
type input "106"
click at [245, 222] on input "3.31" at bounding box center [250, 222] width 40 height 14
type input "17.5"
type input "74.83"
drag, startPoint x: 455, startPoint y: 94, endPoint x: 192, endPoint y: 138, distance: 266.8
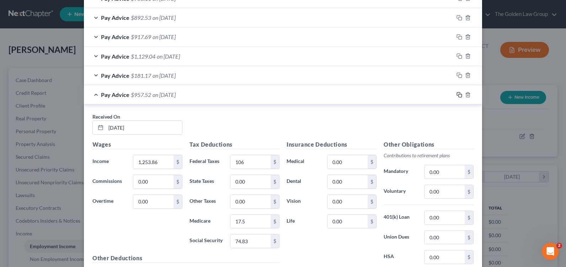
click at [457, 94] on icon "button" at bounding box center [460, 95] width 6 height 6
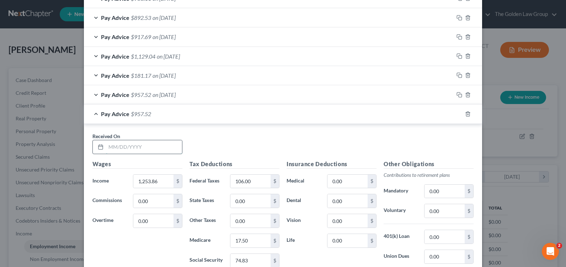
click at [138, 145] on input "text" at bounding box center [144, 147] width 76 height 14
type input "6/2/25"
click at [159, 181] on input "1,253.86" at bounding box center [153, 182] width 40 height 14
click at [160, 185] on input "1,253.86" at bounding box center [153, 182] width 40 height 14
type input "877.85"
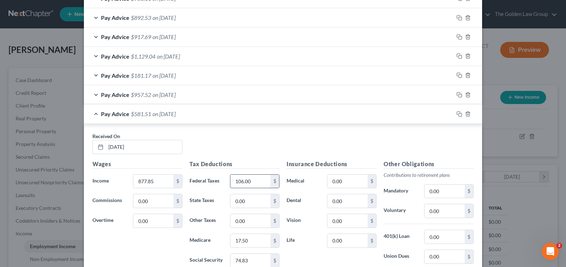
click at [251, 186] on input "106.00" at bounding box center [250, 182] width 40 height 14
type input "47"
type input "10.37"
type input "44.38"
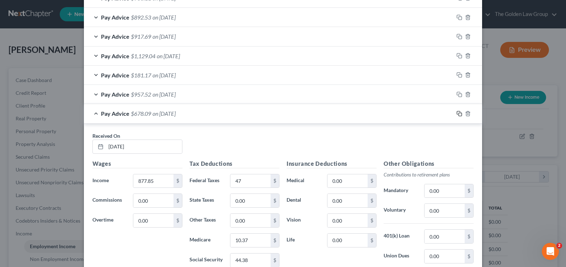
drag, startPoint x: 455, startPoint y: 114, endPoint x: 229, endPoint y: 126, distance: 226.5
click at [457, 114] on icon "button" at bounding box center [460, 114] width 6 height 6
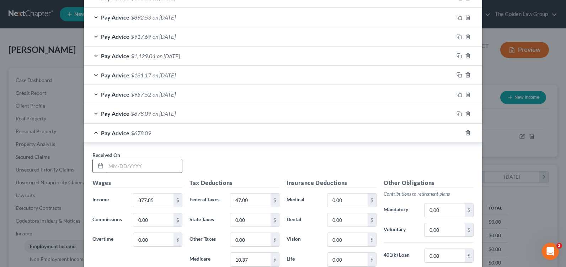
click at [138, 166] on input "text" at bounding box center [144, 166] width 76 height 14
type input "6/9/25"
click at [155, 198] on input "877.85" at bounding box center [153, 201] width 40 height 14
click at [160, 202] on input "877.85" at bounding box center [153, 201] width 40 height 14
type input "8"
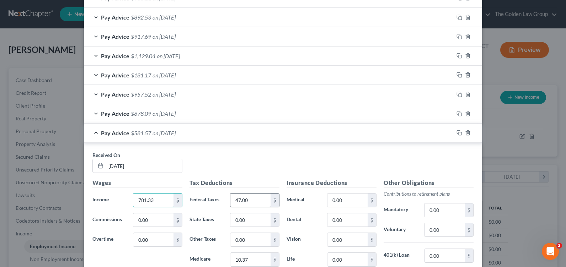
type input "781.33"
click at [248, 199] on input "47.00" at bounding box center [250, 201] width 40 height 14
type input "55"
type input "11.33"
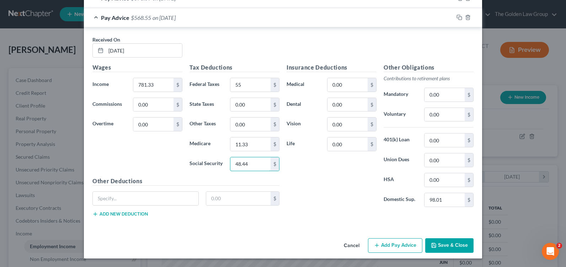
type input "48.44"
drag, startPoint x: 455, startPoint y: 18, endPoint x: 337, endPoint y: 70, distance: 129.4
click at [457, 18] on icon "button" at bounding box center [460, 18] width 6 height 6
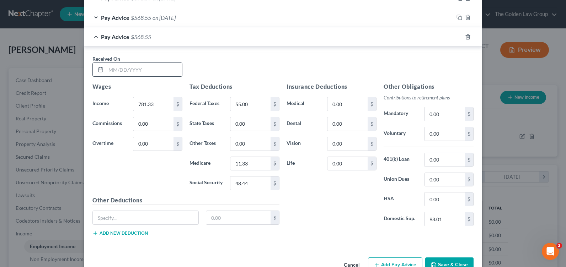
click at [120, 68] on input "text" at bounding box center [144, 70] width 76 height 14
type input "6/16/25"
click at [144, 105] on input "781.33" at bounding box center [153, 104] width 40 height 14
type input "1,302.06"
click at [238, 103] on input "55.00" at bounding box center [250, 104] width 40 height 14
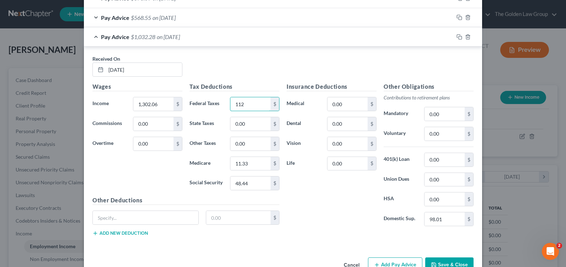
type input "112"
type input "17.99"
type input "76.91"
click at [459, 36] on rect "button" at bounding box center [460, 37] width 3 height 3
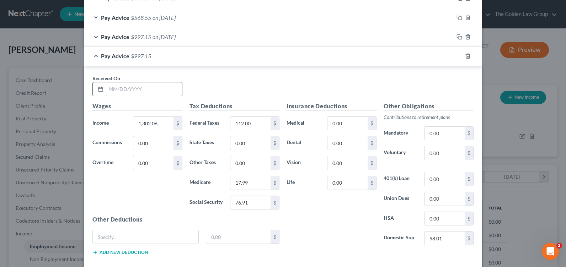
click at [154, 83] on input "text" at bounding box center [144, 90] width 76 height 14
type input "6/23/25"
click at [155, 119] on input "1,302.06" at bounding box center [153, 124] width 40 height 14
click at [147, 123] on input "1,302.06" at bounding box center [153, 124] width 40 height 14
type input "1"
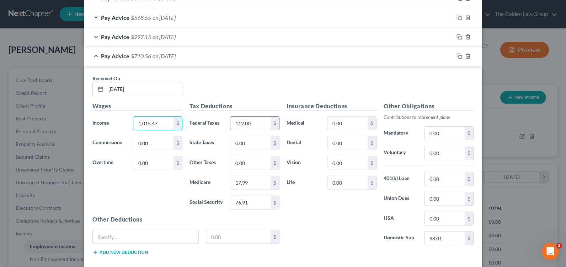
type input "1,015.47"
click at [245, 122] on input "112.00" at bounding box center [250, 124] width 40 height 14
type input "83"
type input "14.73"
type input "62.96"
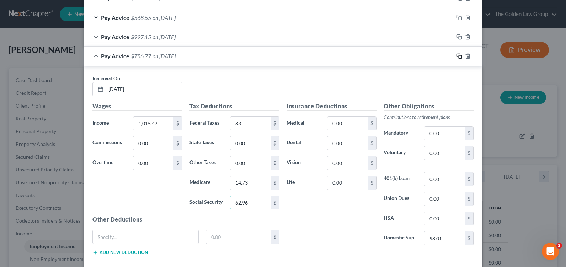
drag, startPoint x: 456, startPoint y: 56, endPoint x: 166, endPoint y: 111, distance: 295.0
click at [459, 56] on rect "button" at bounding box center [460, 56] width 3 height 3
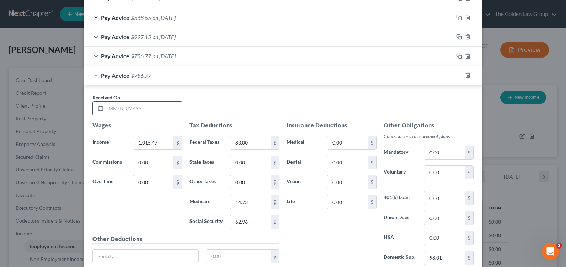
click at [132, 106] on input "text" at bounding box center [144, 109] width 76 height 14
type input "6/30/25"
click at [156, 143] on input "1,015.47" at bounding box center [153, 143] width 40 height 14
click at [153, 140] on input "1,015.47" at bounding box center [153, 143] width 40 height 14
type input "1"
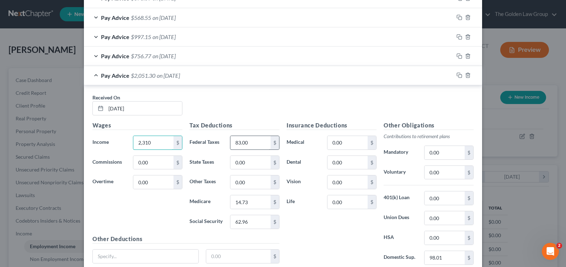
type input "2,310"
click at [233, 144] on input "83.00" at bounding box center [250, 143] width 40 height 14
type input "82"
type input "14.63"
type input "62.56"
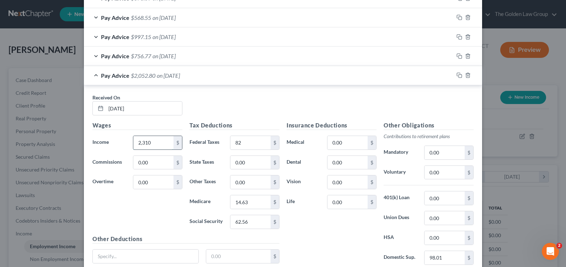
click at [154, 140] on input "2,310" at bounding box center [153, 143] width 40 height 14
type input "1,294.53"
drag, startPoint x: 458, startPoint y: 74, endPoint x: 263, endPoint y: 118, distance: 200.2
click at [458, 74] on icon "button" at bounding box center [460, 76] width 6 height 6
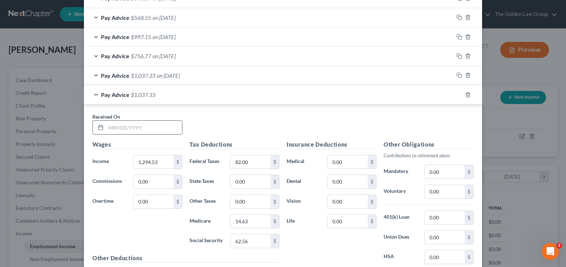
click at [145, 124] on input "text" at bounding box center [144, 128] width 76 height 14
type input "7/7/25"
click at [159, 164] on input "1,294.53" at bounding box center [153, 162] width 40 height 14
type input "989.33"
click at [265, 163] on input "82.00" at bounding box center [250, 162] width 40 height 14
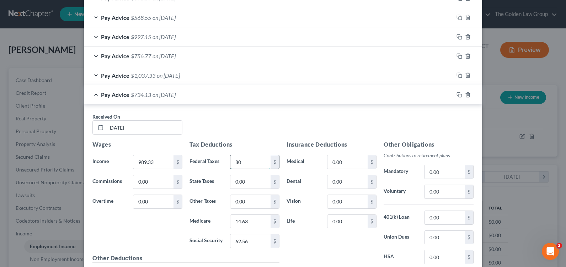
type input "80"
type input "14.34"
type input "61.34"
click at [458, 94] on icon "button" at bounding box center [460, 95] width 6 height 6
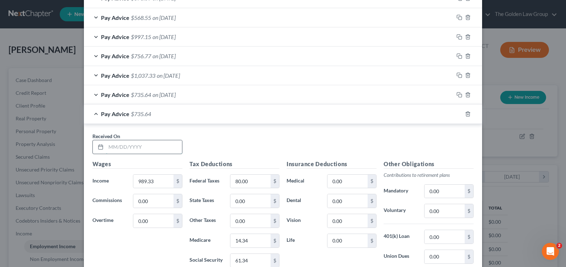
click at [108, 146] on input "text" at bounding box center [144, 147] width 76 height 14
type input "7/14/25"
click at [151, 179] on input "989.33" at bounding box center [153, 182] width 40 height 14
click at [155, 186] on input "989.33" at bounding box center [153, 182] width 40 height 14
type input "9"
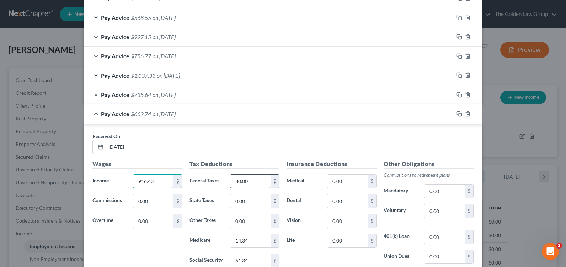
type input "916.43"
click at [248, 182] on input "80.00" at bounding box center [250, 182] width 40 height 14
type input "63"
type input "12.37"
type input "52.87"
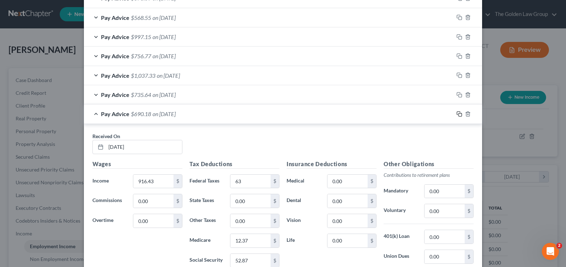
drag, startPoint x: 456, startPoint y: 114, endPoint x: 191, endPoint y: 142, distance: 266.7
click at [457, 114] on icon "button" at bounding box center [460, 114] width 6 height 6
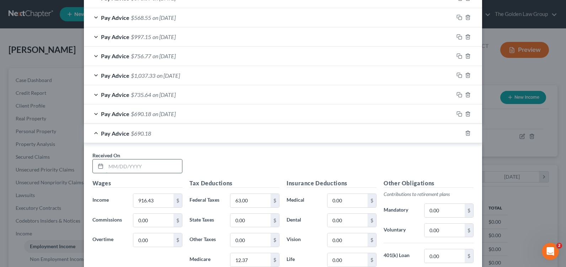
click at [138, 161] on input "text" at bounding box center [144, 167] width 76 height 14
type input "7/21/25"
click at [149, 199] on input "916.43" at bounding box center [153, 201] width 40 height 14
click at [138, 198] on input "916.43" at bounding box center [153, 201] width 40 height 14
type input "9"
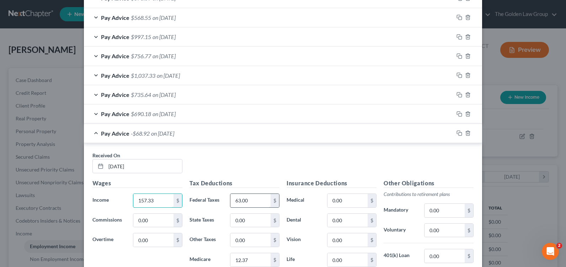
type input "157.33"
click at [241, 198] on input "63.00" at bounding box center [250, 201] width 40 height 14
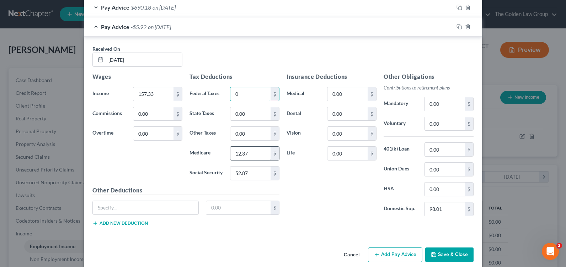
type input "0"
click at [240, 159] on input "12.37" at bounding box center [250, 154] width 40 height 14
type input "2.28"
type input "9.76"
click at [459, 26] on rect "button" at bounding box center [460, 27] width 3 height 3
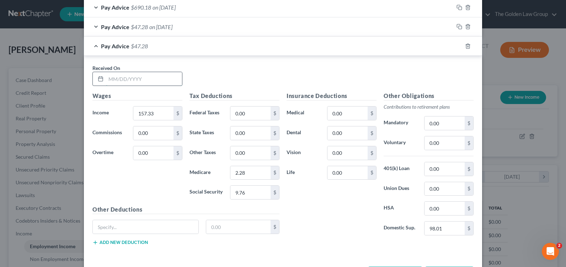
click at [140, 76] on input "text" at bounding box center [144, 79] width 76 height 14
type input "7/28/25"
click at [140, 108] on input "157.33" at bounding box center [153, 114] width 40 height 14
type input "328.53"
click at [245, 110] on input "0.00" at bounding box center [250, 114] width 40 height 14
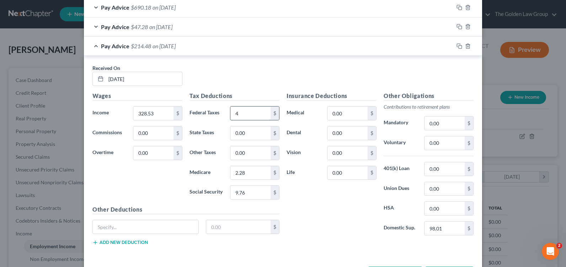
type input "4"
type input "4.76"
type input "20.37"
drag, startPoint x: 458, startPoint y: 46, endPoint x: 182, endPoint y: 79, distance: 277.2
click at [458, 46] on icon "button" at bounding box center [460, 46] width 6 height 6
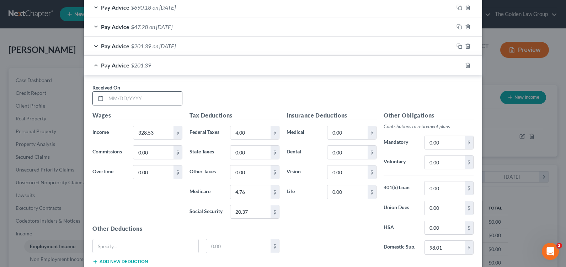
click at [133, 94] on input "text" at bounding box center [144, 99] width 76 height 14
type input "8/4/25"
click at [155, 138] on input "328.53" at bounding box center [153, 133] width 40 height 14
type input "268.7"
click at [257, 133] on input "4.00" at bounding box center [250, 133] width 40 height 14
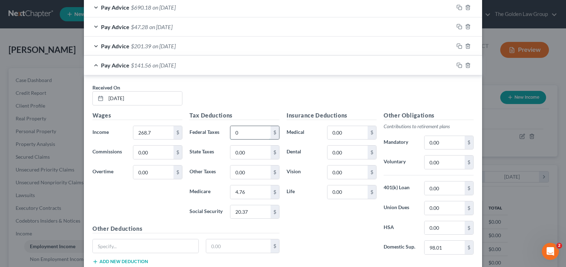
type input "0"
type input "1.86"
type input "7.93"
click at [458, 66] on icon "button" at bounding box center [460, 66] width 6 height 6
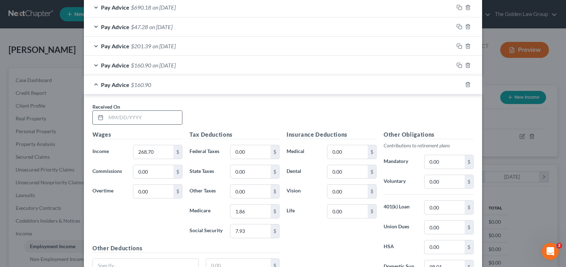
click at [129, 118] on input "text" at bounding box center [144, 118] width 76 height 14
type input "8/11/25"
click at [149, 154] on input "268.70" at bounding box center [153, 152] width 40 height 14
type input "116.27"
click at [248, 211] on input "1.86" at bounding box center [250, 212] width 40 height 14
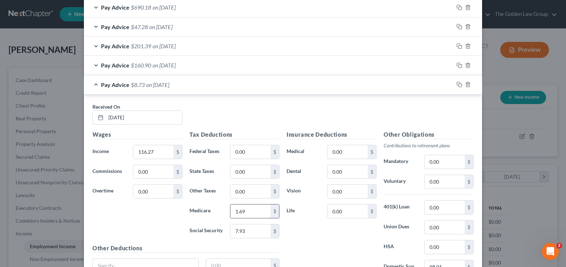
type input "1.69"
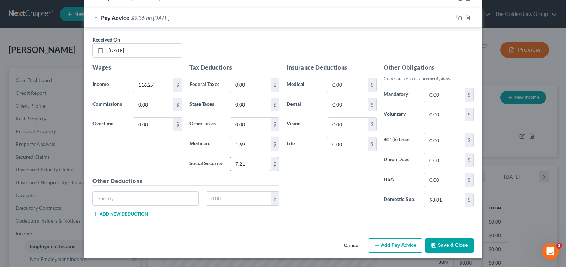
type input "7.21"
click at [458, 18] on icon "button" at bounding box center [460, 18] width 6 height 6
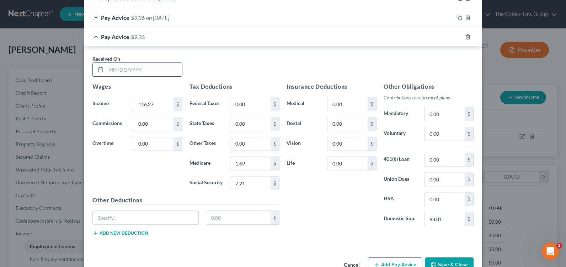
click at [148, 75] on input "text" at bounding box center [144, 70] width 76 height 14
type input "8/18/25"
click at [159, 101] on input "116.27" at bounding box center [153, 104] width 40 height 14
click at [149, 103] on input "116.27" at bounding box center [153, 104] width 40 height 14
type input "1"
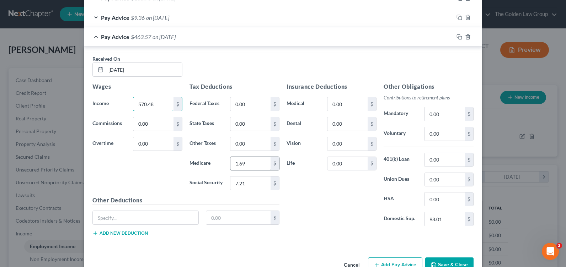
type input "570.48"
click at [246, 162] on input "1.69" at bounding box center [250, 164] width 40 height 14
click at [260, 109] on input "0.00" at bounding box center [250, 104] width 40 height 14
type input "22"
type input "7.41"
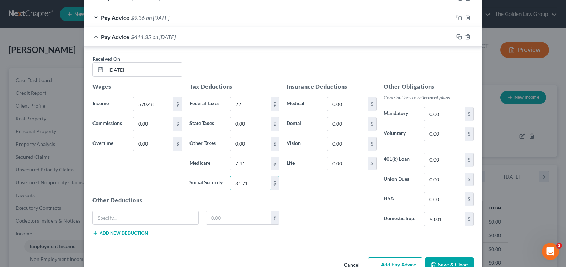
type input "31.71"
click at [457, 36] on icon "button" at bounding box center [460, 37] width 6 height 6
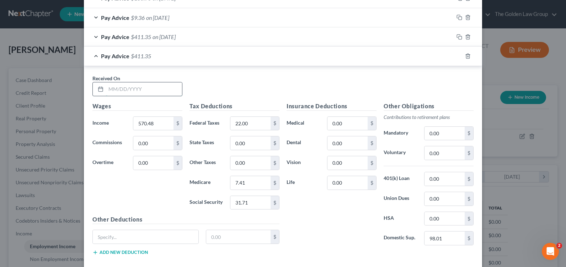
drag, startPoint x: 145, startPoint y: 85, endPoint x: 144, endPoint y: 90, distance: 5.3
click at [144, 90] on input "text" at bounding box center [144, 90] width 76 height 14
type input "8/25/25"
click at [144, 123] on input "570.48" at bounding box center [153, 124] width 40 height 14
click at [164, 125] on input "570.48" at bounding box center [153, 124] width 40 height 14
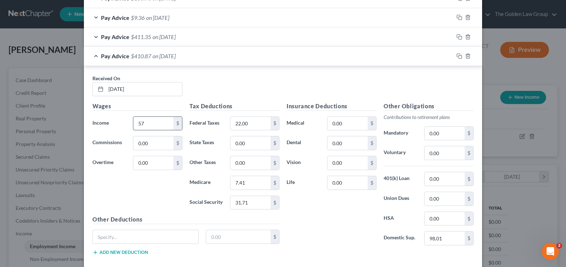
type input "5"
type input "647.56"
click at [262, 126] on input "22.00" at bounding box center [250, 124] width 40 height 14
type input "31"
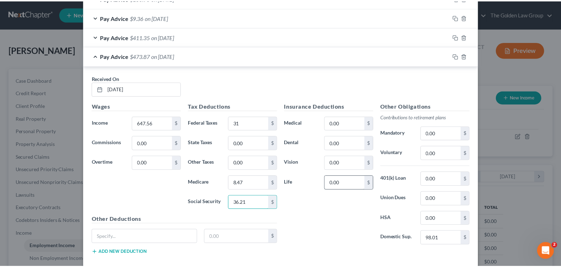
scroll to position [728, 0]
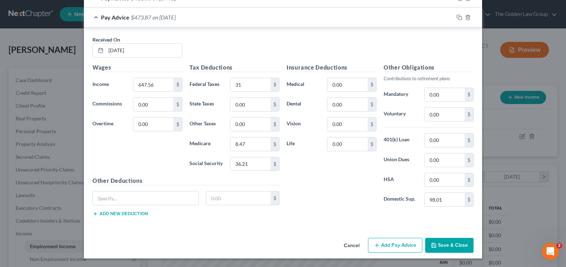
click at [444, 242] on button "Save & Close" at bounding box center [449, 245] width 48 height 15
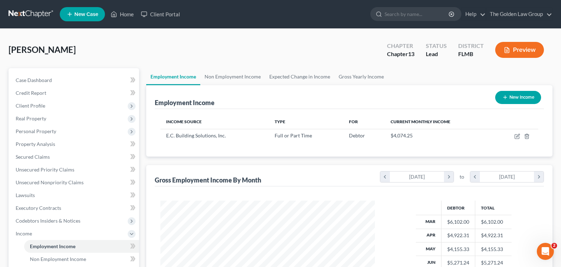
scroll to position [71, 0]
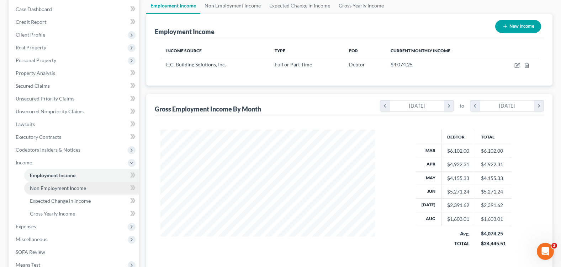
click at [87, 185] on link "Non Employment Income" at bounding box center [81, 188] width 115 height 13
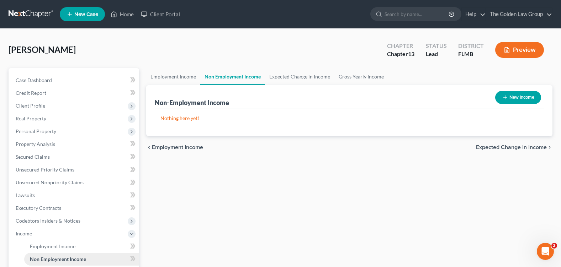
scroll to position [71, 0]
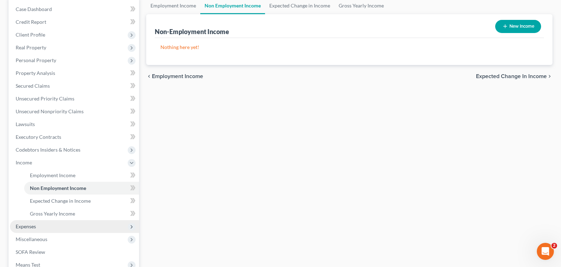
click at [67, 224] on span "Expenses" at bounding box center [74, 226] width 129 height 13
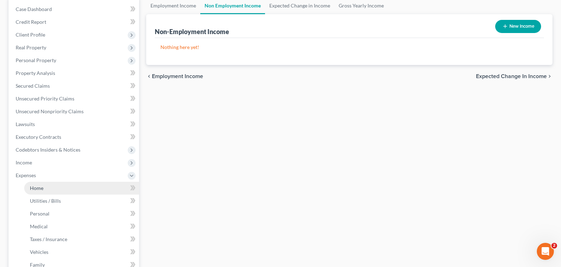
click at [71, 184] on link "Home" at bounding box center [81, 188] width 115 height 13
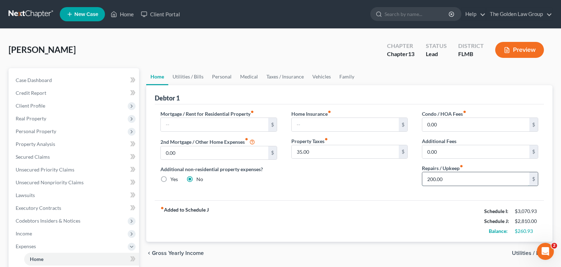
click at [435, 178] on input "200.00" at bounding box center [475, 179] width 107 height 14
click at [320, 198] on div "Mortgage / Rent for Residential Property fiber_manual_record $ 2nd Mortgage / O…" at bounding box center [349, 153] width 389 height 96
click at [181, 75] on link "Utilities / Bills" at bounding box center [187, 76] width 39 height 17
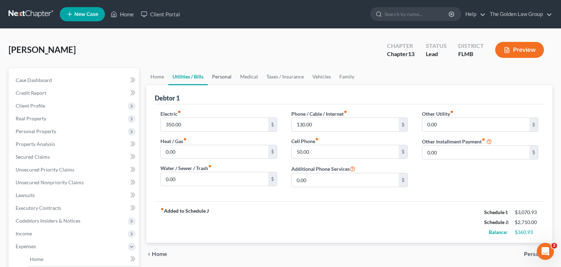
click at [232, 74] on link "Personal" at bounding box center [222, 76] width 28 height 17
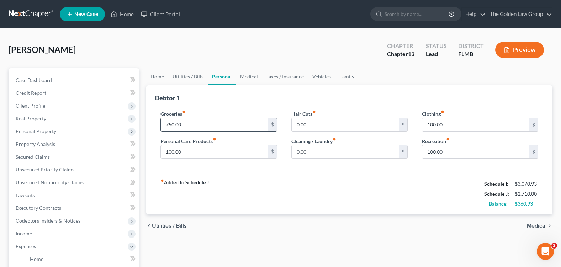
click at [200, 128] on input "750.00" at bounding box center [214, 125] width 107 height 14
click at [359, 192] on div "fiber_manual_record Added to Schedule J Schedule I: $3,070.93 Schedule J: $2,46…" at bounding box center [349, 194] width 389 height 42
click at [192, 157] on input "100.00" at bounding box center [214, 152] width 107 height 14
click at [241, 74] on link "Medical" at bounding box center [249, 76] width 26 height 17
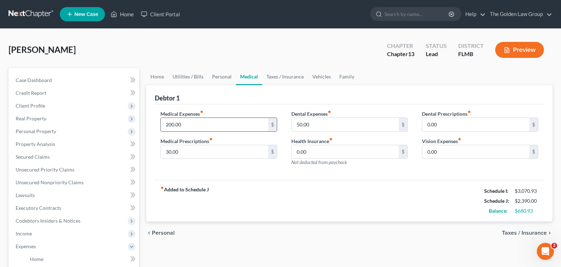
click at [203, 125] on input "200.00" at bounding box center [214, 125] width 107 height 14
click at [286, 76] on link "Taxes / Insurance" at bounding box center [285, 76] width 46 height 17
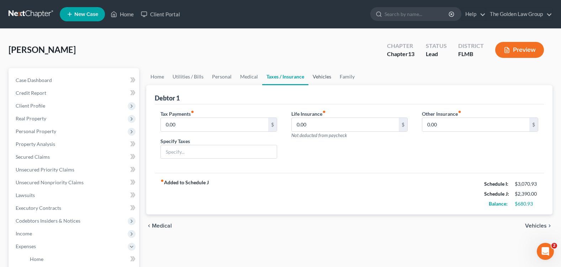
click at [321, 78] on link "Vehicles" at bounding box center [321, 76] width 27 height 17
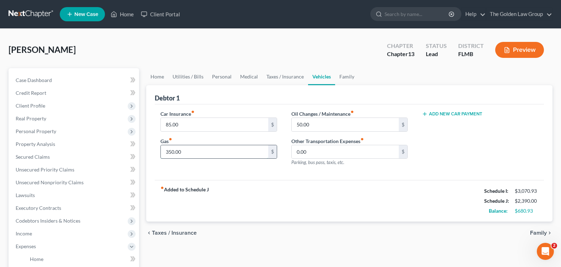
click at [195, 151] on input "350.00" at bounding box center [214, 152] width 107 height 14
click at [342, 76] on link "Family" at bounding box center [346, 76] width 23 height 17
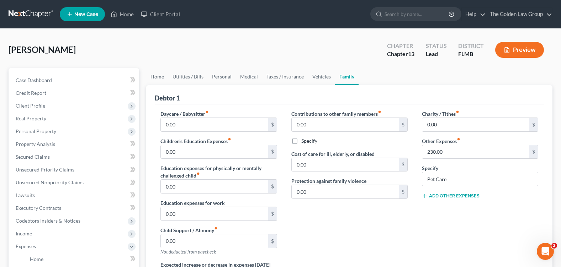
click at [348, 216] on div "Contributions to other family members fiber_manual_record 0.00 $ Specify Cost o…" at bounding box center [349, 185] width 131 height 151
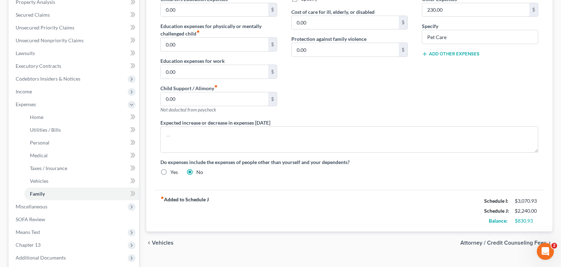
scroll to position [213, 0]
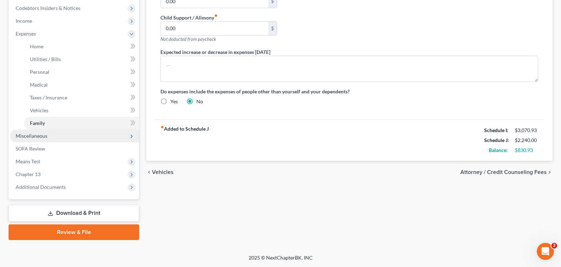
click at [46, 134] on span "Miscellaneous" at bounding box center [32, 136] width 32 height 6
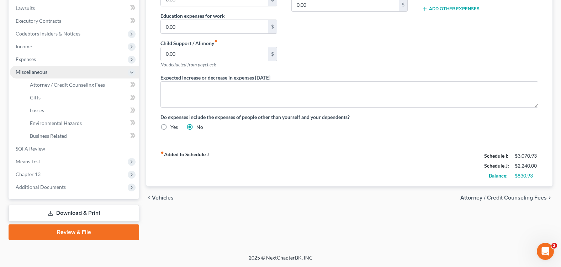
scroll to position [187, 0]
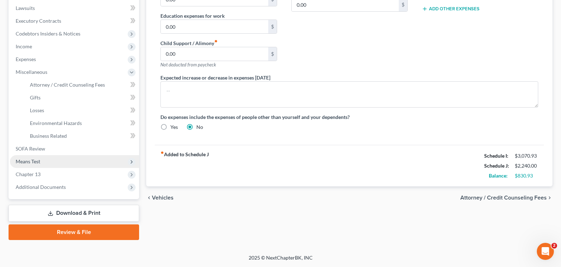
click at [46, 156] on span "Means Test" at bounding box center [74, 161] width 129 height 13
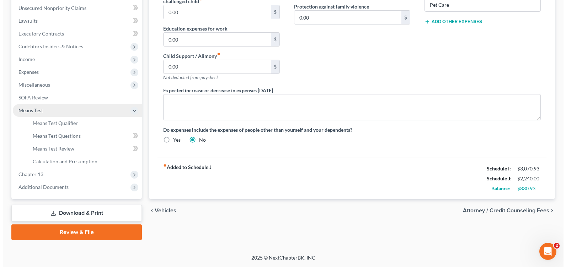
scroll to position [175, 0]
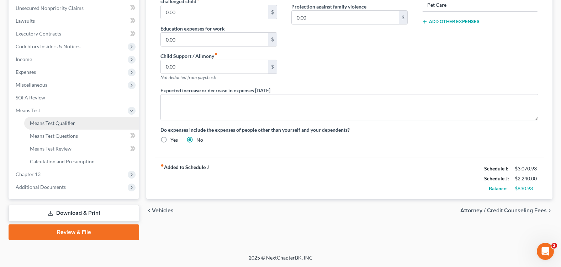
click at [108, 120] on link "Means Test Qualifier" at bounding box center [81, 123] width 115 height 13
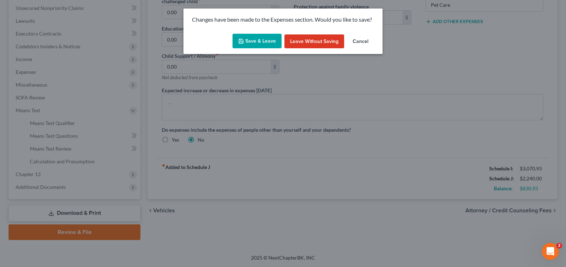
click at [267, 38] on button "Save & Leave" at bounding box center [257, 41] width 49 height 15
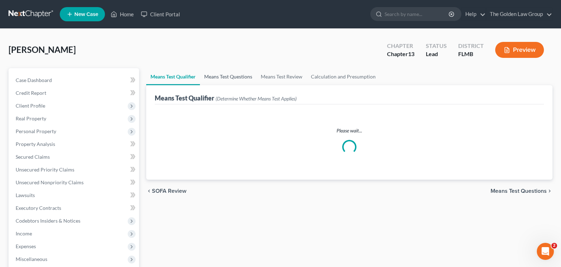
click at [241, 75] on link "Means Test Questions" at bounding box center [228, 76] width 57 height 17
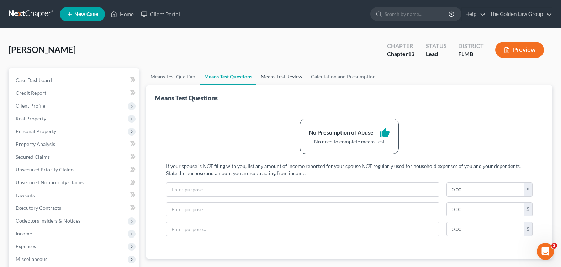
click at [286, 80] on link "Means Test Review" at bounding box center [281, 76] width 50 height 17
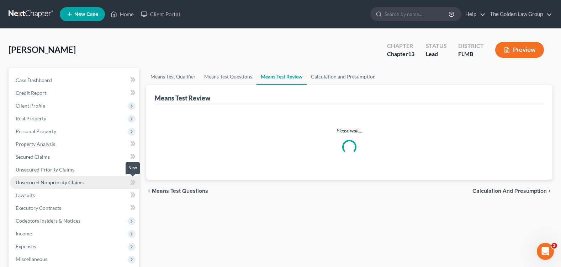
scroll to position [36, 0]
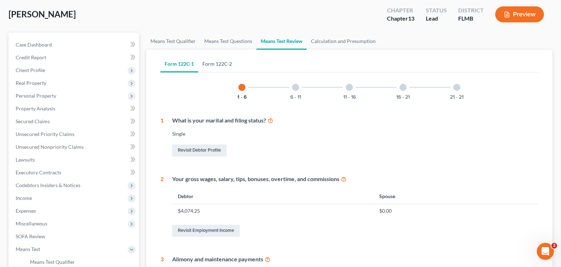
click at [221, 63] on link "Form 122C-2" at bounding box center [217, 63] width 38 height 17
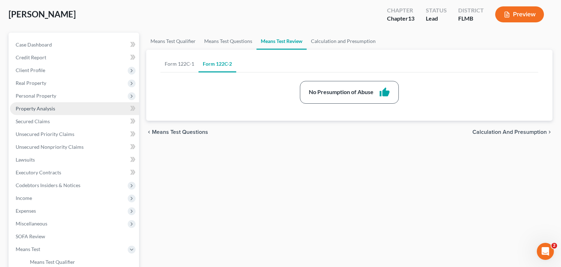
click at [50, 108] on span "Property Analysis" at bounding box center [35, 109] width 39 height 6
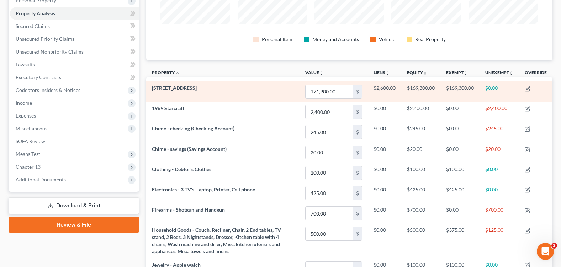
scroll to position [95, 0]
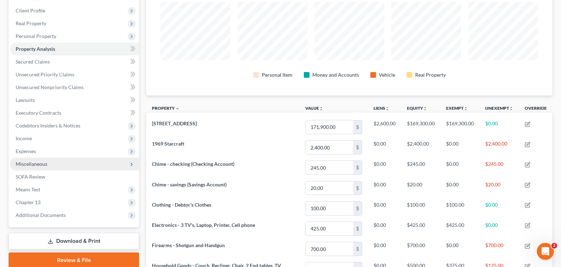
click at [48, 166] on span "Miscellaneous" at bounding box center [74, 164] width 129 height 13
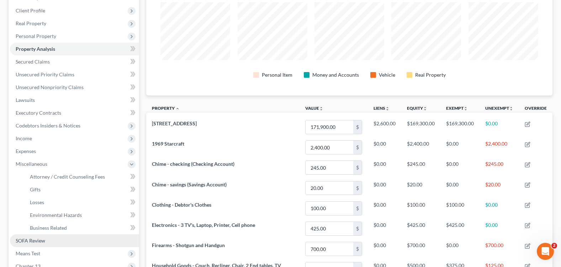
click at [38, 239] on span "SOFA Review" at bounding box center [31, 241] width 30 height 6
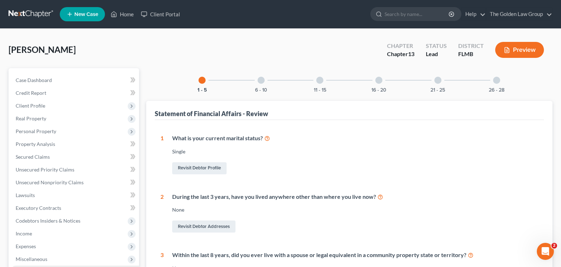
scroll to position [71, 0]
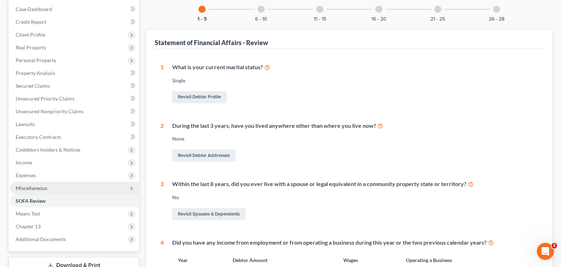
click at [38, 190] on span "Miscellaneous" at bounding box center [32, 188] width 32 height 6
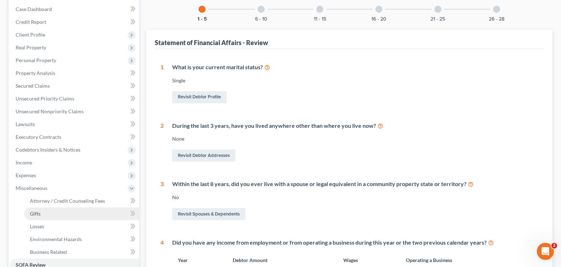
click at [89, 208] on link "Gifts" at bounding box center [81, 214] width 115 height 13
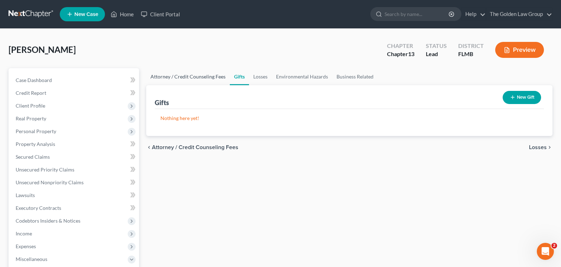
click at [196, 80] on link "Attorney / Credit Counseling Fees" at bounding box center [188, 76] width 84 height 17
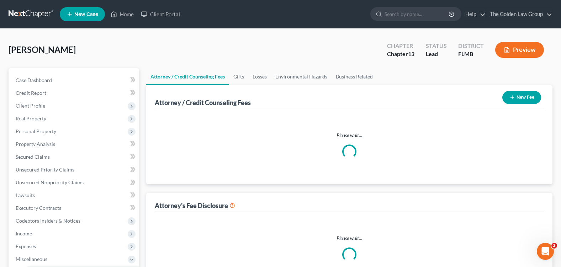
select select "1"
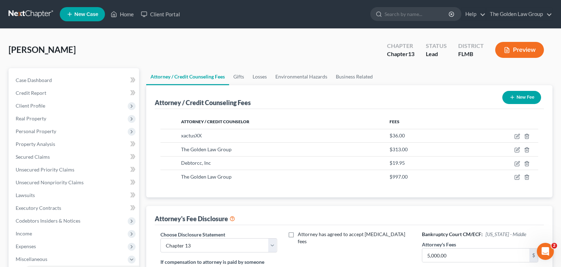
scroll to position [142, 0]
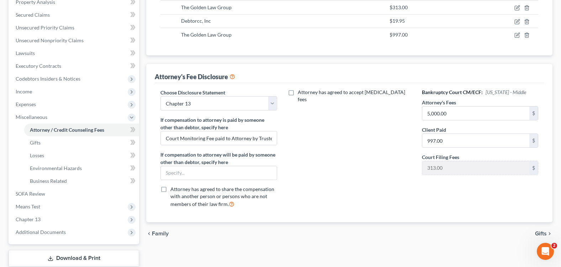
click at [327, 155] on div "Attorney has agreed to accept [MEDICAL_DATA] fees" at bounding box center [349, 151] width 131 height 125
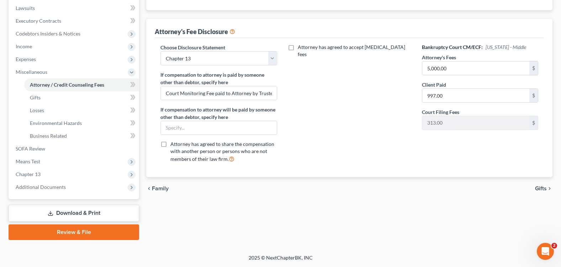
scroll to position [81, 0]
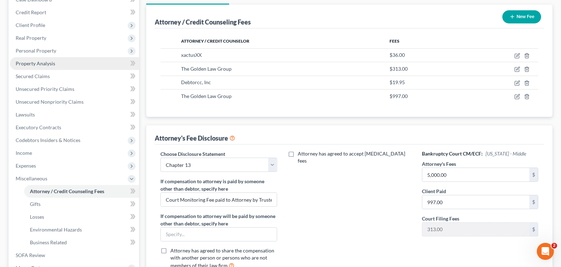
click at [48, 62] on span "Property Analysis" at bounding box center [35, 63] width 39 height 6
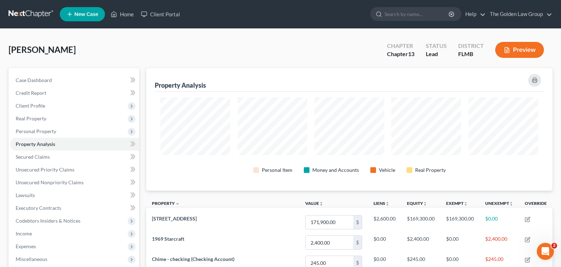
scroll to position [355504, 355220]
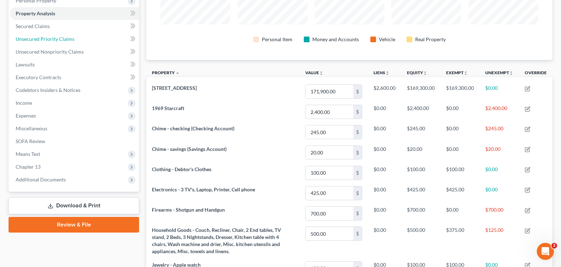
drag, startPoint x: 54, startPoint y: 38, endPoint x: 47, endPoint y: 56, distance: 19.1
click at [54, 38] on span "Unsecured Priority Claims" at bounding box center [45, 39] width 59 height 6
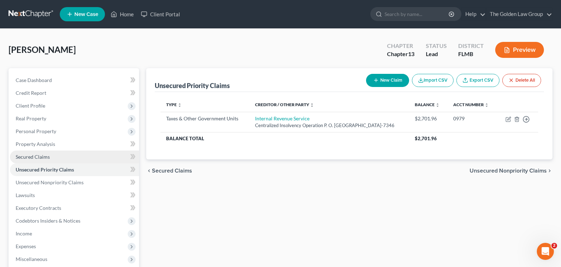
click at [89, 158] on link "Secured Claims" at bounding box center [74, 157] width 129 height 13
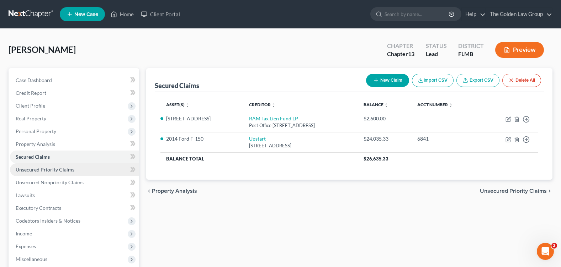
click at [51, 173] on link "Unsecured Priority Claims" at bounding box center [74, 170] width 129 height 13
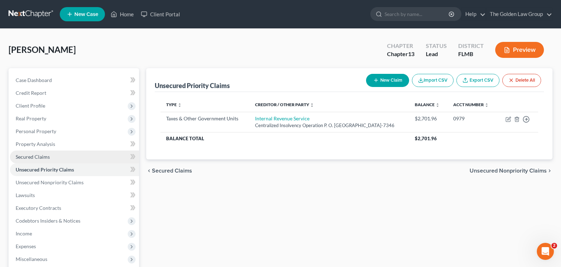
click at [42, 155] on span "Secured Claims" at bounding box center [33, 157] width 34 height 6
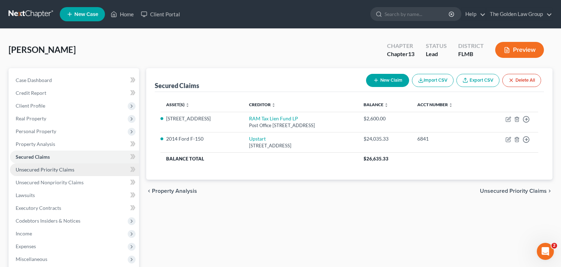
click at [64, 172] on span "Unsecured Priority Claims" at bounding box center [45, 170] width 59 height 6
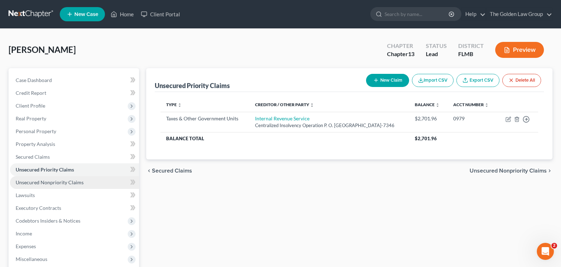
click at [62, 180] on span "Unsecured Nonpriority Claims" at bounding box center [50, 183] width 68 height 6
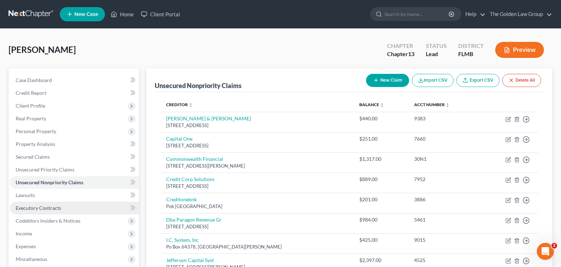
click at [80, 206] on link "Executory Contracts" at bounding box center [74, 208] width 129 height 13
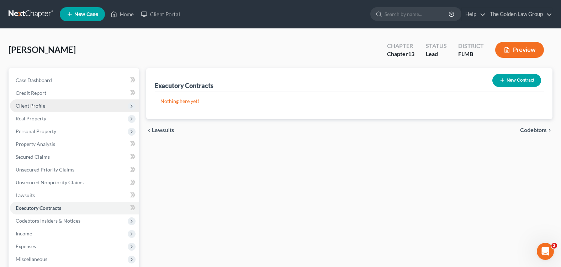
click at [47, 107] on span "Client Profile" at bounding box center [74, 106] width 129 height 13
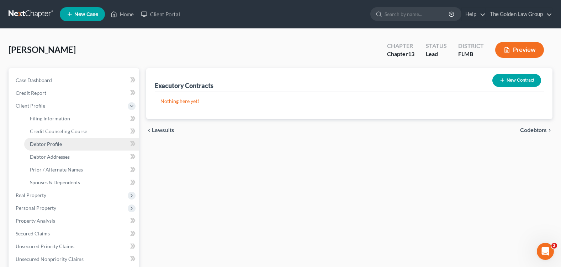
click at [64, 143] on link "Debtor Profile" at bounding box center [81, 144] width 115 height 13
select select "0"
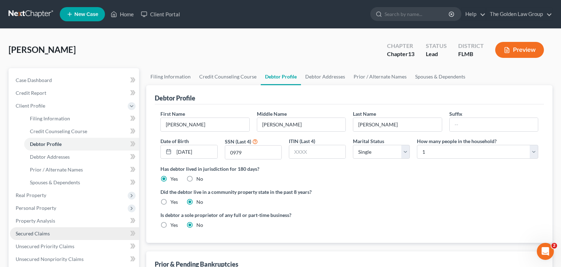
click at [57, 233] on link "Secured Claims" at bounding box center [74, 234] width 129 height 13
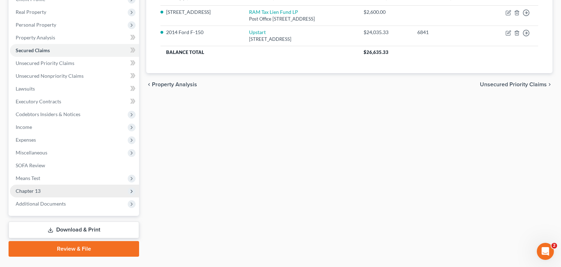
scroll to position [123, 0]
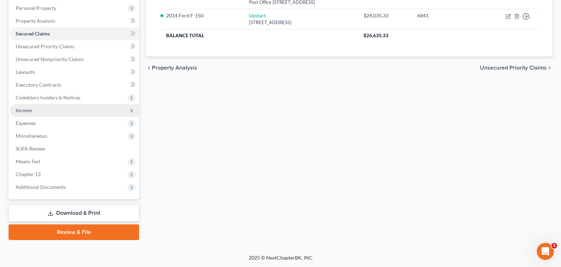
click at [36, 112] on span "Income" at bounding box center [74, 110] width 129 height 13
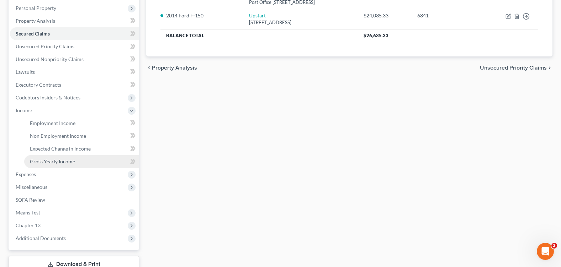
click at [64, 161] on span "Gross Yearly Income" at bounding box center [52, 162] width 45 height 6
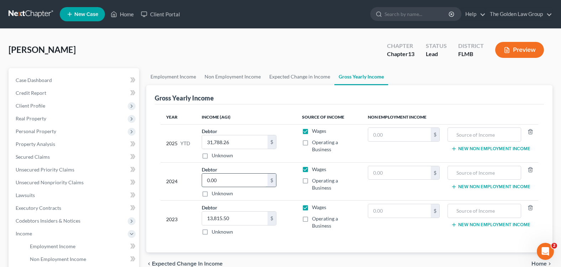
click at [227, 182] on input "0.00" at bounding box center [234, 181] width 65 height 14
type input "53,000"
click at [402, 246] on div "Year Income (AGI) Source of Income Non Employment Income 2025 YTD Debtor 31,788…" at bounding box center [349, 179] width 389 height 149
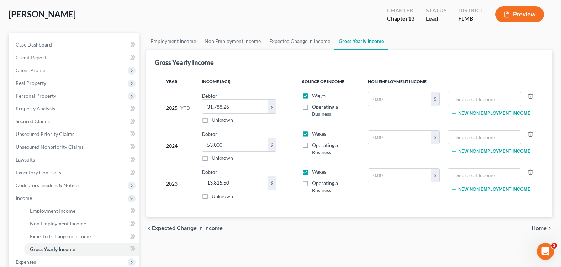
scroll to position [71, 0]
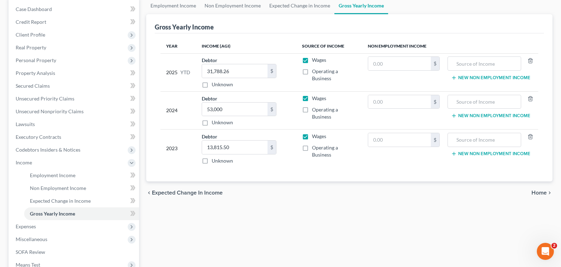
click at [539, 194] on span "Home" at bounding box center [538, 193] width 15 height 6
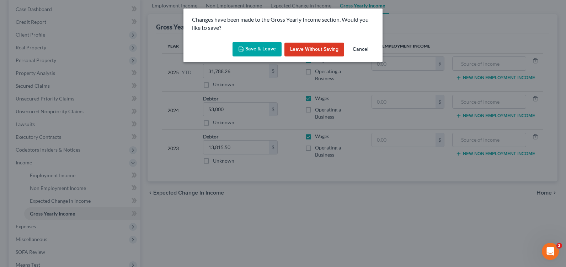
click at [244, 47] on icon "button" at bounding box center [241, 49] width 6 height 6
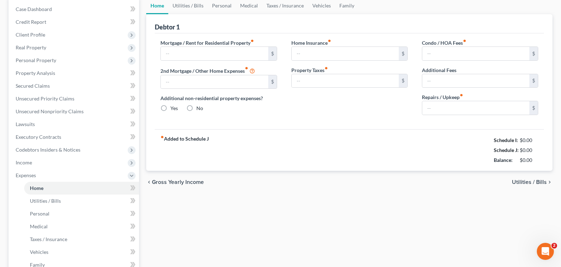
type input "0.00"
radio input "true"
type input "35.00"
type input "0.00"
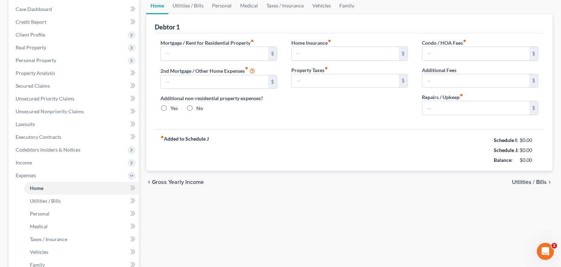
type input "100.00"
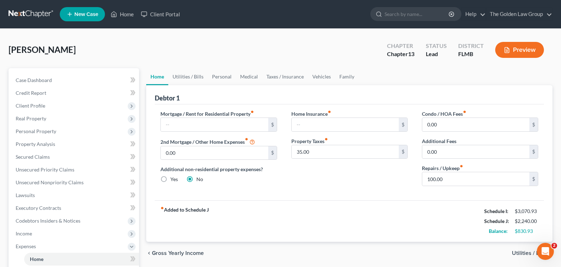
click at [195, 55] on div "[PERSON_NAME] Upgraded Chapter Chapter 13 Status Lead District FLMB Preview" at bounding box center [281, 52] width 544 height 31
click at [228, 77] on link "Personal" at bounding box center [222, 76] width 28 height 17
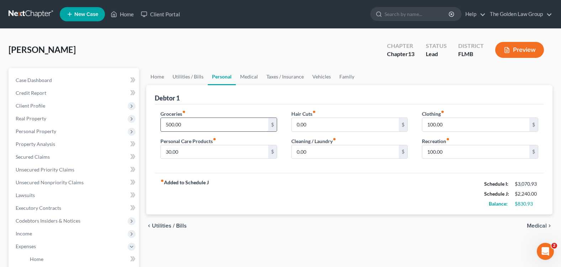
click at [188, 125] on input "500.00" at bounding box center [214, 125] width 107 height 14
type input "600"
click at [334, 207] on div "fiber_manual_record Added to Schedule J Schedule I: $3,070.93 Schedule J: $2,34…" at bounding box center [349, 194] width 389 height 42
click at [155, 74] on link "Home" at bounding box center [157, 76] width 22 height 17
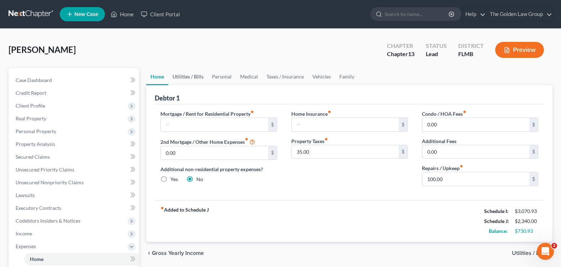
click at [180, 75] on link "Utilities / Bills" at bounding box center [187, 76] width 39 height 17
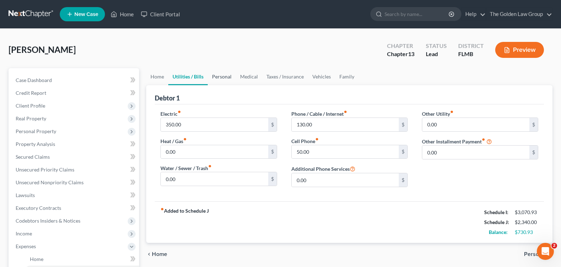
click at [212, 73] on link "Personal" at bounding box center [222, 76] width 28 height 17
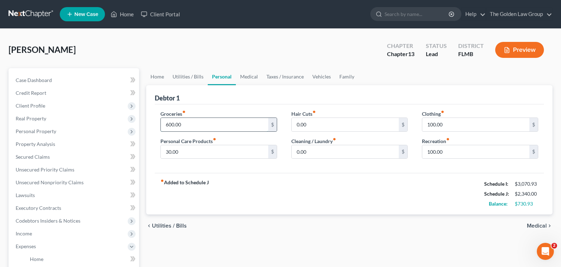
click at [191, 126] on input "600.00" at bounding box center [214, 125] width 107 height 14
click at [190, 151] on input "30.00" at bounding box center [214, 152] width 107 height 14
click at [247, 74] on link "Medical" at bounding box center [249, 76] width 26 height 17
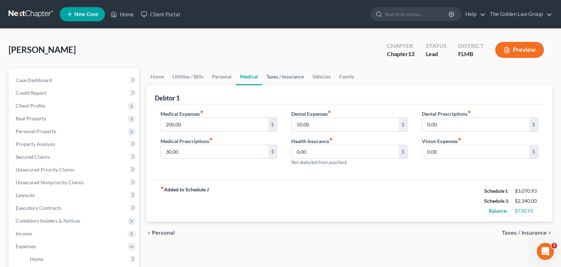
click at [276, 78] on link "Taxes / Insurance" at bounding box center [285, 76] width 46 height 17
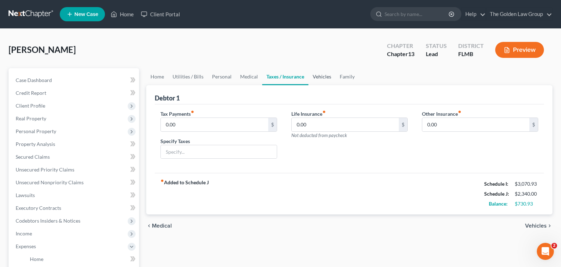
click at [325, 75] on link "Vehicles" at bounding box center [321, 76] width 27 height 17
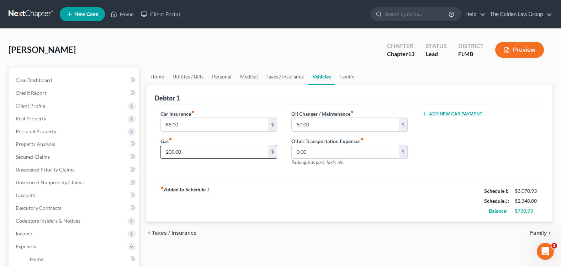
click at [188, 150] on input "200.00" at bounding box center [214, 152] width 107 height 14
type input "400"
drag, startPoint x: 345, startPoint y: 183, endPoint x: 338, endPoint y: 179, distance: 8.2
click at [344, 182] on div "fiber_manual_record Added to Schedule J Schedule I: $3,070.93 Schedule J: $2,54…" at bounding box center [349, 201] width 389 height 42
click at [152, 80] on link "Home" at bounding box center [157, 76] width 22 height 17
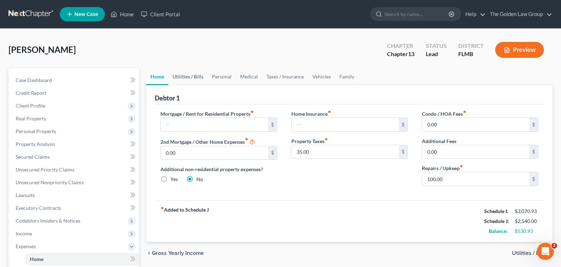
click at [190, 77] on link "Utilities / Bills" at bounding box center [187, 76] width 39 height 17
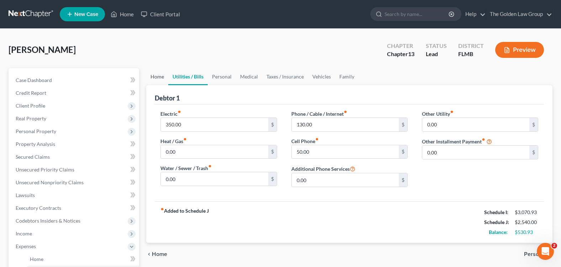
click at [162, 75] on link "Home" at bounding box center [157, 76] width 22 height 17
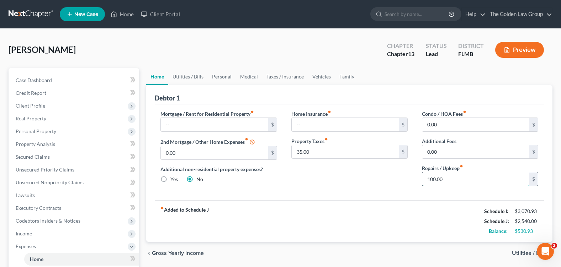
click at [464, 180] on input "100.00" at bounding box center [475, 179] width 107 height 14
type input "250"
click at [345, 219] on div "fiber_manual_record Added to Schedule J Schedule I: $3,070.93 Schedule J: $2,69…" at bounding box center [349, 222] width 389 height 42
click at [190, 78] on link "Utilities / Bills" at bounding box center [187, 76] width 39 height 17
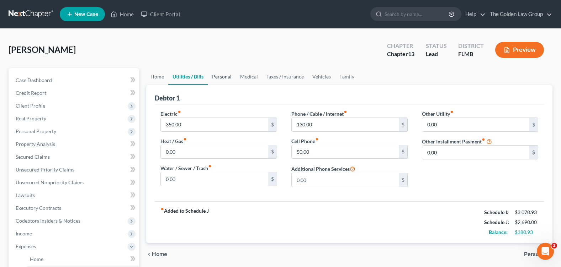
click at [219, 78] on link "Personal" at bounding box center [222, 76] width 28 height 17
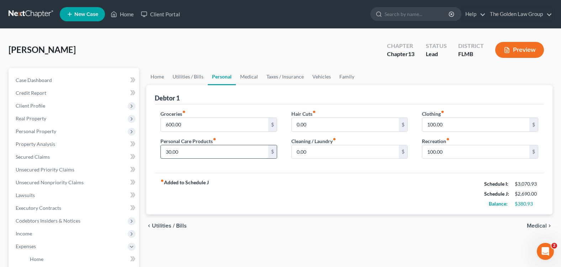
click at [191, 154] on input "30.00" at bounding box center [214, 152] width 107 height 14
click at [445, 153] on input "100.00" at bounding box center [475, 152] width 107 height 14
type input "125"
click at [358, 193] on div "fiber_manual_record Added to Schedule J Schedule I: $3,070.93 Schedule J: $2,71…" at bounding box center [349, 194] width 389 height 42
click at [174, 151] on input "30.00" at bounding box center [214, 152] width 107 height 14
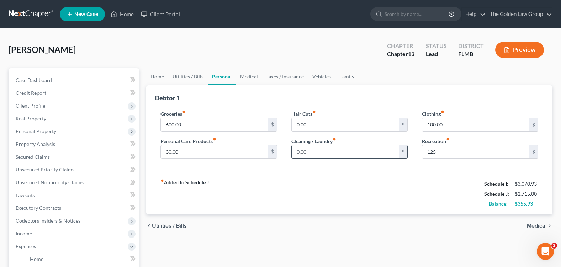
click at [321, 150] on input "0.00" at bounding box center [345, 152] width 107 height 14
type input "75"
click at [340, 196] on div "fiber_manual_record Added to Schedule J Schedule I: $3,070.93 Schedule J: $2,79…" at bounding box center [349, 194] width 389 height 42
click at [194, 153] on input "30.00" at bounding box center [214, 152] width 107 height 14
type input "40"
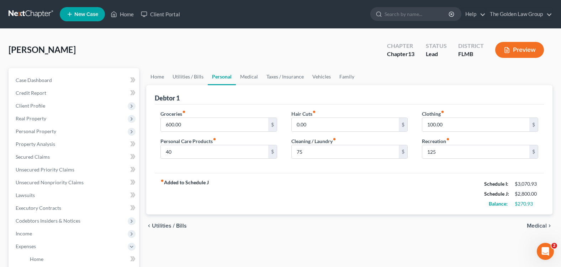
click at [366, 200] on div "fiber_manual_record Added to Schedule J Schedule I: $3,070.93 Schedule J: $2,80…" at bounding box center [349, 194] width 389 height 42
click at [307, 127] on input "0.00" at bounding box center [345, 125] width 107 height 14
type input "25"
click at [339, 190] on div "fiber_manual_record Added to Schedule J Schedule I: $3,070.93 Schedule J: $2,82…" at bounding box center [349, 194] width 389 height 42
click at [304, 202] on div "fiber_manual_record Added to Schedule J Schedule I: $3,070.93 Schedule J: $2,82…" at bounding box center [349, 194] width 389 height 42
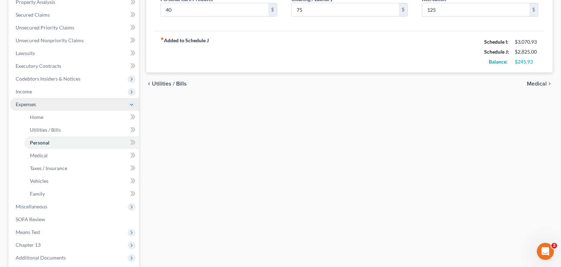
scroll to position [213, 0]
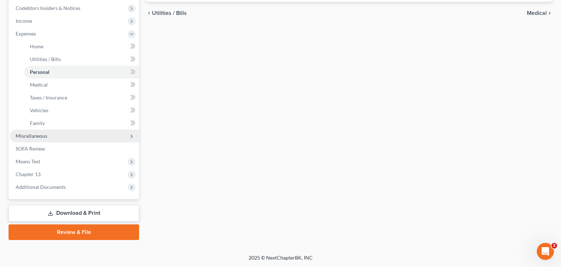
click at [61, 140] on span "Miscellaneous" at bounding box center [74, 136] width 129 height 13
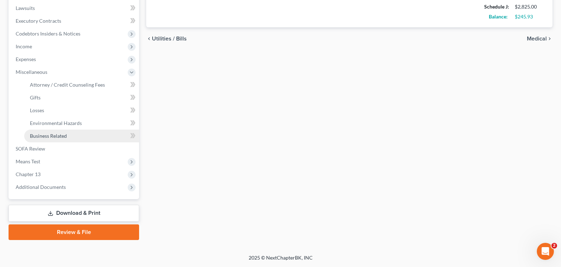
scroll to position [187, 0]
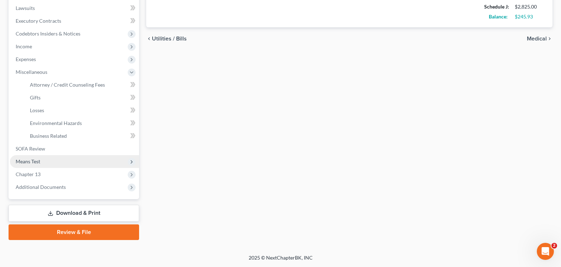
click at [54, 155] on span "Means Test" at bounding box center [74, 161] width 129 height 13
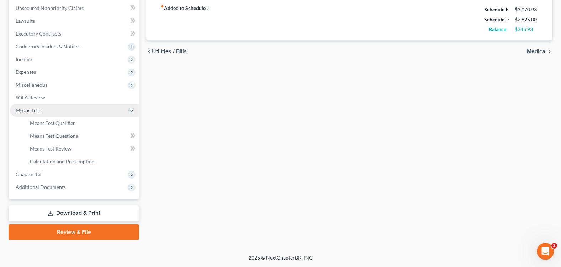
scroll to position [175, 0]
click at [81, 216] on link "Download & Print" at bounding box center [74, 213] width 131 height 17
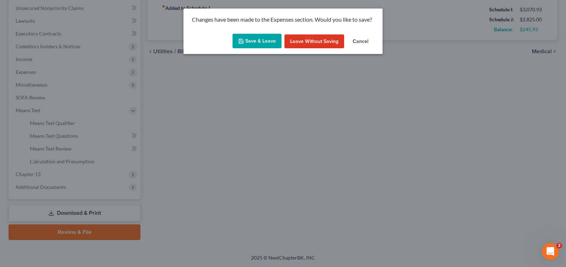
click at [361, 40] on button "Cancel" at bounding box center [360, 41] width 27 height 14
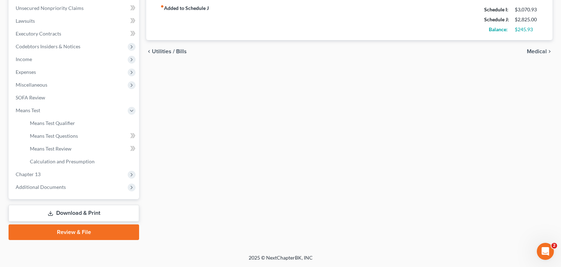
click at [82, 219] on link "Download & Print" at bounding box center [74, 213] width 131 height 17
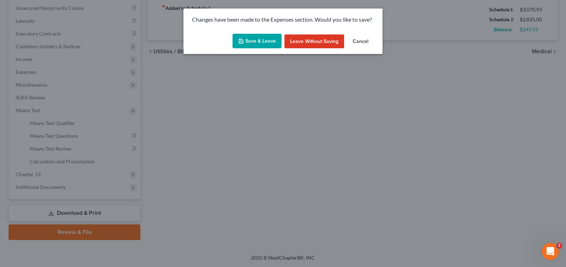
click at [257, 41] on button "Save & Leave" at bounding box center [257, 41] width 49 height 15
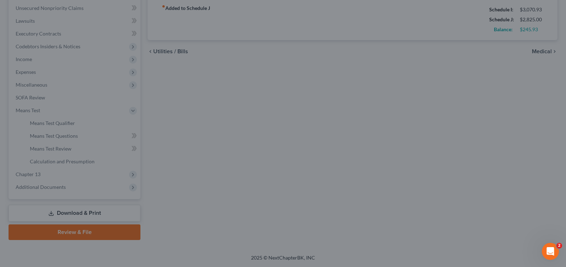
type input "40.00"
type input "25.00"
type input "75.00"
type input "125.00"
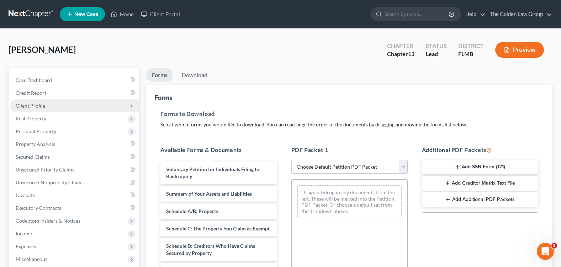
click at [43, 107] on span "Client Profile" at bounding box center [31, 106] width 30 height 6
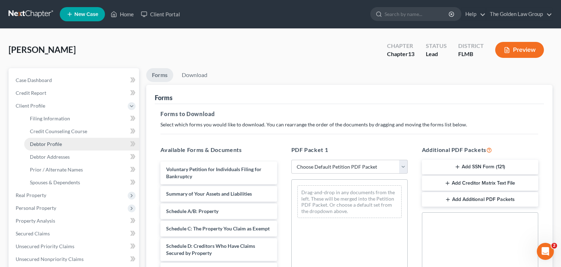
click at [71, 146] on link "Debtor Profile" at bounding box center [81, 144] width 115 height 13
select select "0"
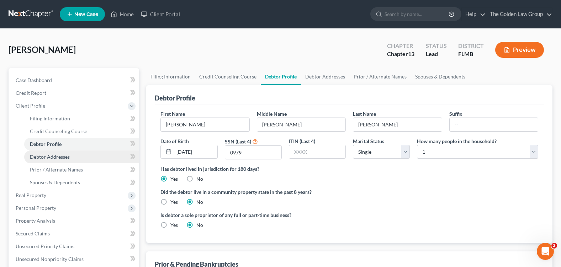
click at [71, 156] on link "Debtor Addresses" at bounding box center [81, 157] width 115 height 13
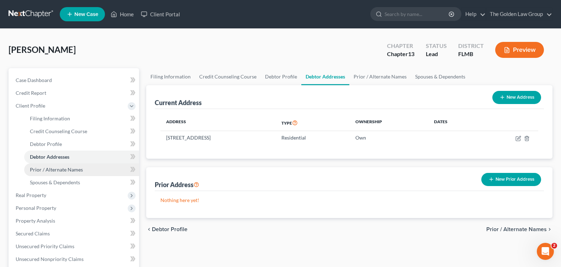
click at [76, 169] on span "Prior / Alternate Names" at bounding box center [56, 170] width 53 height 6
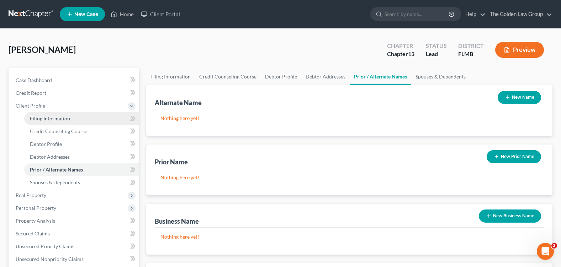
click at [58, 116] on span "Filing Information" at bounding box center [50, 119] width 40 height 6
select select "1"
select select "0"
select select "3"
select select "9"
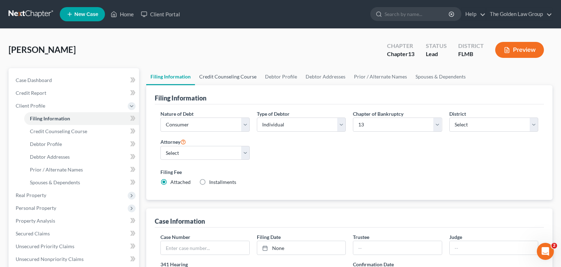
click at [240, 78] on link "Credit Counseling Course" at bounding box center [228, 76] width 66 height 17
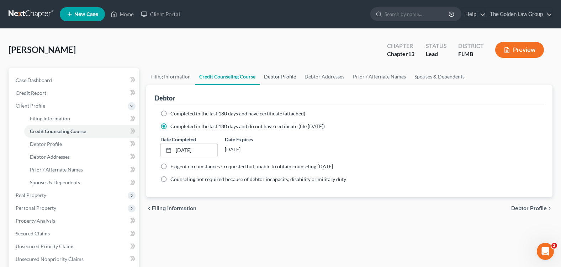
click at [289, 75] on link "Debtor Profile" at bounding box center [280, 76] width 41 height 17
select select "0"
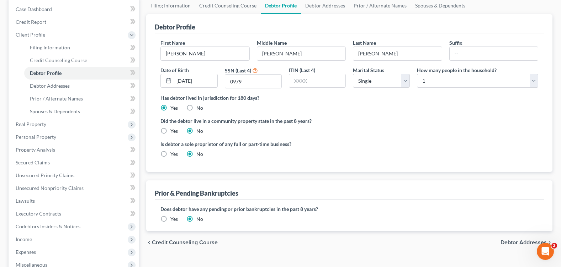
scroll to position [107, 0]
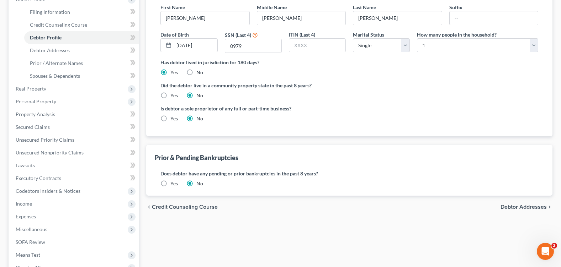
click at [170, 185] on label "Yes" at bounding box center [173, 183] width 7 height 7
click at [173, 185] on input "Yes" at bounding box center [175, 182] width 5 height 5
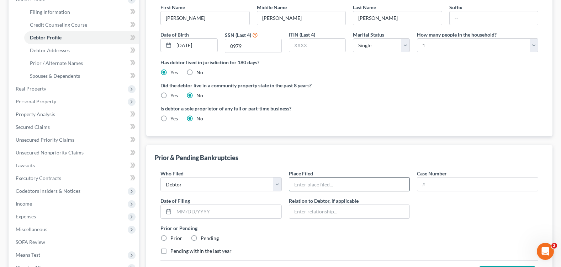
click at [318, 184] on input "text" at bounding box center [349, 185] width 121 height 14
click at [325, 183] on input "Middle District, Tampa Division" at bounding box center [349, 185] width 121 height 14
type input "Middle District of [GEOGRAPHIC_DATA], Tampa Division"
click at [445, 189] on input "text" at bounding box center [477, 185] width 121 height 14
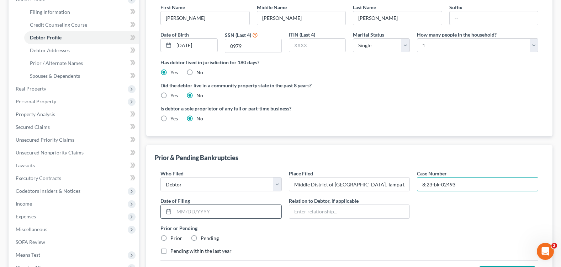
type input "8:23-bk-02493"
click at [223, 210] on input "text" at bounding box center [227, 212] width 107 height 14
type input "[DATE]"
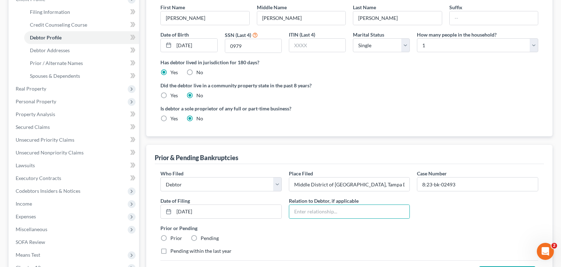
click at [174, 236] on label "Prior" at bounding box center [176, 238] width 12 height 7
click at [174, 236] on input "Prior" at bounding box center [175, 237] width 5 height 5
radio input "true"
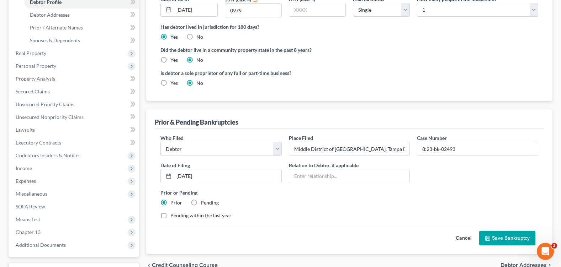
click at [516, 236] on button "Save Bankruptcy" at bounding box center [507, 238] width 56 height 15
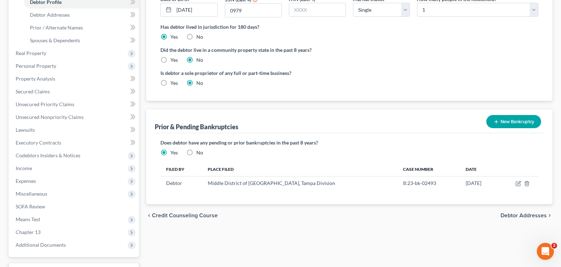
click at [300, 214] on div "chevron_left Credit Counseling Course Debtor Addresses chevron_right" at bounding box center [349, 215] width 406 height 23
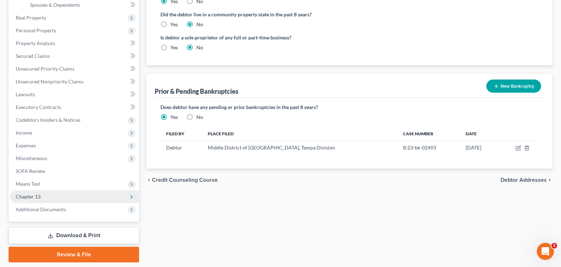
scroll to position [200, 0]
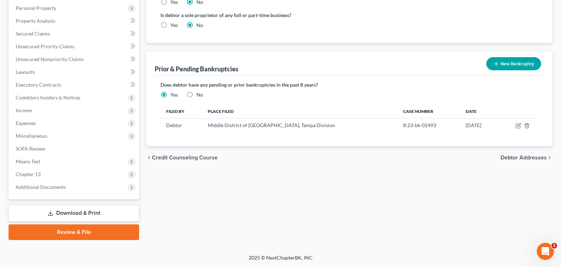
click at [76, 214] on link "Download & Print" at bounding box center [74, 213] width 131 height 17
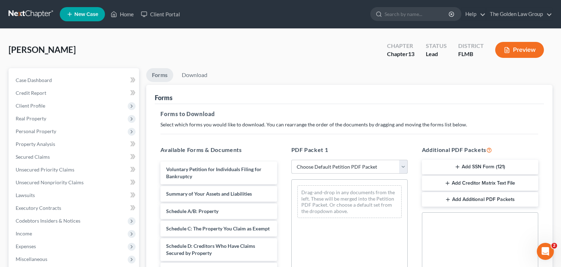
click at [356, 162] on select "Choose Default Petition PDF Packet Complete Bankruptcy Petition (all forms and …" at bounding box center [349, 167] width 116 height 14
select select "0"
click at [291, 160] on select "Choose Default Petition PDF Packet Complete Bankruptcy Petition (all forms and …" at bounding box center [349, 167] width 116 height 14
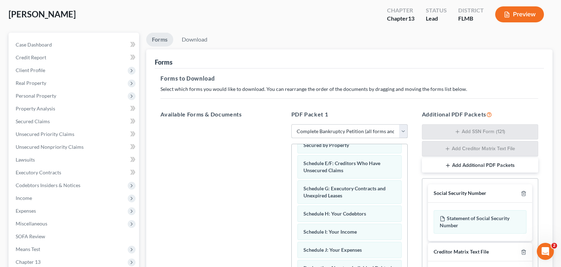
scroll to position [71, 0]
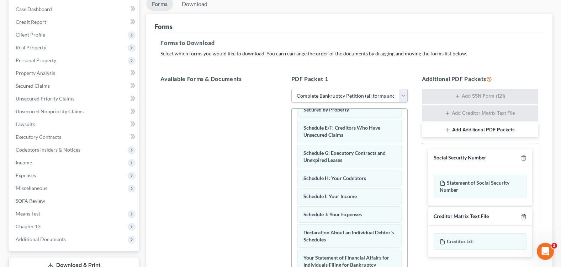
click at [523, 217] on icon "button" at bounding box center [524, 217] width 6 height 6
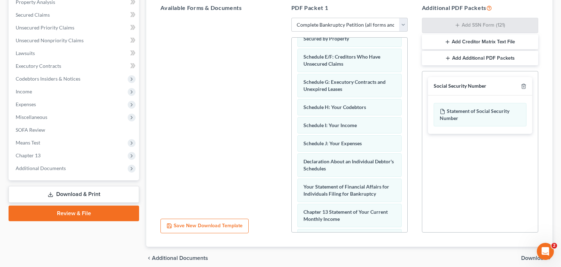
scroll to position [172, 0]
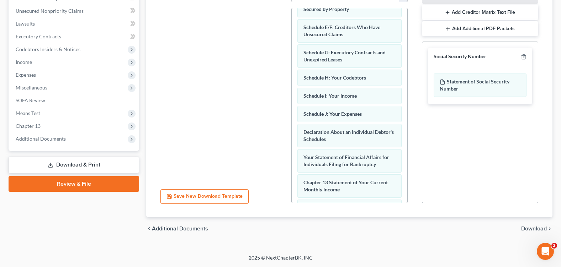
click at [536, 228] on span "Download" at bounding box center [534, 229] width 26 height 6
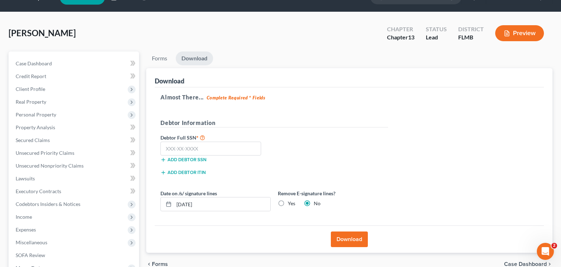
scroll to position [0, 0]
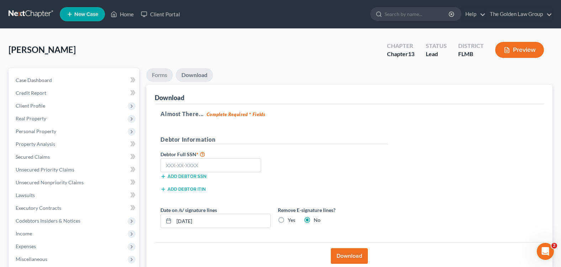
click at [160, 74] on link "Forms" at bounding box center [159, 75] width 27 height 14
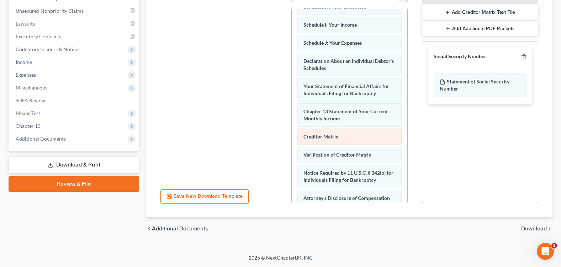
scroll to position [229, 0]
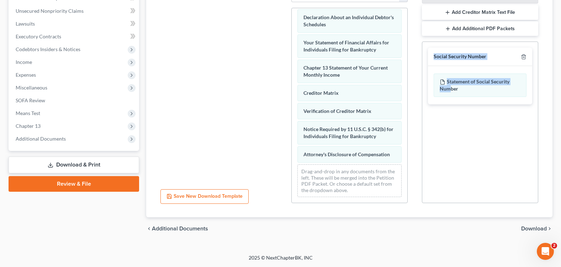
drag, startPoint x: 450, startPoint y: 91, endPoint x: 381, endPoint y: 183, distance: 114.9
click at [368, 201] on div "Available Forms & Documents Save New Download Template PDF Packet 1 Choose Defa…" at bounding box center [349, 88] width 392 height 241
drag, startPoint x: 381, startPoint y: 183, endPoint x: 459, endPoint y: 151, distance: 84.9
click at [459, 151] on div "Social Security Number Statement of Social Security Number Creditor Matrix Text…" at bounding box center [480, 123] width 116 height 162
click at [522, 58] on icon "button" at bounding box center [524, 57] width 6 height 6
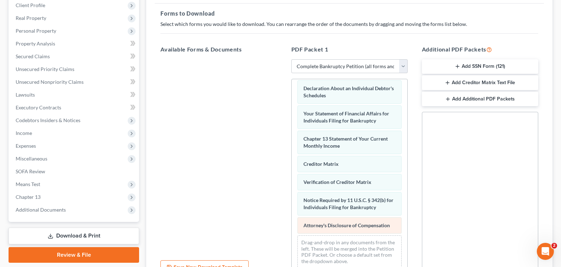
scroll to position [172, 0]
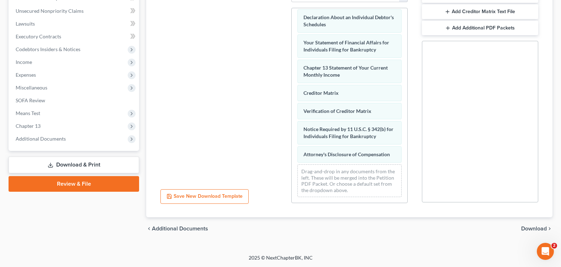
click at [527, 228] on span "Download" at bounding box center [534, 229] width 26 height 6
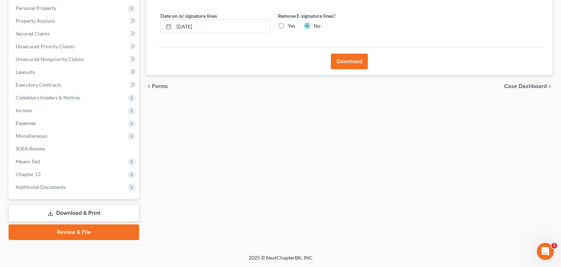
scroll to position [123, 0]
click at [288, 28] on label "Yes" at bounding box center [291, 25] width 7 height 7
click at [291, 27] on input "Yes" at bounding box center [293, 24] width 5 height 5
radio input "true"
radio input "false"
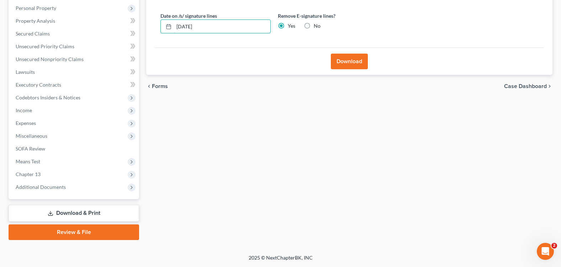
drag, startPoint x: 223, startPoint y: 30, endPoint x: 151, endPoint y: 22, distance: 71.9
click at [151, 22] on div "Download Almost There... Complete Required * Fields Date on /s/ signature lines…" at bounding box center [349, 19] width 406 height 114
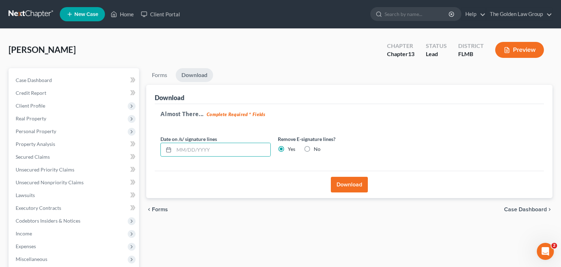
select select "0"
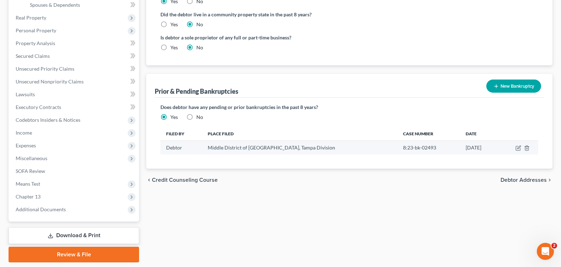
scroll to position [200, 0]
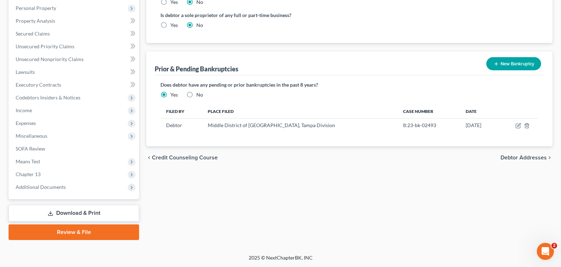
click at [90, 216] on link "Download & Print" at bounding box center [74, 213] width 131 height 17
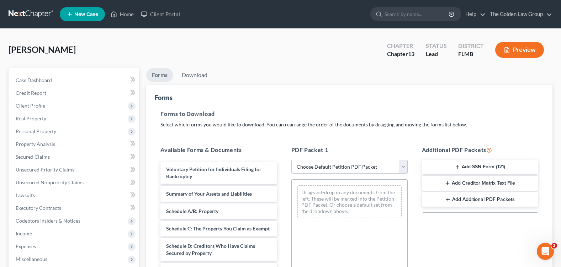
click at [334, 169] on select "Choose Default Petition PDF Packet Complete Bankruptcy Petition (all forms and …" at bounding box center [349, 167] width 116 height 14
select select "0"
click at [291, 160] on select "Choose Default Petition PDF Packet Complete Bankruptcy Petition (all forms and …" at bounding box center [349, 167] width 116 height 14
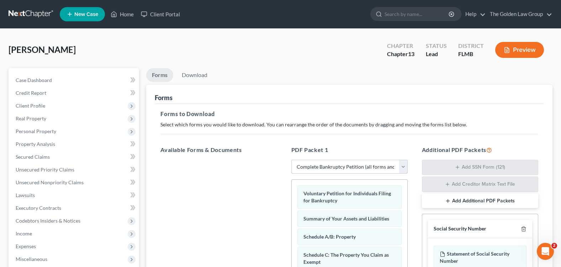
scroll to position [107, 0]
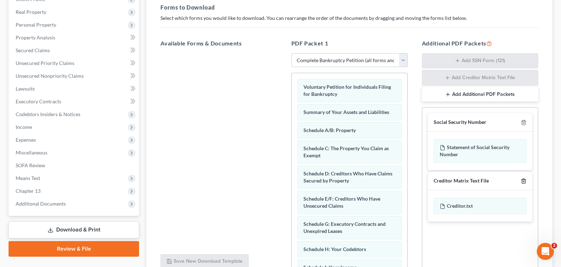
click at [523, 181] on line "button" at bounding box center [523, 181] width 0 height 1
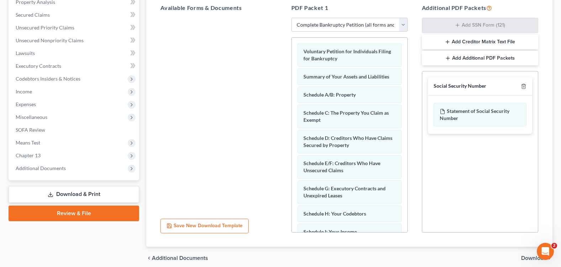
scroll to position [172, 0]
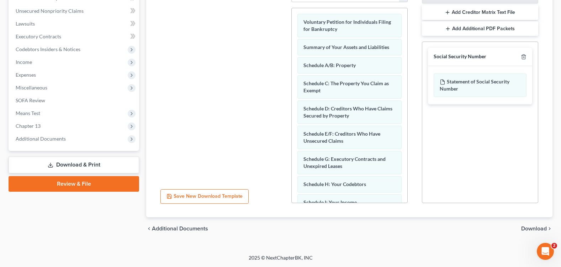
click at [518, 229] on div "chevron_left Additional Documents Download chevron_right" at bounding box center [349, 229] width 406 height 23
click at [526, 229] on span "Download" at bounding box center [534, 229] width 26 height 6
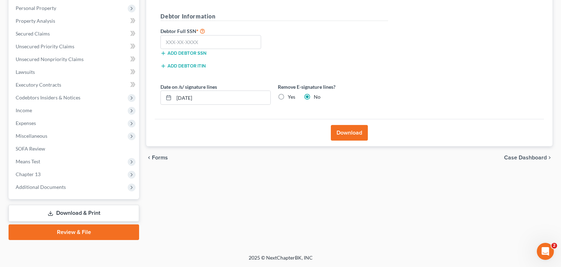
scroll to position [123, 0]
click at [288, 96] on label "Yes" at bounding box center [291, 97] width 7 height 7
click at [291, 96] on input "Yes" at bounding box center [293, 96] width 5 height 5
radio input "true"
radio input "false"
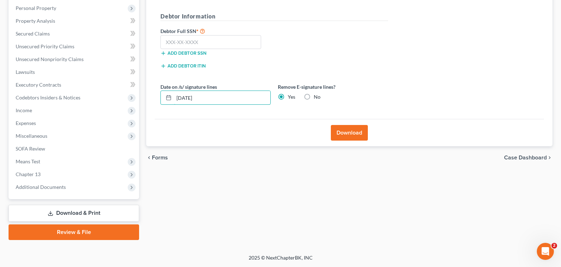
drag, startPoint x: 227, startPoint y: 98, endPoint x: 158, endPoint y: 99, distance: 69.4
click at [158, 99] on div "Date on /s/ signature lines [DATE]" at bounding box center [215, 94] width 117 height 22
click at [182, 38] on input "text" at bounding box center [210, 42] width 101 height 14
click at [175, 45] on input "text" at bounding box center [210, 42] width 101 height 14
click at [201, 40] on input "text" at bounding box center [210, 42] width 101 height 14
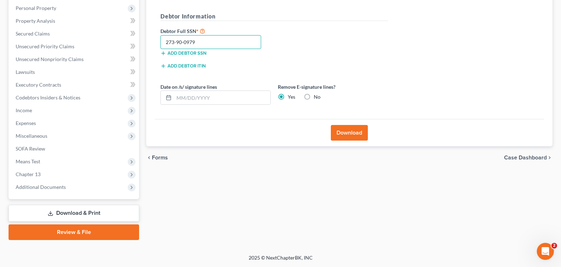
type input "273-90-0979"
click at [341, 129] on button "Download" at bounding box center [349, 133] width 37 height 16
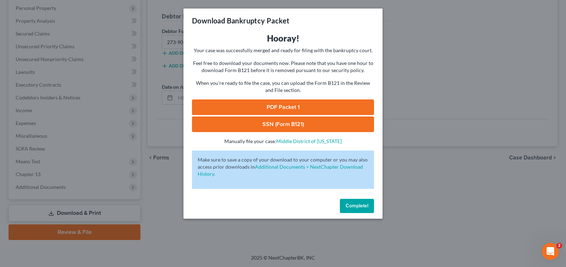
click at [268, 102] on link "PDF Packet 1" at bounding box center [283, 108] width 182 height 16
drag, startPoint x: 351, startPoint y: 207, endPoint x: 346, endPoint y: 201, distance: 6.8
click at [350, 207] on span "Complete!" at bounding box center [357, 206] width 23 height 6
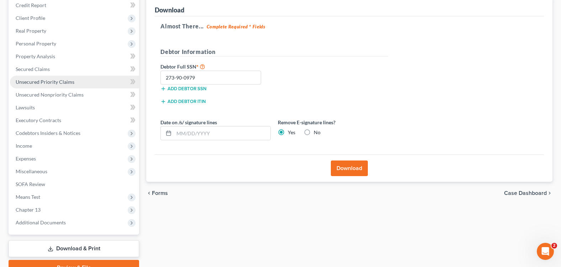
scroll to position [52, 0]
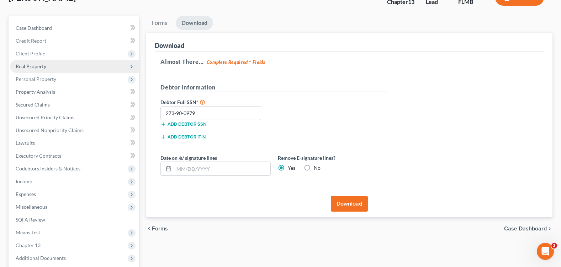
click at [54, 63] on span "Real Property" at bounding box center [74, 66] width 129 height 13
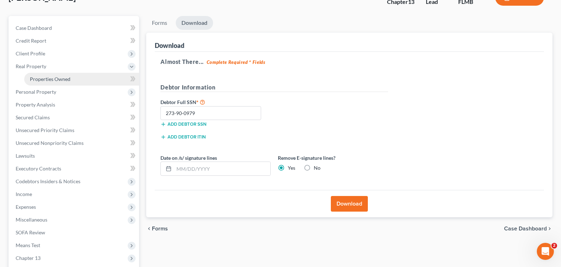
click at [79, 76] on link "Properties Owned" at bounding box center [81, 79] width 115 height 13
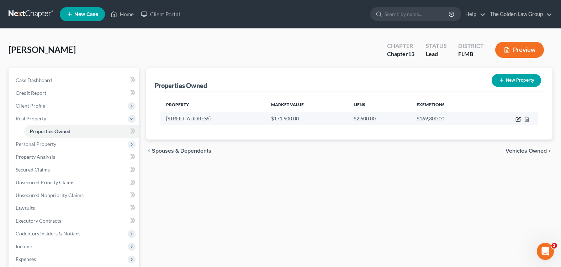
click at [519, 119] on icon "button" at bounding box center [518, 120] width 6 height 6
select select "9"
select select "0"
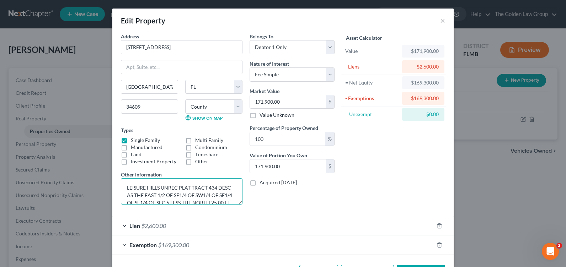
click at [172, 191] on textarea "LEISURE HILLS UNREC PLAT TRACT 434 DESC AS THE EAST 1/2 OF SE1/4 OF SW1/4 OF SE…" at bounding box center [182, 192] width 122 height 26
click at [185, 191] on textarea "LOT 434, OF THE UNRECORDED PLAT OF LEISURE HILLS SUBDIVISION. BEING FURTHER DES…" at bounding box center [182, 192] width 122 height 26
click at [209, 192] on textarea "LOT 434, OF THE UNRECORDED PLAT OF LEISURE HILLS SUBDIVISION. BEING FURTHER DES…" at bounding box center [182, 192] width 122 height 26
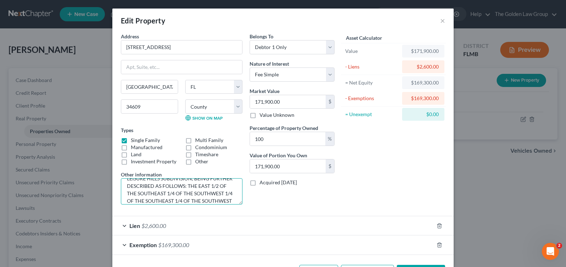
scroll to position [24, 0]
click at [156, 200] on textarea "LOT 434, OF THE UNRECORDED PLAT OF LEISURE HILLS SUBDIVISION, BEING FURTHER DES…" at bounding box center [182, 192] width 122 height 26
click at [138, 184] on textarea "LOT 434, OF THE UNRECORDED PLAT OF LEISURE HILLS SUBDIVISION, BEING FURTHER DES…" at bounding box center [182, 192] width 122 height 26
type textarea "LOT 434, OF THE UNRECORDED PLAT OF LEISURE HILLS SUBDIVISION, BEING FURTHER DES…"
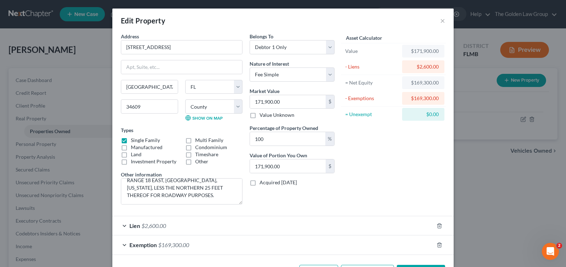
click at [272, 196] on div "Belongs To * Select Debtor 1 Only Debtor 2 Only Debtor 1 And Debtor 2 Only At L…" at bounding box center [292, 122] width 92 height 178
click at [184, 48] on input "[STREET_ADDRESS]" at bounding box center [181, 48] width 121 height 14
type input "[STREET_ADDRESS]"
click at [338, 204] on div "Asset Calculator Value $171,900.00 - Liens $2,600.00 = Net Equity $169,300.00 -…" at bounding box center [393, 122] width 111 height 178
click at [363, 181] on div "Asset Calculator Value $171,900.00 - Liens $2,600.00 = Net Equity $169,300.00 -…" at bounding box center [393, 122] width 111 height 178
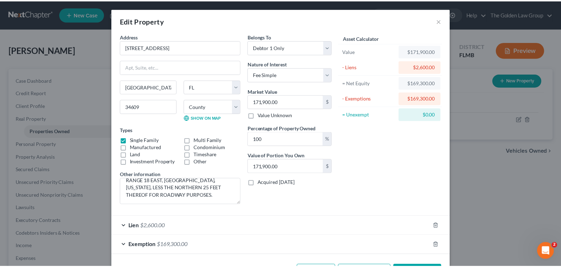
scroll to position [27, 0]
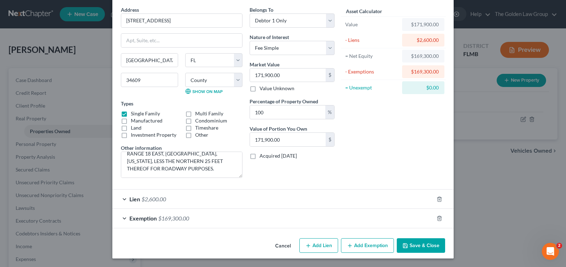
click at [424, 244] on button "Save & Close" at bounding box center [421, 246] width 48 height 15
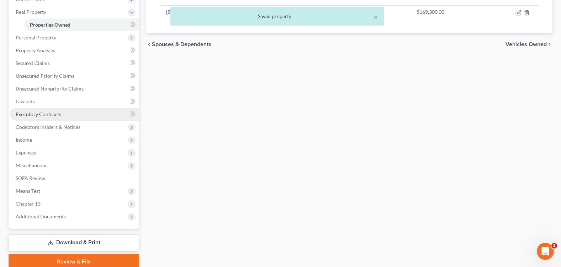
scroll to position [136, 0]
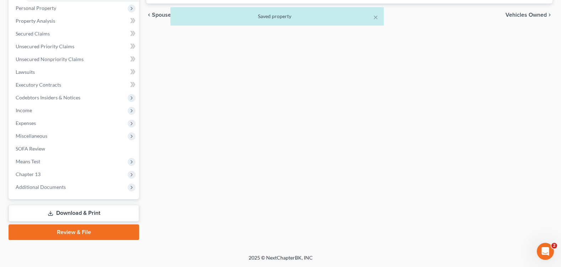
click at [58, 215] on link "Download & Print" at bounding box center [74, 213] width 131 height 17
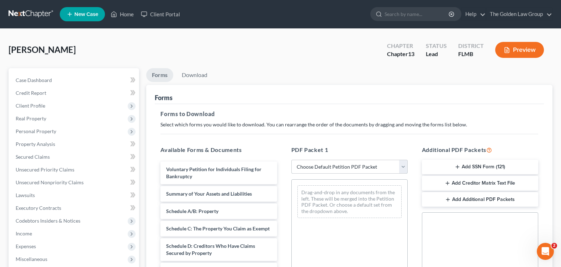
click at [314, 164] on select "Choose Default Petition PDF Packet Complete Bankruptcy Petition (all forms and …" at bounding box center [349, 167] width 116 height 14
select select "0"
click at [291, 160] on select "Choose Default Petition PDF Packet Complete Bankruptcy Petition (all forms and …" at bounding box center [349, 167] width 116 height 14
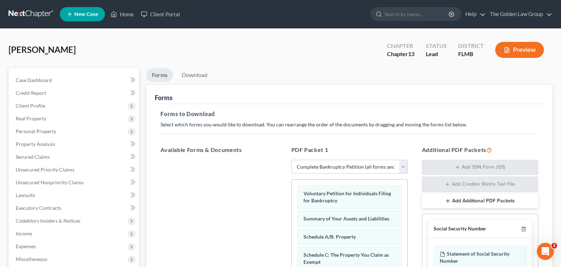
scroll to position [71, 0]
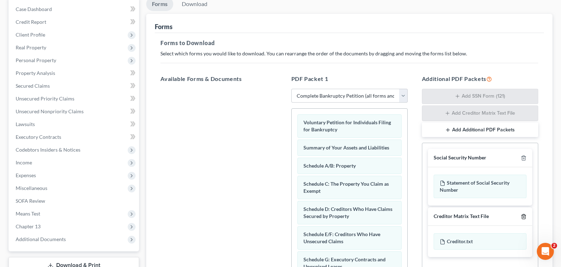
click at [523, 217] on line "button" at bounding box center [523, 217] width 0 height 1
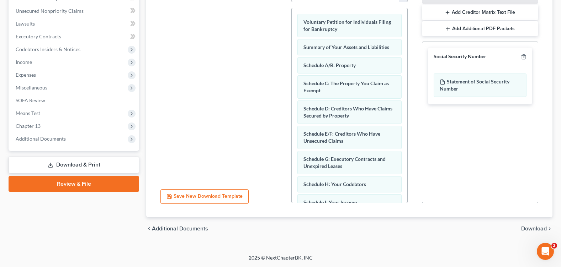
click at [525, 226] on span "Download" at bounding box center [534, 229] width 26 height 6
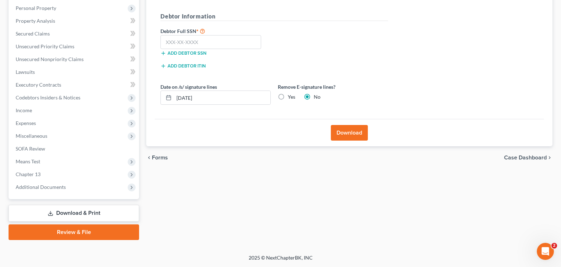
scroll to position [123, 0]
click at [288, 98] on label "Yes" at bounding box center [291, 97] width 7 height 7
click at [291, 98] on input "Yes" at bounding box center [293, 96] width 5 height 5
radio input "true"
radio input "false"
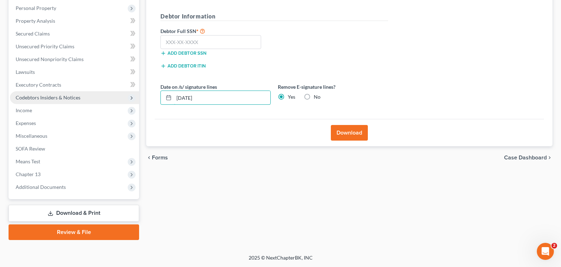
click at [137, 96] on div "Petition Navigation Case Dashboard Payments Invoices Payments Payments Credit R…" at bounding box center [280, 93] width 551 height 296
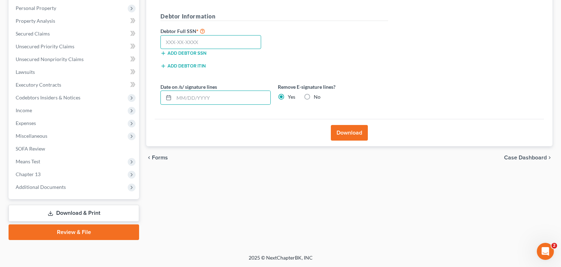
click at [228, 42] on input "text" at bounding box center [210, 42] width 101 height 14
click at [177, 36] on input "text" at bounding box center [210, 42] width 101 height 14
click at [165, 46] on input "text" at bounding box center [210, 42] width 101 height 14
type input "273-90-0979"
click at [345, 128] on button "Download" at bounding box center [349, 133] width 37 height 16
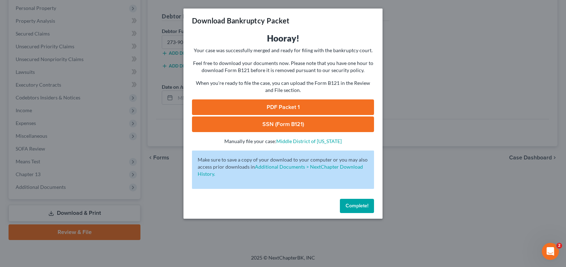
click at [248, 104] on link "PDF Packet 1" at bounding box center [283, 108] width 182 height 16
click at [365, 204] on span "Complete!" at bounding box center [357, 206] width 23 height 6
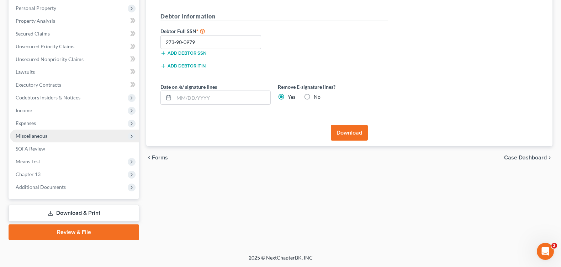
click at [50, 137] on span "Miscellaneous" at bounding box center [74, 136] width 129 height 13
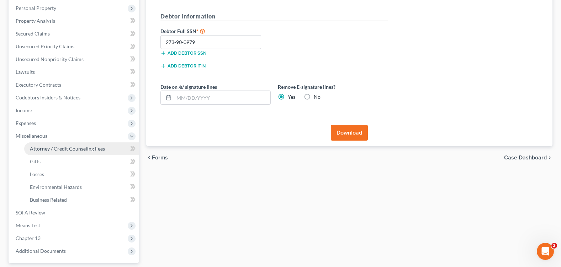
click at [70, 149] on span "Attorney / Credit Counseling Fees" at bounding box center [67, 149] width 75 height 6
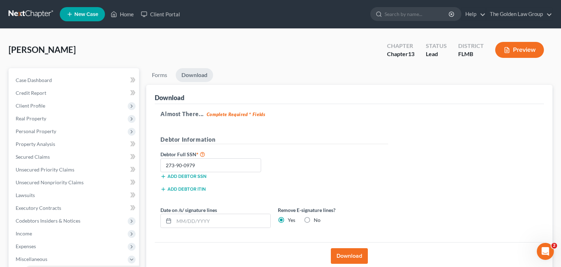
select select "1"
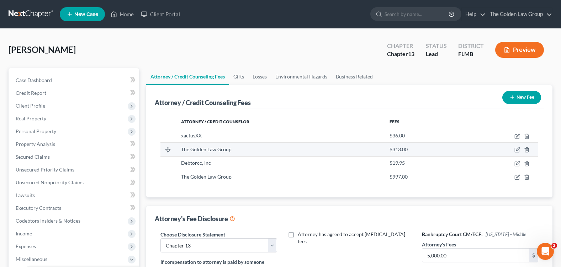
click at [420, 149] on div "$313.00" at bounding box center [422, 149] width 66 height 7
click at [515, 151] on icon "button" at bounding box center [517, 150] width 4 height 4
select select "9"
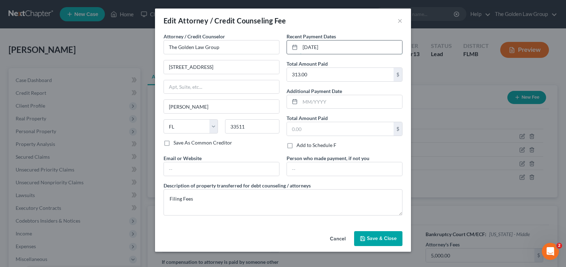
click at [340, 49] on input "[DATE]" at bounding box center [351, 48] width 102 height 14
drag, startPoint x: 335, startPoint y: 48, endPoint x: 303, endPoint y: 48, distance: 31.3
click at [303, 48] on input "[DATE]" at bounding box center [351, 48] width 102 height 14
click at [335, 238] on button "Cancel" at bounding box center [337, 239] width 27 height 14
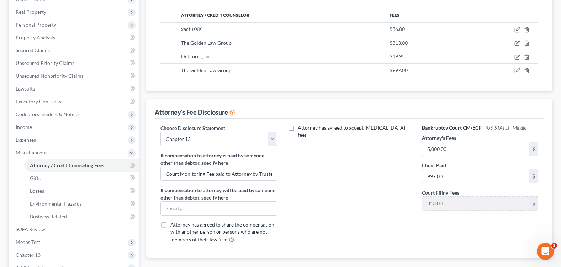
scroll to position [71, 0]
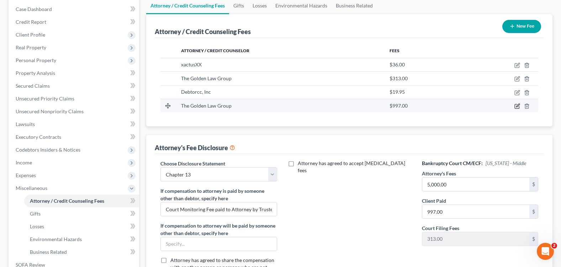
click at [518, 106] on icon "button" at bounding box center [517, 106] width 6 height 6
select select "9"
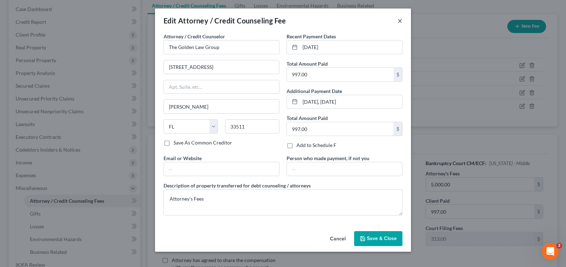
click at [399, 21] on button "×" at bounding box center [400, 20] width 5 height 9
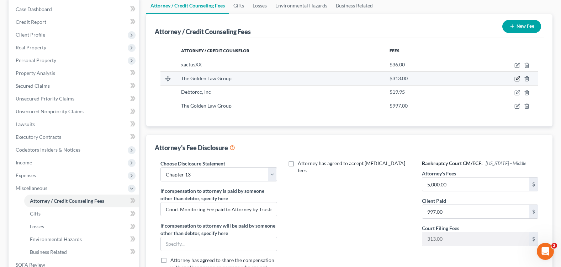
click at [517, 77] on icon "button" at bounding box center [517, 79] width 6 height 6
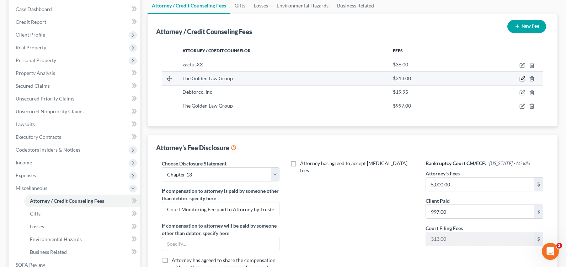
select select "9"
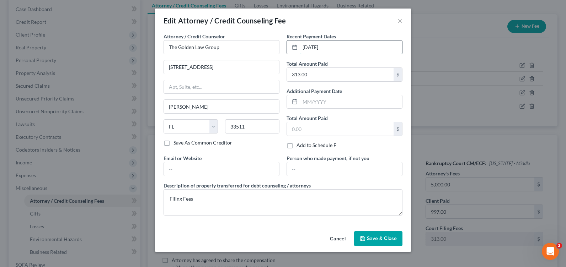
click at [326, 47] on input "[DATE]" at bounding box center [351, 48] width 102 height 14
type input "[DATE]"
click at [365, 235] on button "Save & Close" at bounding box center [378, 239] width 48 height 15
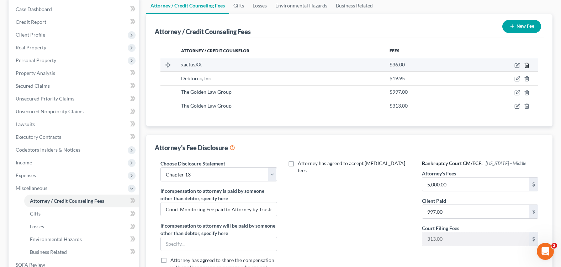
click at [525, 65] on icon "button" at bounding box center [526, 65] width 3 height 5
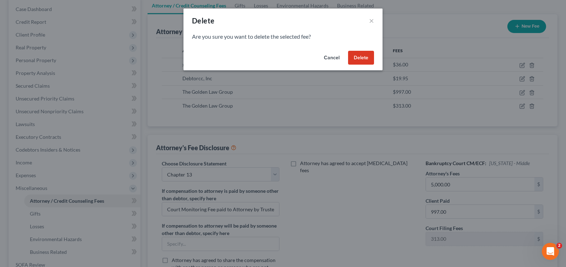
click at [356, 57] on button "Delete" at bounding box center [361, 58] width 26 height 14
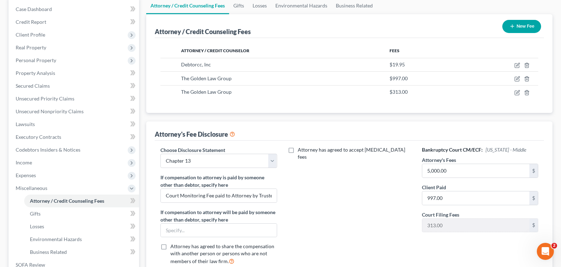
click at [331, 194] on div "Attorney has agreed to accept [MEDICAL_DATA] fees" at bounding box center [349, 209] width 131 height 125
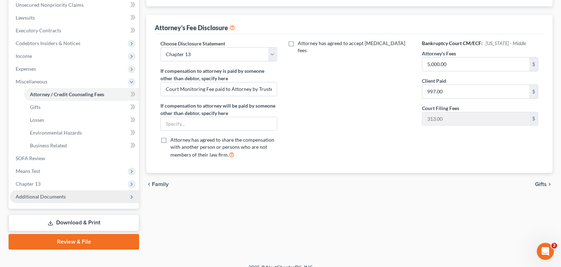
click at [60, 198] on span "Additional Documents" at bounding box center [41, 197] width 50 height 6
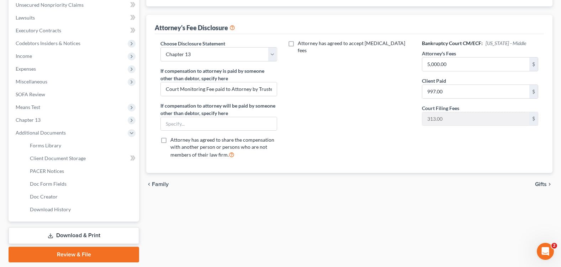
scroll to position [200, 0]
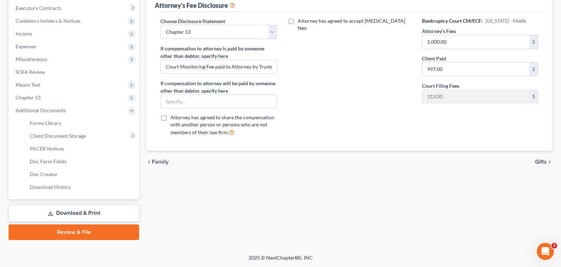
click at [89, 209] on link "Download & Print" at bounding box center [74, 213] width 131 height 17
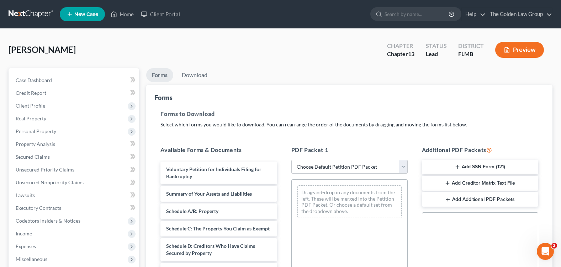
click at [334, 168] on select "Choose Default Petition PDF Packet Complete Bankruptcy Petition (all forms and …" at bounding box center [349, 167] width 116 height 14
select select "0"
click at [291, 160] on select "Choose Default Petition PDF Packet Complete Bankruptcy Petition (all forms and …" at bounding box center [349, 167] width 116 height 14
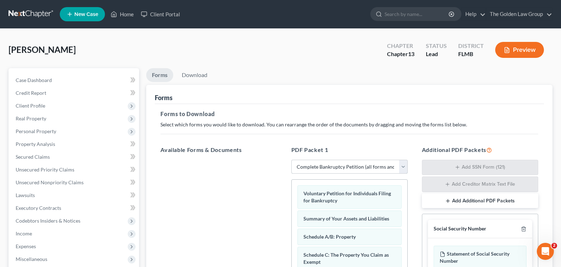
scroll to position [71, 0]
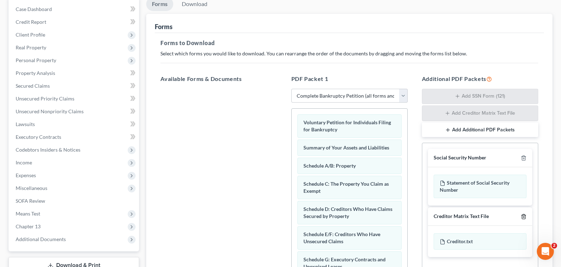
click at [522, 216] on polyline "button" at bounding box center [523, 216] width 4 height 0
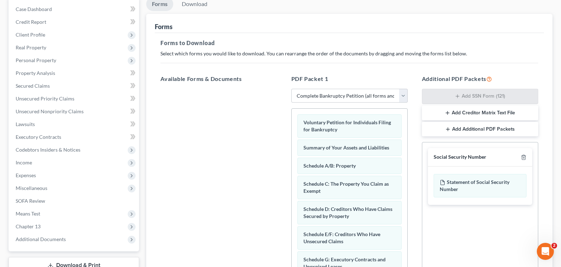
scroll to position [172, 0]
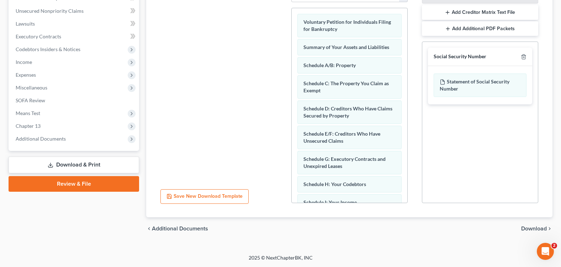
click at [528, 228] on span "Download" at bounding box center [534, 229] width 26 height 6
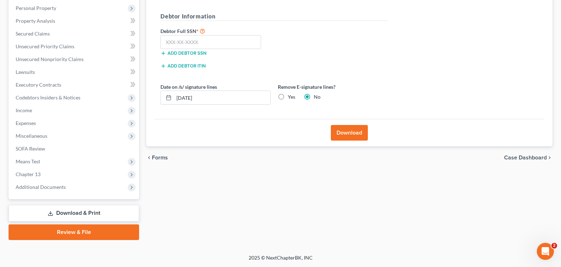
scroll to position [123, 0]
click at [204, 44] on input "text" at bounding box center [210, 42] width 101 height 14
type input "273-90-0979"
click at [288, 97] on label "Yes" at bounding box center [291, 97] width 7 height 7
click at [291, 97] on input "Yes" at bounding box center [293, 96] width 5 height 5
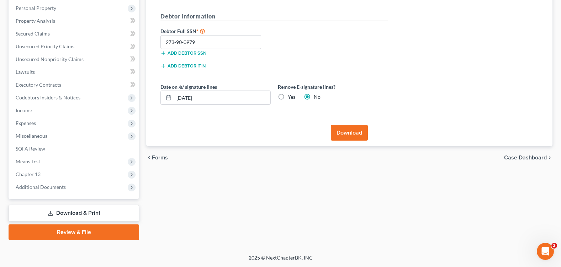
radio input "true"
radio input "false"
drag, startPoint x: 245, startPoint y: 100, endPoint x: 165, endPoint y: 97, distance: 79.4
click at [165, 97] on div "[DATE]" at bounding box center [215, 98] width 110 height 14
click at [353, 137] on button "Download" at bounding box center [349, 133] width 37 height 16
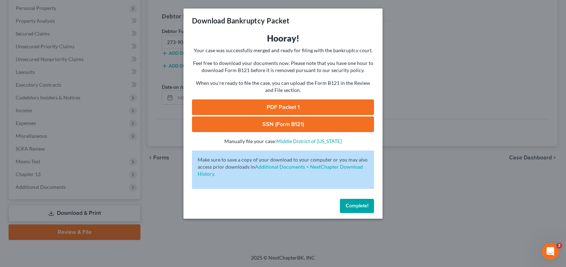
click at [308, 111] on link "PDF Packet 1" at bounding box center [283, 108] width 182 height 16
click at [248, 121] on link "SSN (Form B121)" at bounding box center [283, 125] width 182 height 16
click at [366, 207] on span "Complete!" at bounding box center [357, 206] width 23 height 6
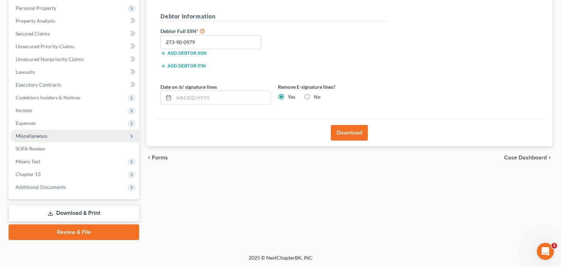
click at [46, 139] on span "Miscellaneous" at bounding box center [74, 136] width 129 height 13
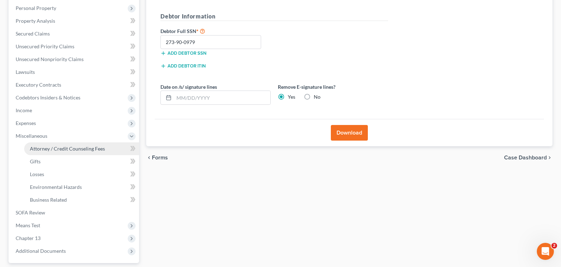
click at [58, 151] on span "Attorney / Credit Counseling Fees" at bounding box center [67, 149] width 75 height 6
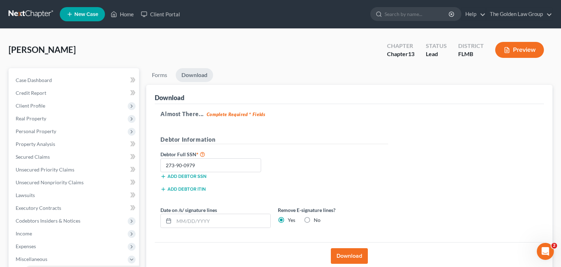
select select "1"
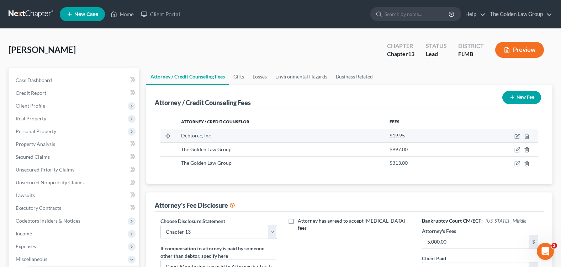
drag, startPoint x: 449, startPoint y: 127, endPoint x: 472, endPoint y: 129, distance: 23.2
click at [472, 129] on table "Attorney / Credit Counselor Fees Debtorcc, Inc $19.95 The Golden Law Group $997…" at bounding box center [349, 142] width 378 height 55
drag, startPoint x: 472, startPoint y: 129, endPoint x: 517, endPoint y: 135, distance: 45.3
click at [517, 135] on icon "button" at bounding box center [517, 137] width 6 height 6
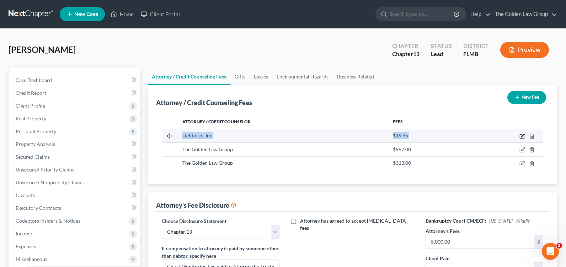
select select "33"
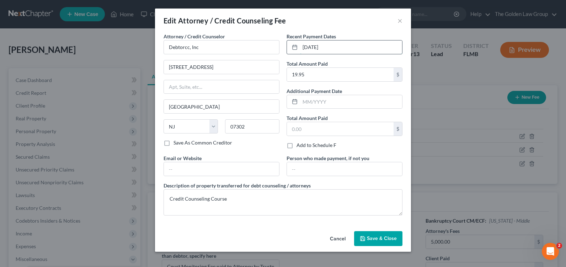
click at [314, 49] on input "[DATE]" at bounding box center [351, 48] width 102 height 14
drag, startPoint x: 316, startPoint y: 48, endPoint x: 288, endPoint y: 45, distance: 27.9
click at [288, 45] on div "[DATE]" at bounding box center [345, 47] width 116 height 14
type input "3"
type input "[DATE]"
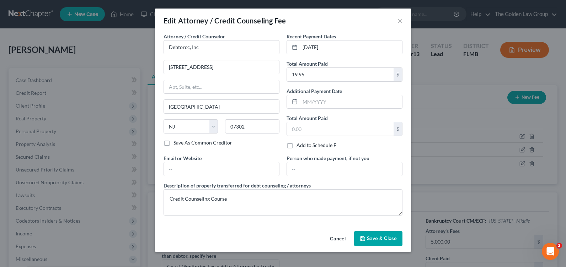
click at [386, 239] on span "Save & Close" at bounding box center [382, 239] width 30 height 6
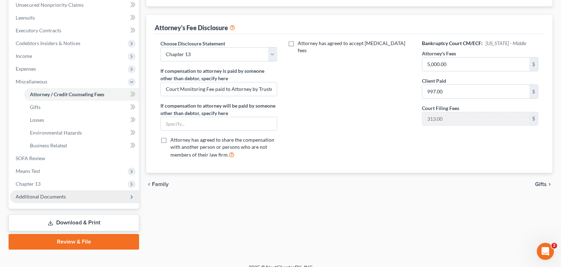
scroll to position [187, 0]
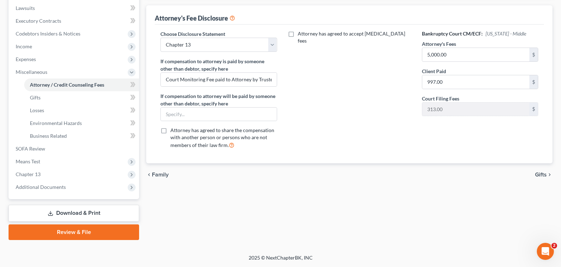
click at [61, 211] on link "Download & Print" at bounding box center [74, 213] width 131 height 17
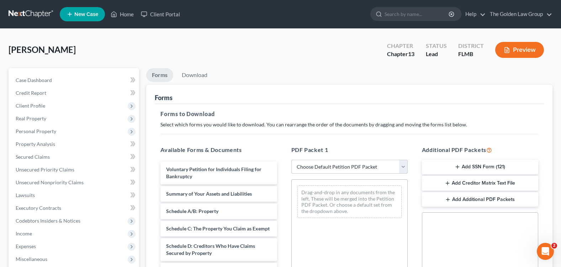
click at [321, 169] on select "Choose Default Petition PDF Packet Complete Bankruptcy Petition (all forms and …" at bounding box center [349, 167] width 116 height 14
select select "0"
click at [291, 160] on select "Choose Default Petition PDF Packet Complete Bankruptcy Petition (all forms and …" at bounding box center [349, 167] width 116 height 14
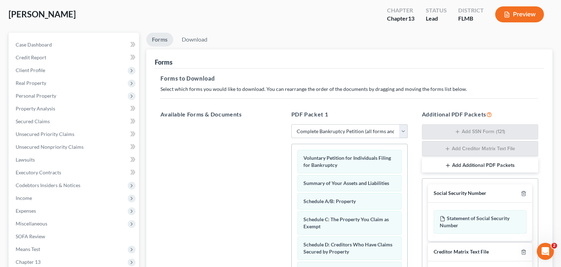
scroll to position [107, 0]
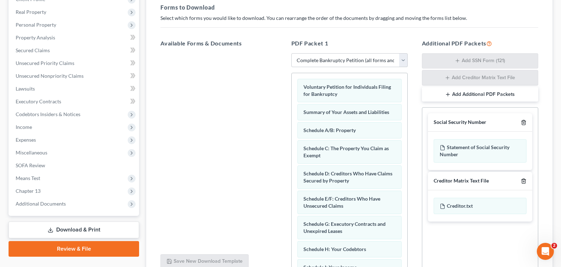
click at [524, 124] on icon "button" at bounding box center [524, 123] width 6 height 6
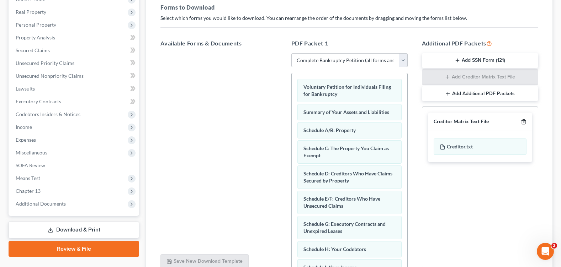
click at [524, 124] on icon "button" at bounding box center [524, 122] width 6 height 6
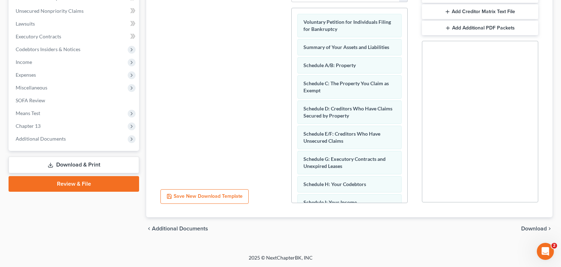
click at [526, 230] on span "Download" at bounding box center [534, 229] width 26 height 6
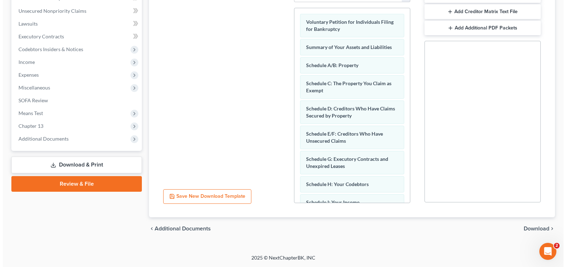
scroll to position [123, 0]
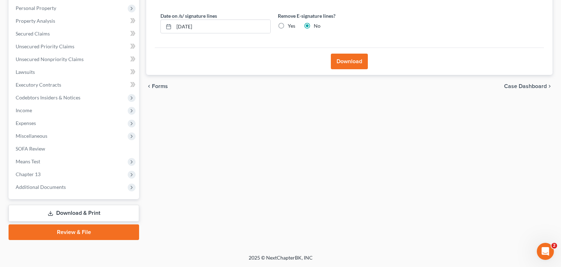
click at [288, 26] on label "Yes" at bounding box center [291, 25] width 7 height 7
click at [291, 26] on input "Yes" at bounding box center [293, 24] width 5 height 5
radio input "true"
radio input "false"
drag, startPoint x: 232, startPoint y: 31, endPoint x: 158, endPoint y: 32, distance: 74.0
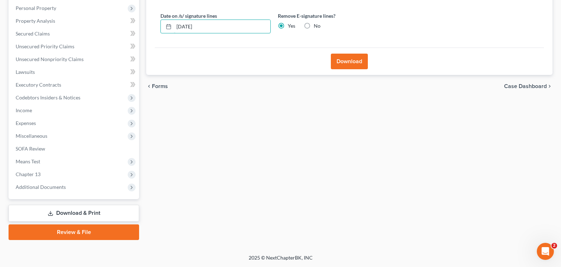
click at [158, 32] on div "Date on /s/ signature lines [DATE]" at bounding box center [215, 23] width 117 height 22
click at [364, 61] on button "Download" at bounding box center [349, 62] width 37 height 16
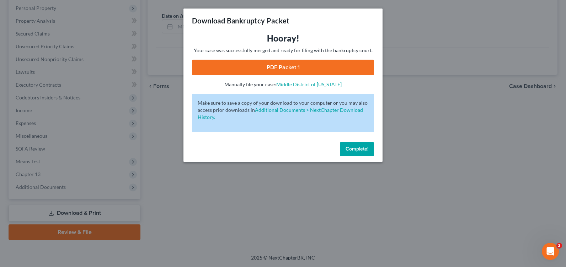
click at [247, 66] on link "PDF Packet 1" at bounding box center [283, 68] width 182 height 16
